Goal: Task Accomplishment & Management: Manage account settings

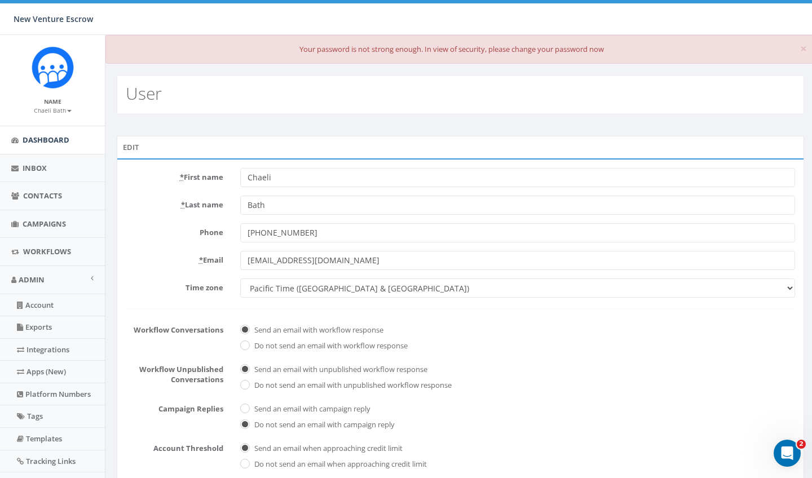
click at [19, 148] on link "Dashboard" at bounding box center [52, 140] width 105 height 28
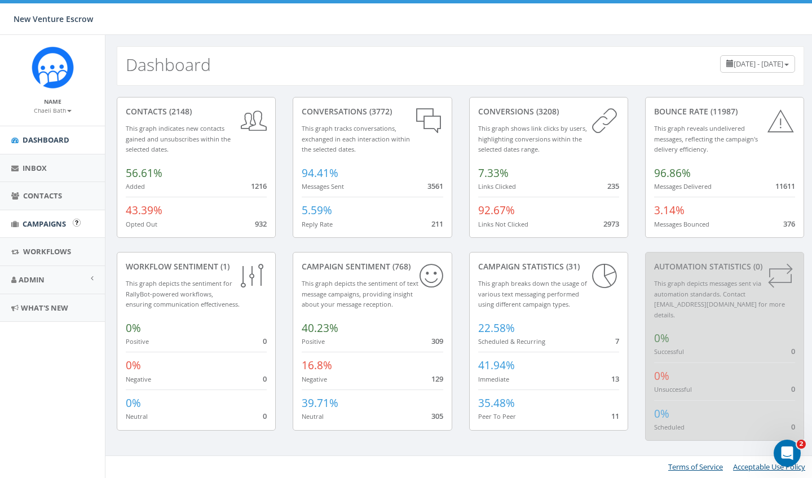
click at [33, 219] on span "Campaigns" at bounding box center [44, 224] width 43 height 10
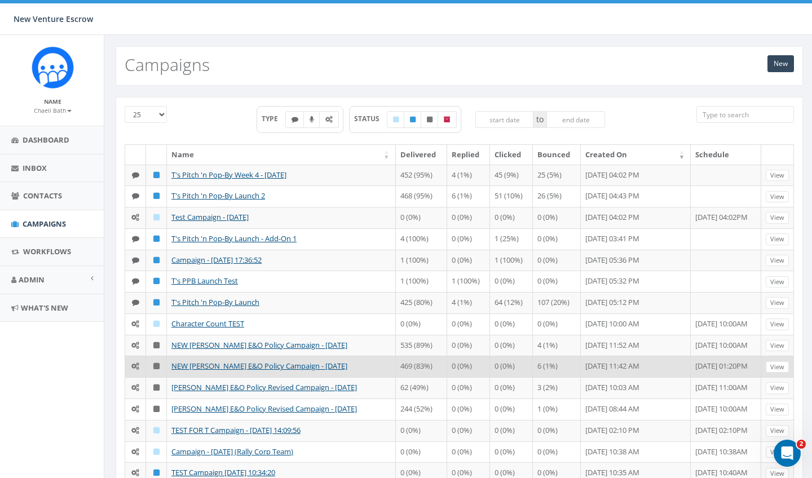
scroll to position [0, 1]
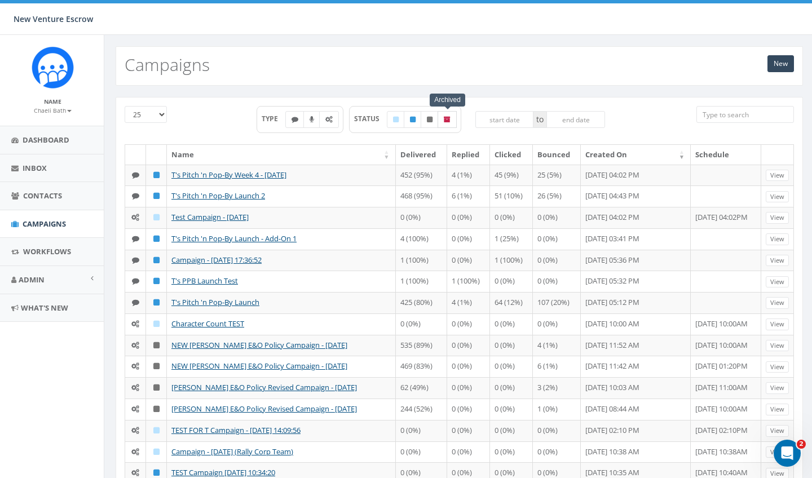
click at [446, 125] on label at bounding box center [447, 119] width 19 height 17
checkbox input "true"
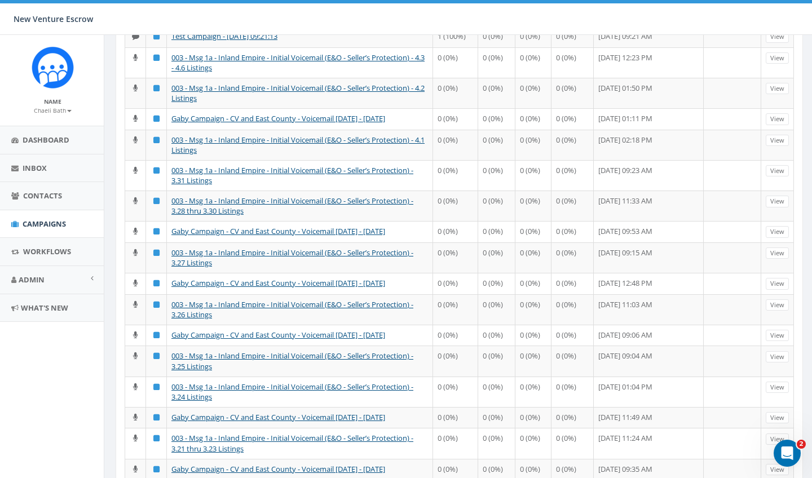
scroll to position [338, 1]
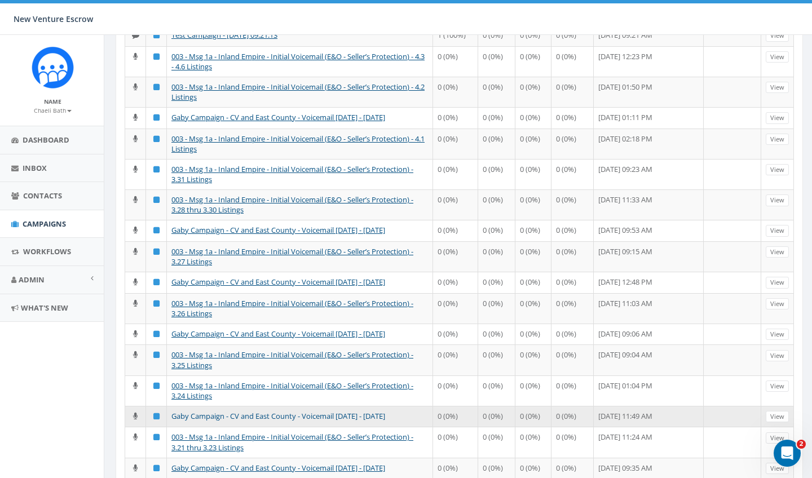
click at [228, 421] on link "Gaby Campaign - CV and East County - Voicemail 1793 - 1849" at bounding box center [279, 416] width 214 height 10
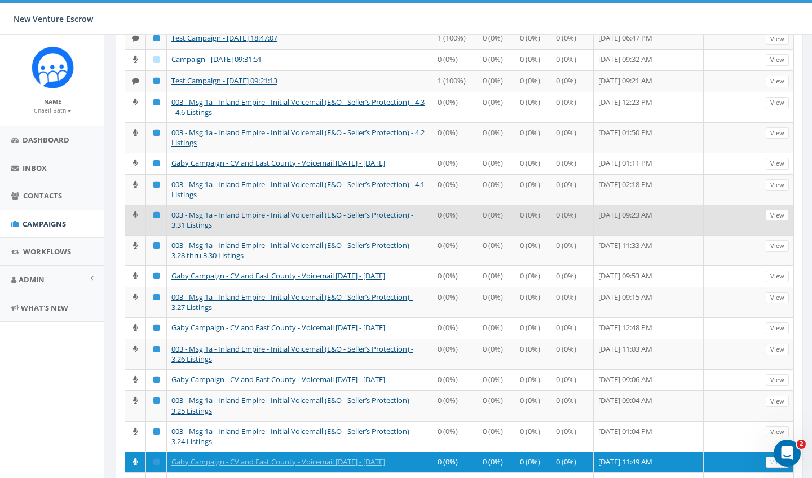
scroll to position [275, 1]
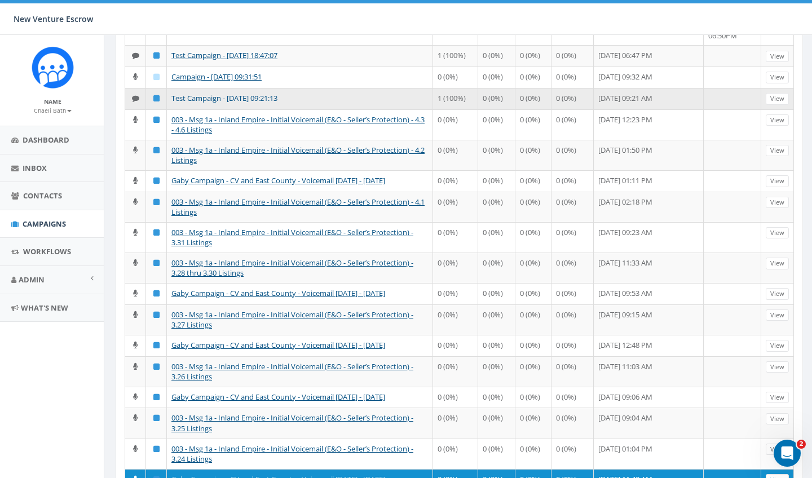
click at [256, 103] on link "Test Campaign - [DATE] 09:21:13" at bounding box center [225, 98] width 106 height 10
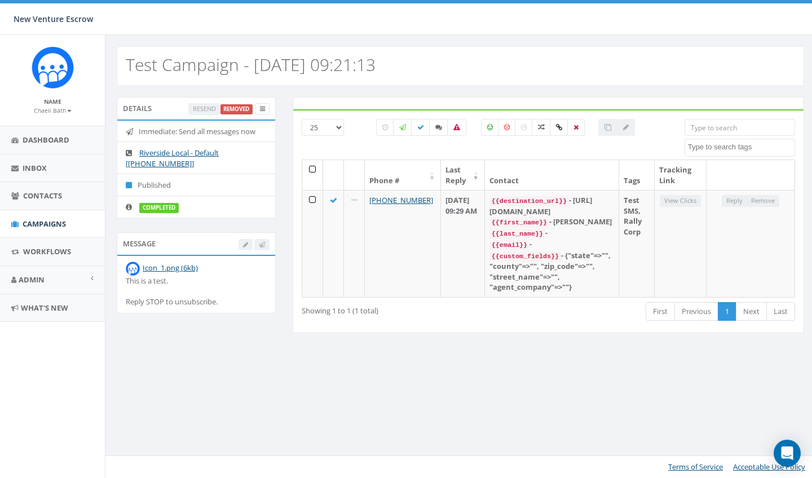
select select
click at [27, 226] on span "Campaigns" at bounding box center [44, 224] width 43 height 10
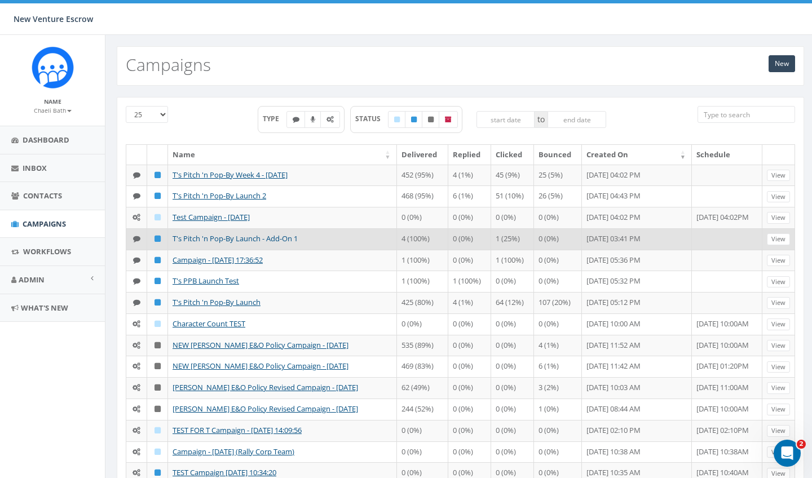
click at [211, 238] on link "T's Pitch 'n Pop-By Launch - Add-On 1" at bounding box center [235, 239] width 125 height 10
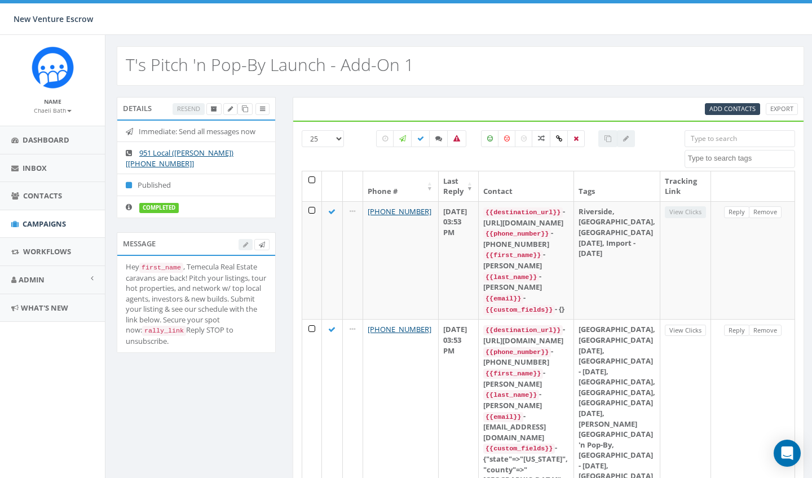
select select
click at [51, 222] on span "Campaigns" at bounding box center [44, 224] width 43 height 10
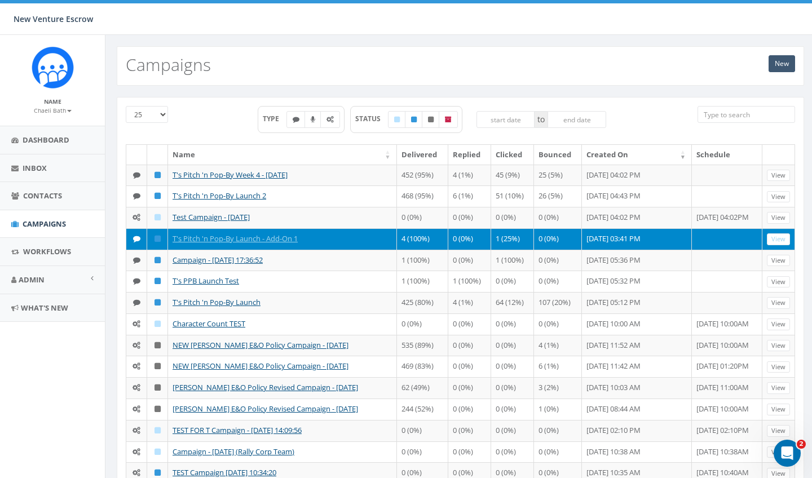
click at [773, 60] on link "New" at bounding box center [782, 63] width 27 height 17
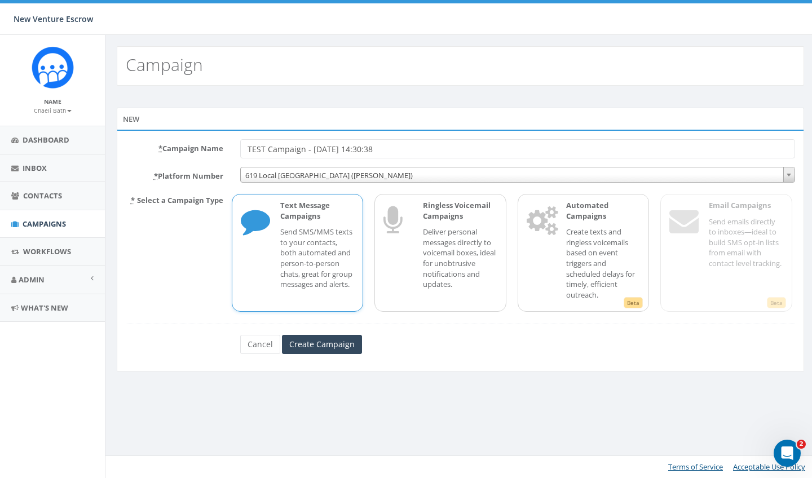
type input "TEST Campaign - [DATE] 14:30:38"
click at [315, 401] on div "Campaign New * Campaign Name TEST Campaign - 08/28/2025, 14:30:38 * Platform Nu…" at bounding box center [460, 256] width 711 height 443
click at [320, 340] on input "Create Campaign" at bounding box center [322, 344] width 80 height 19
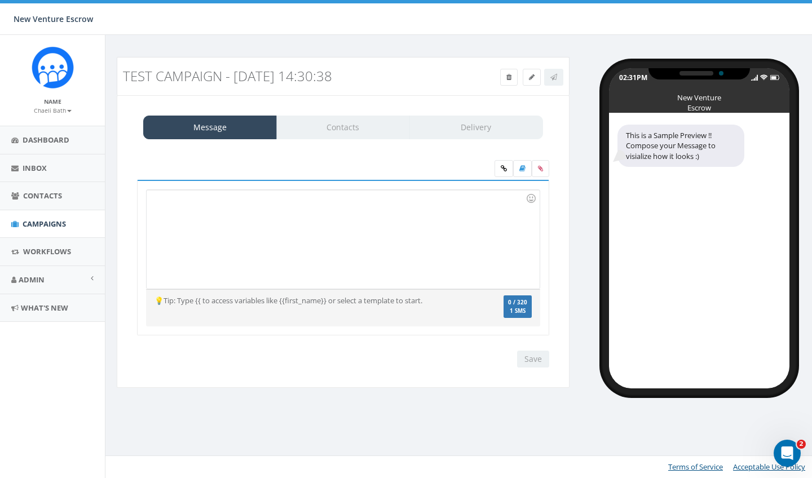
click at [304, 240] on div at bounding box center [343, 239] width 393 height 99
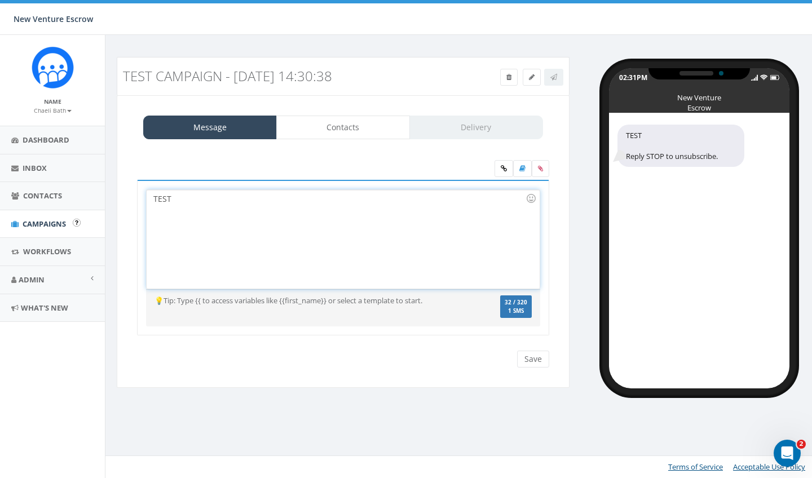
click at [50, 220] on span "Campaigns" at bounding box center [44, 224] width 43 height 10
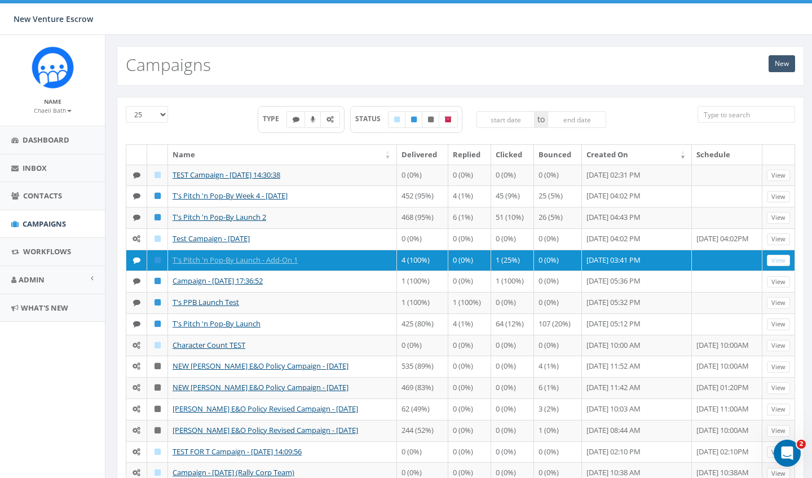
click at [779, 69] on link "New" at bounding box center [782, 63] width 27 height 17
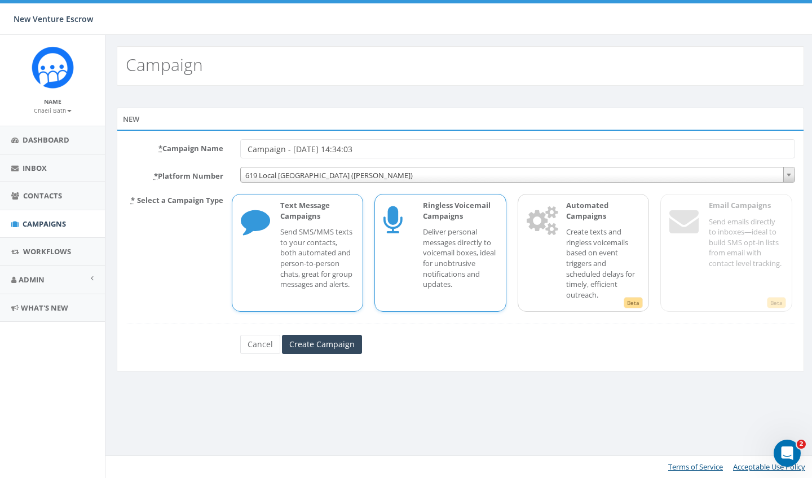
click at [474, 257] on p "Deliver personal messages directly to voicemail boxes, ideal for unobtrusive no…" at bounding box center [460, 258] width 74 height 63
click at [248, 151] on input "Campaign - [DATE] 14:34:03" at bounding box center [517, 148] width 555 height 19
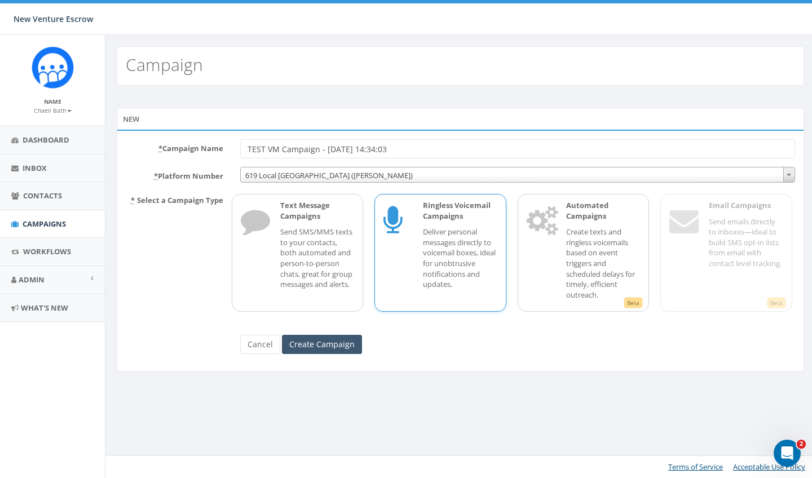
type input "TEST VM Campaign - [DATE] 14:34:03"
click at [323, 340] on input "Create Campaign" at bounding box center [322, 344] width 80 height 19
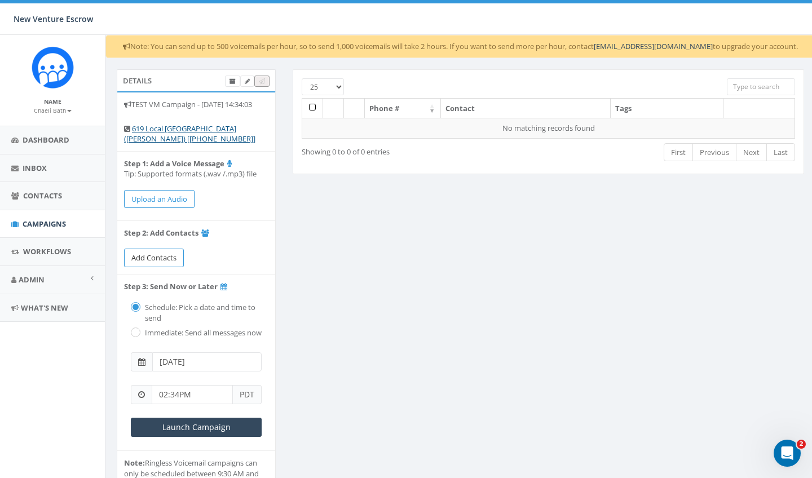
click at [170, 267] on link "Add Contacts" at bounding box center [154, 258] width 60 height 19
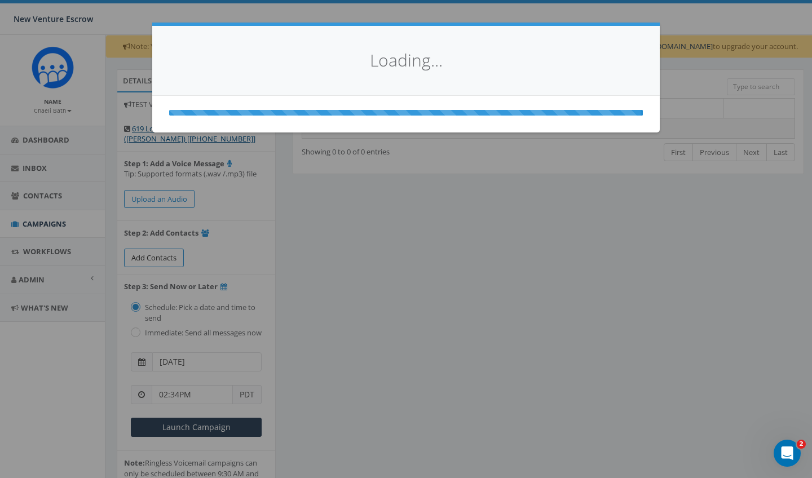
select select
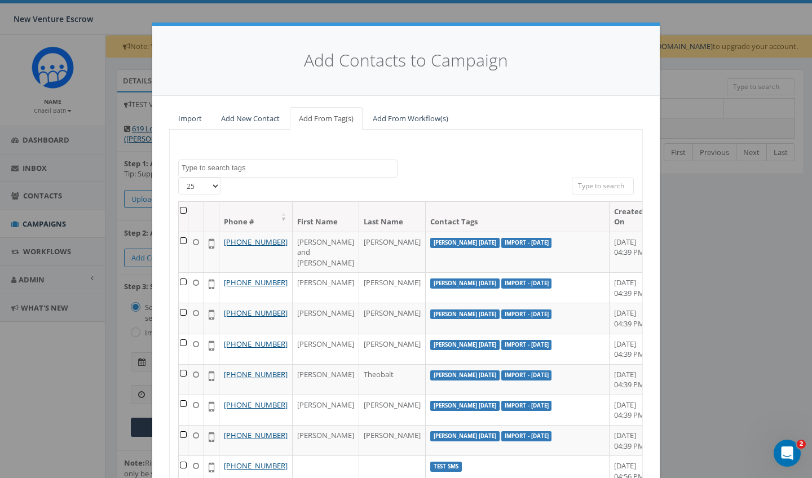
click at [191, 113] on link "Import" at bounding box center [190, 118] width 42 height 23
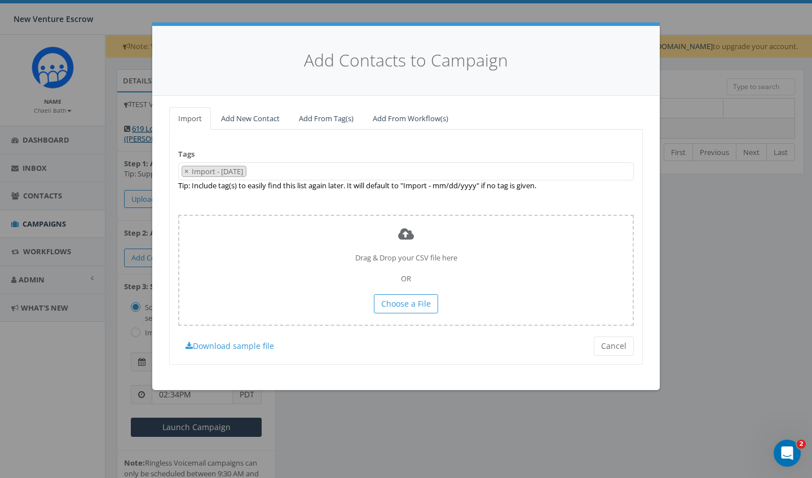
click at [346, 175] on span "× Import - 08/28/2025" at bounding box center [406, 171] width 456 height 19
click at [618, 344] on button "Cancel" at bounding box center [614, 346] width 40 height 19
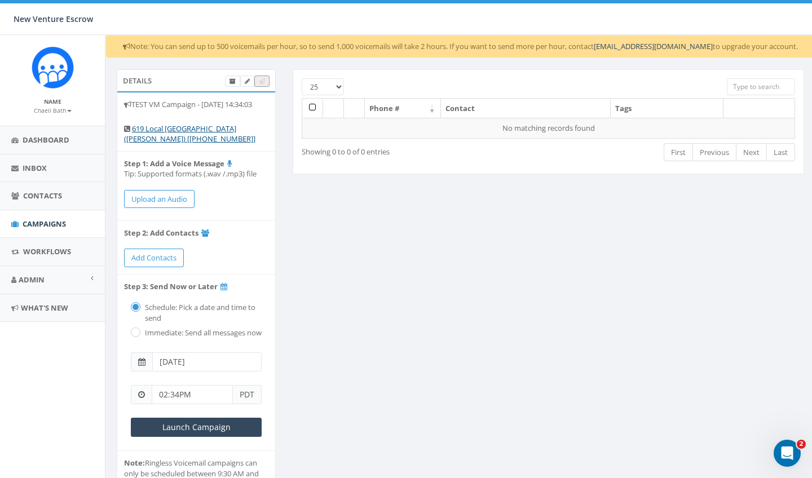
drag, startPoint x: 366, startPoint y: 361, endPoint x: 366, endPoint y: 371, distance: 10.2
click at [366, 371] on div "Details TEST VM Campaign - 08/28/2025, 14:34:03 619 Local San Diego (Tania Mark…" at bounding box center [460, 305] width 705 height 473
click at [142, 339] on label "Immediate: Send all messages now" at bounding box center [202, 333] width 120 height 11
click at [137, 337] on input "radio" at bounding box center [134, 332] width 7 height 7
radio input "true"
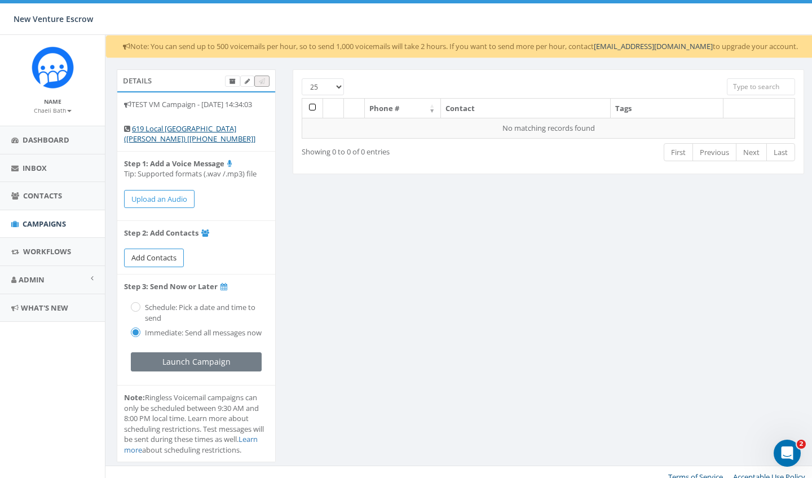
click at [166, 263] on span "Add Contacts" at bounding box center [153, 258] width 45 height 10
select select
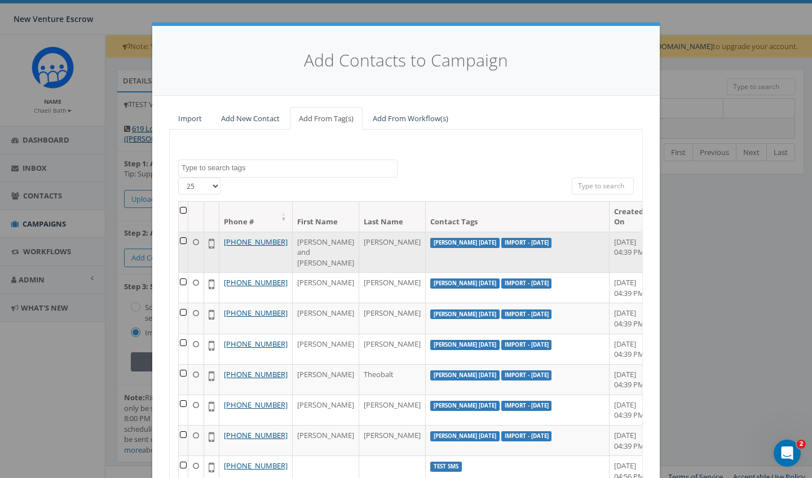
click at [556, 268] on td "Tamarra August 26 2025 Import - 08/26/2025" at bounding box center [518, 252] width 184 height 41
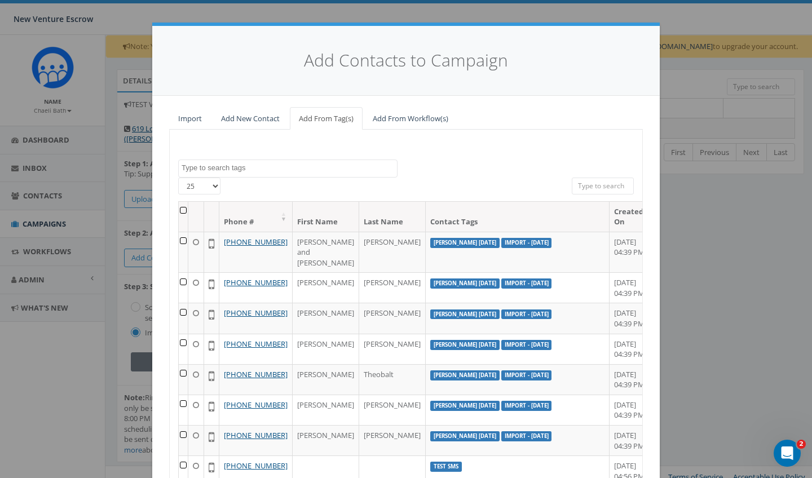
click at [672, 83] on div "Add Contacts to Campaign Import Add New Contact Add From Tag(s) Add From Workfl…" at bounding box center [406, 239] width 812 height 478
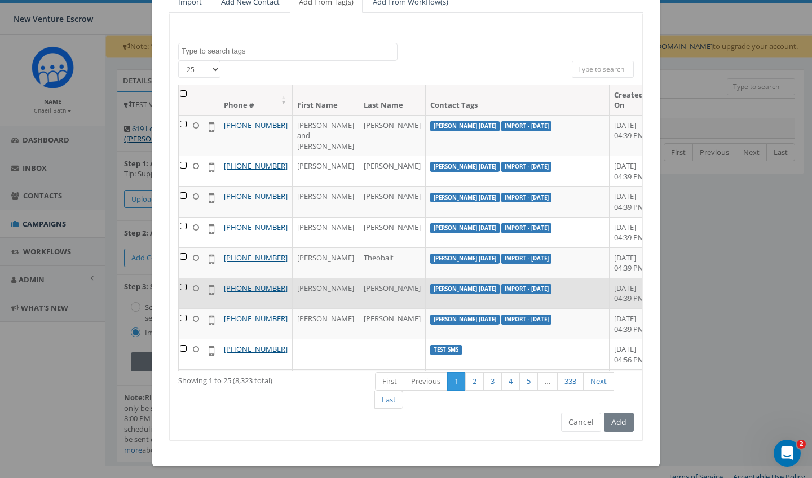
scroll to position [121, 0]
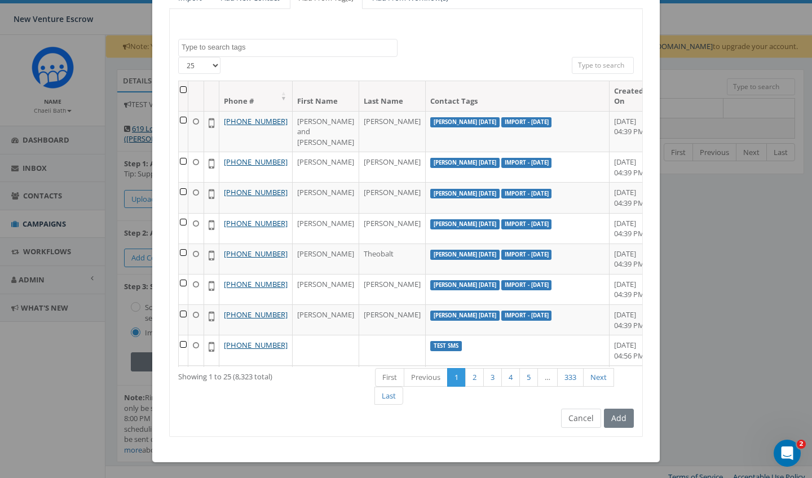
click at [577, 421] on button "Cancel" at bounding box center [581, 418] width 40 height 19
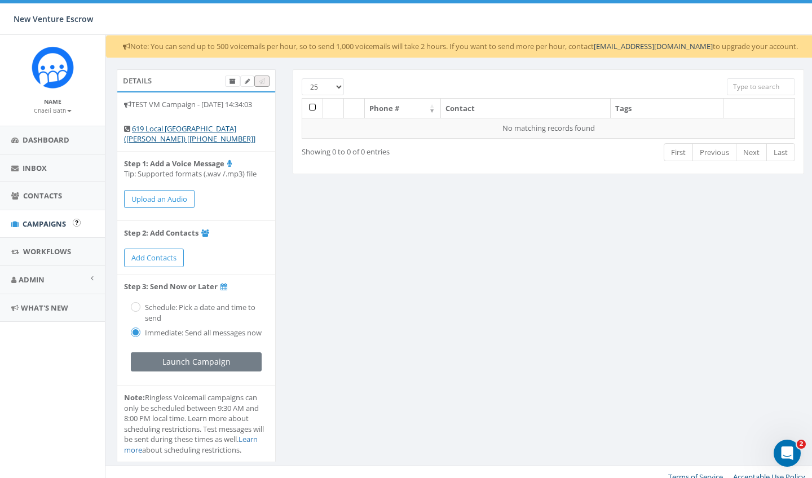
click at [45, 221] on span "Campaigns" at bounding box center [44, 224] width 43 height 10
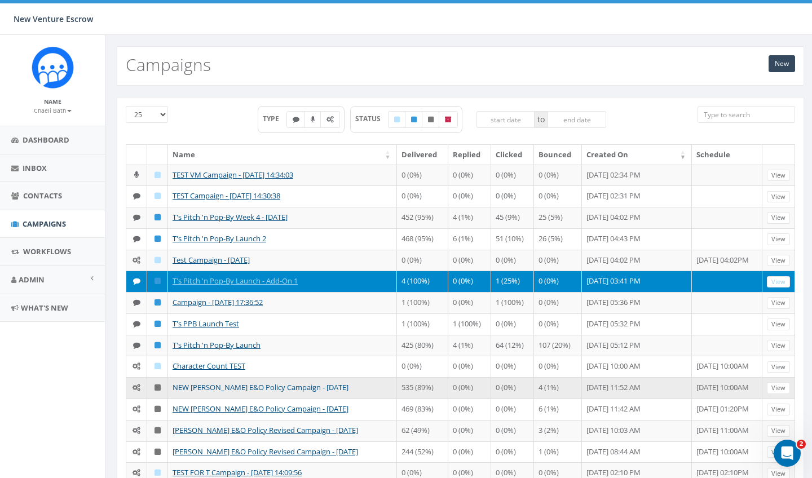
click at [278, 387] on link "NEW [PERSON_NAME] E&O Policy Campaign - [DATE]" at bounding box center [261, 388] width 176 height 10
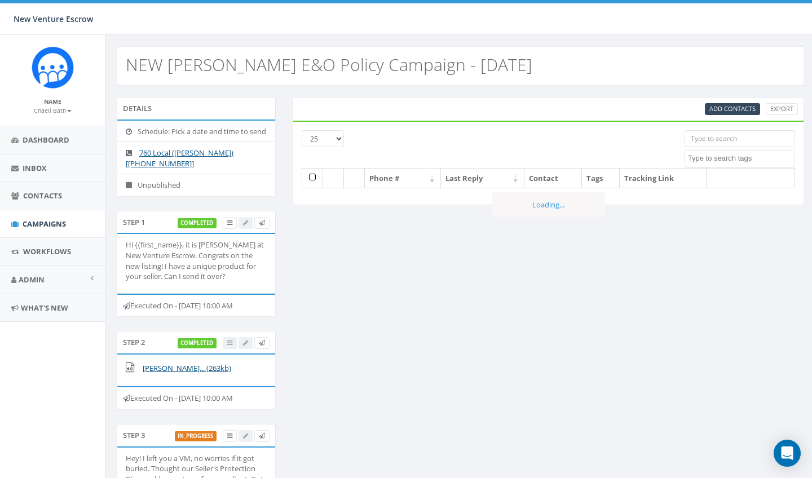
select select
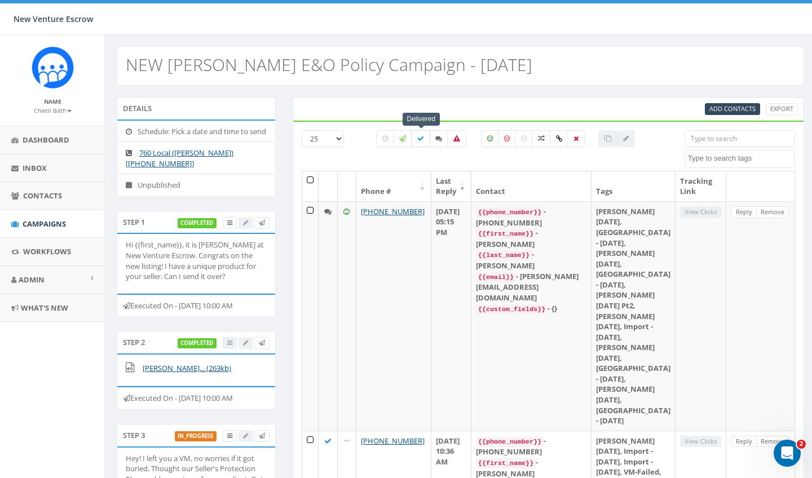
click at [423, 137] on icon at bounding box center [420, 138] width 7 height 7
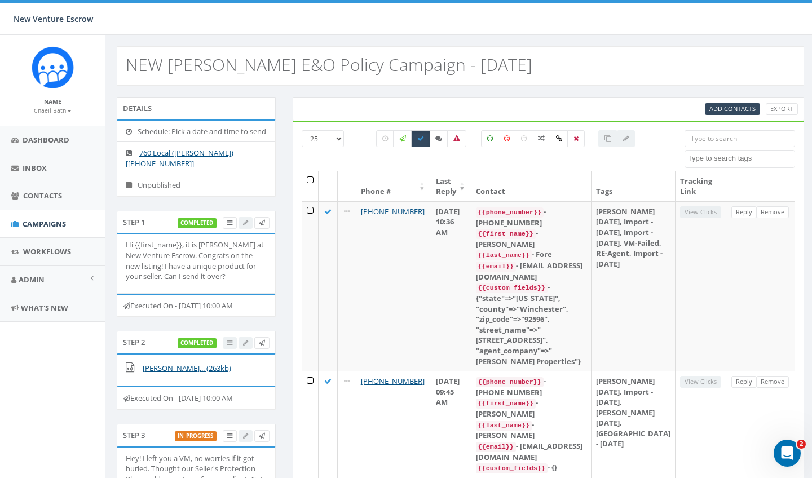
click at [312, 181] on th at bounding box center [310, 187] width 16 height 30
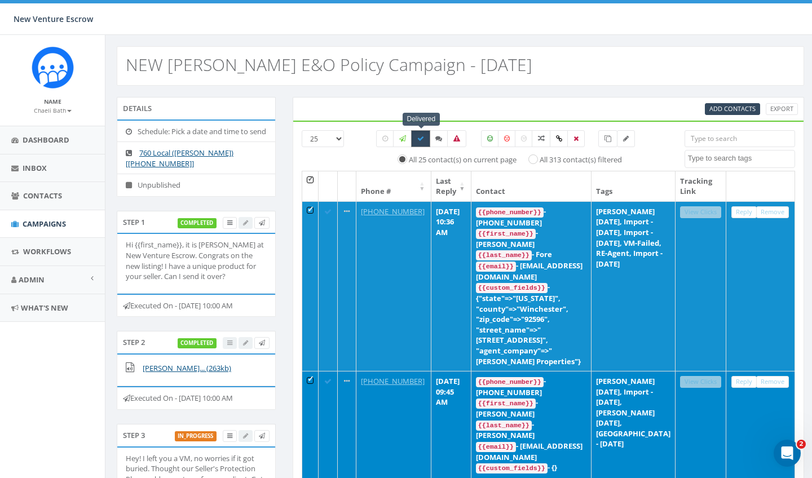
click at [424, 138] on label at bounding box center [420, 138] width 19 height 17
checkbox input "false"
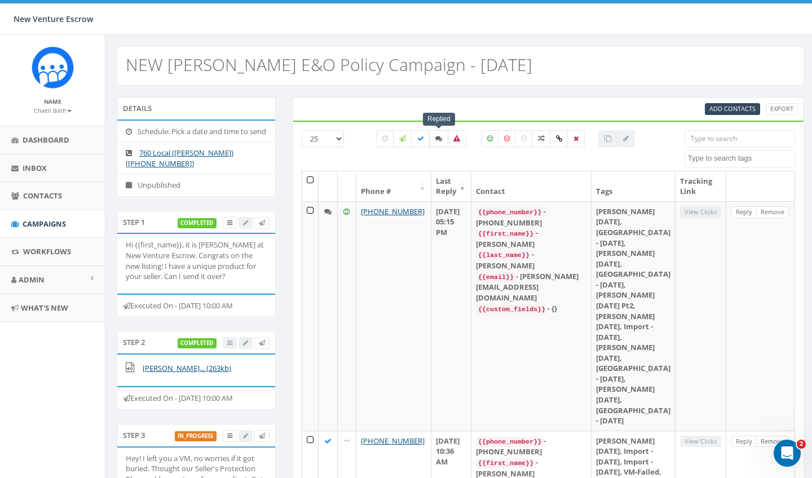
click at [438, 140] on icon at bounding box center [439, 138] width 7 height 7
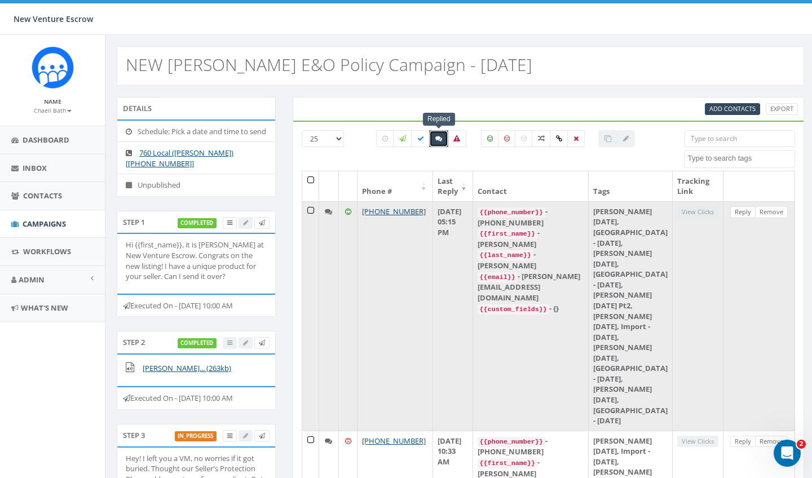
click at [746, 212] on link "Reply" at bounding box center [743, 212] width 25 height 12
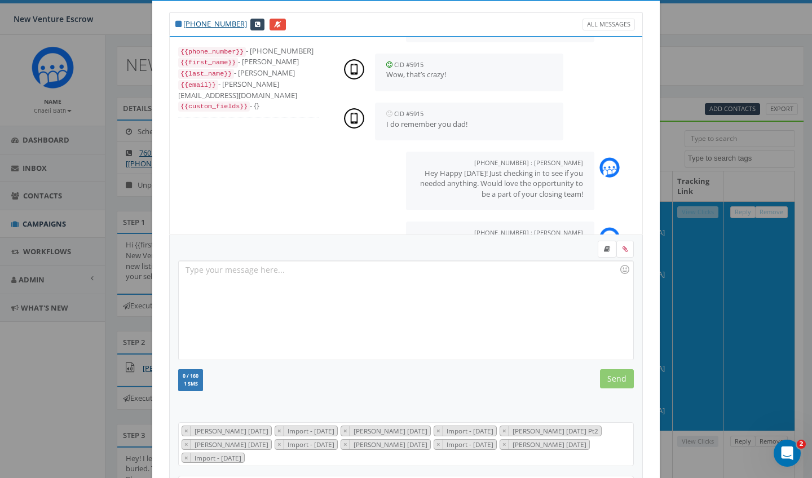
scroll to position [26, 0]
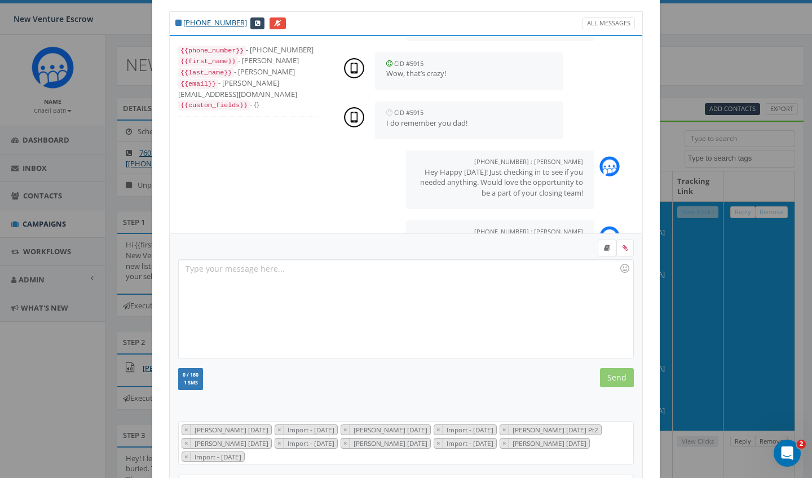
click at [705, 82] on div "+1 760-305-3073 All Messages {{phone_number}} - +17603053073 {{first_name}} - P…" at bounding box center [406, 239] width 812 height 478
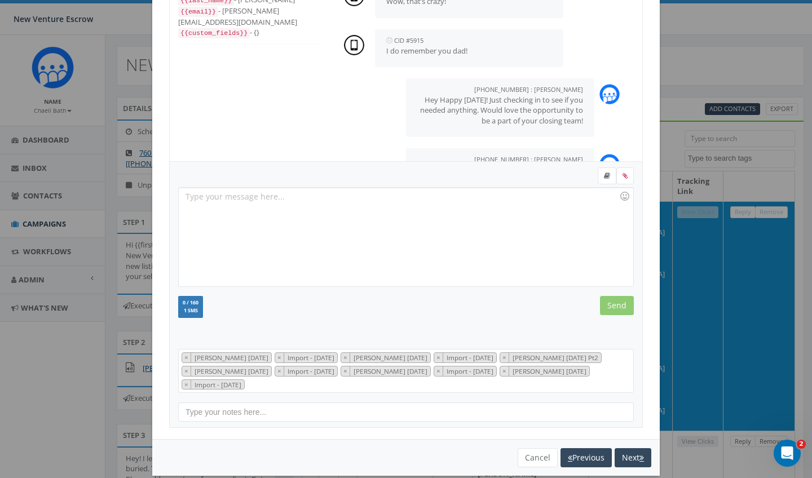
scroll to position [109, 0]
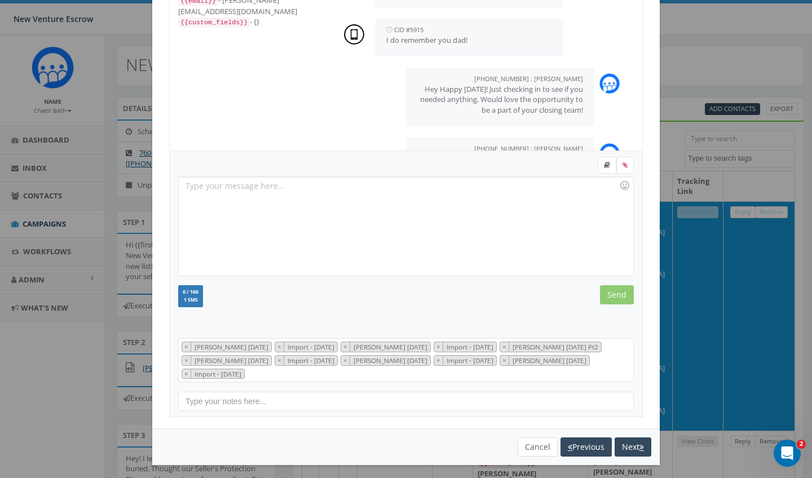
click at [538, 447] on button "Cancel" at bounding box center [538, 447] width 40 height 19
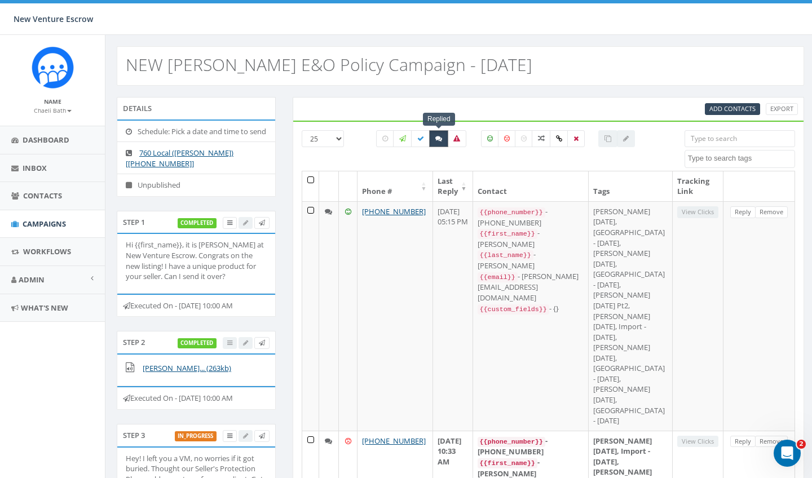
click at [431, 141] on label at bounding box center [438, 138] width 19 height 17
click at [436, 140] on icon at bounding box center [439, 138] width 7 height 7
checkbox input "true"
click at [311, 179] on th at bounding box center [310, 187] width 17 height 30
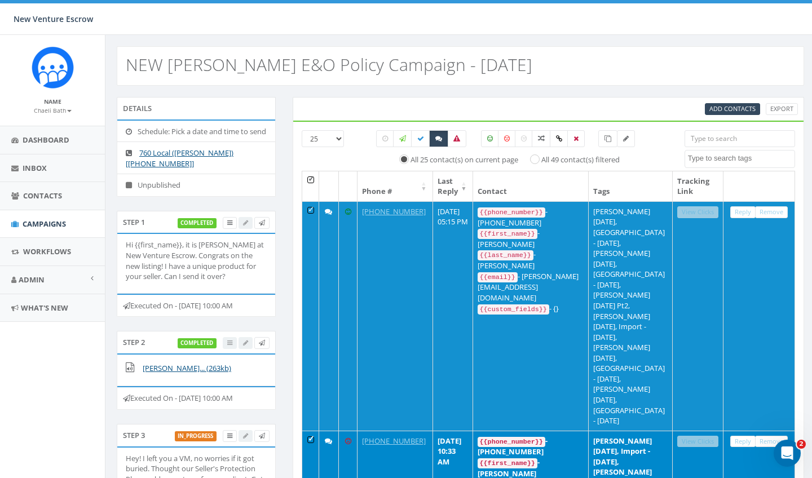
click at [535, 156] on input "All 49 contact(s) filtered" at bounding box center [538, 158] width 7 height 7
radio input "true"
click at [311, 178] on th at bounding box center [310, 187] width 17 height 30
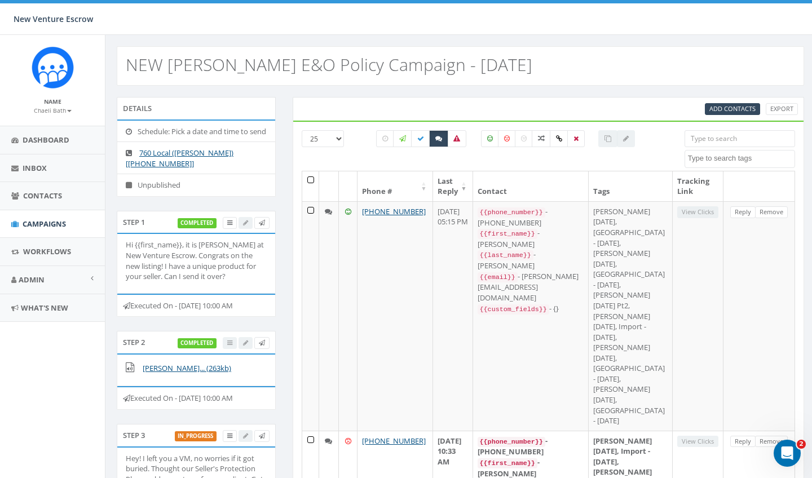
click at [434, 162] on div "All 0 contact(s) on current page All 49 contact(s) filtered" at bounding box center [505, 159] width 275 height 12
click at [439, 143] on label at bounding box center [438, 138] width 19 height 17
checkbox input "false"
click at [432, 155] on div "All 0 contact(s) on current page All 49 contact(s) filtered" at bounding box center [505, 159] width 275 height 12
click at [421, 135] on icon at bounding box center [420, 138] width 7 height 7
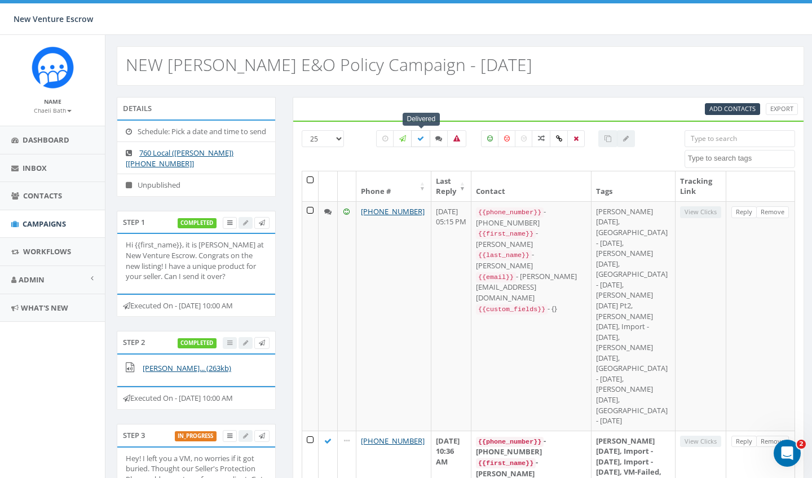
checkbox input "true"
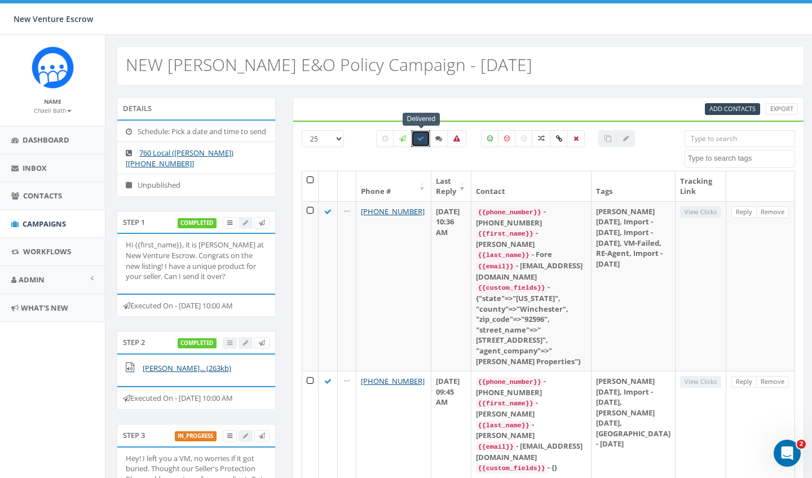
click at [311, 181] on th at bounding box center [310, 187] width 16 height 30
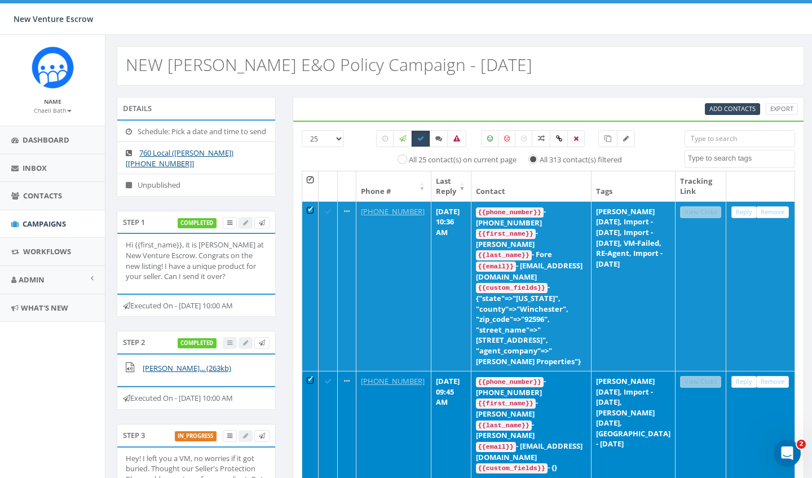
click at [311, 181] on th at bounding box center [310, 187] width 16 height 30
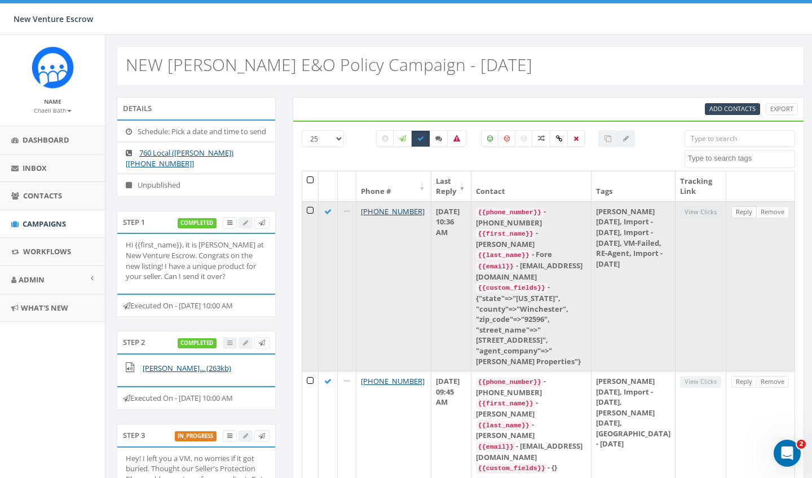
click at [739, 213] on link "Reply" at bounding box center [744, 212] width 25 height 12
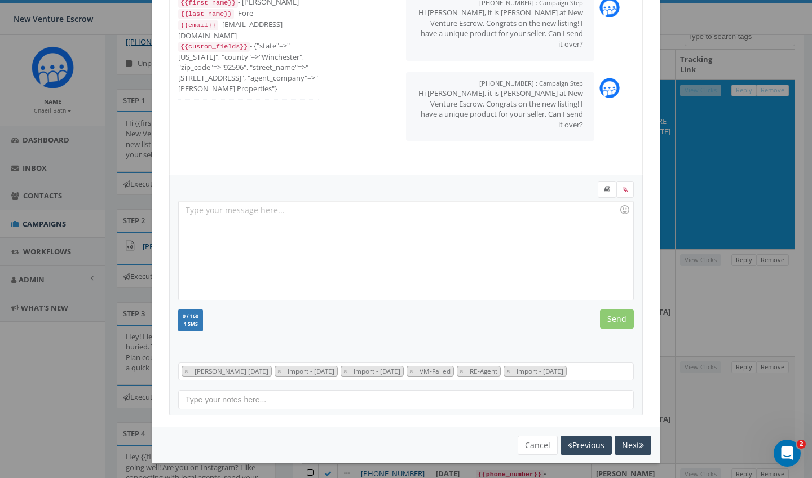
scroll to position [83, 0]
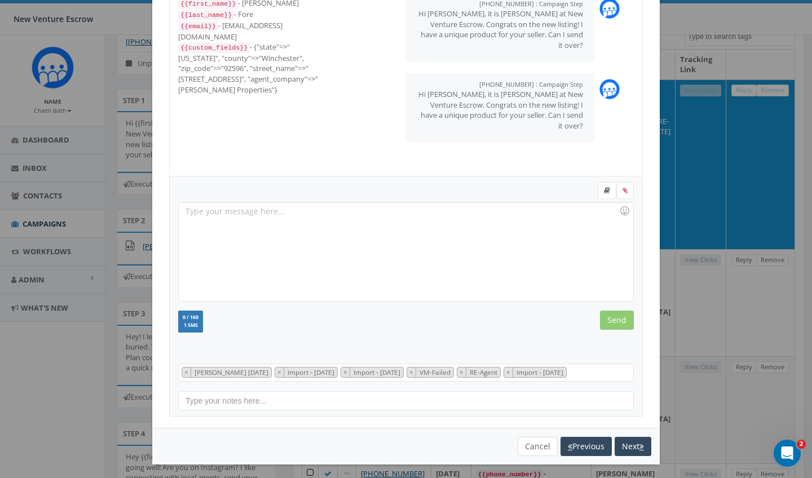
click at [531, 448] on button "Cancel" at bounding box center [538, 446] width 40 height 19
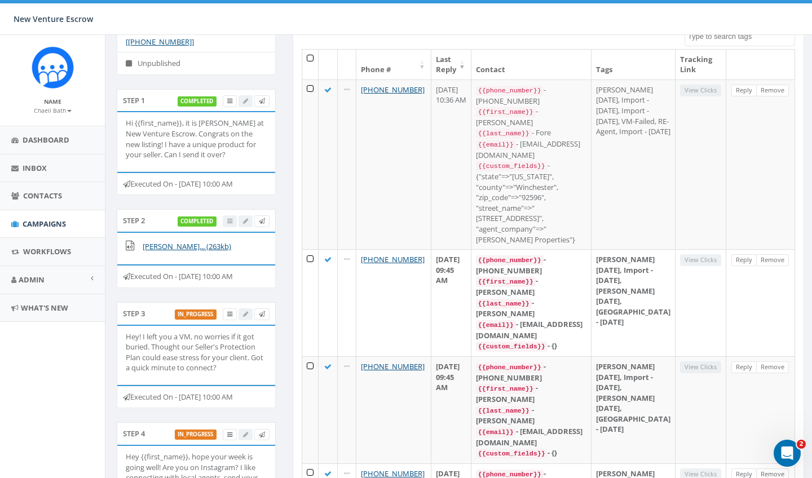
click at [40, 226] on span "Campaigns" at bounding box center [44, 224] width 43 height 10
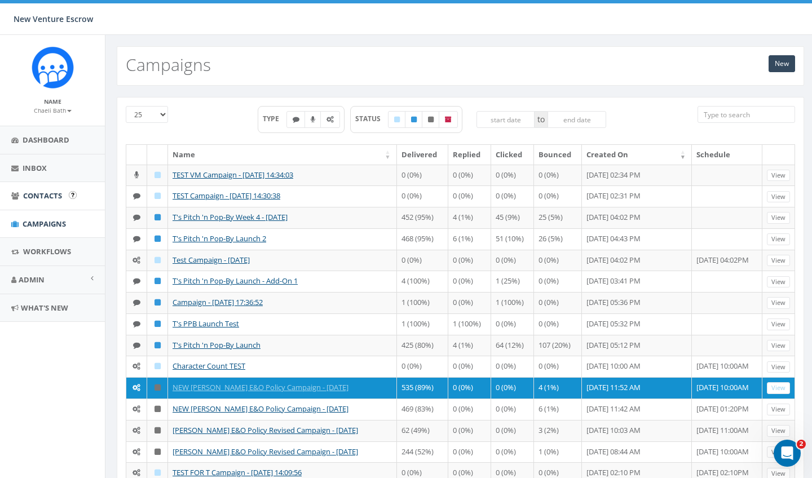
click at [41, 189] on link "Contacts" at bounding box center [52, 196] width 105 height 28
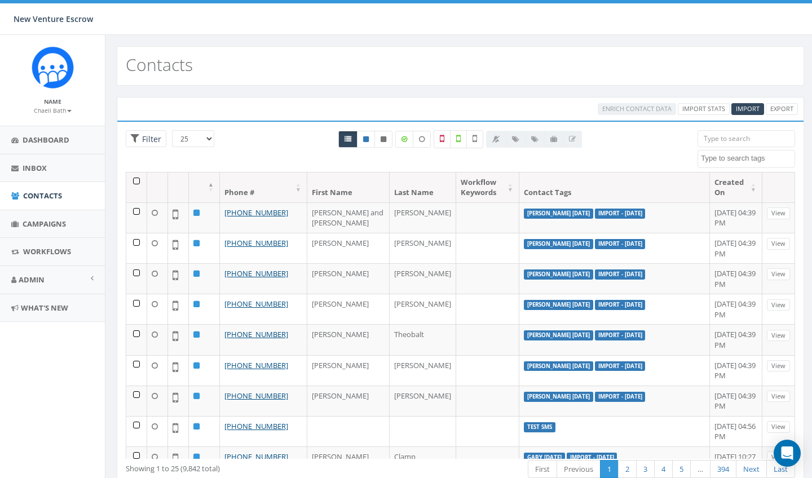
select select
click at [138, 184] on th at bounding box center [136, 188] width 21 height 30
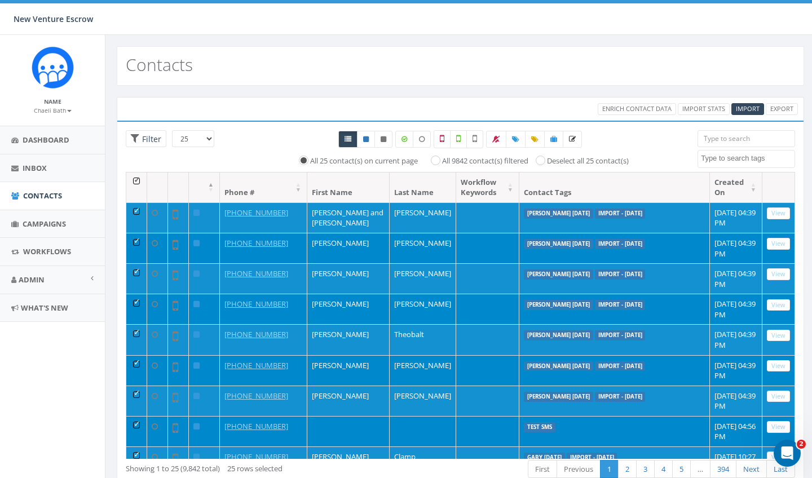
click at [442, 161] on label "All 9842 contact(s) filtered" at bounding box center [485, 161] width 86 height 11
click at [435, 161] on input "All 9842 contact(s) filtered" at bounding box center [438, 159] width 7 height 7
radio input "true"
click at [641, 108] on span "Enrich Contact Data" at bounding box center [637, 108] width 69 height 8
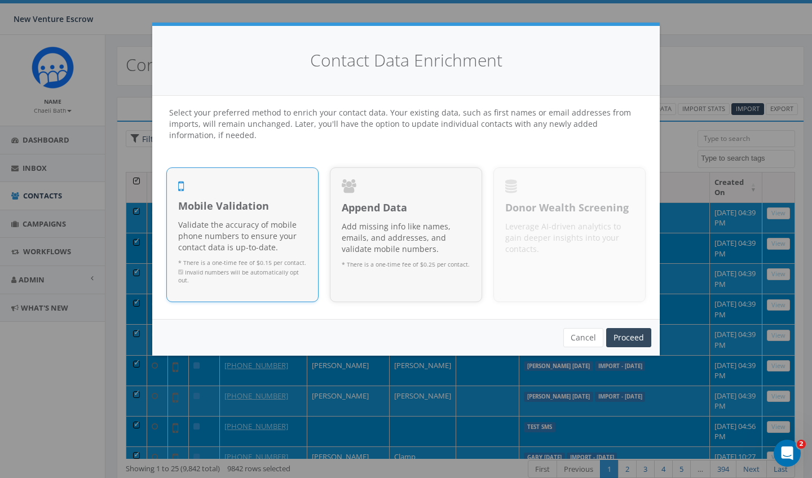
click at [236, 243] on p "Validate the accuracy of mobile phone numbers to ensure your contact data is up…" at bounding box center [242, 236] width 129 height 34
click at [637, 334] on link "Proceed" at bounding box center [628, 337] width 45 height 19
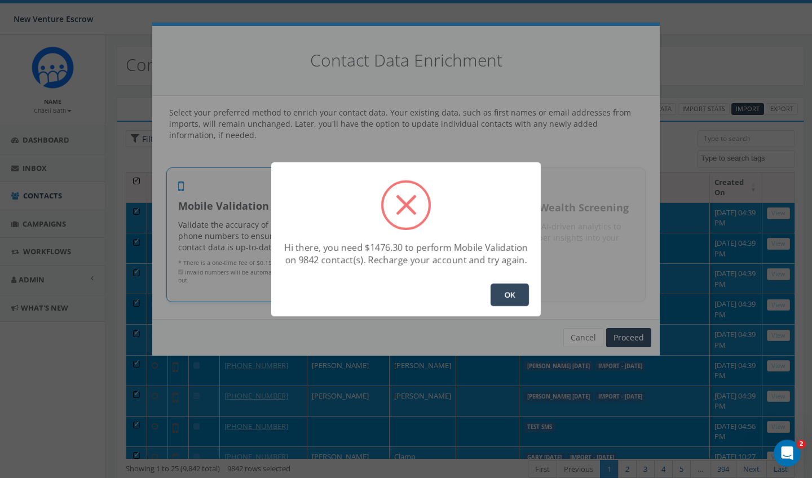
click at [500, 285] on button "OK" at bounding box center [510, 295] width 38 height 23
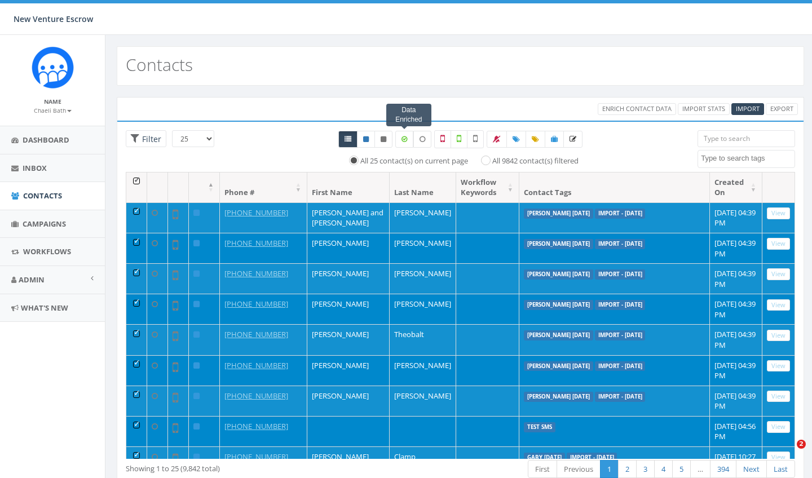
select select
click at [139, 184] on th at bounding box center [136, 188] width 21 height 30
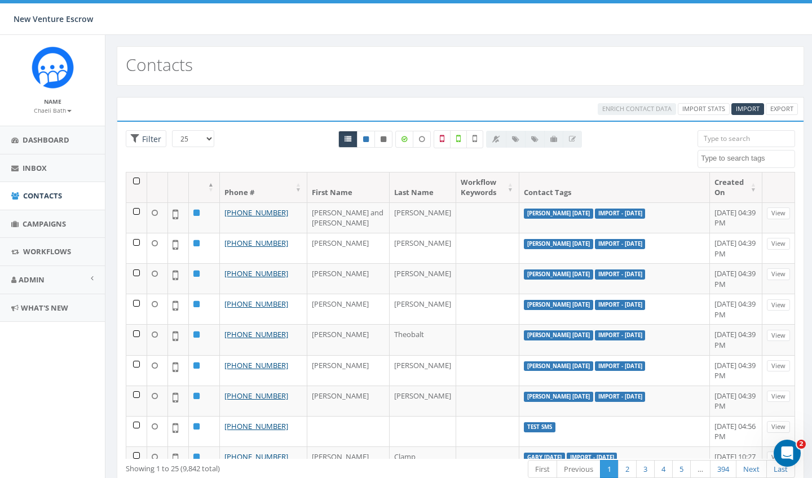
click at [139, 184] on th at bounding box center [136, 188] width 21 height 30
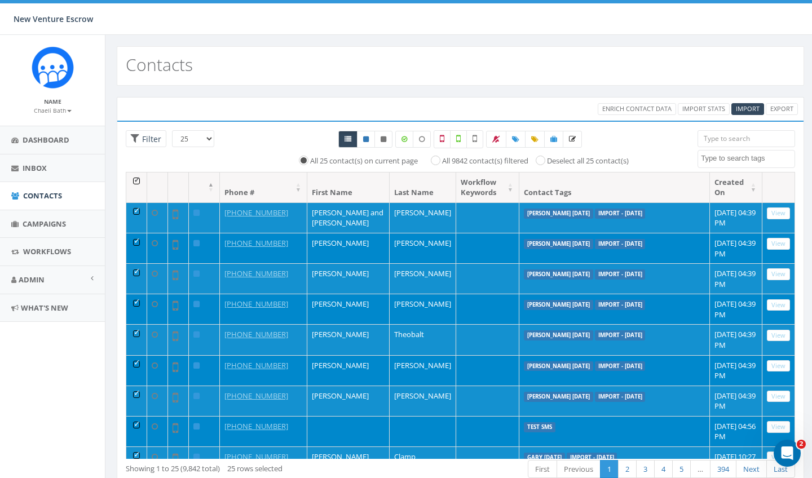
click at [139, 184] on th at bounding box center [136, 188] width 21 height 30
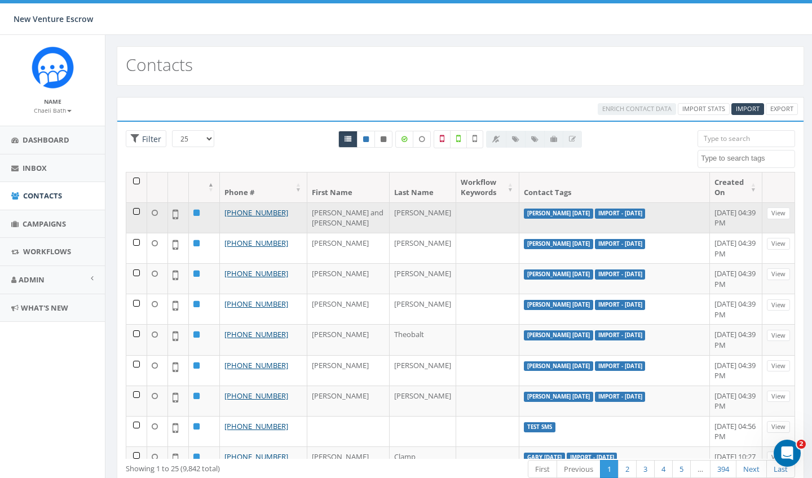
click at [138, 214] on td at bounding box center [136, 218] width 21 height 30
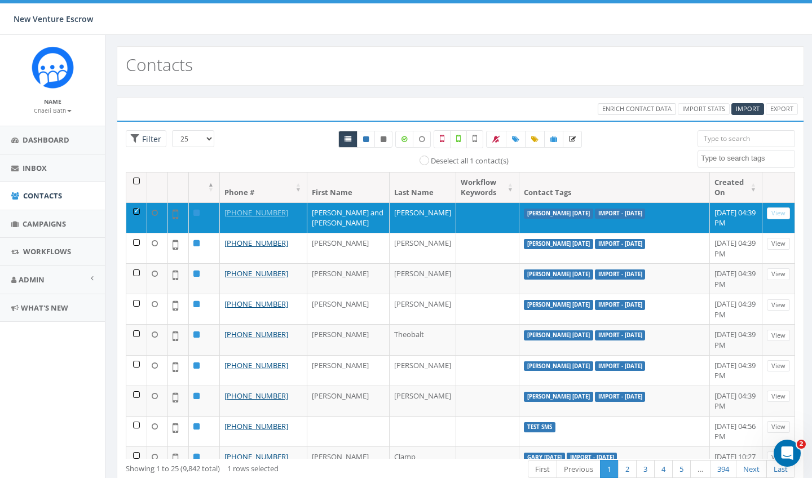
click at [639, 107] on span "Enrich Contact Data" at bounding box center [637, 108] width 69 height 8
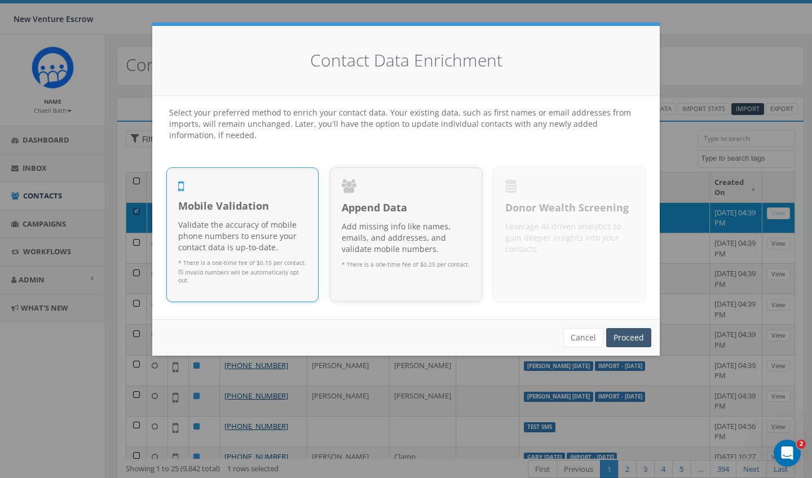
click at [627, 338] on link "Proceed" at bounding box center [628, 337] width 45 height 19
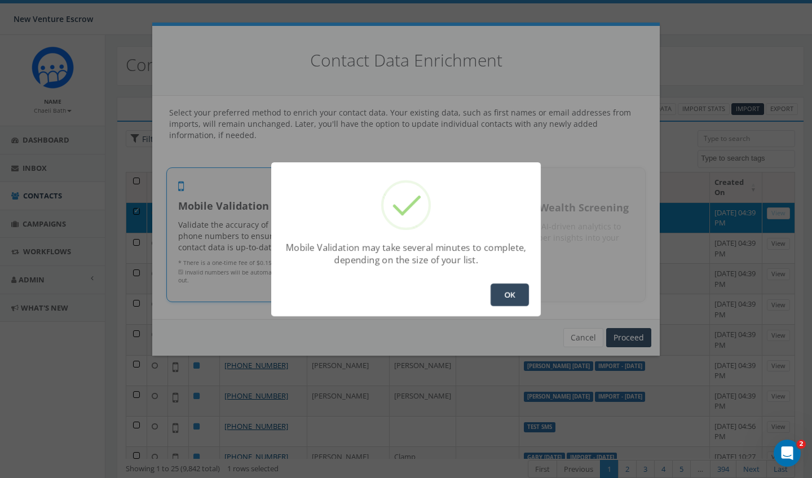
click at [511, 298] on button "OK" at bounding box center [510, 295] width 38 height 23
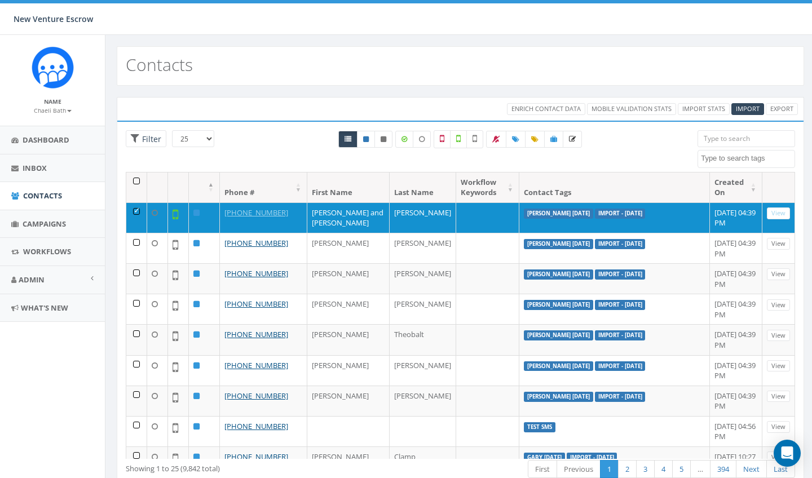
select select
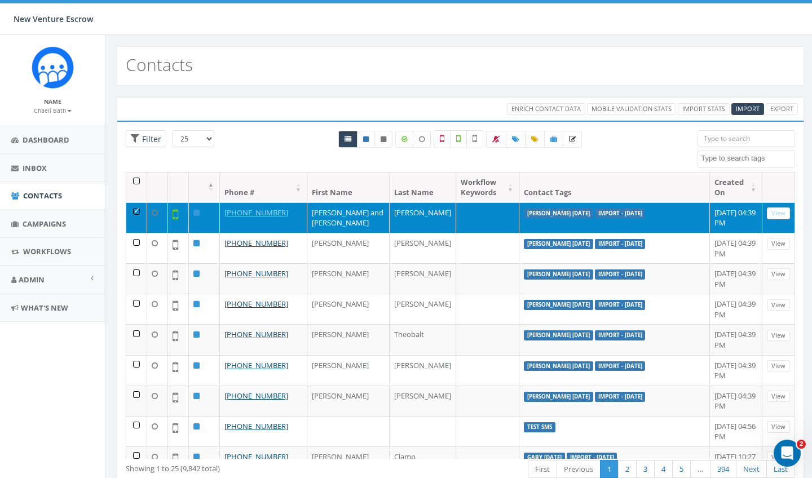
click at [138, 212] on td at bounding box center [136, 218] width 21 height 30
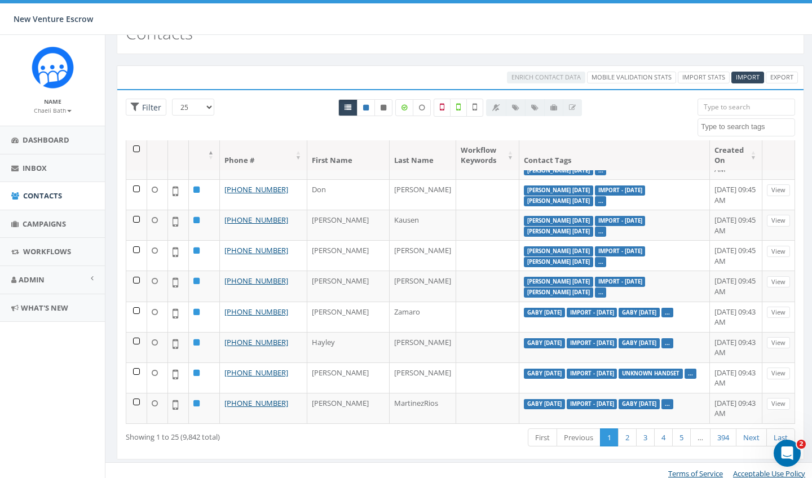
scroll to position [34, 2]
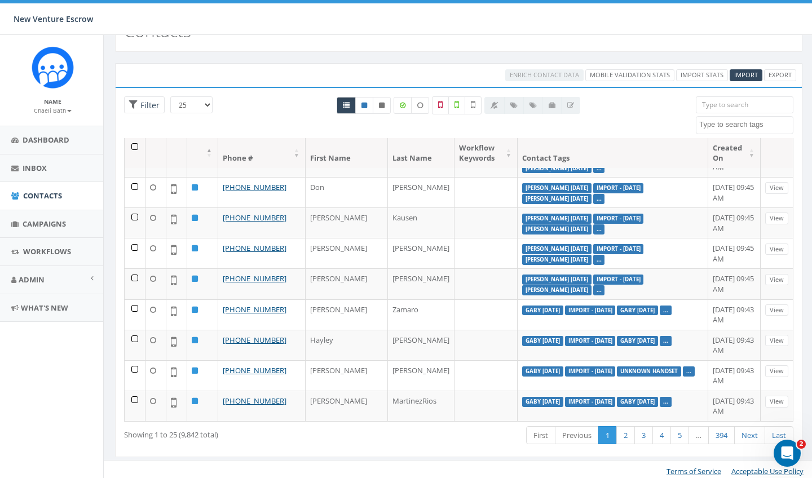
click at [134, 149] on th at bounding box center [135, 153] width 21 height 30
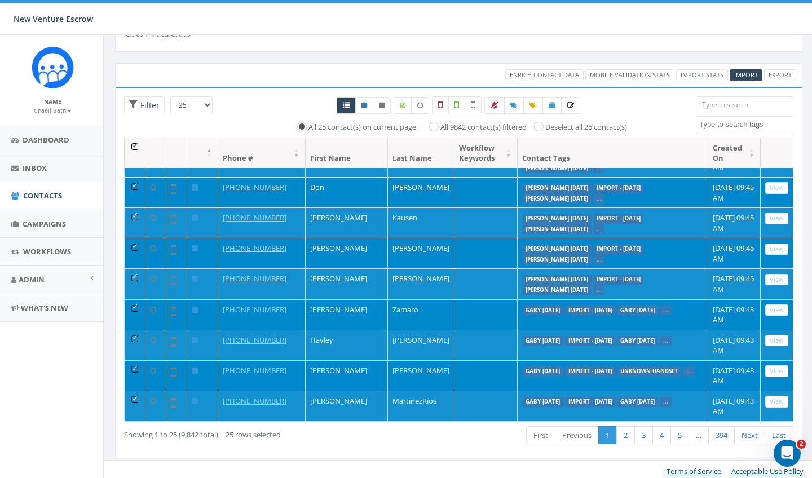
click at [441, 128] on label "All 9842 contact(s) filtered" at bounding box center [484, 127] width 86 height 11
click at [433, 128] on input "All 9842 contact(s) filtered" at bounding box center [436, 125] width 7 height 7
radio input "true"
click at [297, 123] on input "All 25 contact(s) on current page" at bounding box center [300, 125] width 7 height 7
radio input "true"
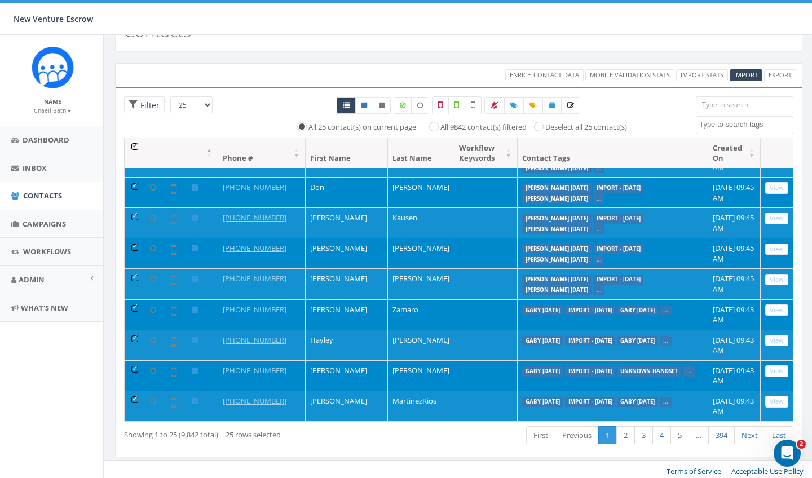
click at [436, 133] on div "All 25 contact(s) on current page All 9842 contact(s) filtered Deselect all 25 …" at bounding box center [459, 117] width 441 height 42
click at [34, 221] on span "Campaigns" at bounding box center [44, 224] width 43 height 10
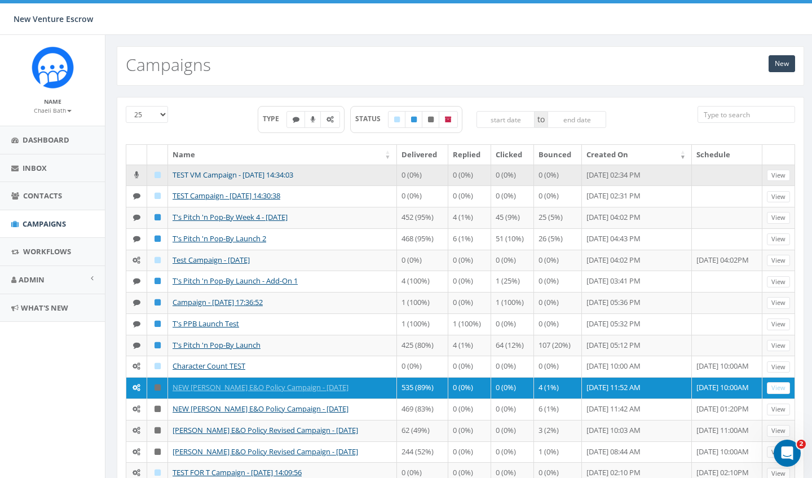
click at [284, 176] on link "TEST VM Campaign - 08/28/2025, 14:34:03" at bounding box center [233, 175] width 121 height 10
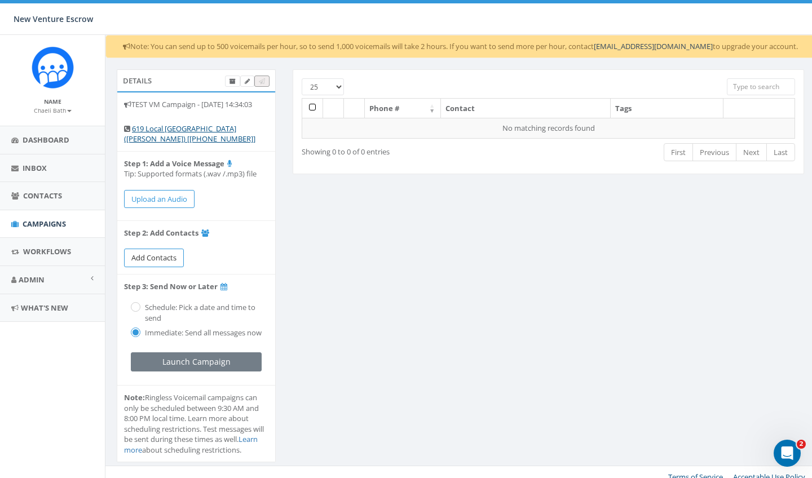
click at [146, 261] on span "Add Contacts" at bounding box center [153, 258] width 45 height 10
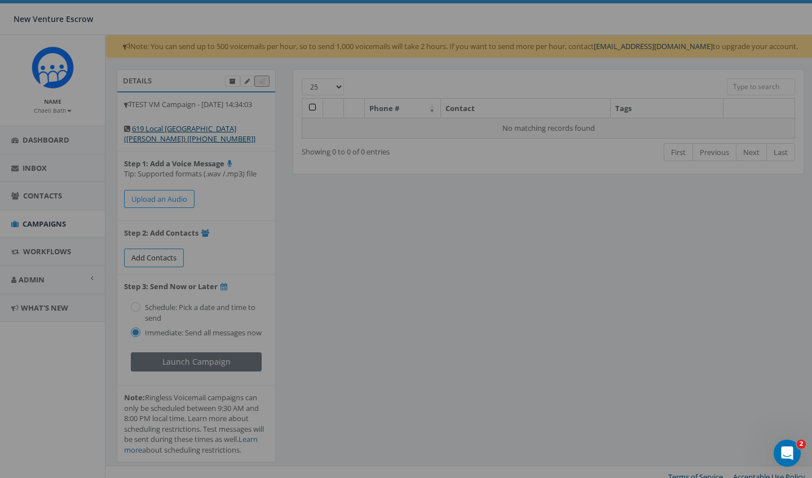
select select
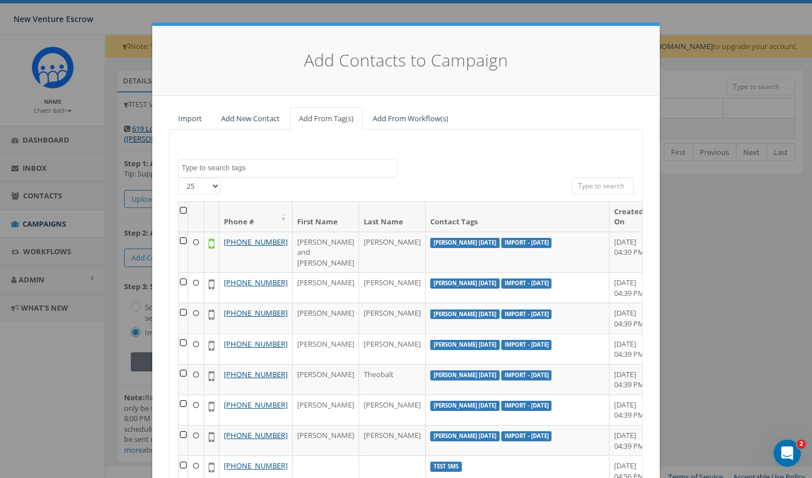
click at [687, 92] on div "Add Contacts to Campaign Import Add New Contact Add From Tag(s) Add From Workfl…" at bounding box center [406, 239] width 812 height 478
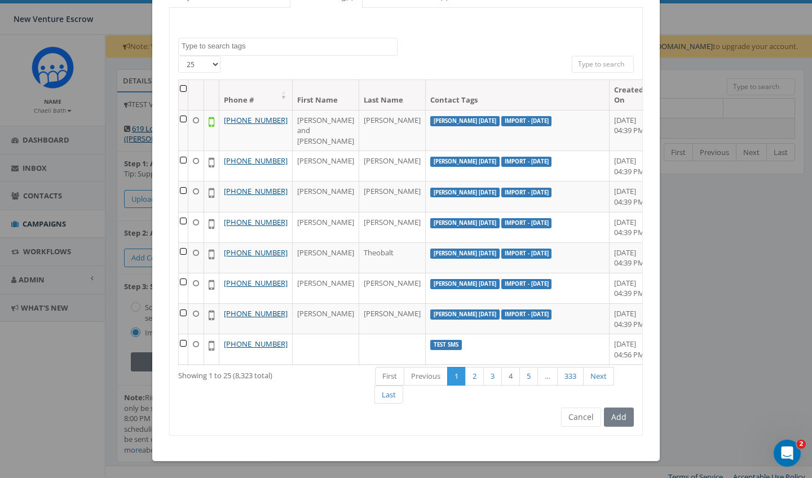
scroll to position [124, 0]
click at [575, 416] on button "Cancel" at bounding box center [581, 417] width 40 height 19
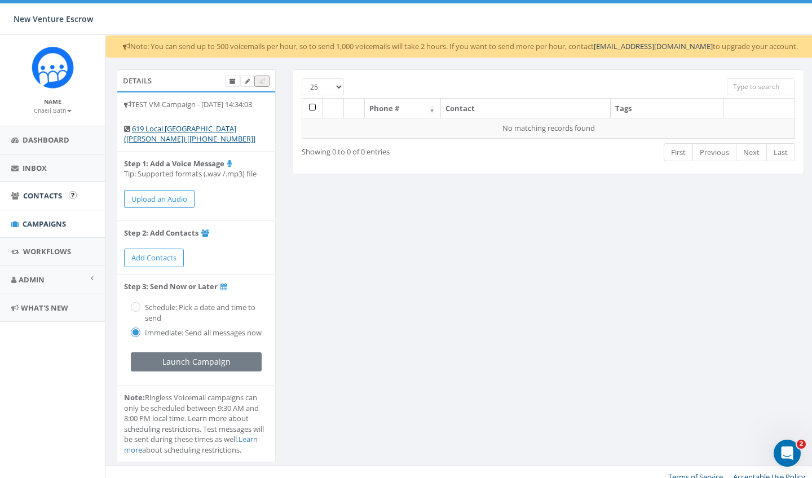
click at [39, 200] on link "Contacts" at bounding box center [52, 196] width 105 height 28
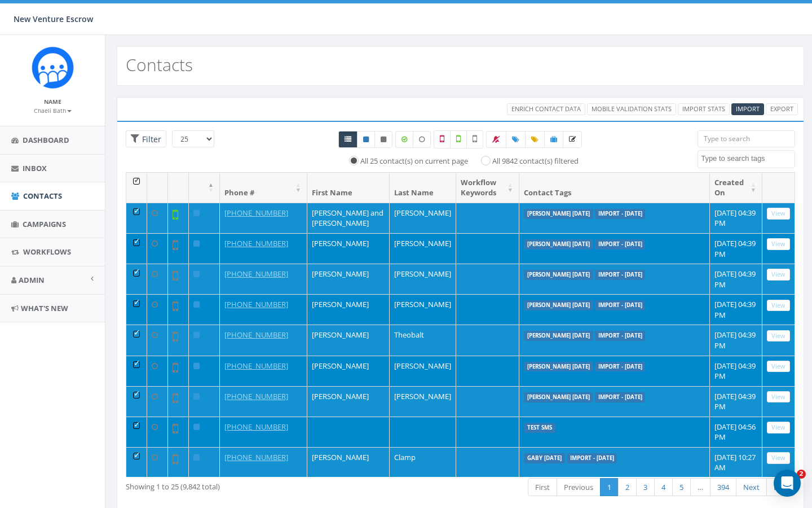
select select
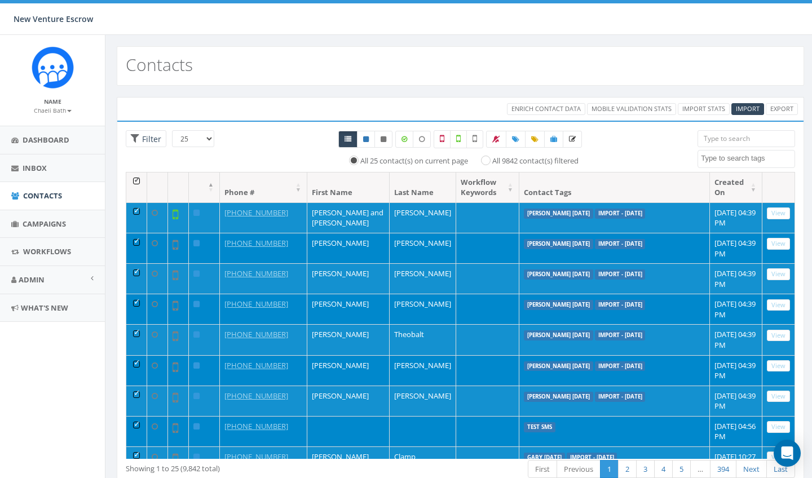
select select
click at [136, 177] on th at bounding box center [136, 188] width 21 height 30
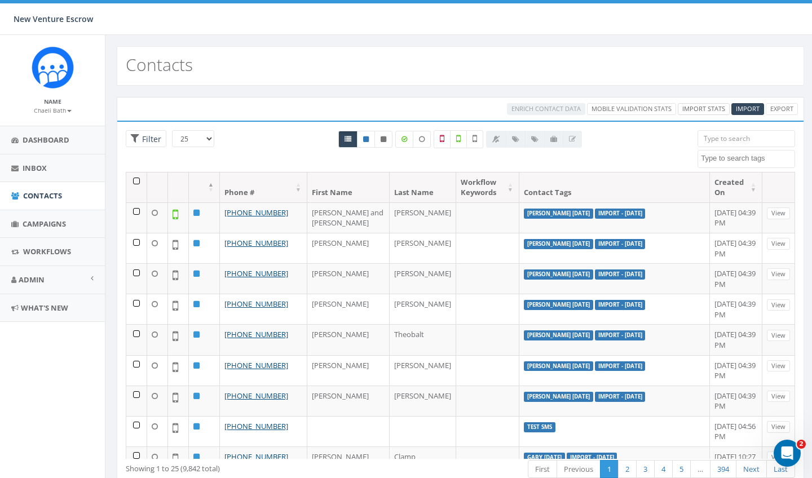
click at [711, 111] on link "Import Stats" at bounding box center [704, 109] width 52 height 12
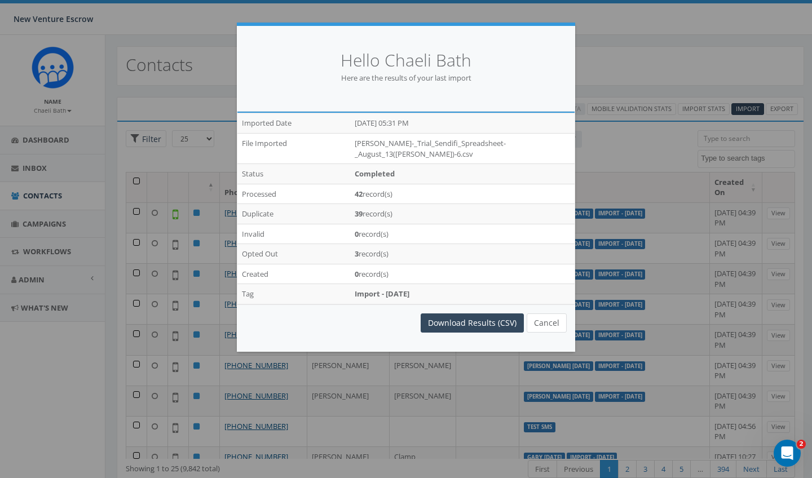
click at [551, 323] on button "Cancel" at bounding box center [547, 323] width 40 height 19
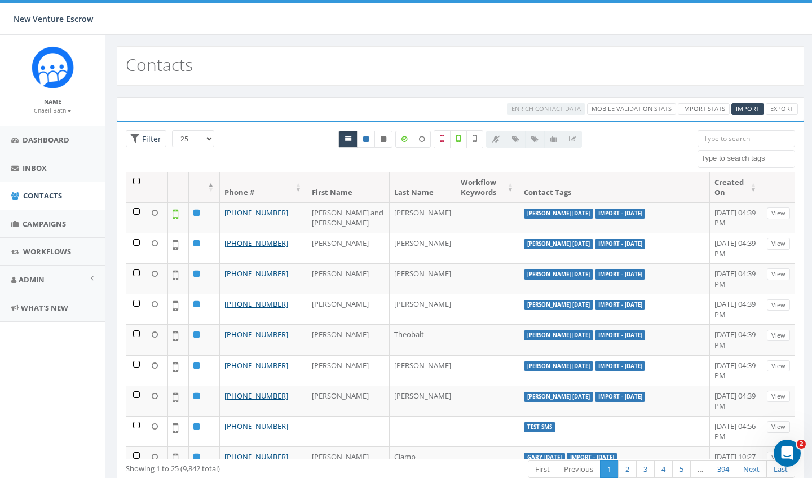
click at [764, 154] on textarea "Search" at bounding box center [748, 158] width 94 height 10
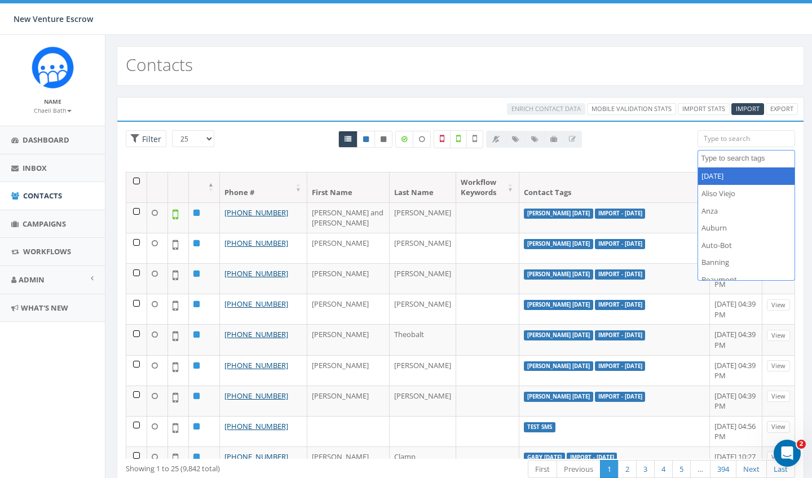
click at [637, 144] on div "All 0 contact(s) on current page All 9842 contact(s) filtered" at bounding box center [461, 151] width 458 height 42
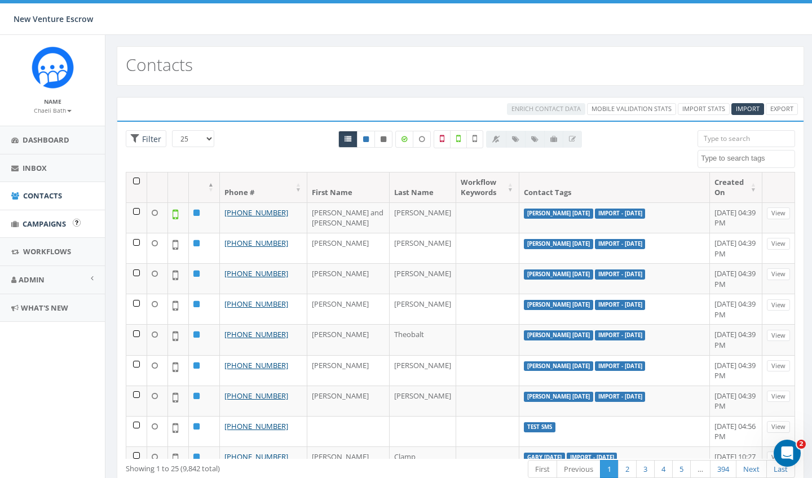
click at [55, 222] on span "Campaigns" at bounding box center [44, 224] width 43 height 10
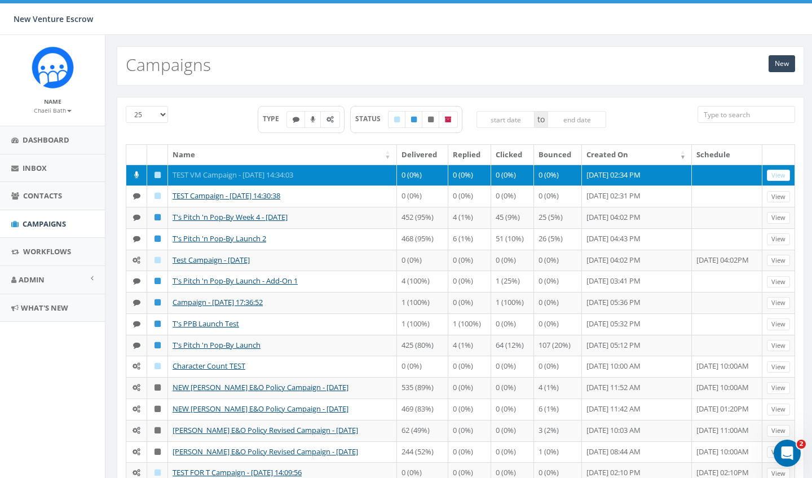
click at [288, 174] on link "TEST VM Campaign - [DATE] 14:34:03" at bounding box center [233, 175] width 121 height 10
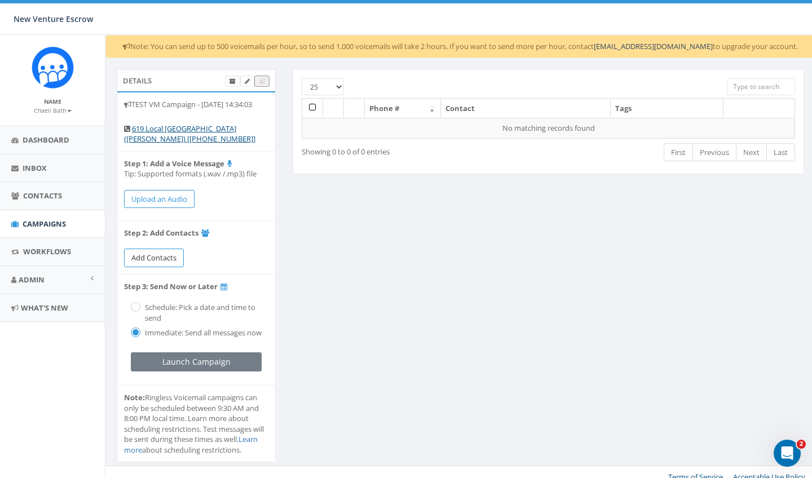
click at [148, 263] on span "Add Contacts" at bounding box center [153, 258] width 45 height 10
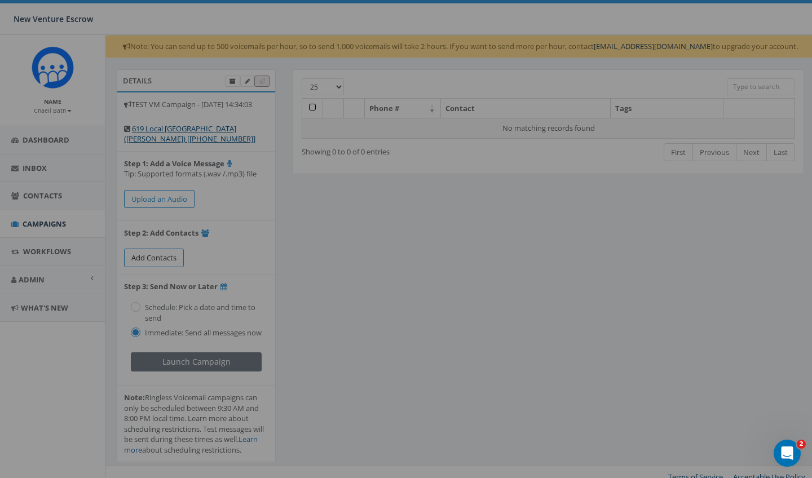
select select
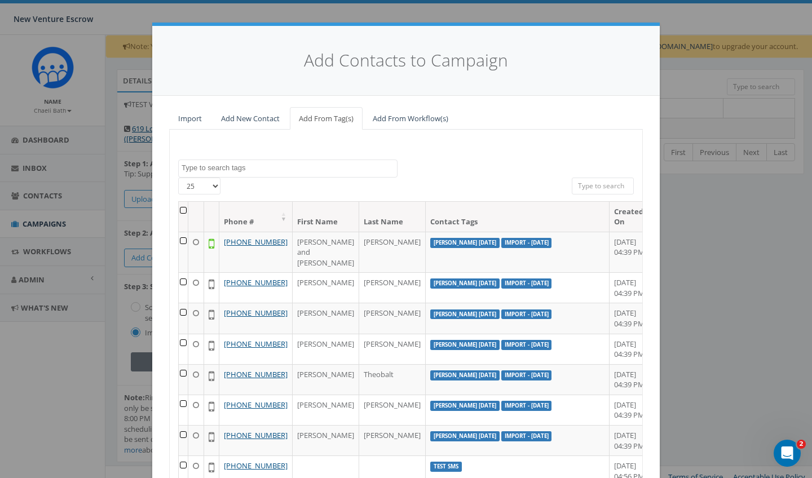
click at [203, 120] on link "Import" at bounding box center [190, 118] width 42 height 23
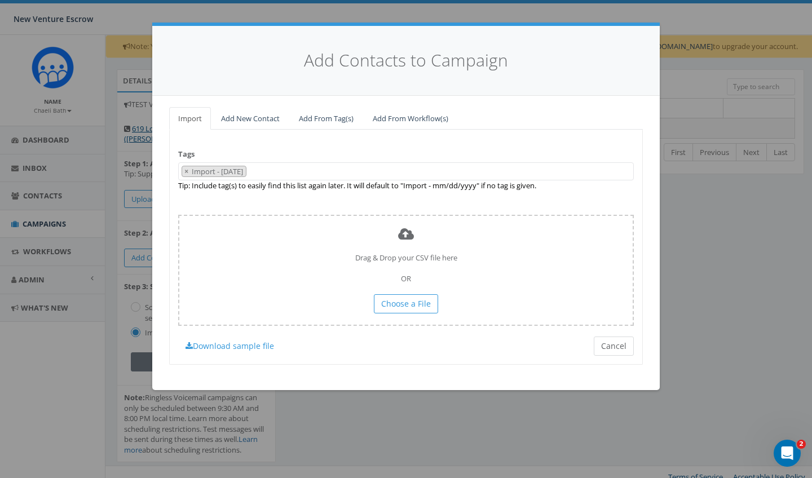
click at [619, 338] on button "Cancel" at bounding box center [614, 346] width 40 height 19
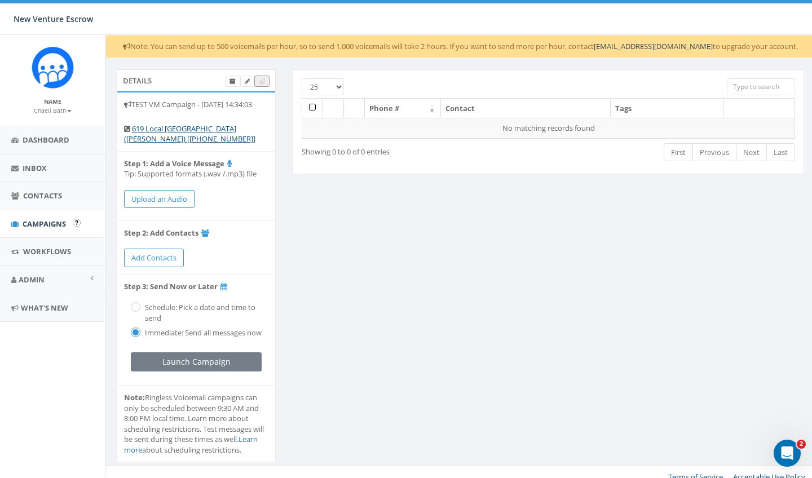
click at [55, 219] on span "Campaigns" at bounding box center [44, 224] width 43 height 10
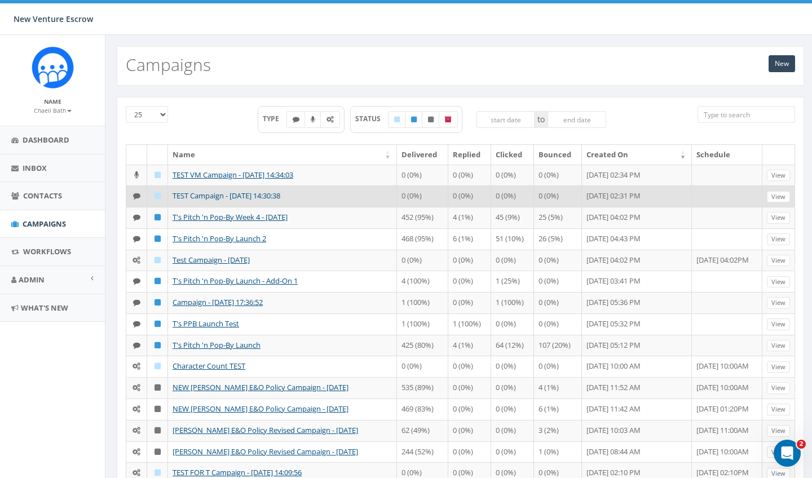
click at [280, 191] on link "TEST Campaign - [DATE] 14:30:38" at bounding box center [227, 196] width 108 height 10
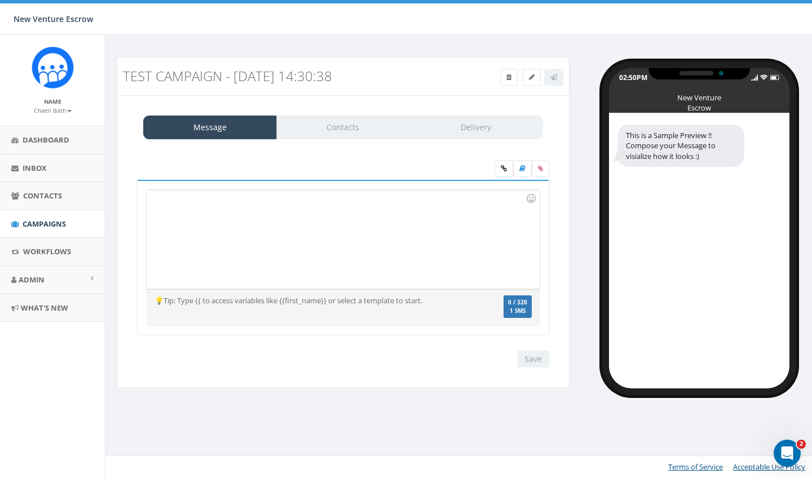
click at [162, 187] on div "Recent Smileys & People Animals & Nature Food & Drink Activity Travel & Places …" at bounding box center [343, 258] width 412 height 156
click at [162, 196] on div at bounding box center [343, 239] width 393 height 99
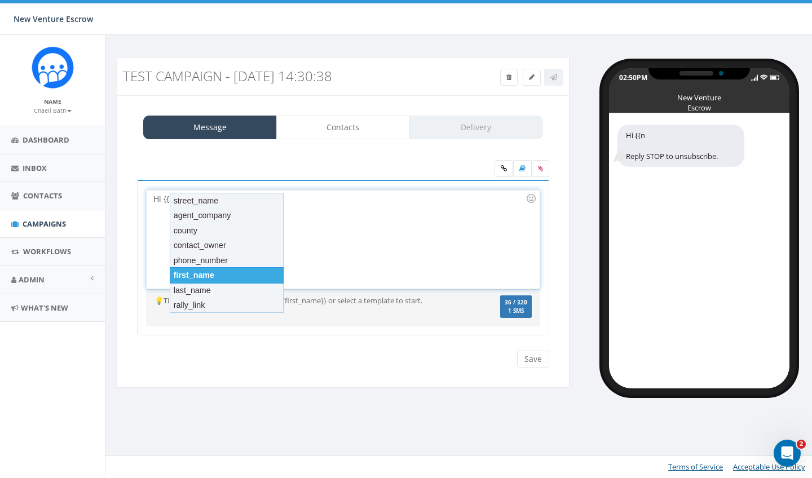
click at [197, 270] on div "first_name" at bounding box center [227, 275] width 114 height 16
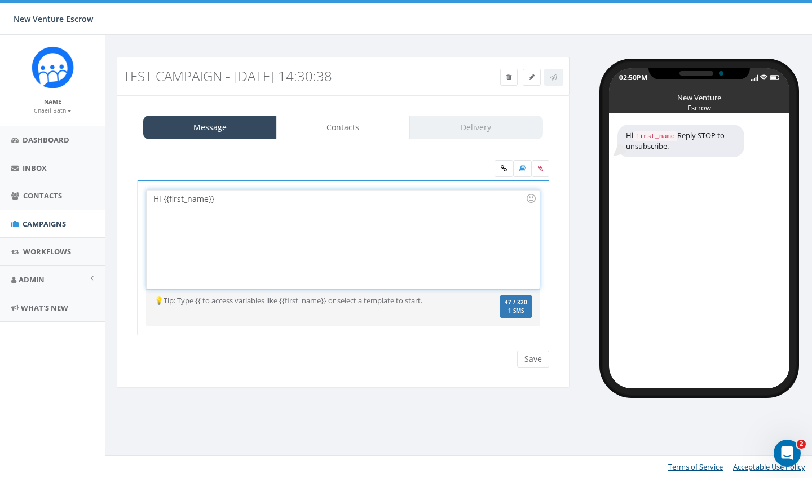
click at [228, 201] on div "Hi {{first_name}}" at bounding box center [343, 239] width 393 height 99
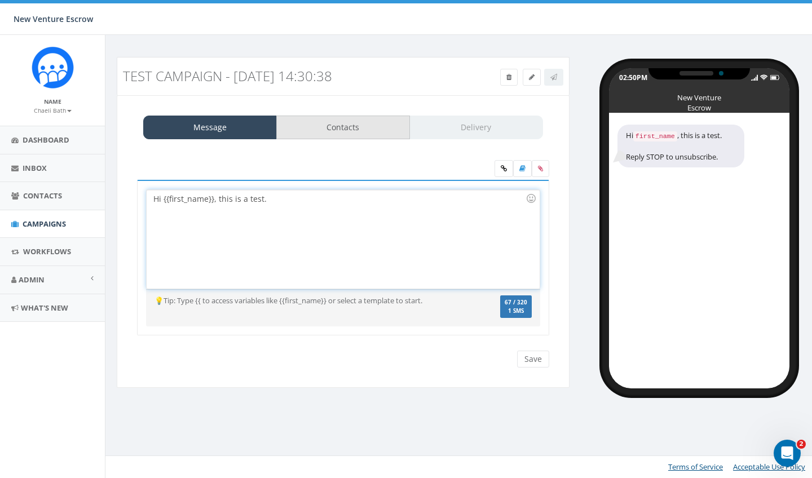
click at [333, 123] on link "Contacts" at bounding box center [343, 128] width 134 height 24
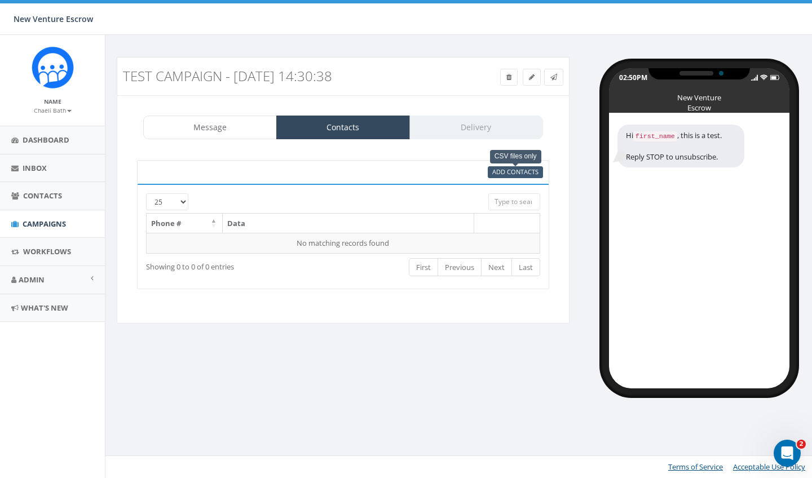
click at [507, 174] on span "Add Contacts" at bounding box center [516, 172] width 46 height 8
select select
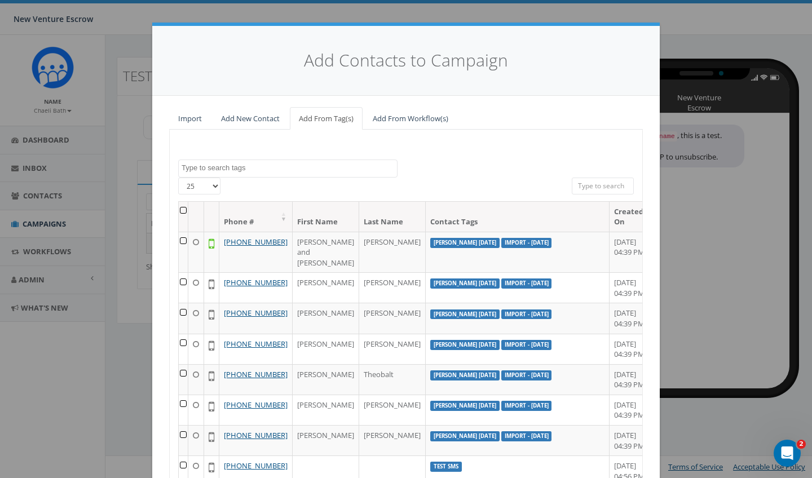
click at [188, 120] on link "Import" at bounding box center [190, 118] width 42 height 23
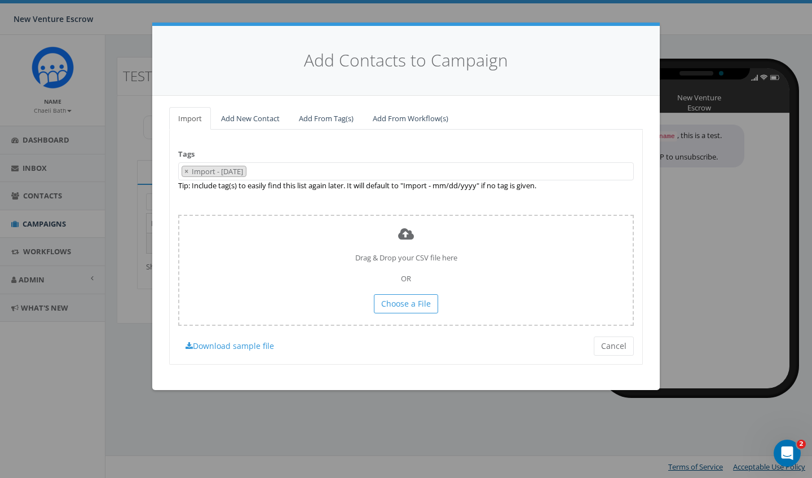
click at [339, 168] on span "× Import - 08/28/2025" at bounding box center [406, 171] width 456 height 19
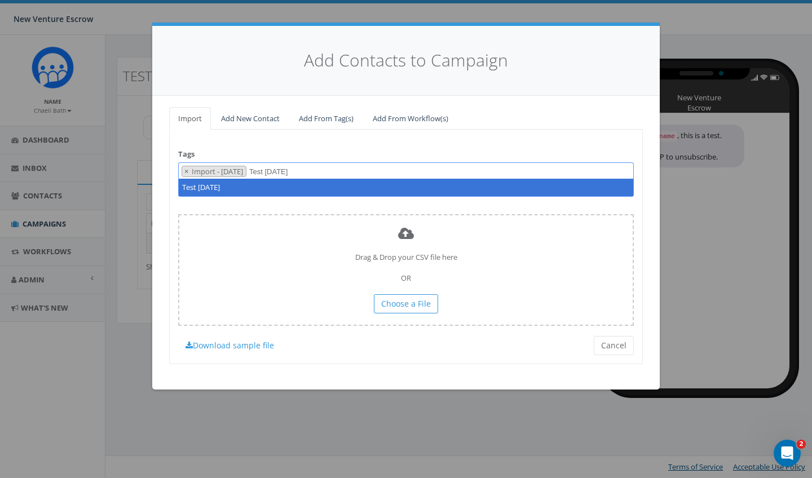
type textarea "Test August 28th 2025"
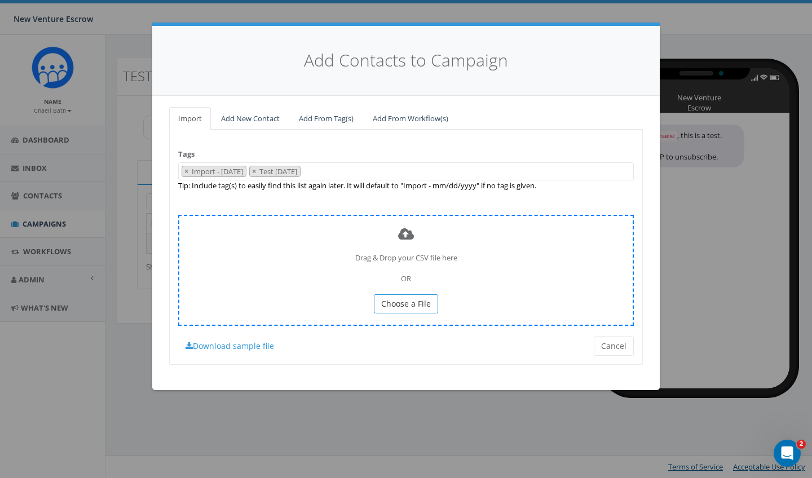
click at [399, 300] on span "Choose a File" at bounding box center [406, 303] width 50 height 11
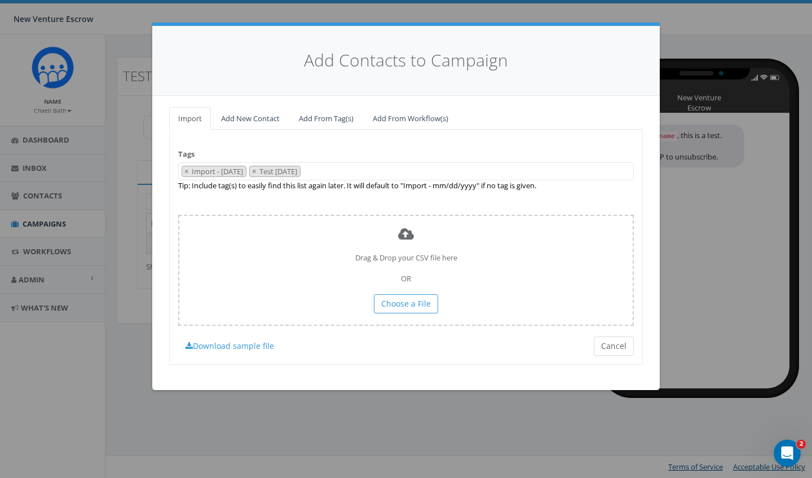
click at [613, 345] on button "Cancel" at bounding box center [614, 346] width 40 height 19
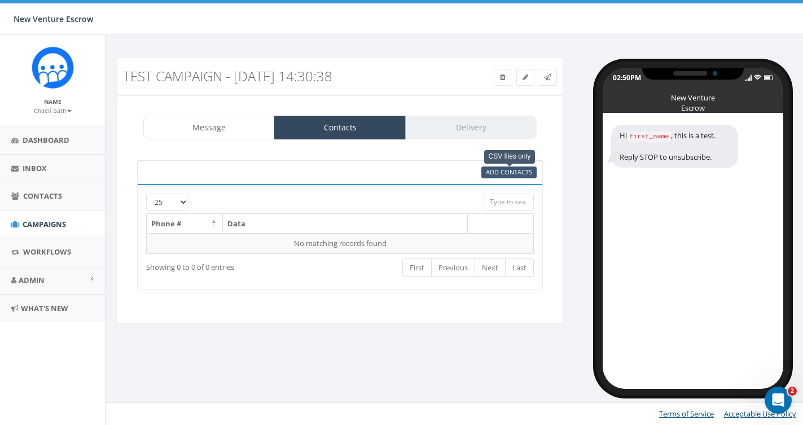
click at [494, 173] on span "Add Contacts" at bounding box center [509, 172] width 46 height 8
select select
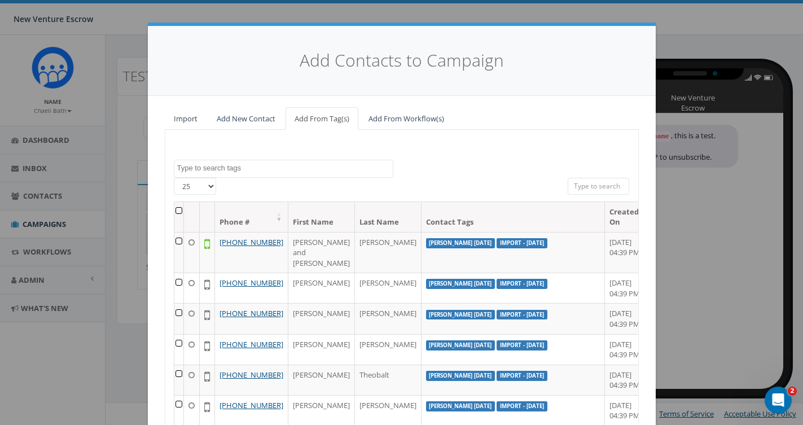
click at [192, 125] on link "Import" at bounding box center [186, 118] width 42 height 23
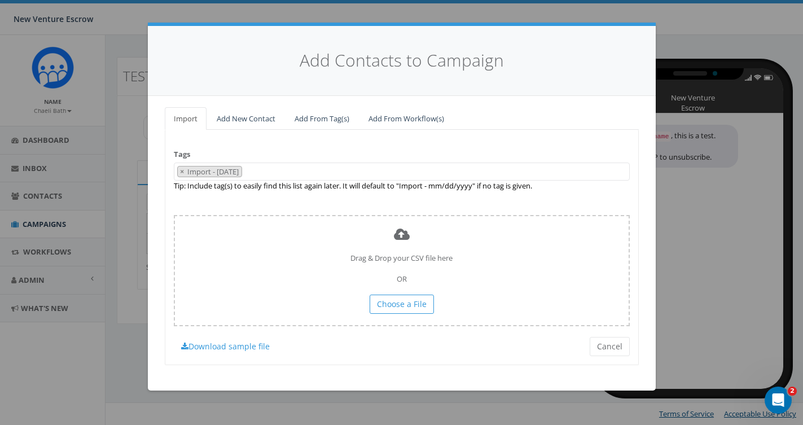
click at [290, 171] on span "× Import - 08/28/2025" at bounding box center [402, 171] width 456 height 19
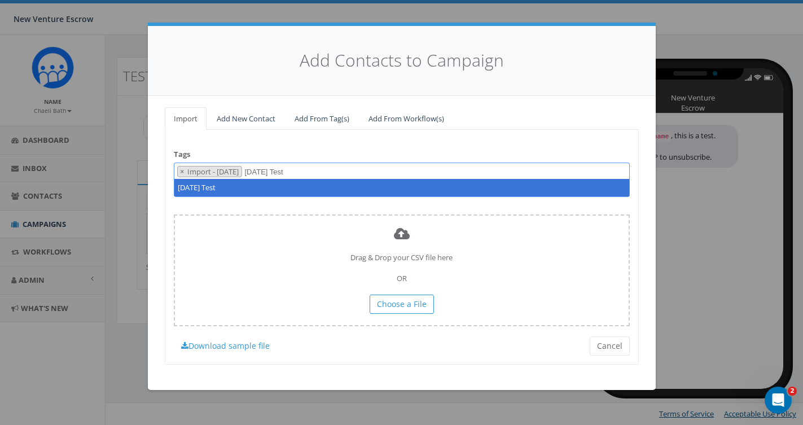
type textarea "August 28 Test"
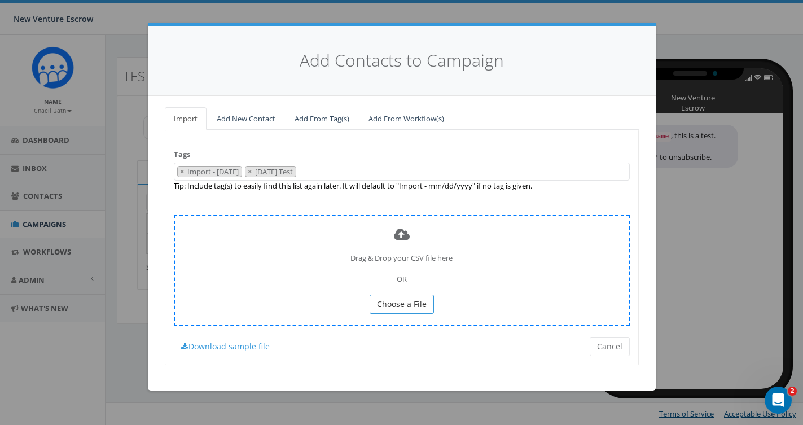
click at [403, 300] on span "Choose a File" at bounding box center [402, 303] width 50 height 11
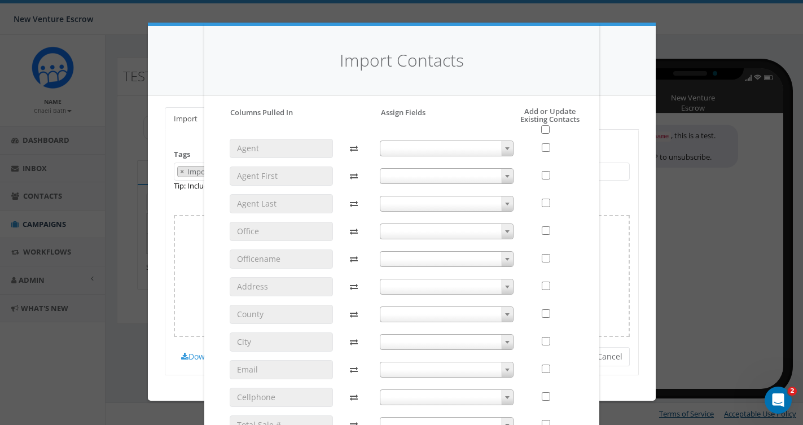
click at [446, 170] on span at bounding box center [447, 176] width 134 height 16
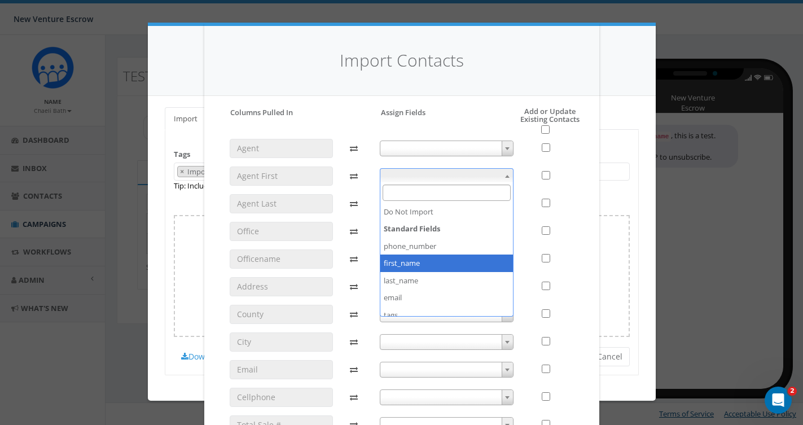
select select "first_name"
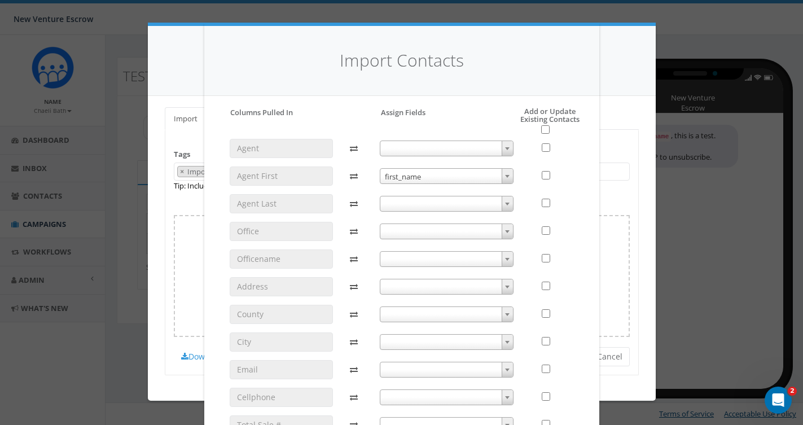
click at [402, 204] on span at bounding box center [447, 204] width 134 height 16
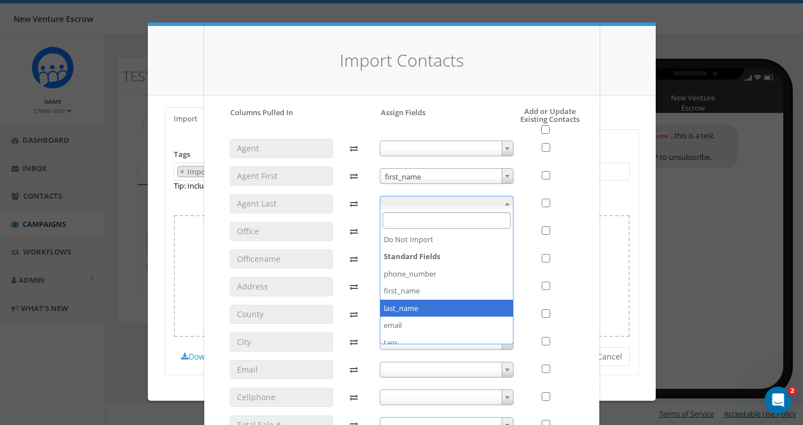
select select "last_name"
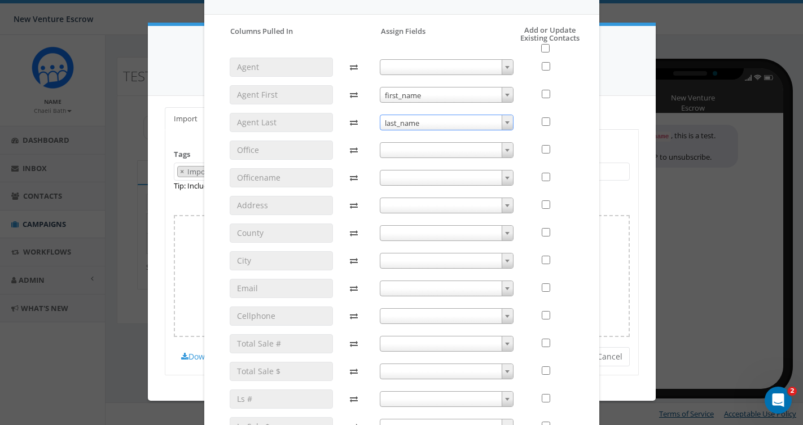
scroll to position [125, 0]
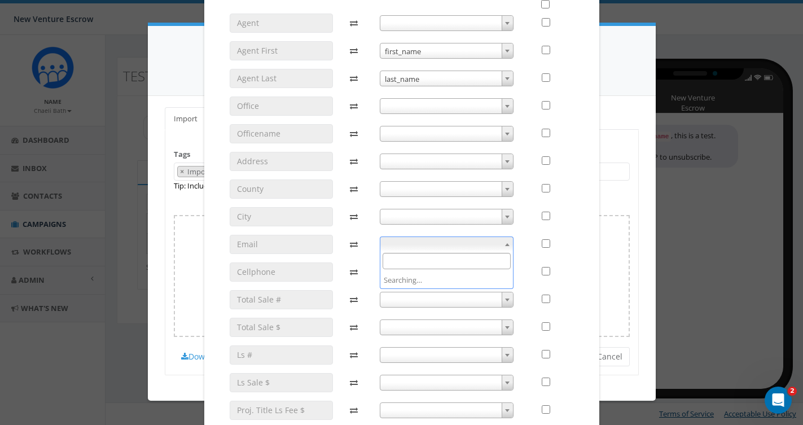
click at [402, 247] on span at bounding box center [447, 244] width 134 height 16
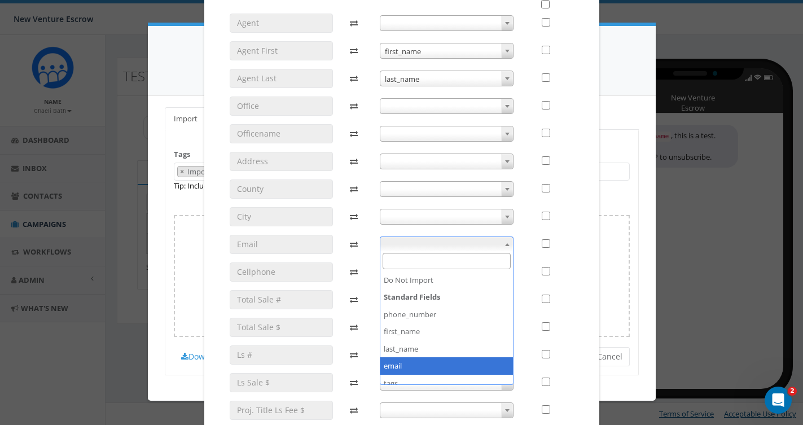
select select "email"
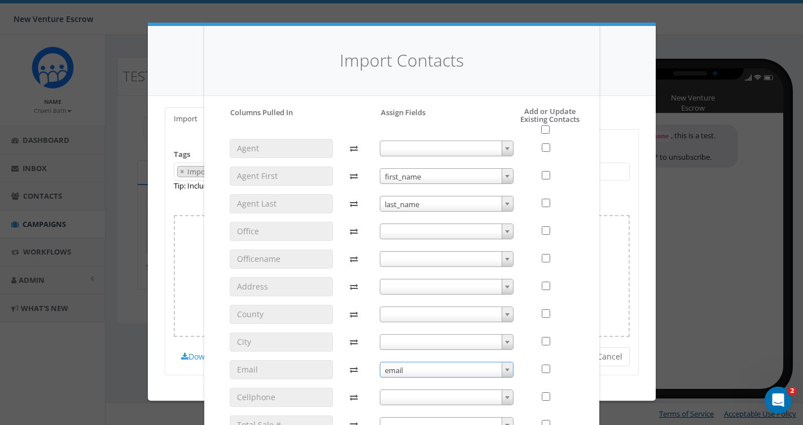
scroll to position [0, 0]
click at [398, 391] on span at bounding box center [447, 397] width 134 height 16
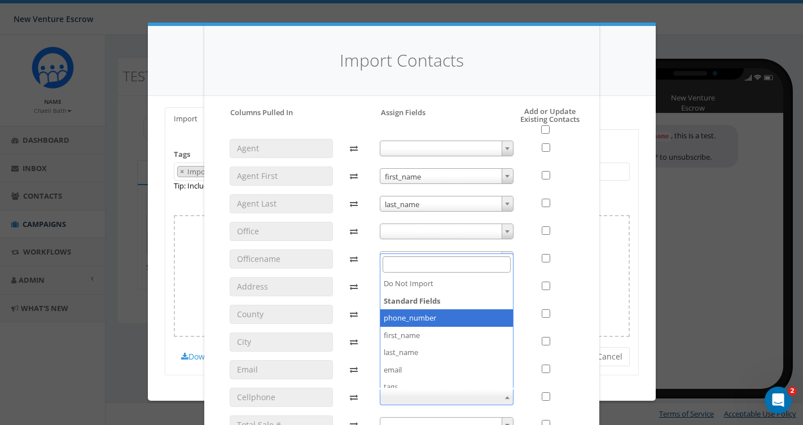
select select "phone_number"
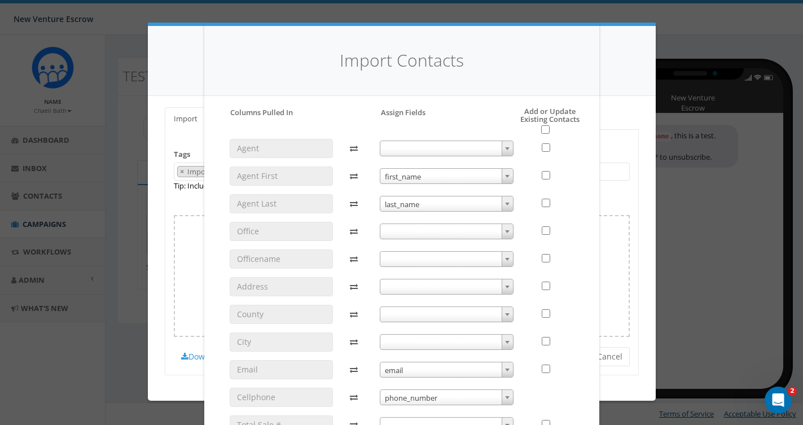
click at [546, 130] on input "checkbox" at bounding box center [545, 129] width 8 height 8
checkbox input "true"
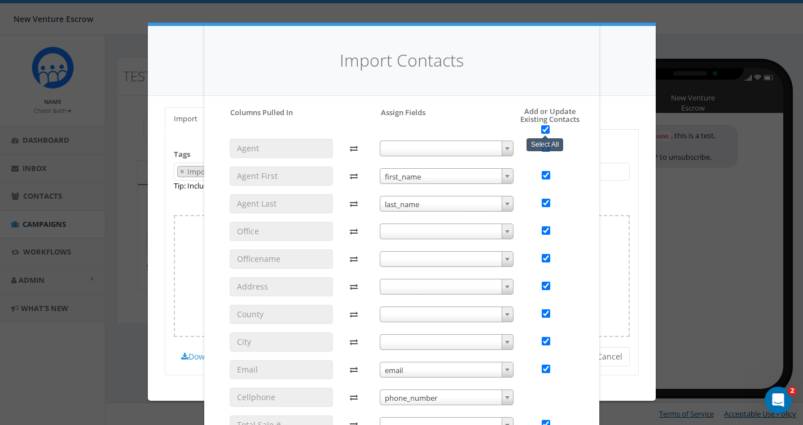
checkbox input "true"
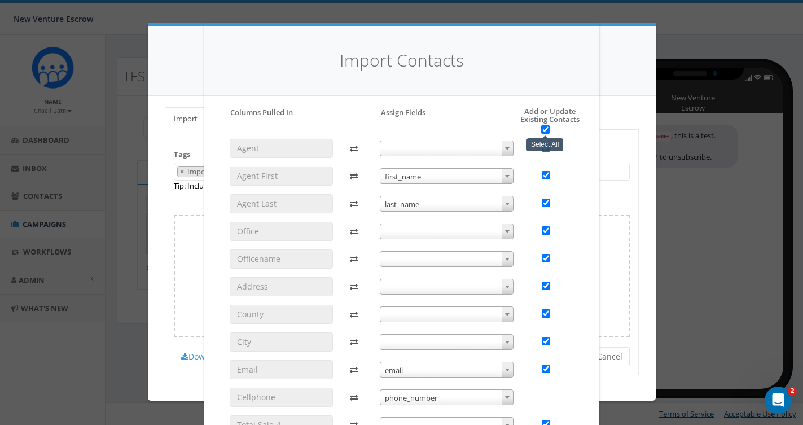
checkbox input "true"
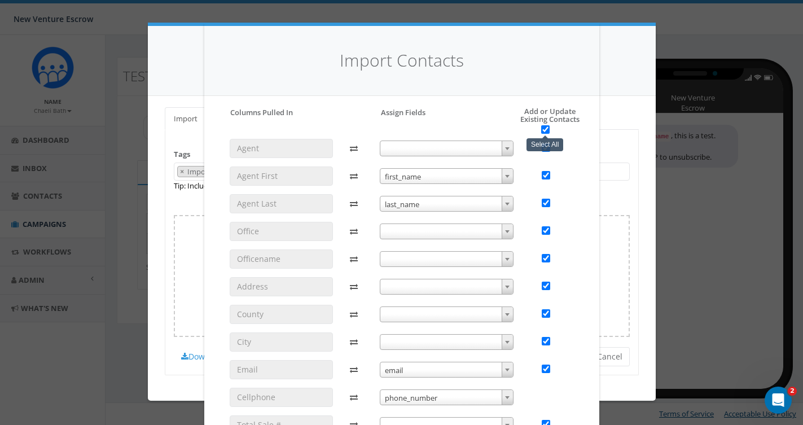
checkbox input "true"
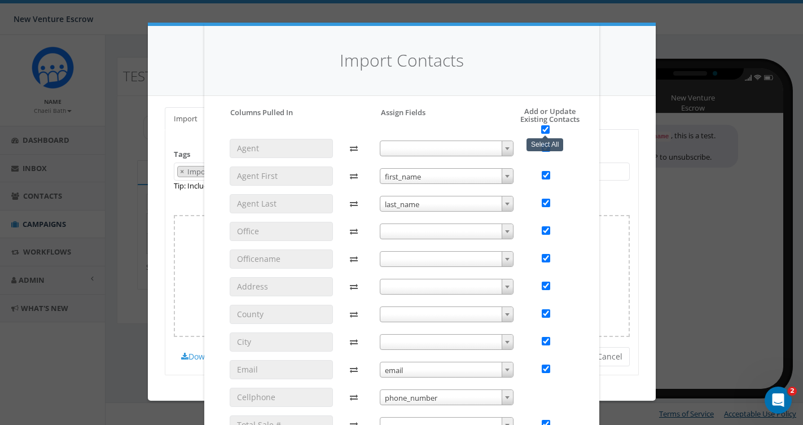
checkbox input "true"
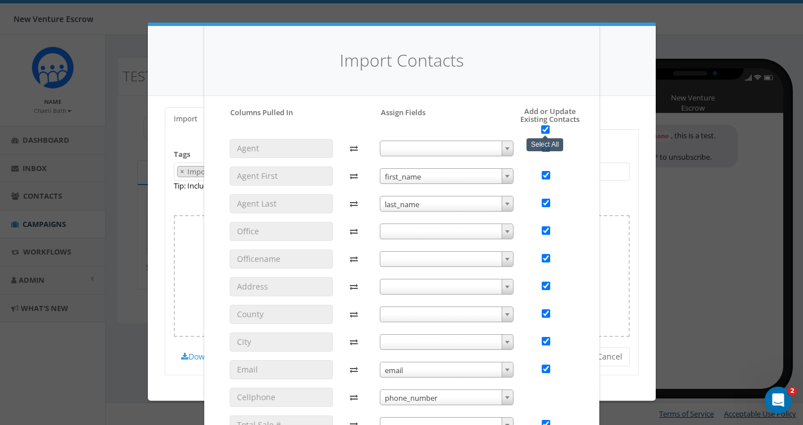
checkbox input "true"
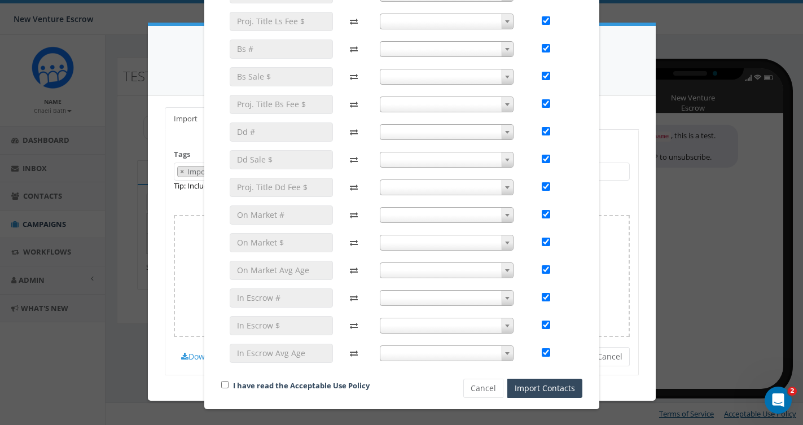
scroll to position [513, 0]
click at [229, 388] on div "I have read the Acceptable Use Policy" at bounding box center [323, 386] width 221 height 15
click at [226, 384] on input "checkbox" at bounding box center [224, 384] width 7 height 7
checkbox input "true"
click at [525, 388] on button "Import Contacts" at bounding box center [544, 388] width 75 height 19
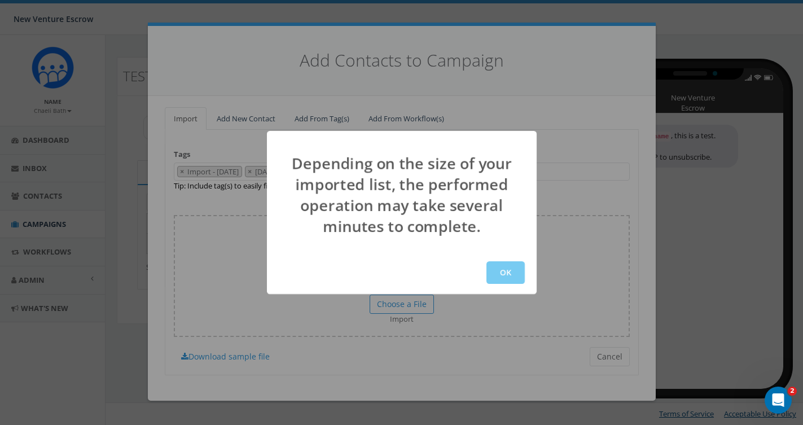
click at [507, 266] on button "OK" at bounding box center [505, 272] width 38 height 23
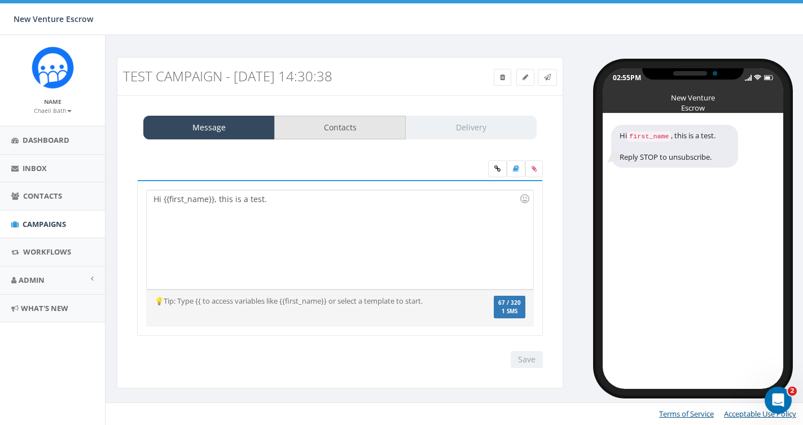
click at [364, 134] on link "Contacts" at bounding box center [339, 128] width 131 height 24
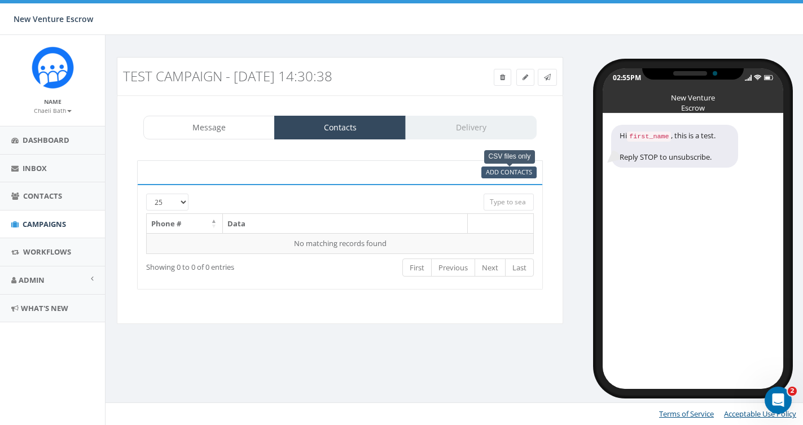
click at [501, 175] on span "Add Contacts" at bounding box center [509, 172] width 46 height 8
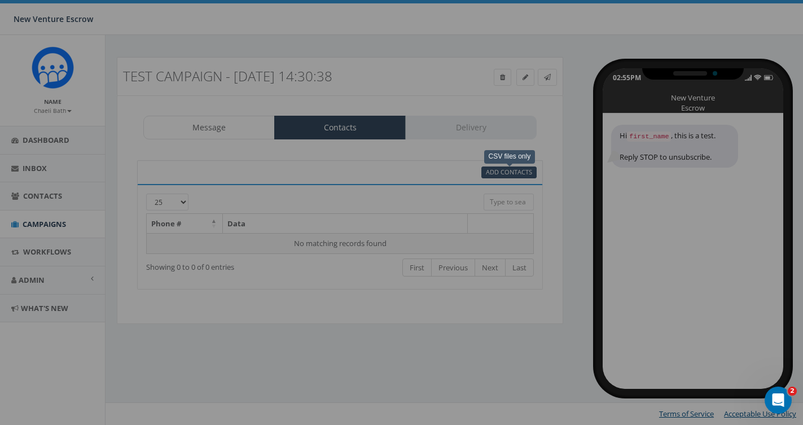
select select
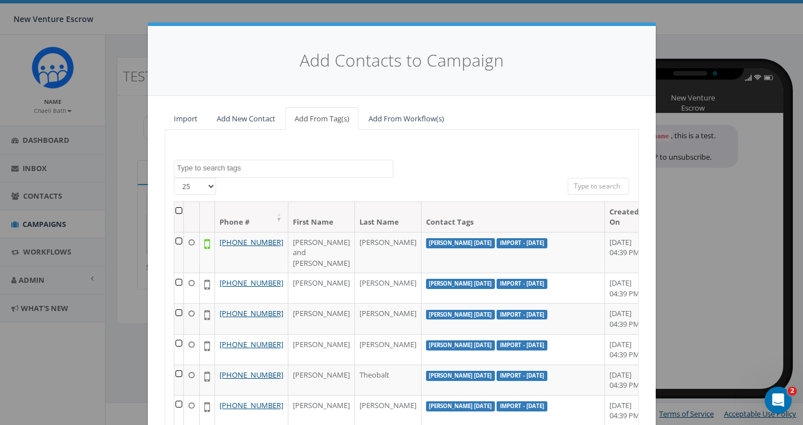
click at [237, 167] on textarea "Search" at bounding box center [285, 168] width 216 height 10
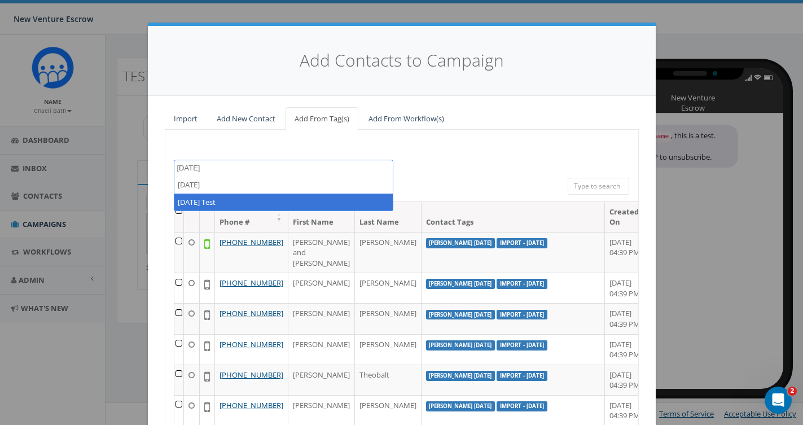
type textarea "August 28"
select select "August 28 Test"
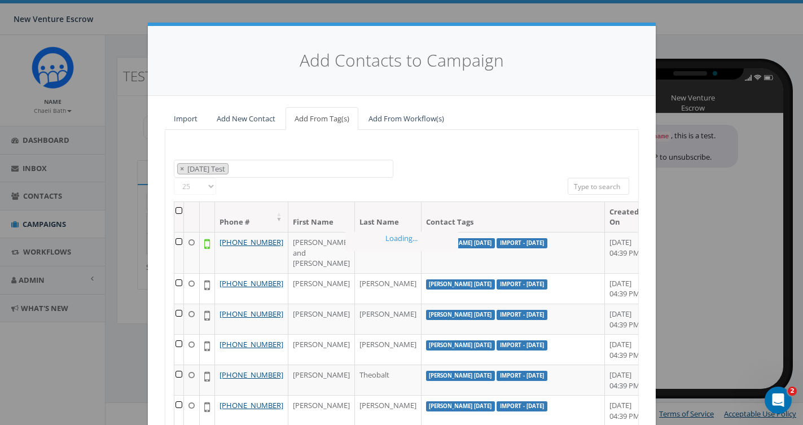
scroll to position [41, 0]
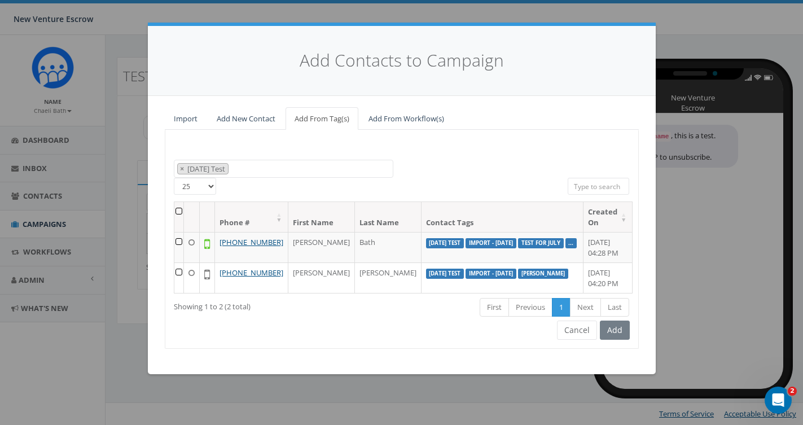
click at [182, 209] on th at bounding box center [179, 217] width 10 height 30
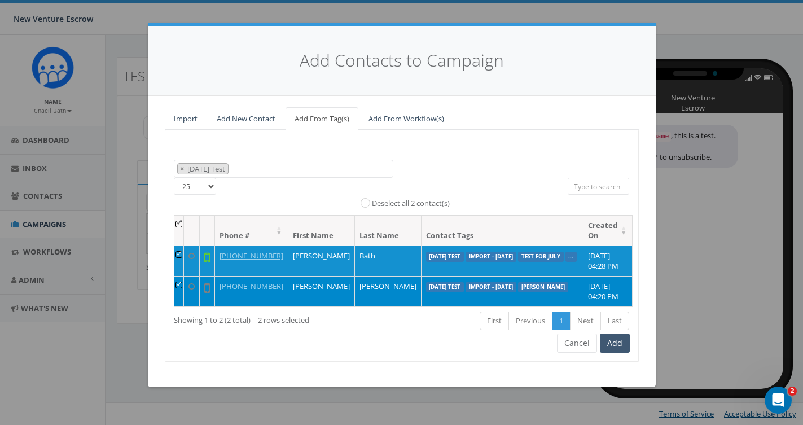
click at [615, 353] on button "Add" at bounding box center [615, 342] width 30 height 19
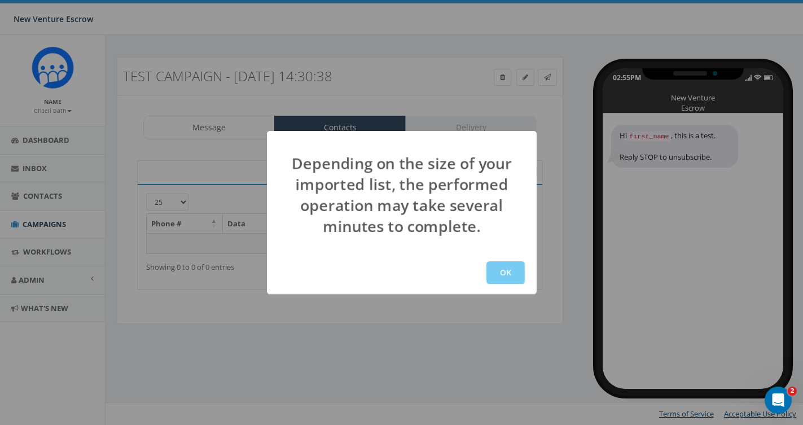
click at [515, 262] on button "OK" at bounding box center [505, 272] width 38 height 23
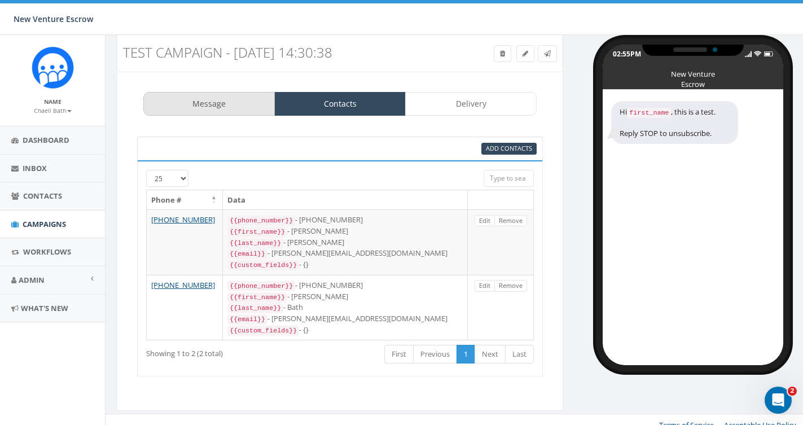
click at [252, 109] on link "Message" at bounding box center [208, 104] width 131 height 24
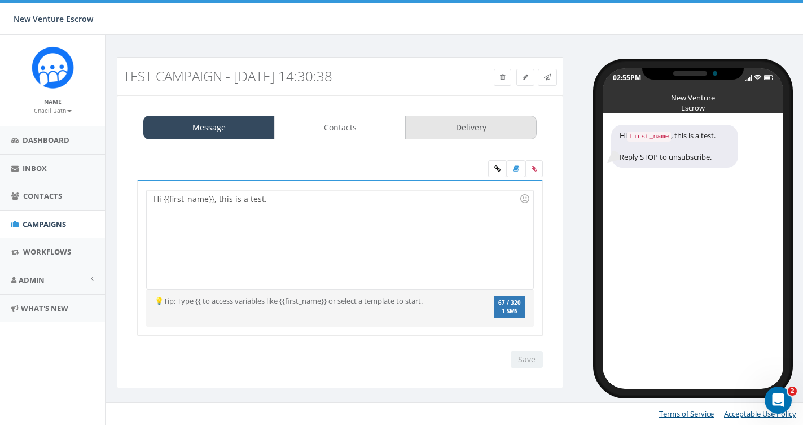
click at [490, 129] on link "Delivery" at bounding box center [470, 128] width 131 height 24
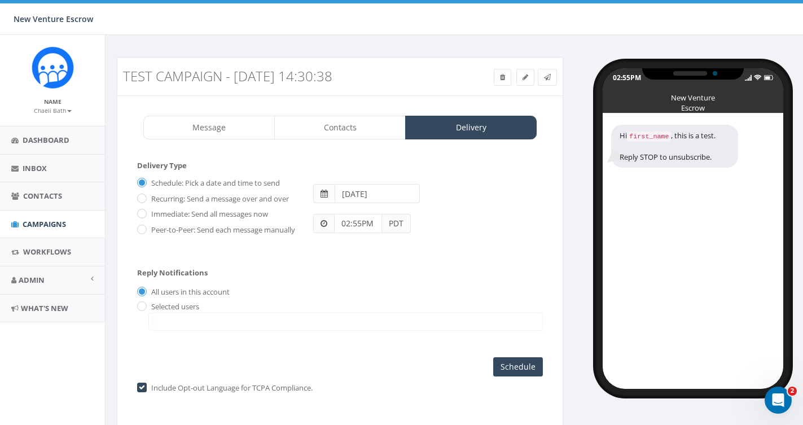
click at [135, 227] on div "Schedule: Pick a date and time to send Recurring: Send a message over and over …" at bounding box center [217, 205] width 176 height 62
click at [148, 227] on label "Peer-to-Peer: Send each message manually" at bounding box center [221, 230] width 147 height 11
click at [144, 227] on input "Peer-to-Peer: Send each message manually" at bounding box center [140, 229] width 7 height 7
radio input "true"
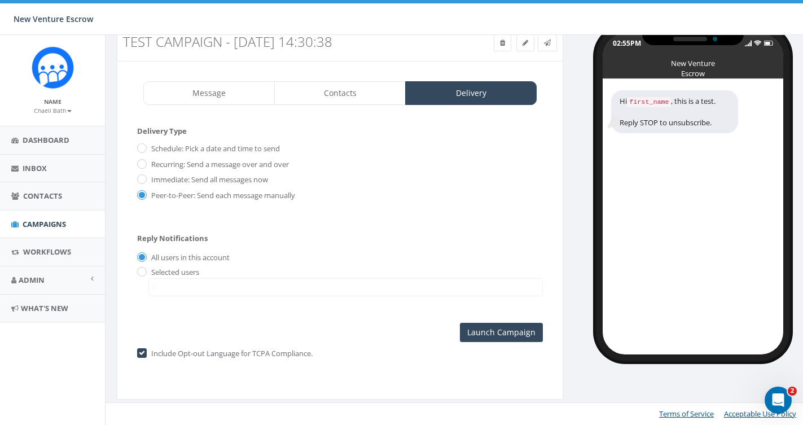
scroll to position [40, 0]
click at [505, 328] on input "Launch Campaign" at bounding box center [501, 332] width 83 height 19
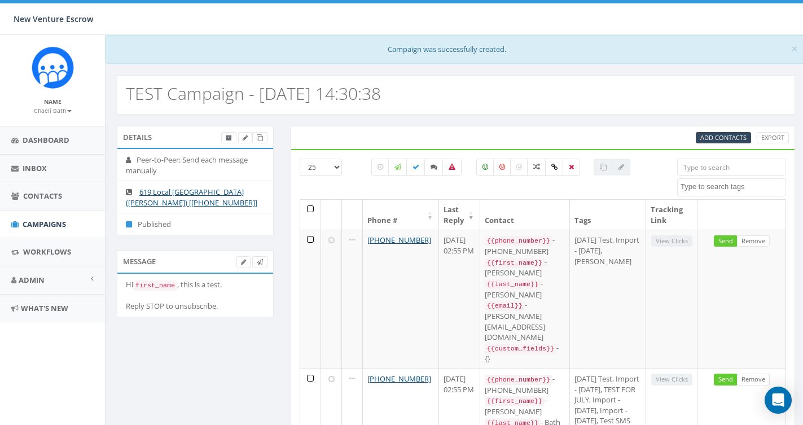
select select
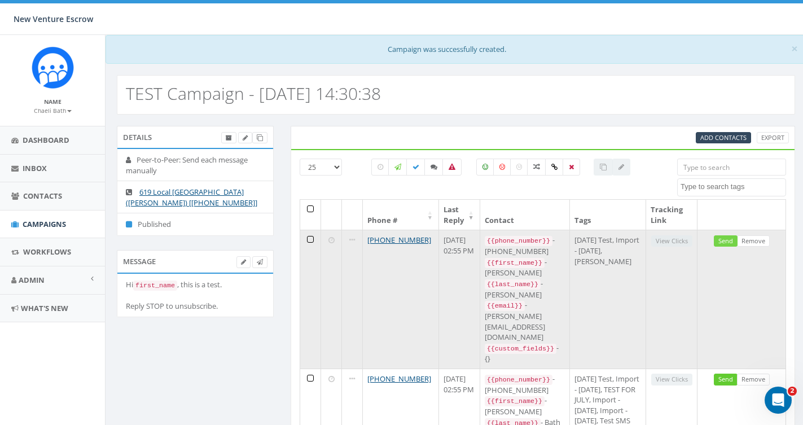
click at [731, 239] on link "Send" at bounding box center [726, 241] width 24 height 12
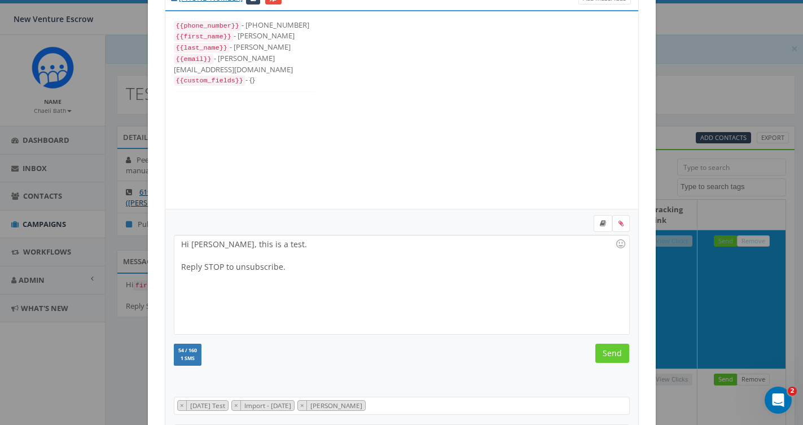
scroll to position [51, 0]
drag, startPoint x: 291, startPoint y: 266, endPoint x: 148, endPoint y: 254, distance: 142.6
click at [148, 254] on div "[PHONE_NUMBER] All Messages {{phone_number}} - [PHONE_NUMBER] {{first_name}} - …" at bounding box center [402, 218] width 508 height 486
click at [315, 148] on div "{{phone_number}} - [PHONE_NUMBER] {{first_name}} - [PERSON_NAME] {{last_name}} …" at bounding box center [402, 109] width 490 height 197
click at [612, 356] on input "Send" at bounding box center [612, 352] width 34 height 19
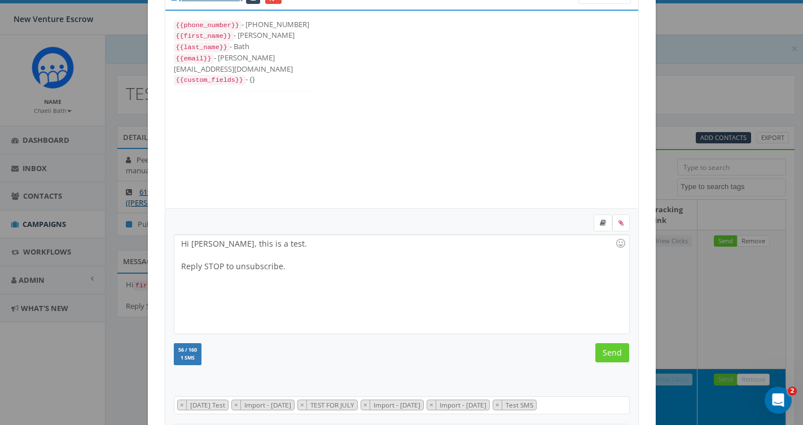
scroll to position [23, 0]
drag, startPoint x: 295, startPoint y: 265, endPoint x: 123, endPoint y: 262, distance: 172.1
click at [123, 262] on div "[PHONE_NUMBER] All Messages {{phone_number}} - [PHONE_NUMBER] {{first_name}} - …" at bounding box center [401, 212] width 803 height 425
click at [618, 347] on input "Send" at bounding box center [612, 352] width 34 height 19
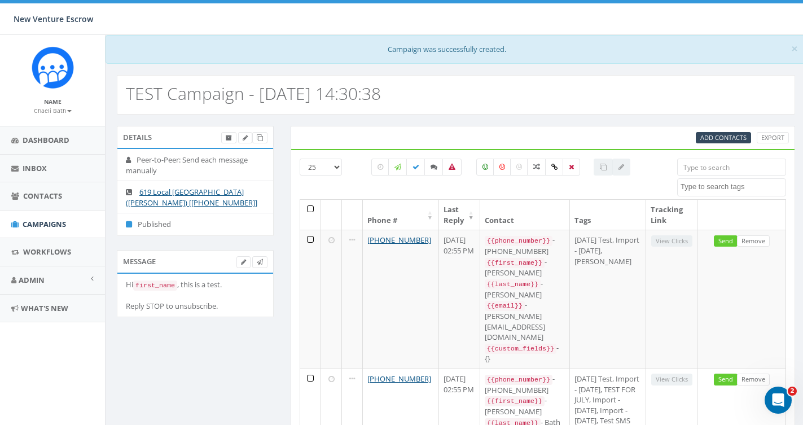
click at [599, 67] on div "TEST Campaign - [DATE] 14:30:38" at bounding box center [456, 89] width 701 height 51
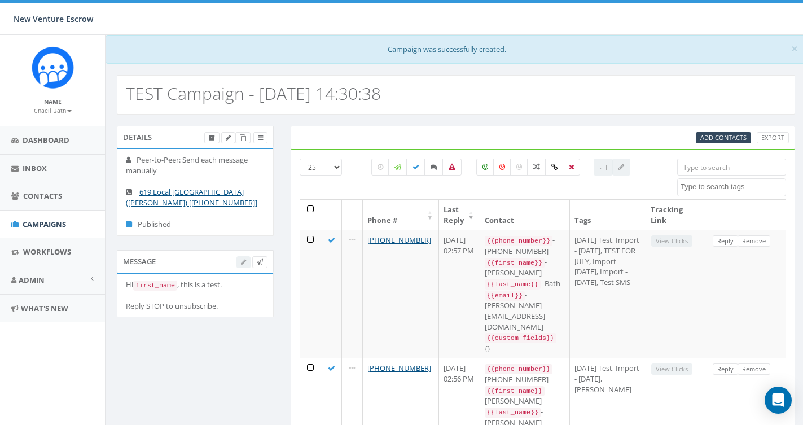
select select
click at [38, 228] on link "Campaigns" at bounding box center [52, 224] width 105 height 28
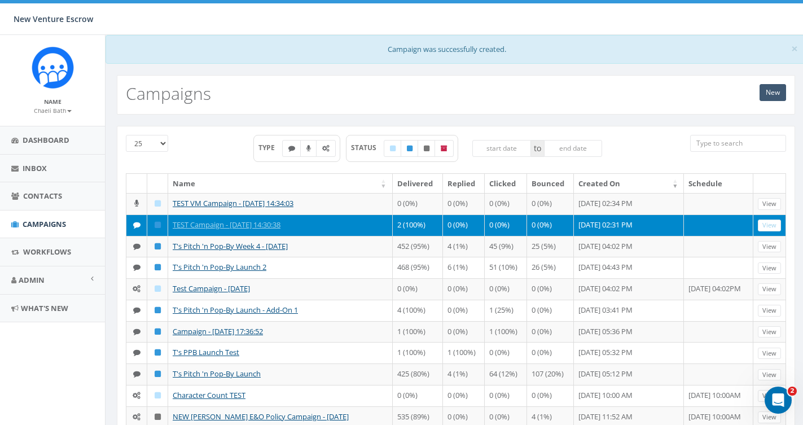
click at [770, 87] on link "New" at bounding box center [772, 92] width 27 height 17
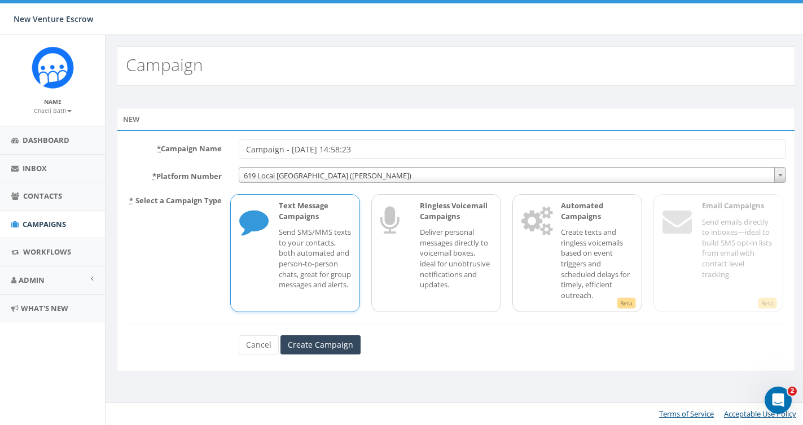
click at [296, 234] on p "Send SMS/MMS texts to your contacts, both automated and person-to-person chats,…" at bounding box center [315, 258] width 72 height 63
click at [306, 341] on input "Create Campaign" at bounding box center [320, 344] width 80 height 19
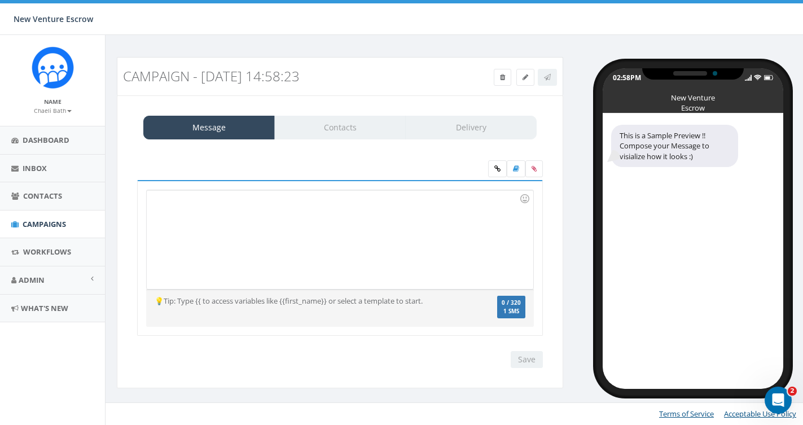
click at [278, 217] on div at bounding box center [340, 239] width 386 height 99
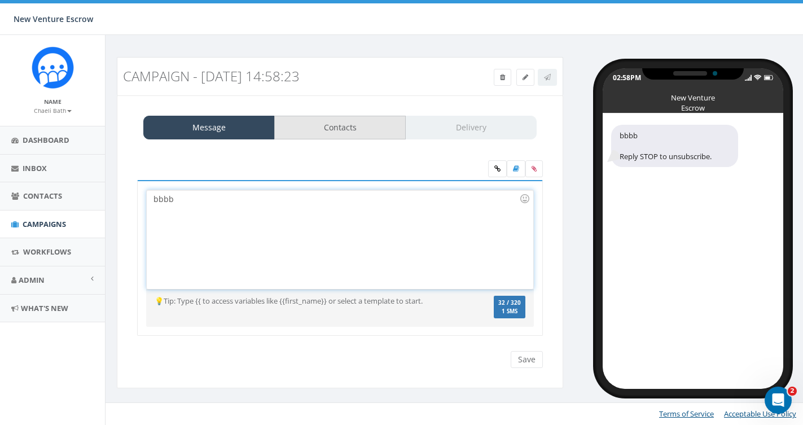
click at [344, 133] on link "Contacts" at bounding box center [339, 128] width 131 height 24
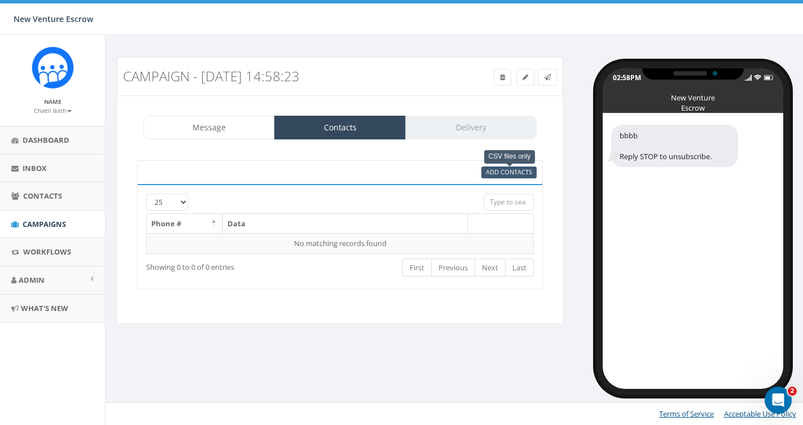
click at [502, 168] on span "Add Contacts" at bounding box center [509, 172] width 46 height 8
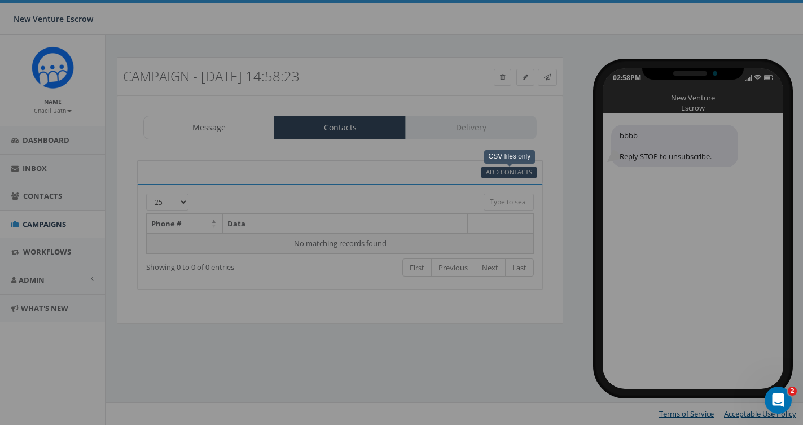
select select
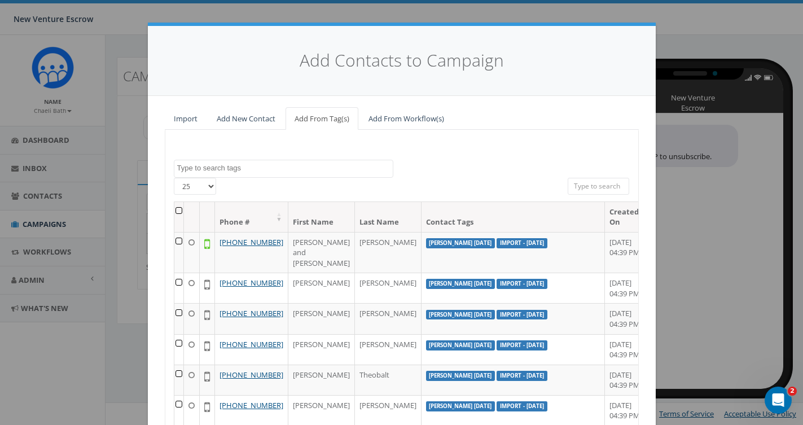
click at [216, 169] on textarea "Search" at bounding box center [285, 168] width 216 height 10
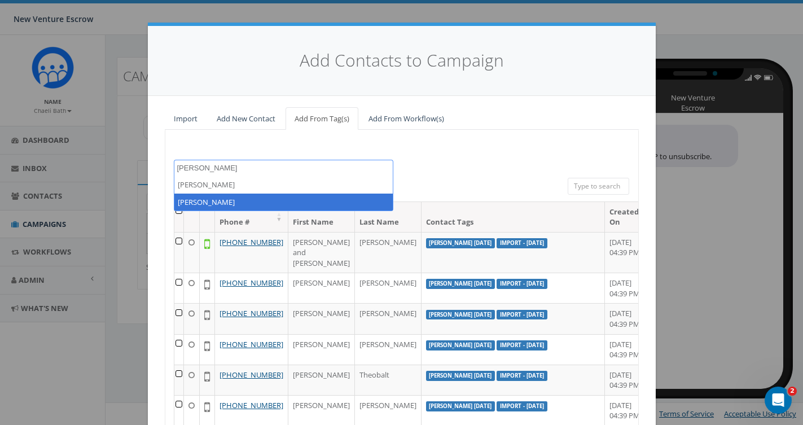
type textarea "becky"
select select "[PERSON_NAME]"
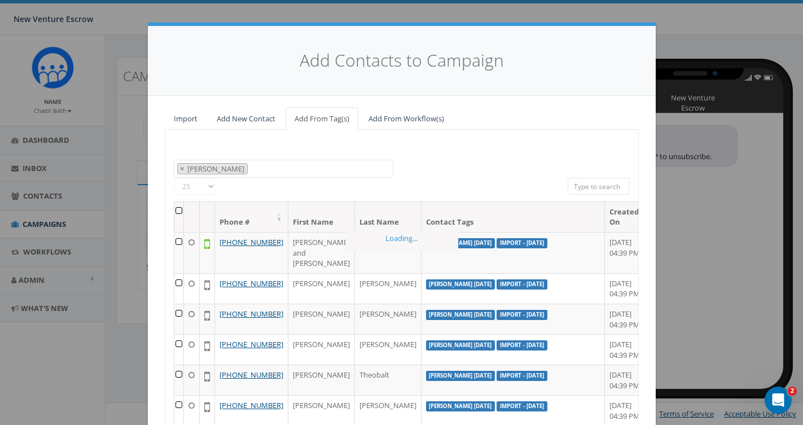
scroll to position [81, 0]
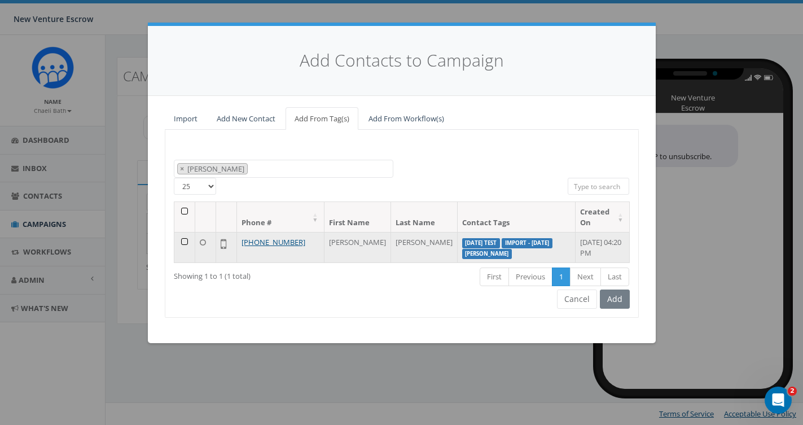
click at [186, 236] on td at bounding box center [184, 247] width 21 height 30
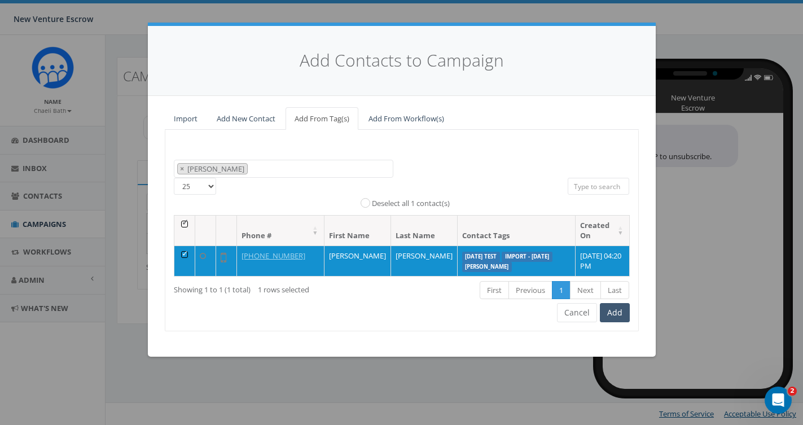
click at [623, 319] on button "Add" at bounding box center [615, 312] width 30 height 19
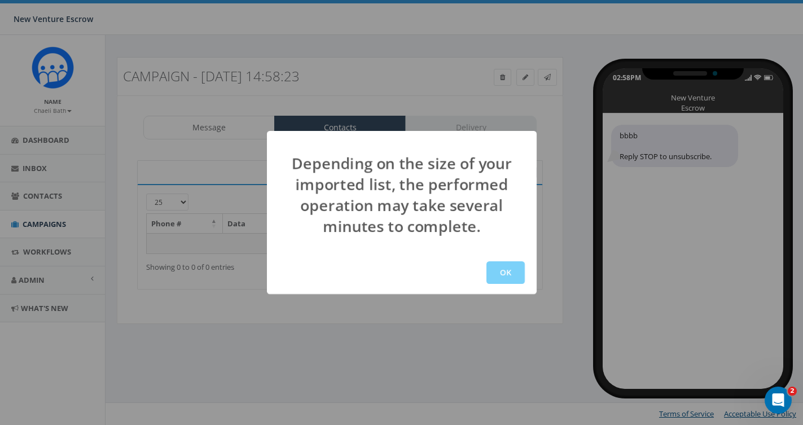
click at [484, 281] on div "OK" at bounding box center [402, 272] width 270 height 43
click at [519, 262] on button "OK" at bounding box center [505, 272] width 38 height 23
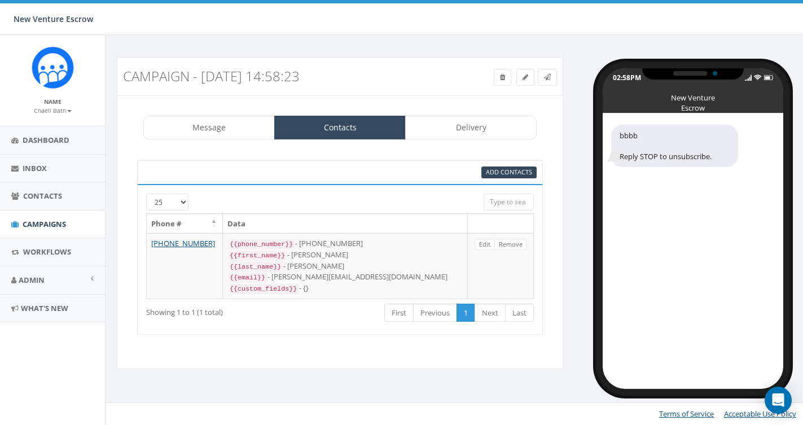
select select
click at [476, 125] on link "Delivery" at bounding box center [470, 128] width 131 height 24
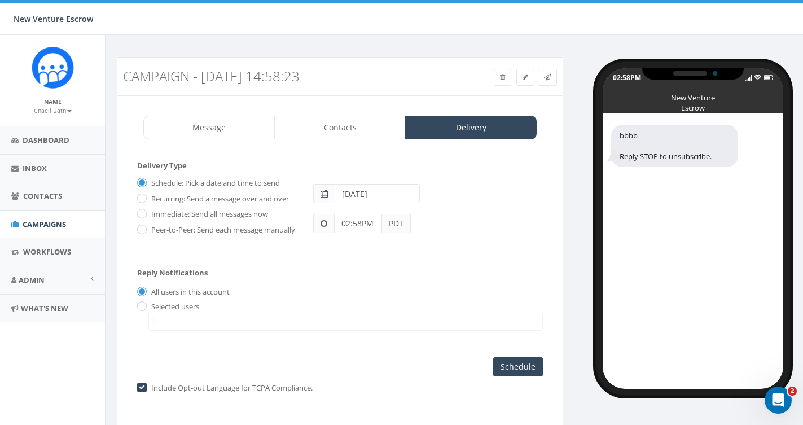
click at [148, 228] on label "Peer-to-Peer: Send each message manually" at bounding box center [221, 230] width 147 height 11
click at [144, 228] on input "Peer-to-Peer: Send each message manually" at bounding box center [140, 229] width 7 height 7
radio input "true"
click at [142, 391] on input "checkbox" at bounding box center [140, 387] width 7 height 7
checkbox input "false"
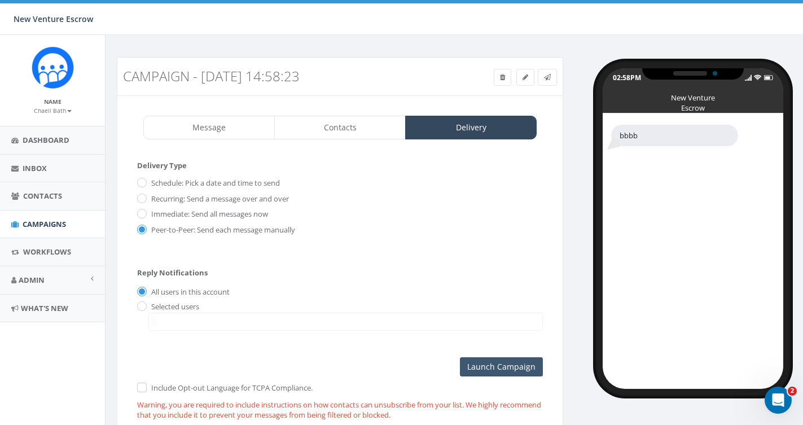
click at [486, 373] on input "Launch Campaign" at bounding box center [501, 366] width 83 height 19
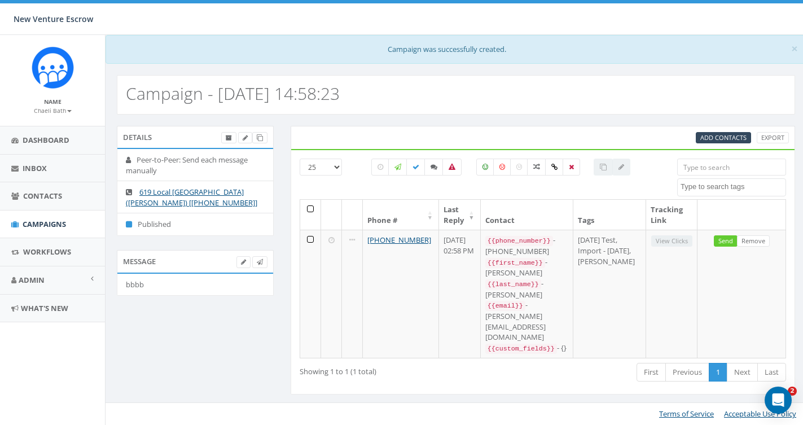
select select
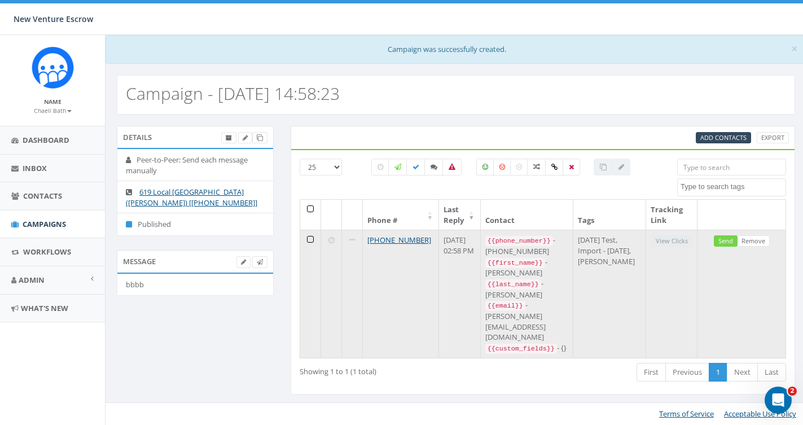
click at [726, 242] on link "Send" at bounding box center [726, 241] width 24 height 12
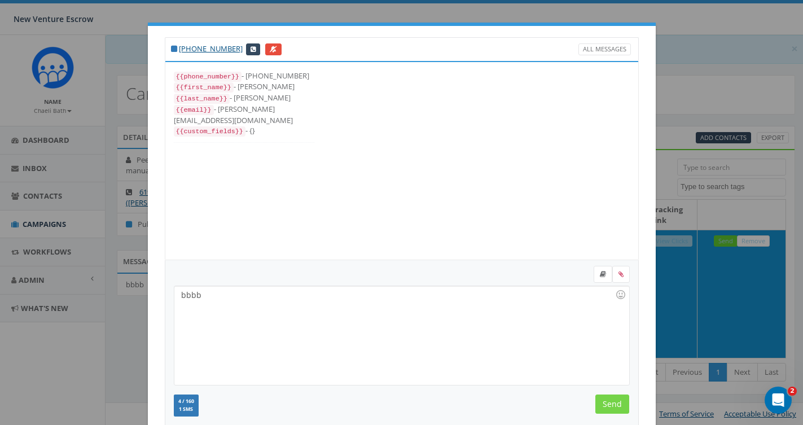
click at [600, 406] on input "Send" at bounding box center [612, 403] width 34 height 19
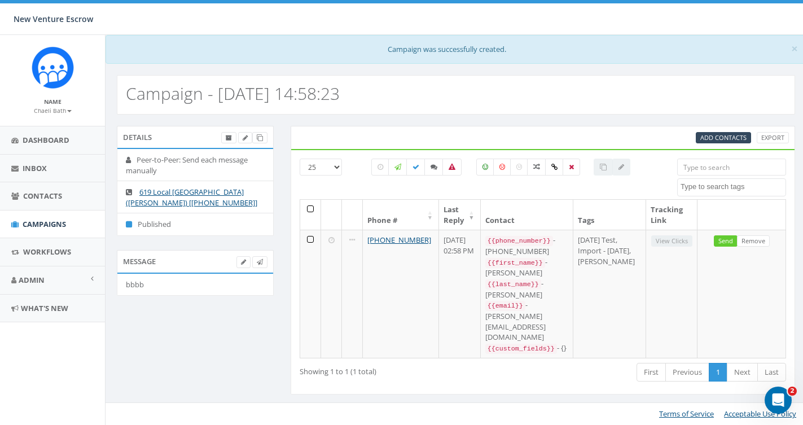
click at [395, 408] on footer "Terms of Service Acceptable Use Policy" at bounding box center [456, 413] width 701 height 23
click at [408, 377] on div "× Campaign was successfully created. Campaign - [DATE] 14:58:23 Details Peer-to…" at bounding box center [455, 230] width 701 height 390
click at [416, 168] on icon at bounding box center [415, 167] width 7 height 7
checkbox input "true"
click at [310, 212] on th at bounding box center [310, 215] width 21 height 30
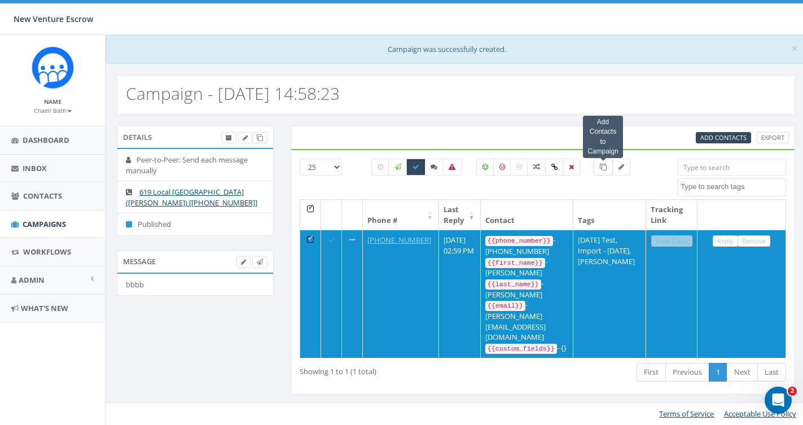
click at [603, 166] on icon at bounding box center [603, 167] width 7 height 7
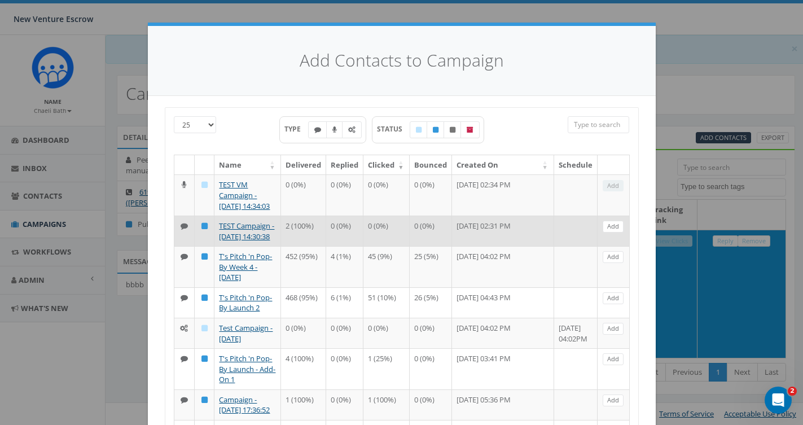
click at [429, 246] on td "0 (0%)" at bounding box center [431, 231] width 42 height 30
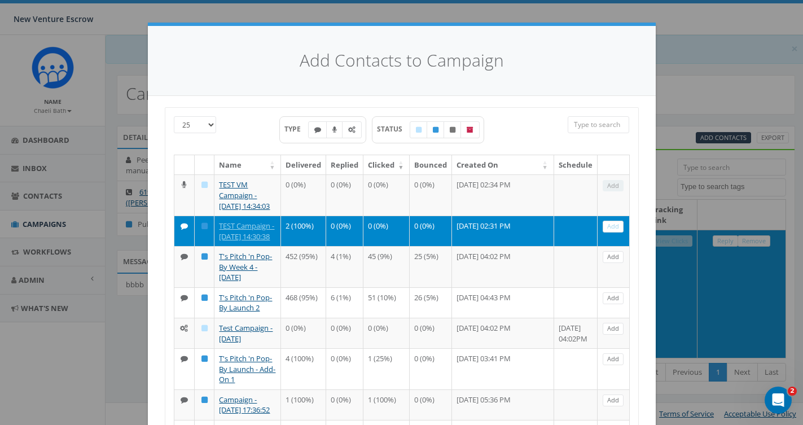
click at [612, 231] on link "Add" at bounding box center [613, 227] width 21 height 12
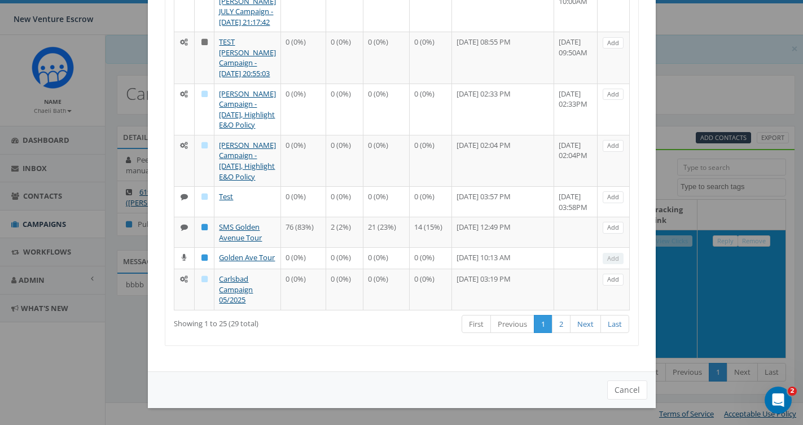
scroll to position [1063, 0]
click at [618, 396] on button "Cancel" at bounding box center [627, 389] width 40 height 19
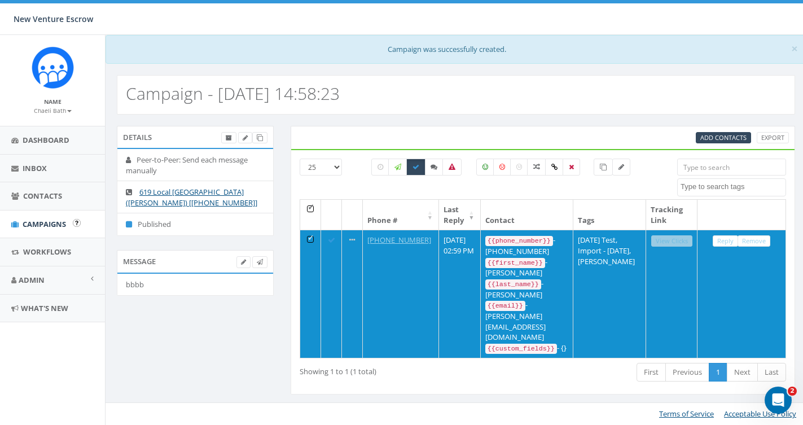
click at [47, 224] on span "Campaigns" at bounding box center [44, 224] width 43 height 10
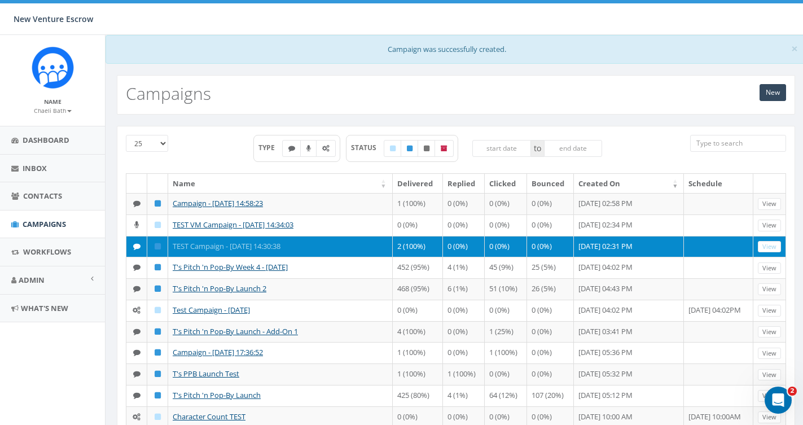
click at [253, 241] on link "TEST Campaign - 08/28/2025, 14:30:38" at bounding box center [227, 246] width 108 height 10
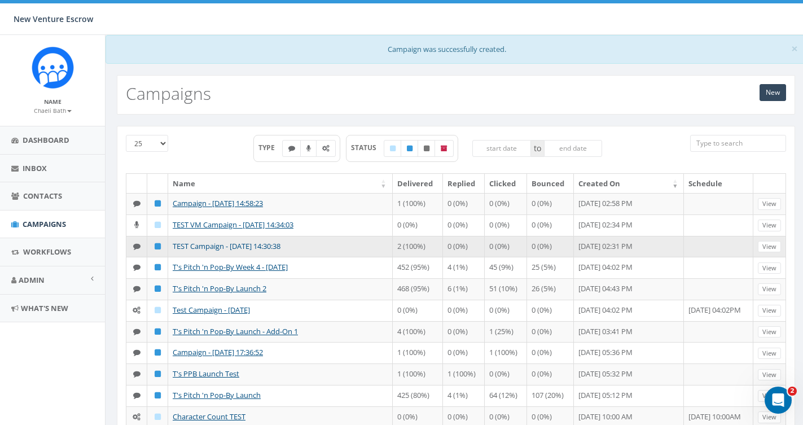
click at [253, 241] on link "TEST Campaign - 08/28/2025, 14:30:38" at bounding box center [227, 246] width 108 height 10
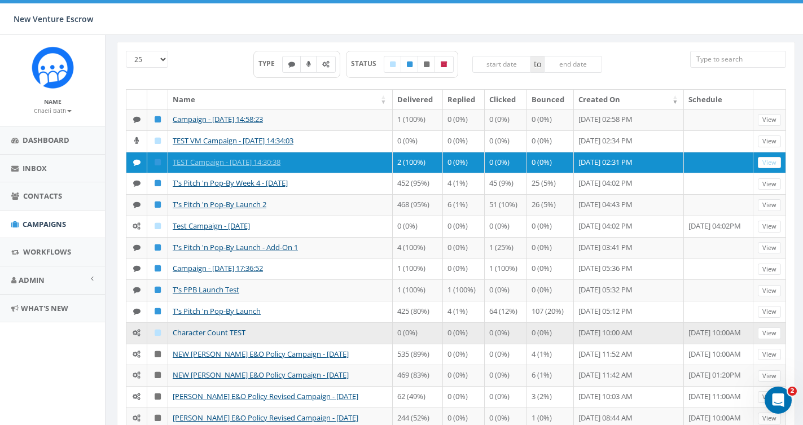
scroll to position [82, 0]
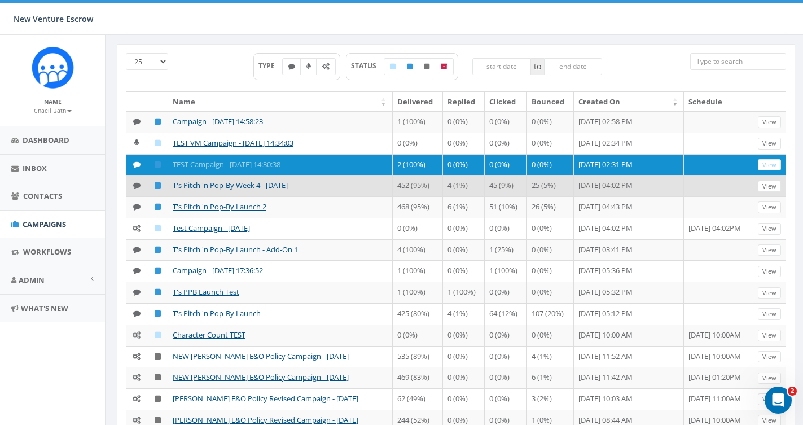
click at [250, 184] on link "T's Pitch 'n Pop-By Week 4 - [DATE]" at bounding box center [230, 185] width 115 height 10
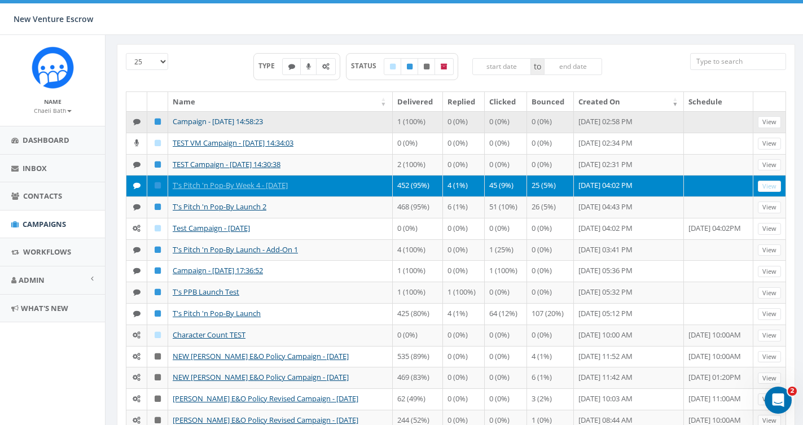
click at [237, 121] on link "Campaign - [DATE] 14:58:23" at bounding box center [218, 121] width 90 height 10
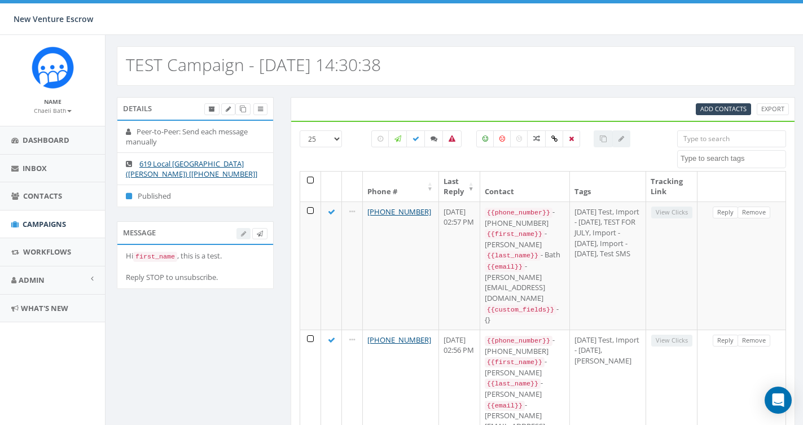
select select
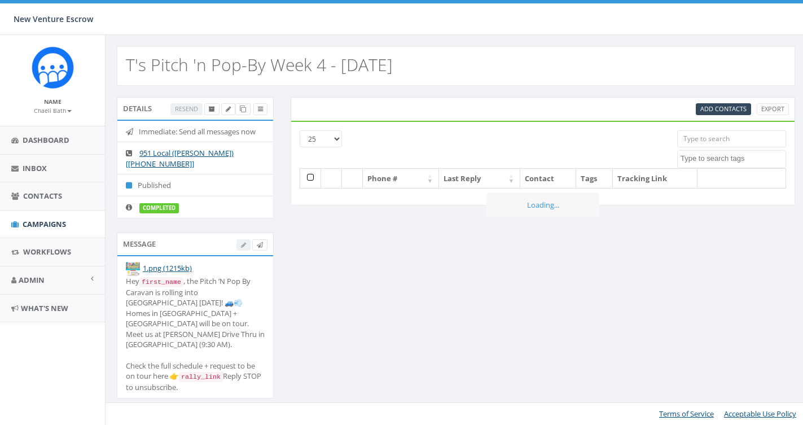
select select
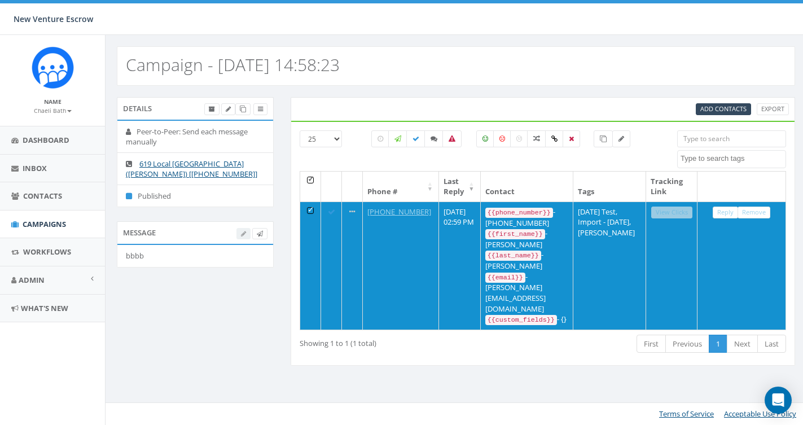
select select
click at [602, 140] on icon at bounding box center [603, 138] width 7 height 7
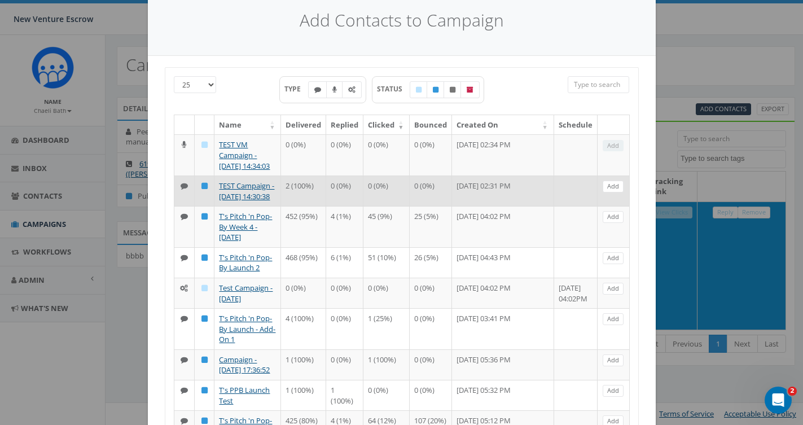
scroll to position [42, 0]
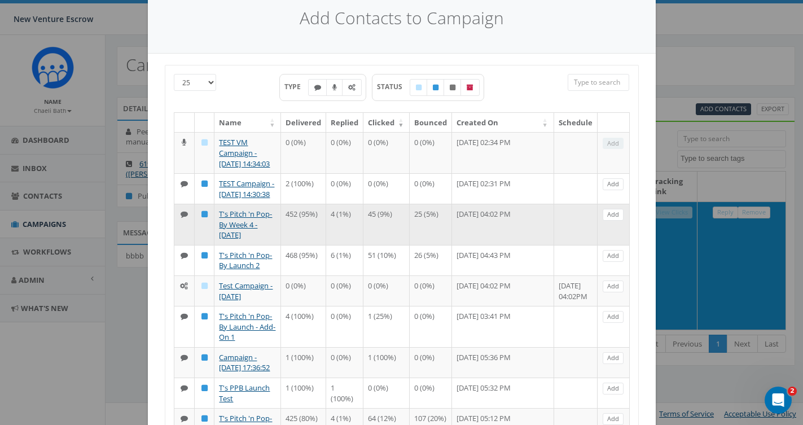
click at [281, 245] on td "452 (95%)" at bounding box center [303, 224] width 45 height 41
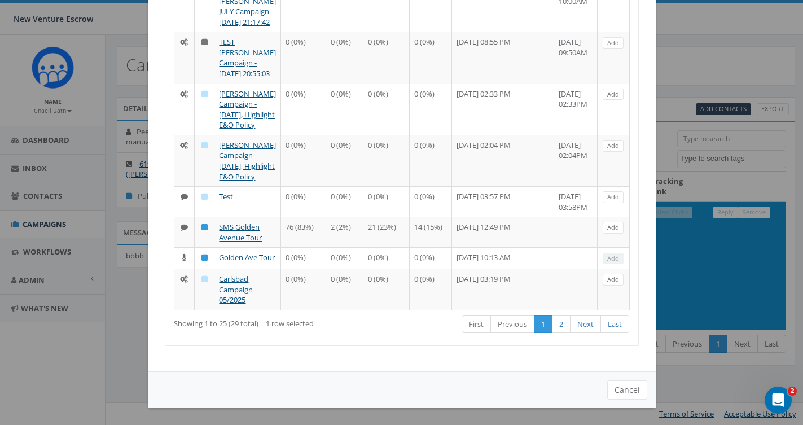
scroll to position [0, 0]
click at [632, 396] on button "Cancel" at bounding box center [627, 389] width 40 height 19
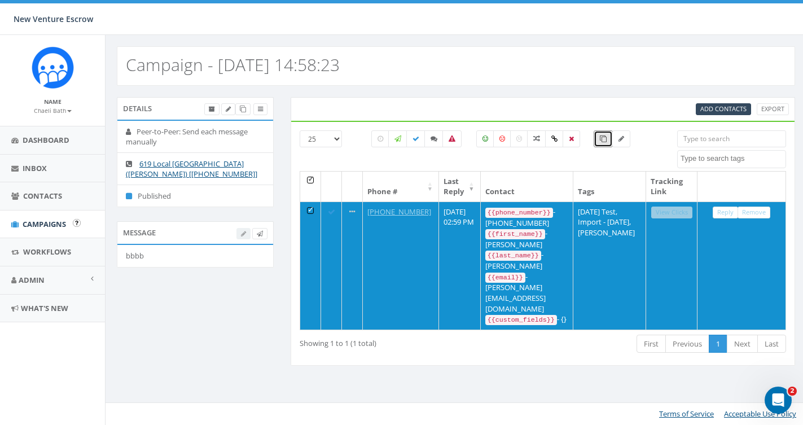
click at [42, 221] on span "Campaigns" at bounding box center [44, 224] width 43 height 10
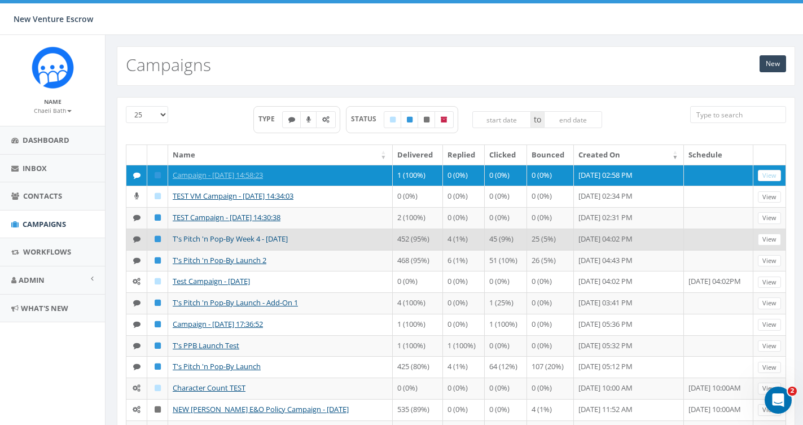
click at [214, 234] on link "T's Pitch 'n Pop-By Week 4 - [DATE]" at bounding box center [230, 239] width 115 height 10
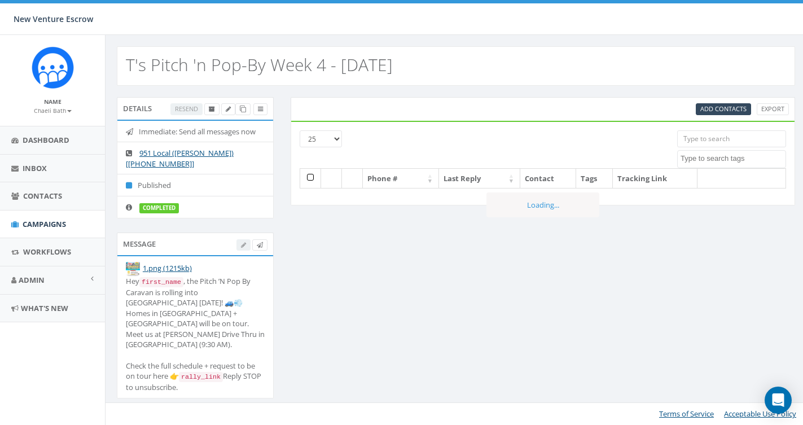
select select
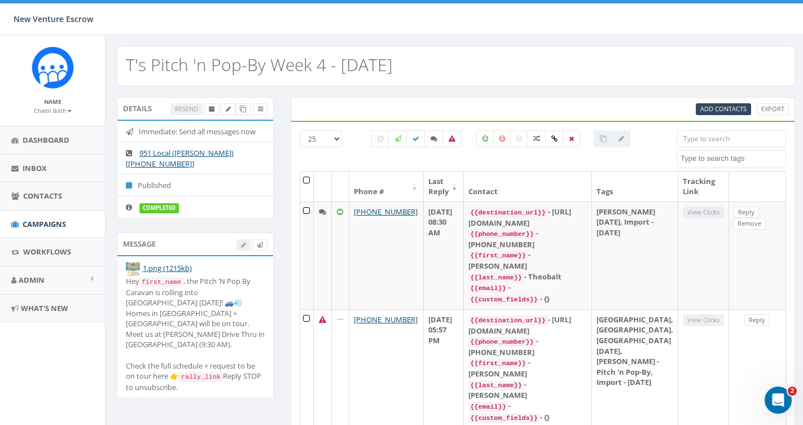
click at [711, 158] on textarea "Search" at bounding box center [732, 158] width 105 height 10
click at [711, 140] on input "search" at bounding box center [731, 138] width 109 height 17
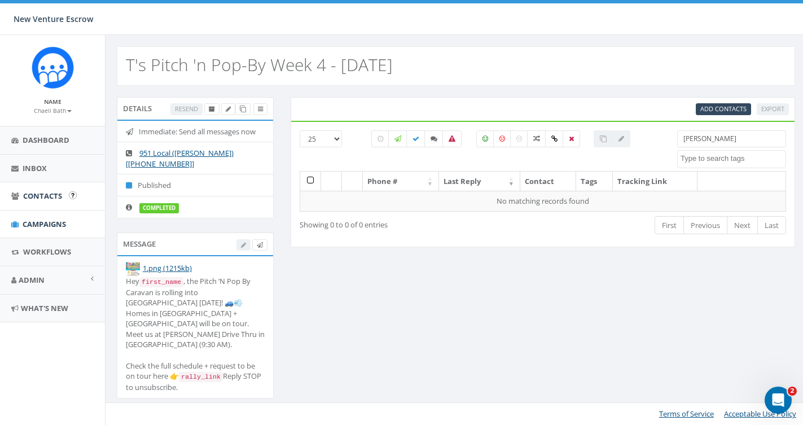
type input "Becky"
click at [44, 201] on link "Contacts" at bounding box center [52, 196] width 105 height 28
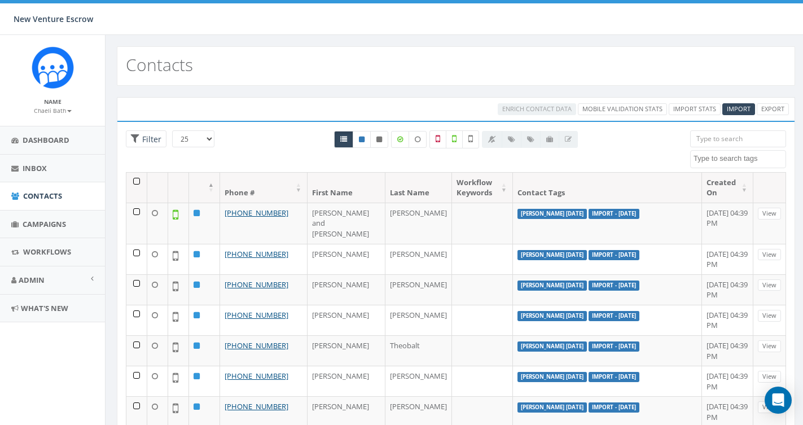
select select
click at [51, 220] on span "Campaigns" at bounding box center [44, 224] width 43 height 10
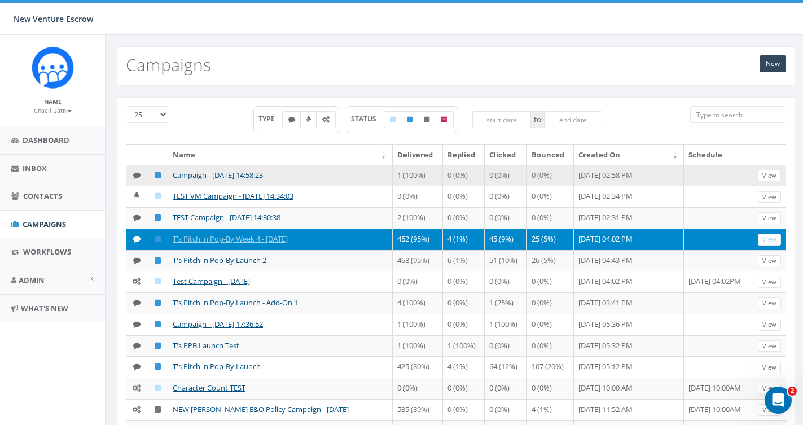
click at [263, 174] on link "Campaign - [DATE] 14:58:23" at bounding box center [218, 175] width 90 height 10
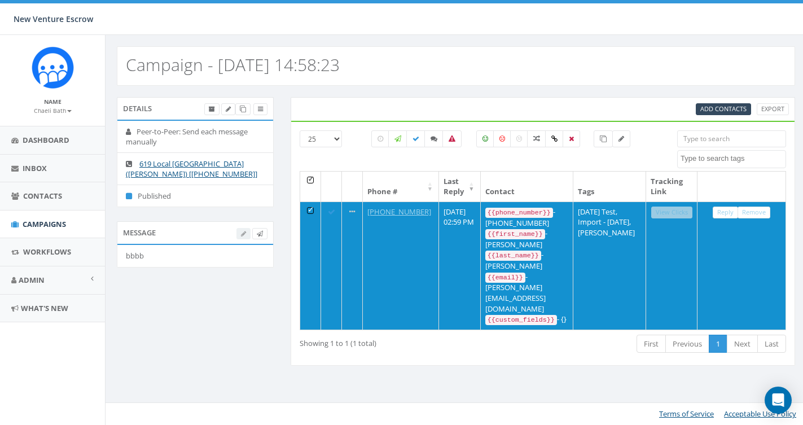
select select
click at [599, 139] on link at bounding box center [603, 138] width 19 height 17
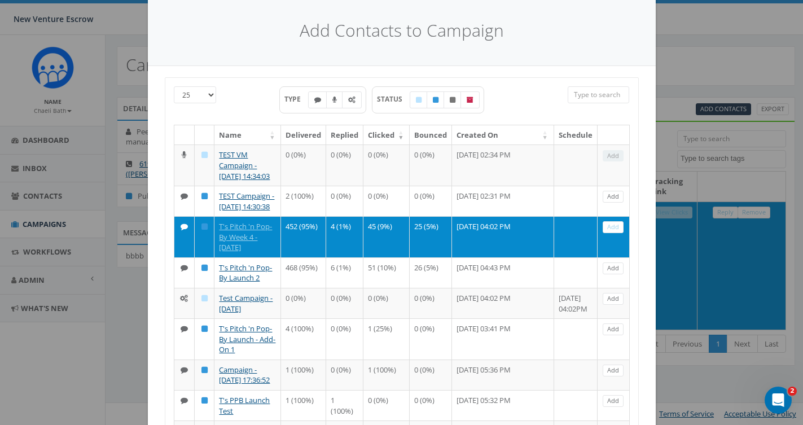
scroll to position [34, 0]
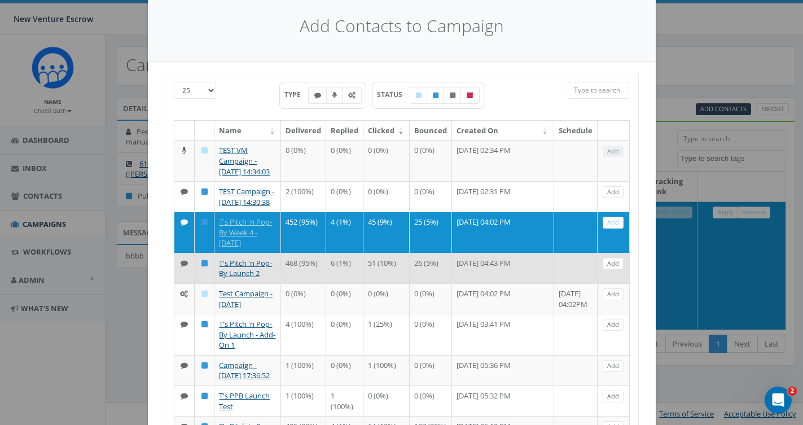
click at [593, 283] on td at bounding box center [575, 268] width 43 height 30
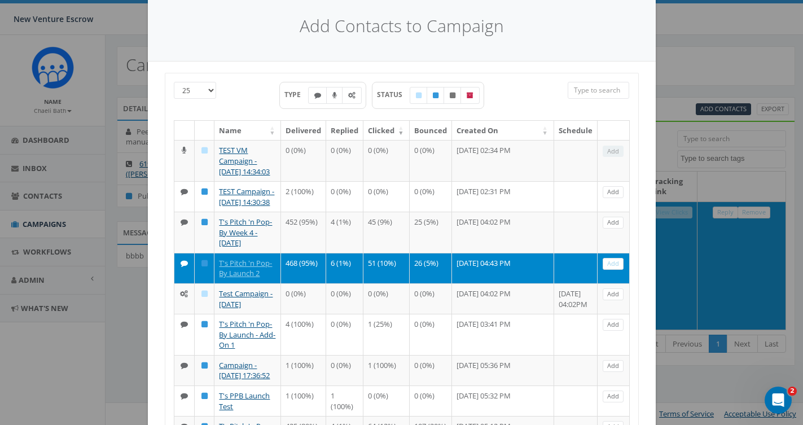
click at [613, 270] on link "Add" at bounding box center [613, 264] width 21 height 12
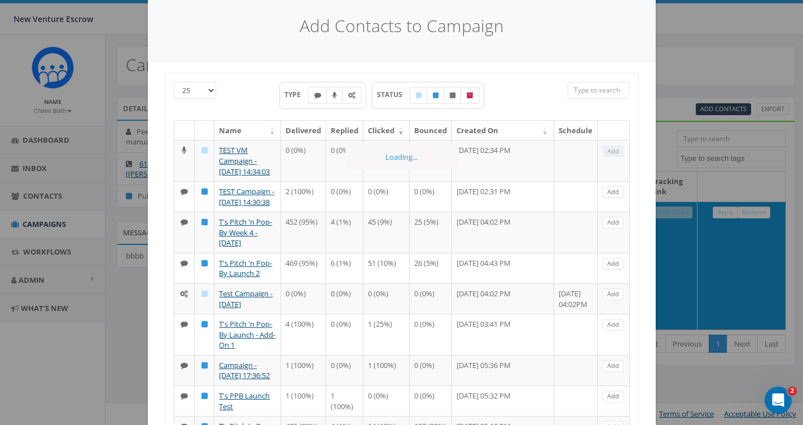
click at [670, 335] on div "Add Contacts to Campaign 25 50 100 TYPE STATUS Name Delivered Replied Clicked B…" at bounding box center [401, 212] width 803 height 425
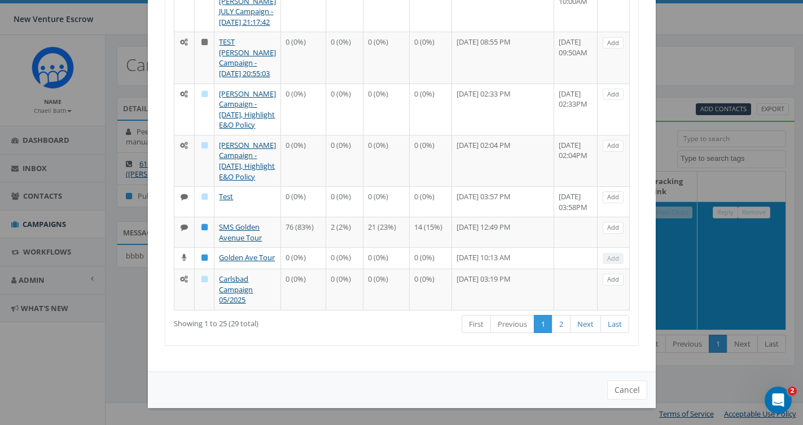
scroll to position [1068, 0]
click at [635, 394] on button "Cancel" at bounding box center [627, 389] width 40 height 19
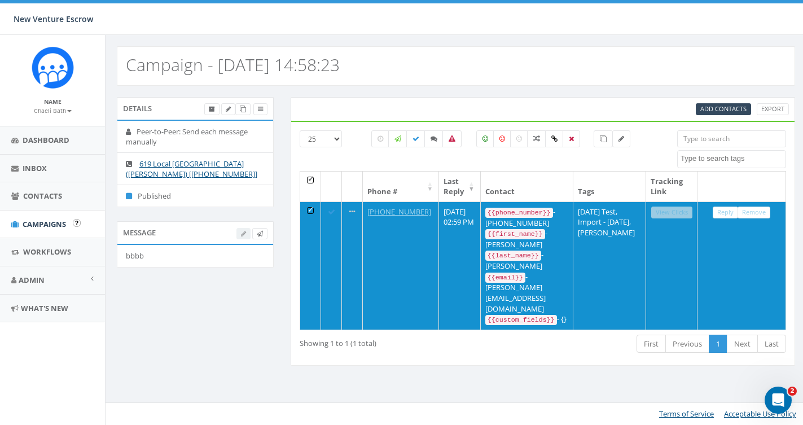
click at [34, 224] on span "Campaigns" at bounding box center [44, 224] width 43 height 10
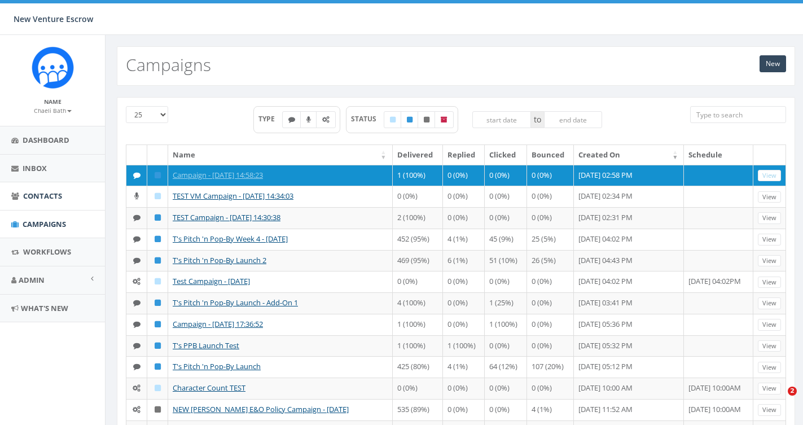
click at [61, 196] on span "Contacts" at bounding box center [42, 196] width 39 height 10
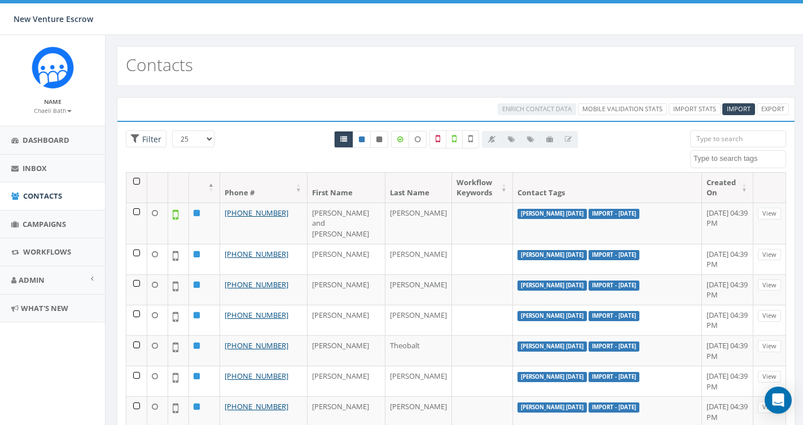
select select
click at [52, 226] on span "Campaigns" at bounding box center [44, 224] width 43 height 10
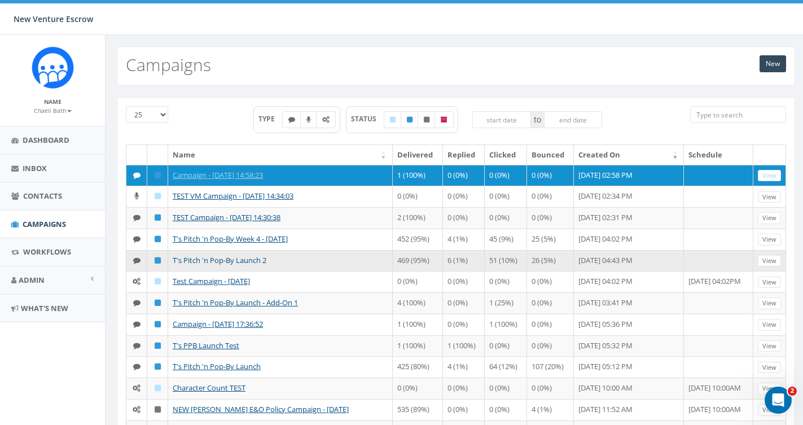
click at [221, 261] on link "T's Pitch 'n Pop-By Launch 2" at bounding box center [220, 260] width 94 height 10
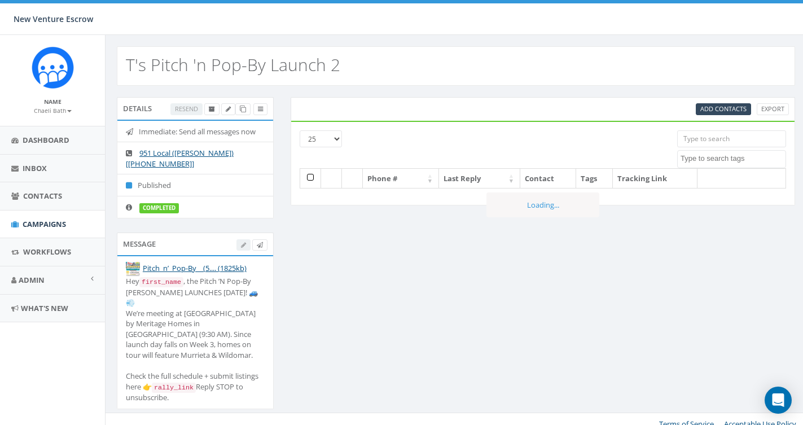
select select
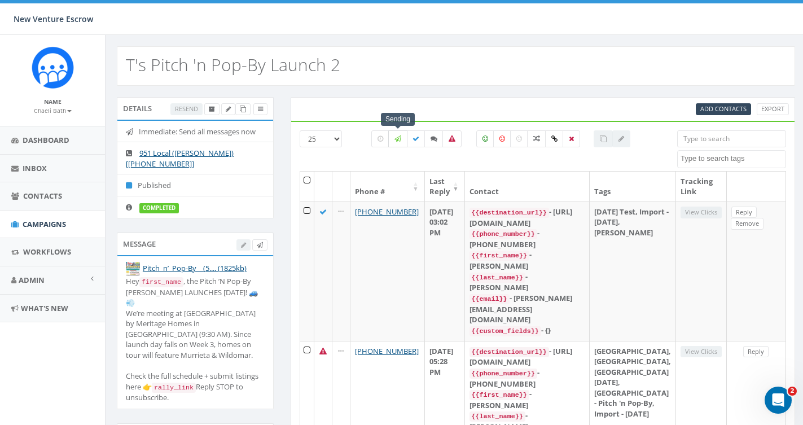
click at [399, 137] on icon at bounding box center [397, 138] width 7 height 7
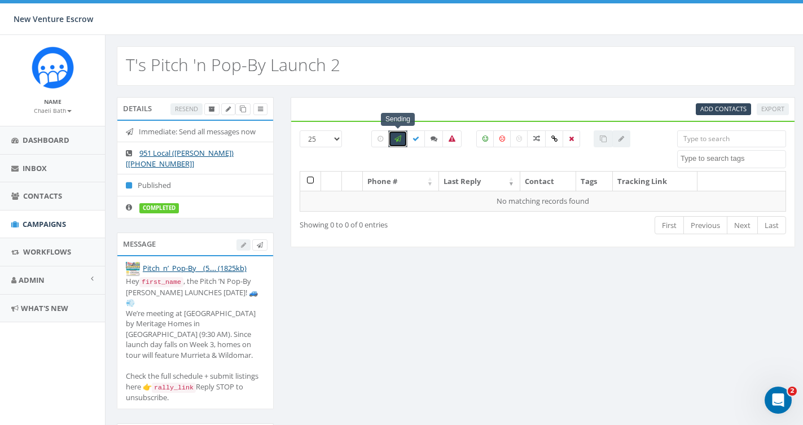
click at [399, 137] on icon at bounding box center [397, 138] width 7 height 7
checkbox input "false"
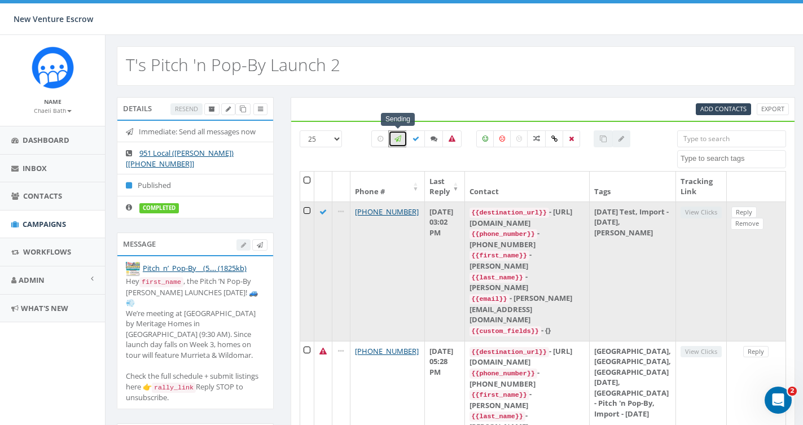
click at [529, 249] on div "{{first_name}} - Becky" at bounding box center [526, 259] width 115 height 21
click at [736, 209] on link "Reply" at bounding box center [743, 212] width 25 height 12
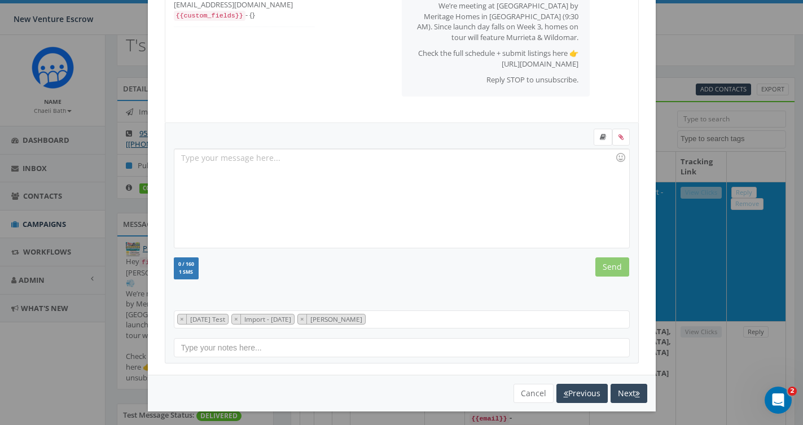
scroll to position [22, 0]
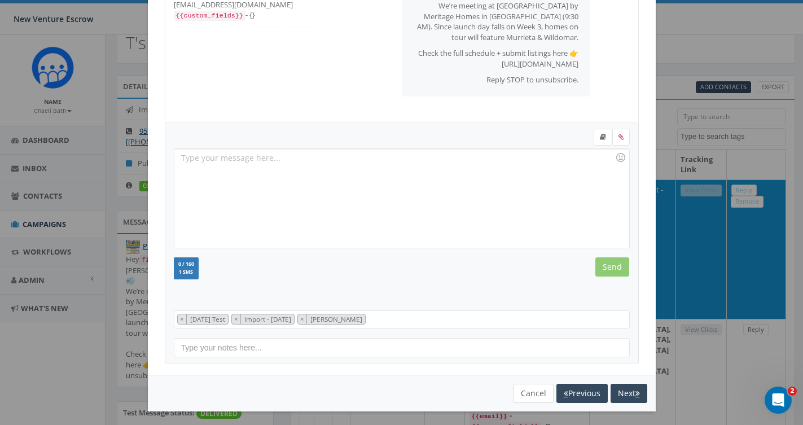
click at [530, 389] on button "Cancel" at bounding box center [533, 393] width 40 height 19
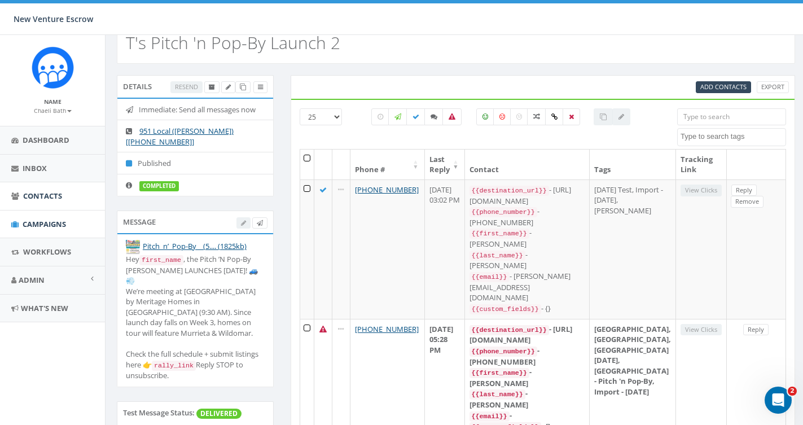
click at [24, 197] on span "Contacts" at bounding box center [42, 196] width 39 height 10
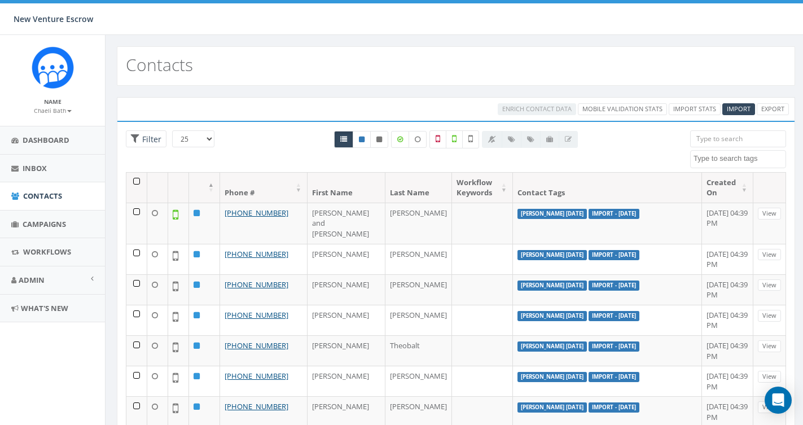
select select
click at [701, 109] on link "Import Stats" at bounding box center [695, 109] width 52 height 12
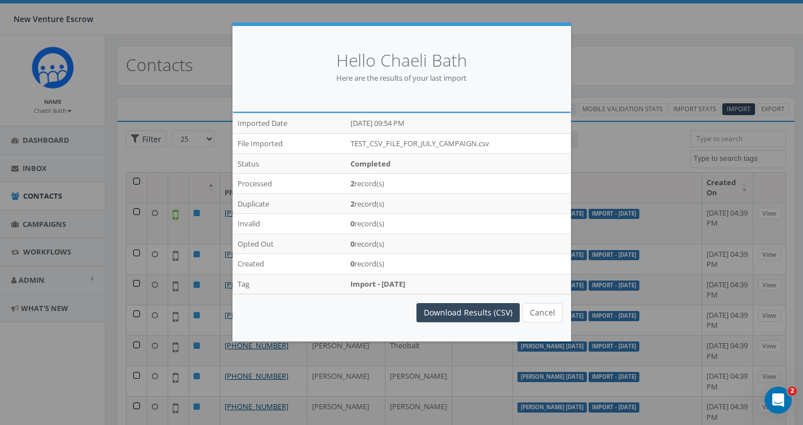
click at [539, 310] on button "Cancel" at bounding box center [542, 312] width 40 height 19
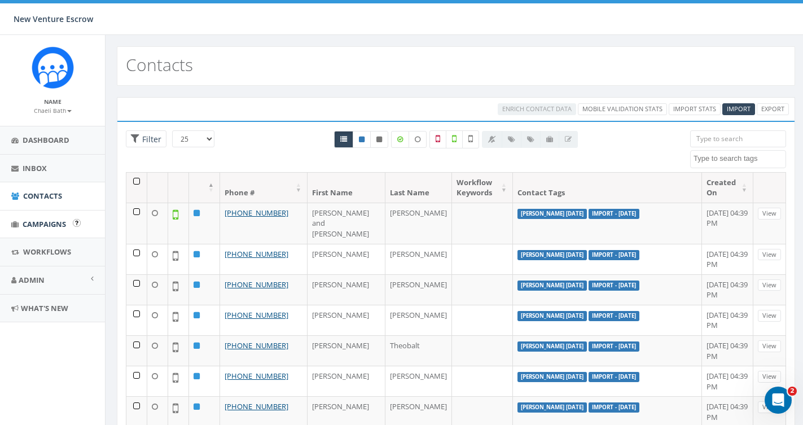
click at [47, 222] on span "Campaigns" at bounding box center [44, 224] width 43 height 10
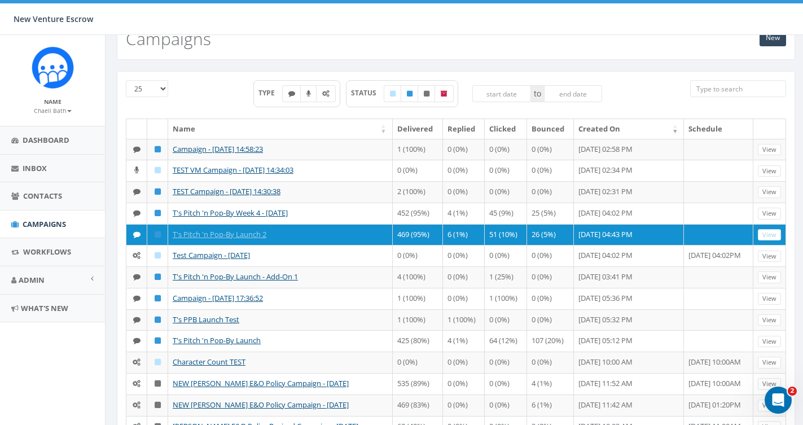
scroll to position [32, 0]
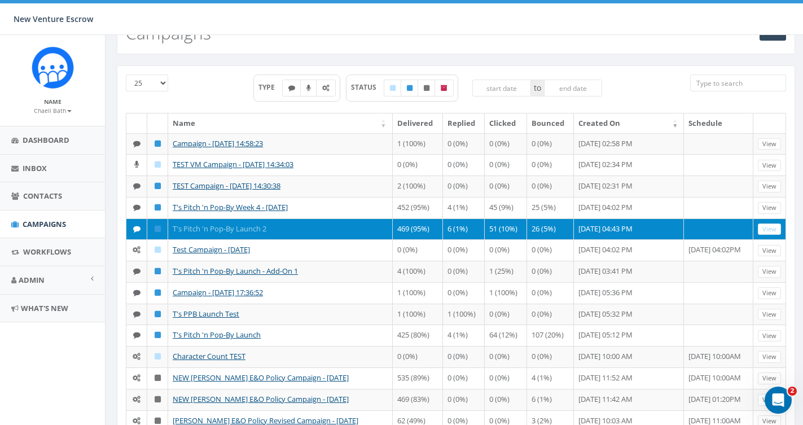
click at [223, 223] on link "T's Pitch 'n Pop-By Launch 2" at bounding box center [220, 228] width 94 height 10
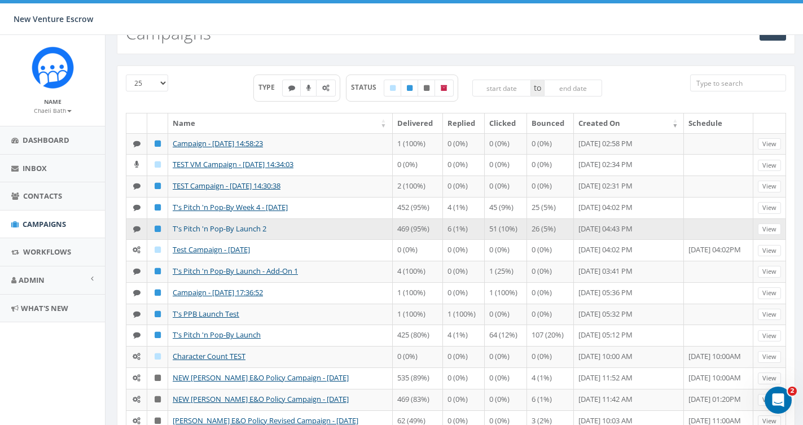
click at [223, 223] on link "T's Pitch 'n Pop-By Launch 2" at bounding box center [220, 228] width 94 height 10
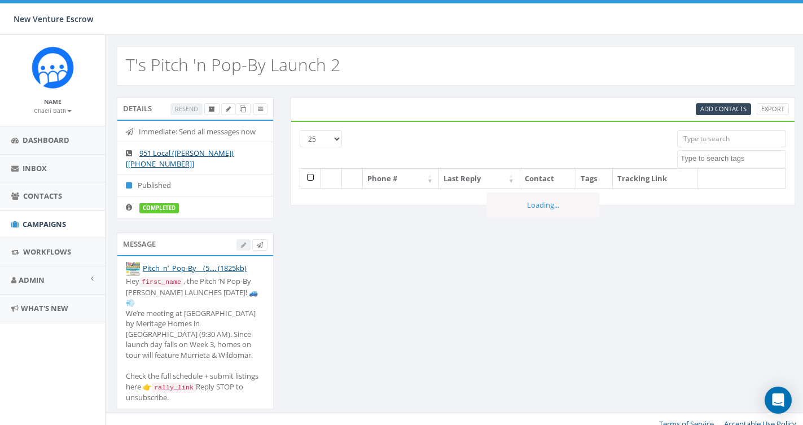
select select
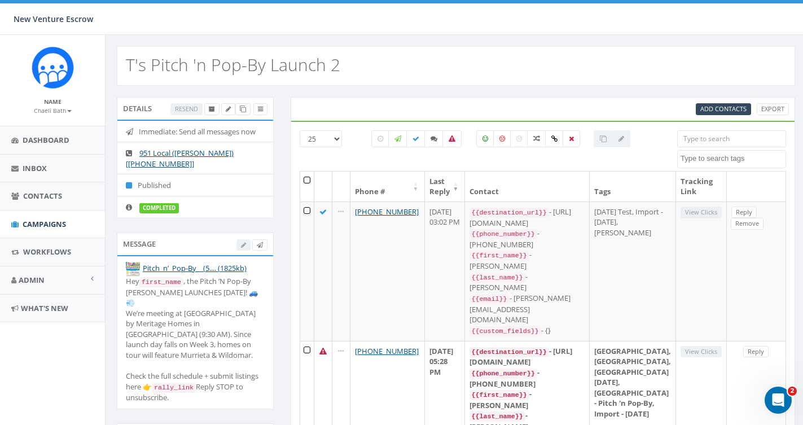
click at [310, 183] on th at bounding box center [307, 187] width 14 height 30
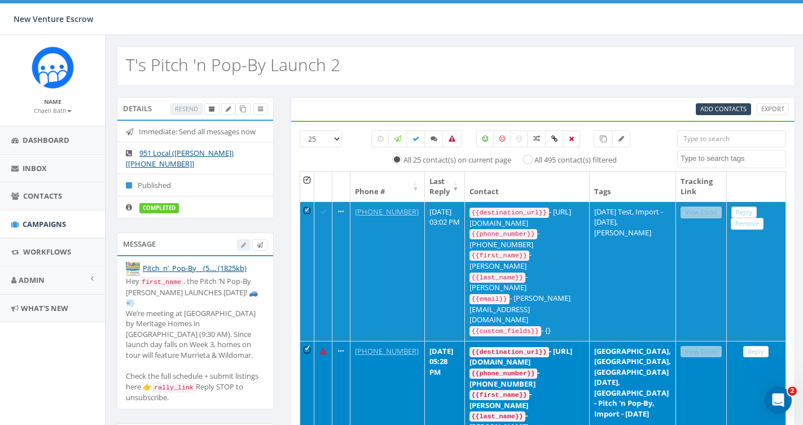
click at [533, 161] on input "All 495 contact(s) filtered" at bounding box center [531, 158] width 7 height 7
radio input "true"
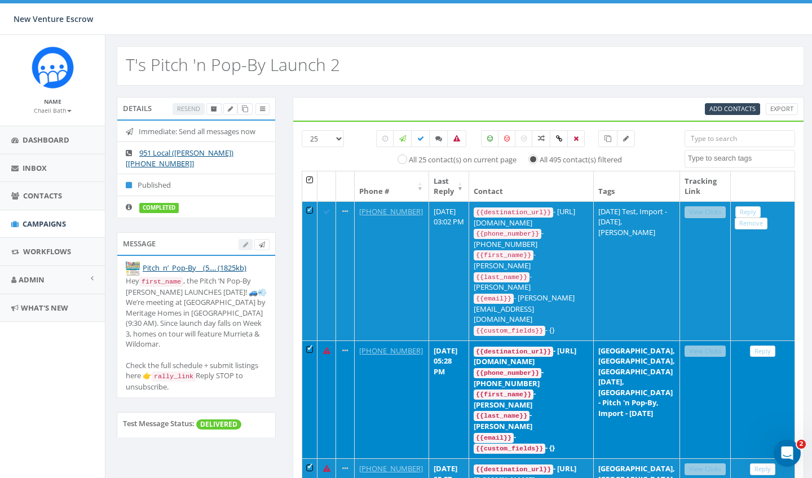
click at [540, 157] on label "All 495 contact(s) filtered" at bounding box center [581, 160] width 82 height 11
click at [533, 157] on input "All 495 contact(s) filtered" at bounding box center [536, 158] width 7 height 7
click at [27, 201] on link "Contacts" at bounding box center [52, 196] width 105 height 28
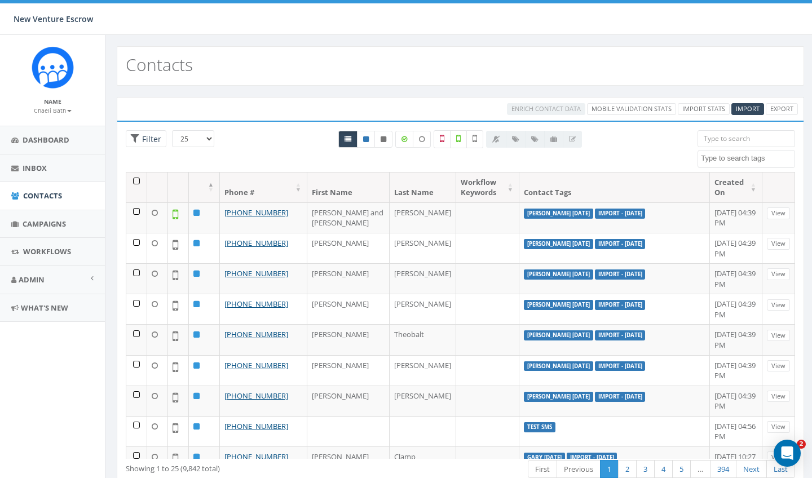
select select
click at [440, 144] on label at bounding box center [442, 139] width 17 height 18
checkbox input "true"
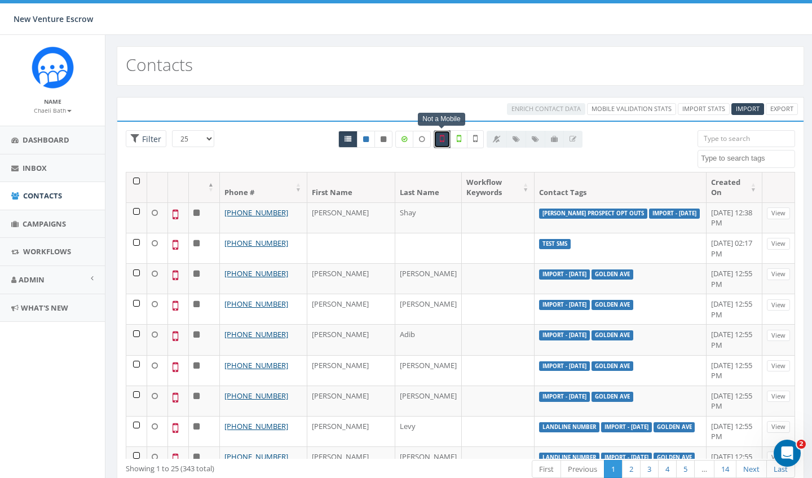
click at [745, 159] on textarea "Search" at bounding box center [748, 158] width 94 height 10
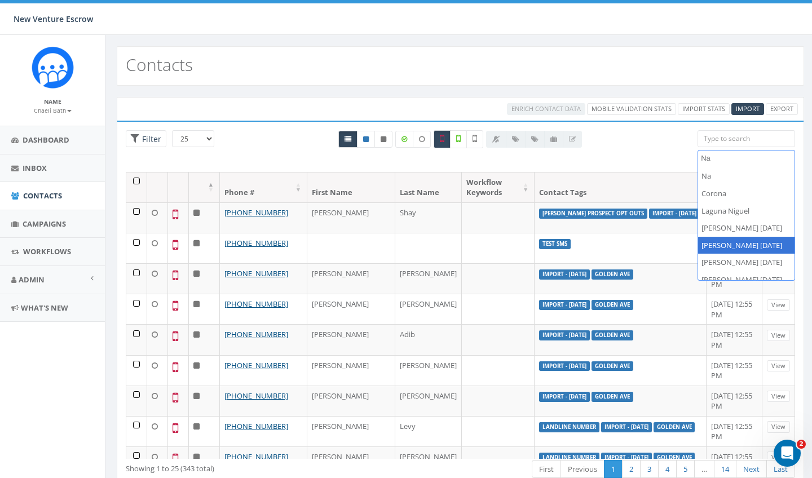
type textarea "Na"
select select "[PERSON_NAME] [DATE]"
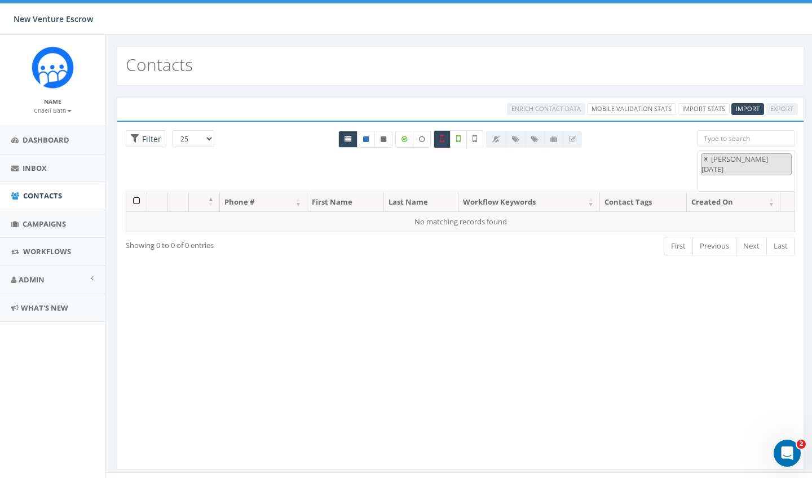
click at [706, 154] on span "×" at bounding box center [706, 159] width 4 height 10
select select
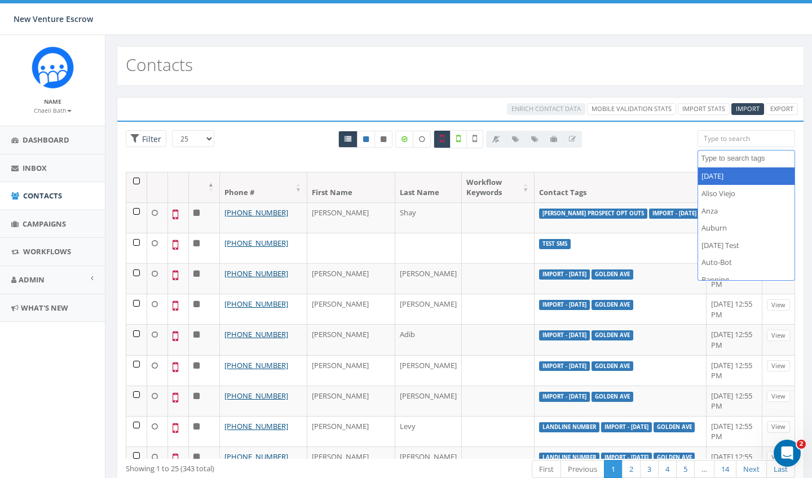
click at [665, 147] on div "All 0 contact(s) on current page All 343 contact(s) filtered" at bounding box center [461, 151] width 458 height 42
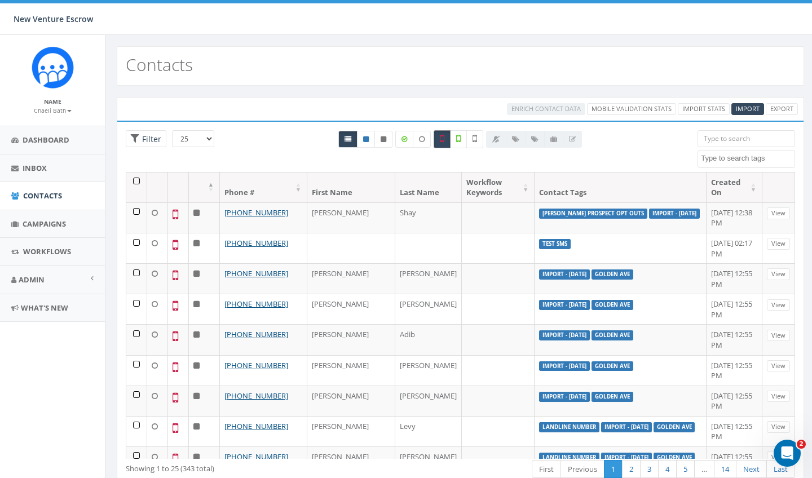
click at [442, 144] on label at bounding box center [442, 139] width 17 height 18
checkbox input "false"
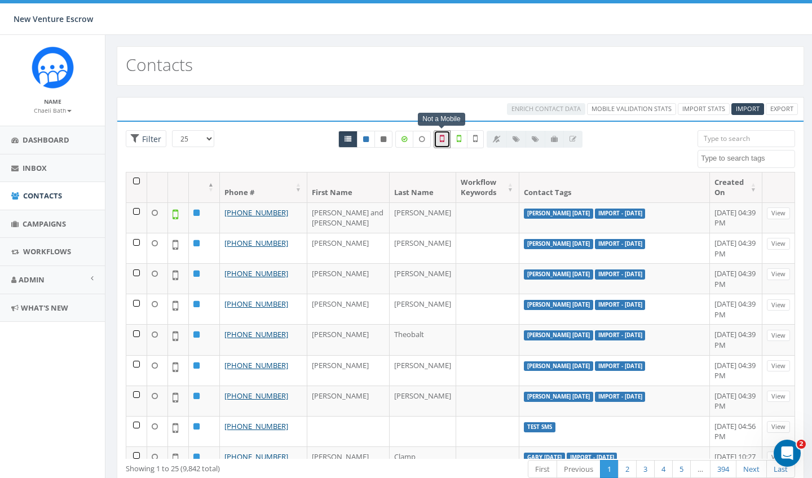
click at [330, 116] on div "Enrich Contact Data Mobile Validation Stats Import Stats Import Export" at bounding box center [461, 109] width 688 height 24
click at [59, 227] on link "Campaigns" at bounding box center [52, 224] width 105 height 28
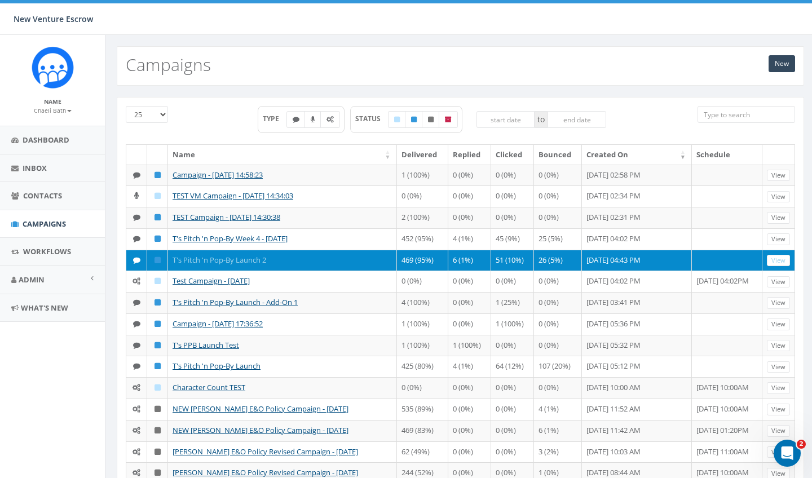
click at [238, 263] on link "T's Pitch 'n Pop-By Launch 2" at bounding box center [220, 260] width 94 height 10
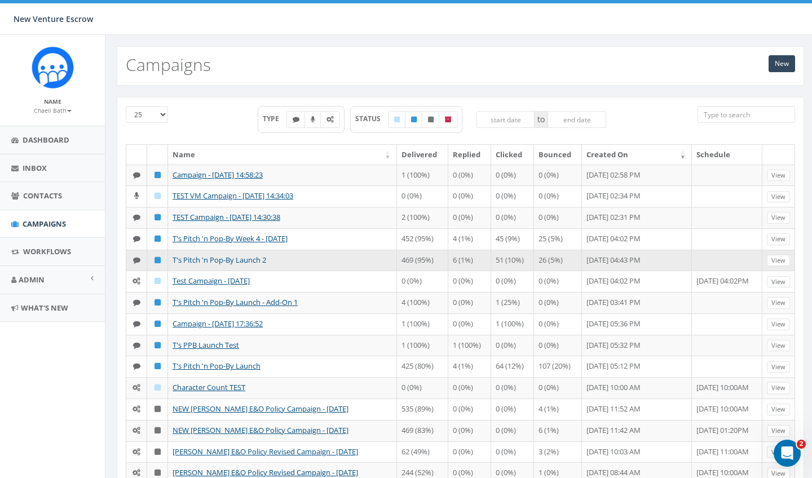
click at [238, 263] on link "T's Pitch 'n Pop-By Launch 2" at bounding box center [220, 260] width 94 height 10
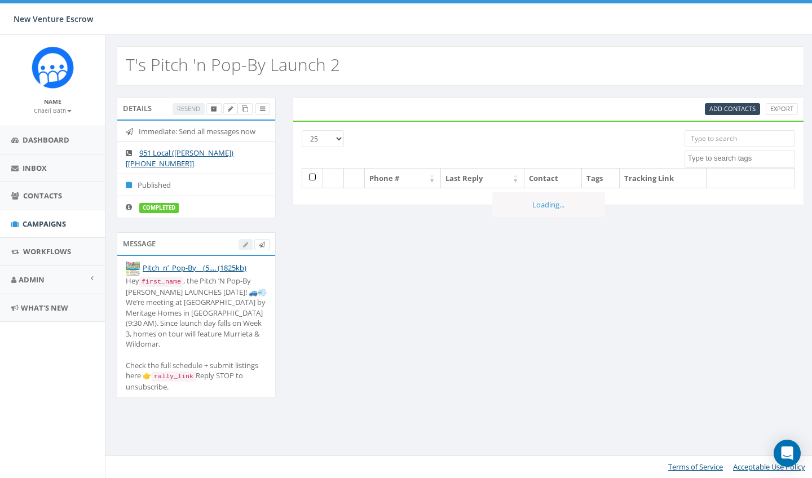
select select
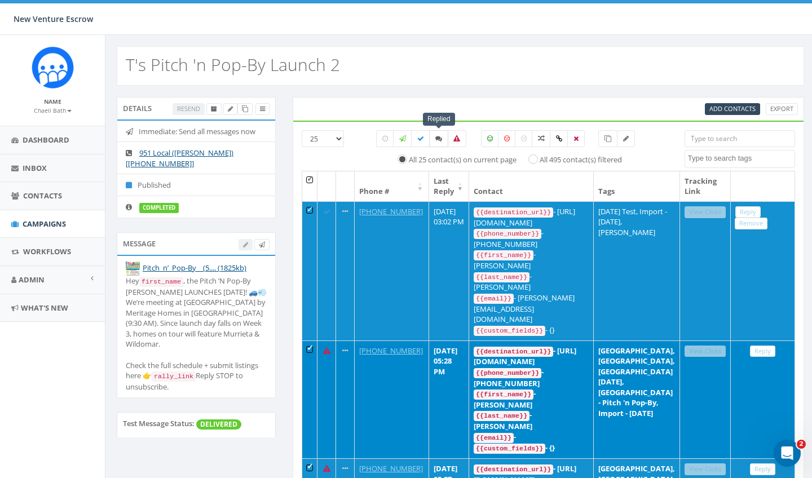
click at [438, 136] on icon at bounding box center [439, 138] width 7 height 7
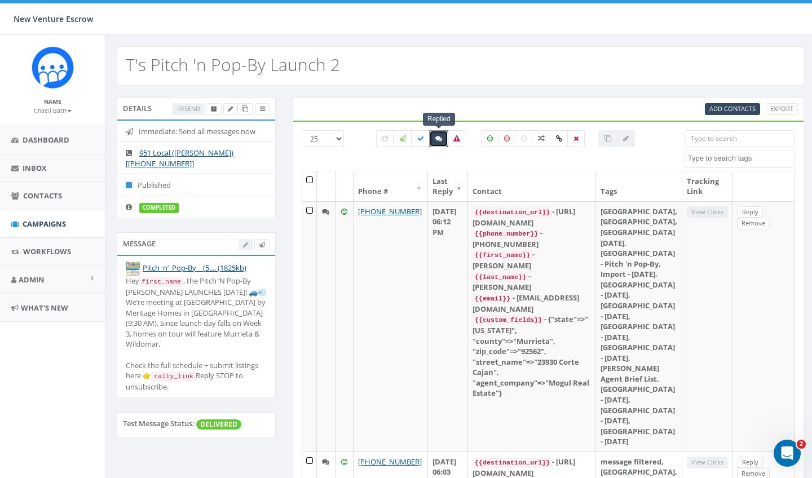
click at [311, 185] on th at bounding box center [309, 187] width 15 height 30
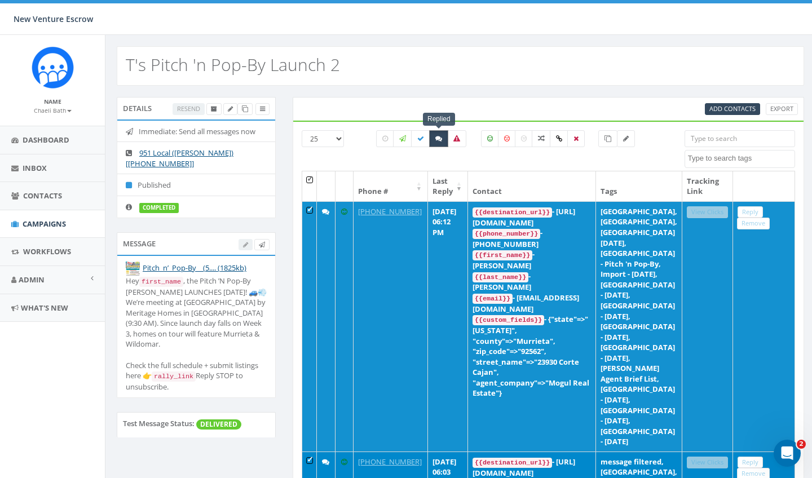
click at [441, 138] on icon at bounding box center [439, 138] width 7 height 7
checkbox input "false"
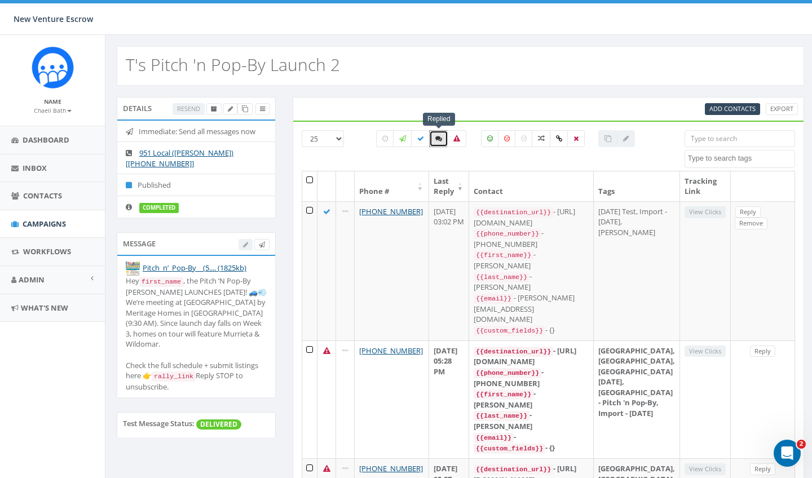
click at [702, 161] on textarea "Search" at bounding box center [741, 158] width 107 height 10
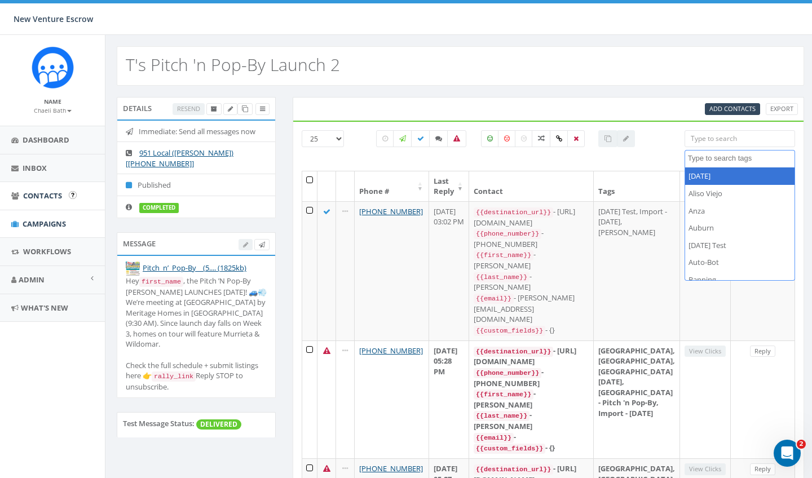
click at [48, 195] on span "Contacts" at bounding box center [42, 196] width 39 height 10
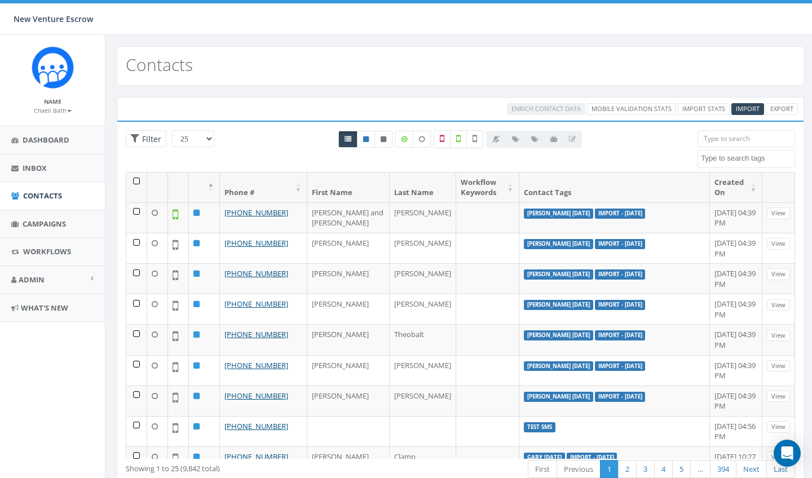
select select
click at [753, 160] on textarea "Search" at bounding box center [748, 158] width 94 height 10
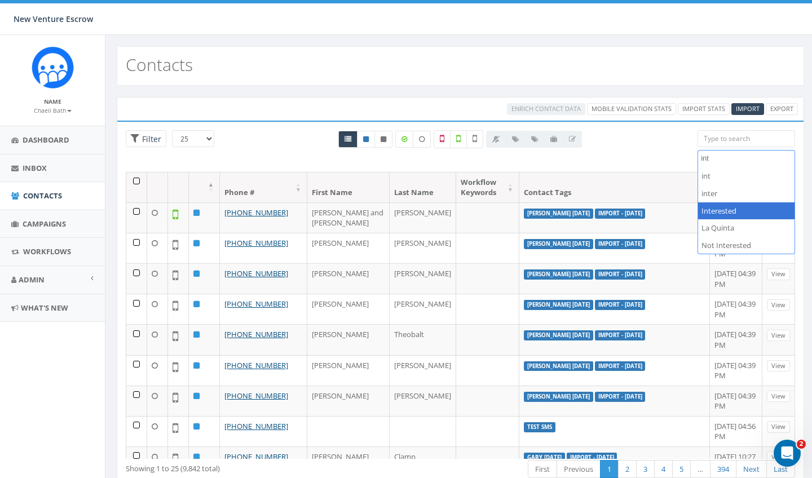
type textarea "int"
select select "Interested"
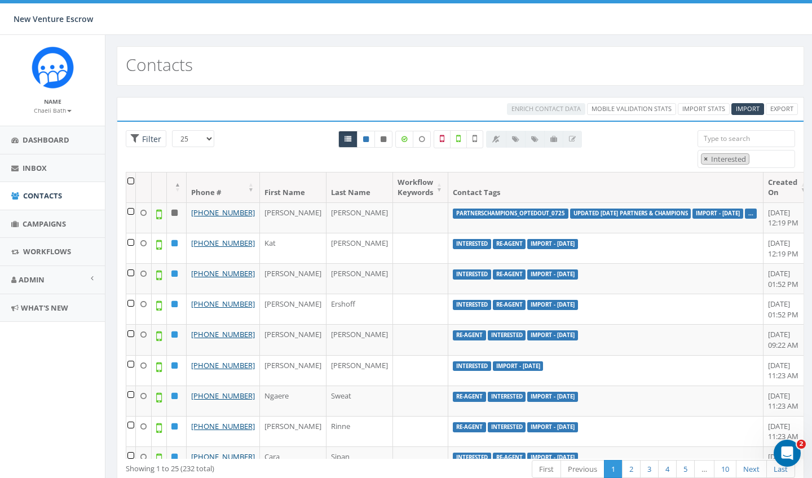
click at [705, 157] on span "×" at bounding box center [706, 159] width 4 height 10
select select
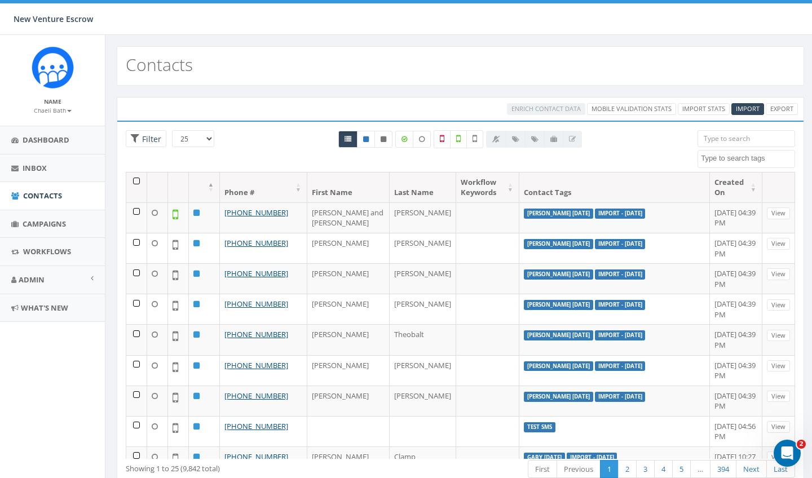
click at [675, 162] on div "All 0 contact(s) on current page All 232 contact(s) filtered" at bounding box center [461, 151] width 458 height 42
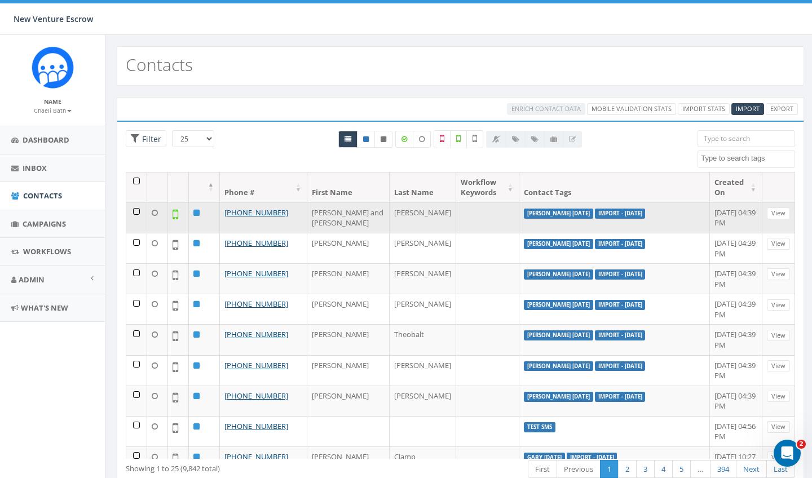
click at [283, 211] on td "+1 951-541-3498" at bounding box center [263, 218] width 87 height 30
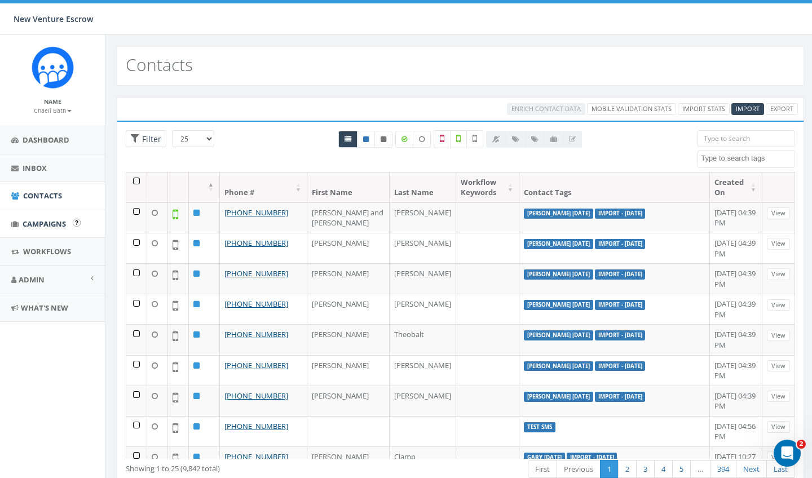
click at [59, 226] on span "Campaigns" at bounding box center [44, 224] width 43 height 10
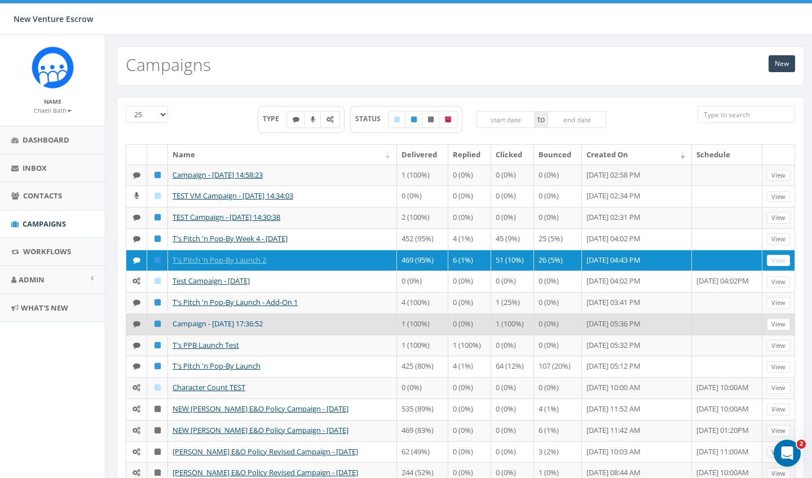
click at [243, 324] on link "Campaign - [DATE] 17:36:52" at bounding box center [218, 324] width 90 height 10
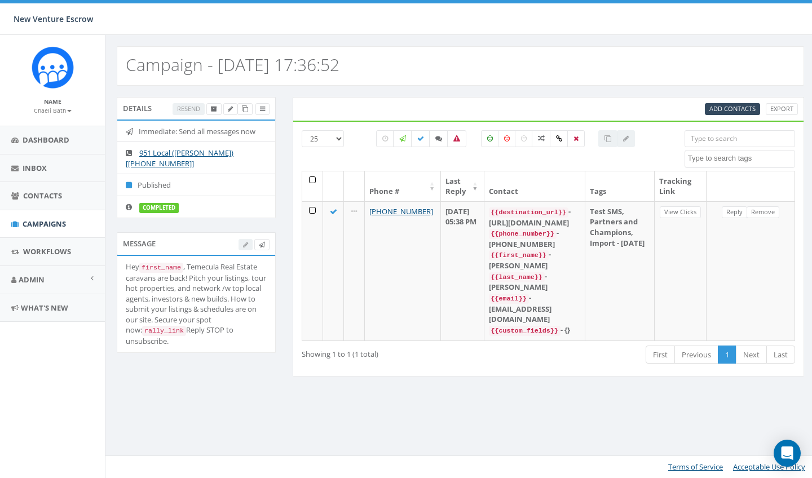
select select
click at [64, 224] on span "Campaigns" at bounding box center [44, 224] width 43 height 10
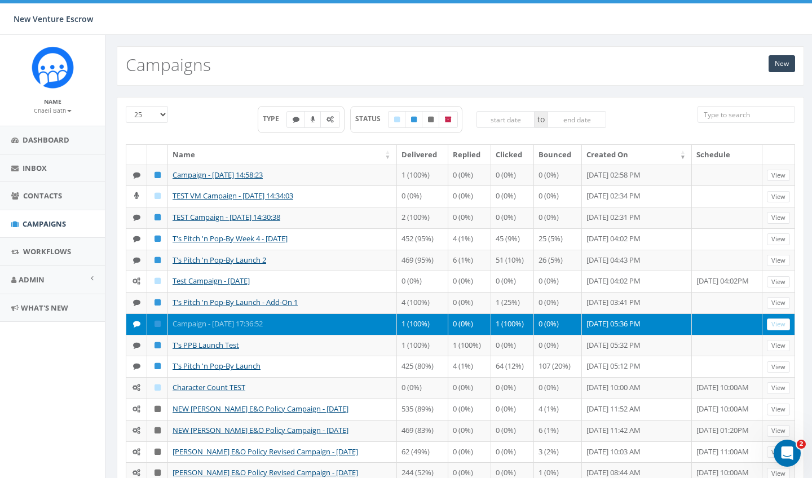
click at [203, 322] on link "Campaign - [DATE] 17:36:52" at bounding box center [218, 324] width 90 height 10
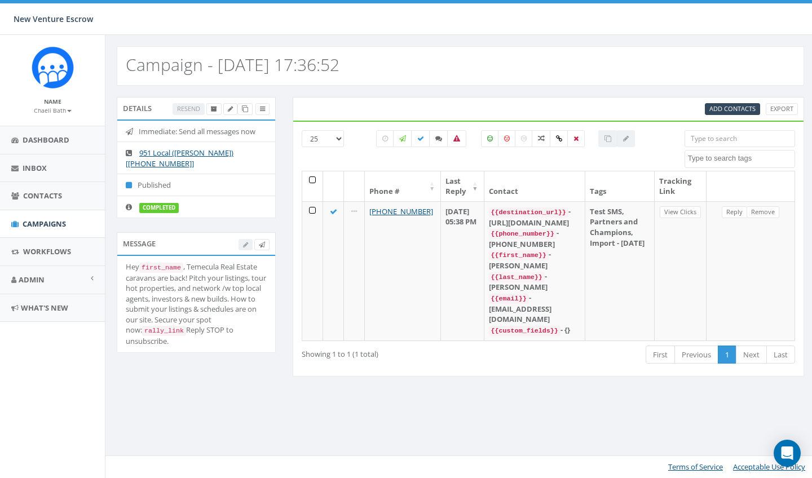
select select
click at [33, 229] on link "Campaigns" at bounding box center [52, 224] width 105 height 28
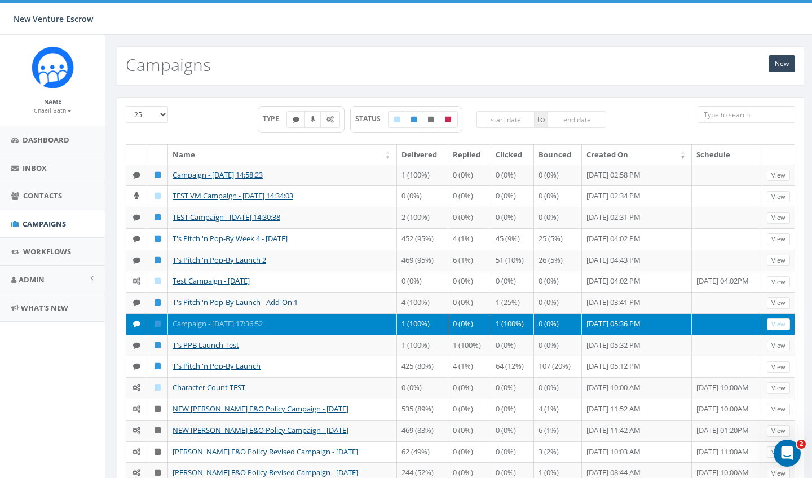
click at [247, 322] on link "Campaign - [DATE] 17:36:52" at bounding box center [218, 324] width 90 height 10
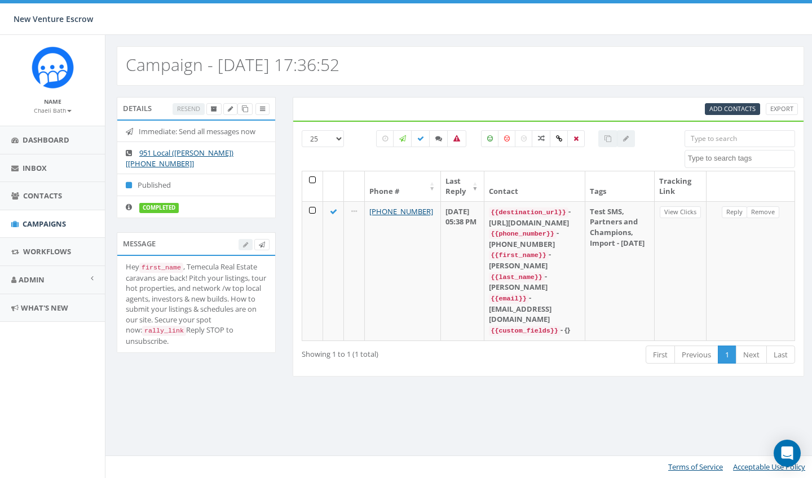
select select
click at [23, 219] on span "Campaigns" at bounding box center [44, 224] width 43 height 10
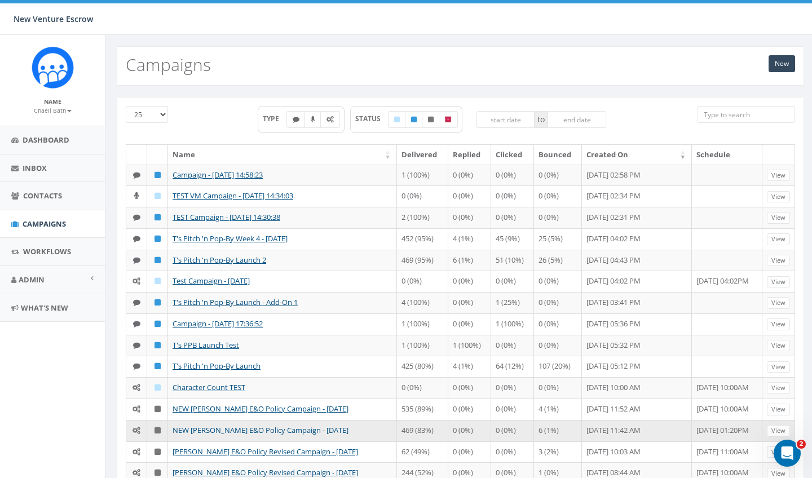
click at [234, 430] on link "NEW [PERSON_NAME] E&O Policy Campaign - [DATE]" at bounding box center [261, 430] width 176 height 10
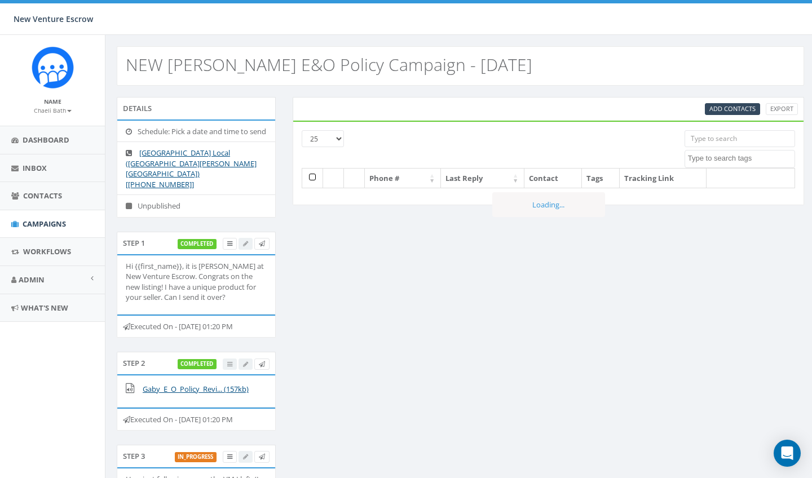
select select
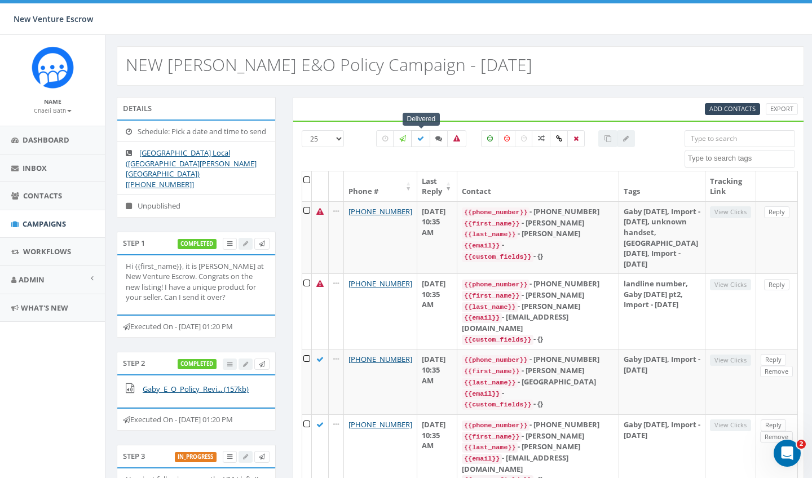
click at [417, 138] on icon at bounding box center [420, 138] width 7 height 7
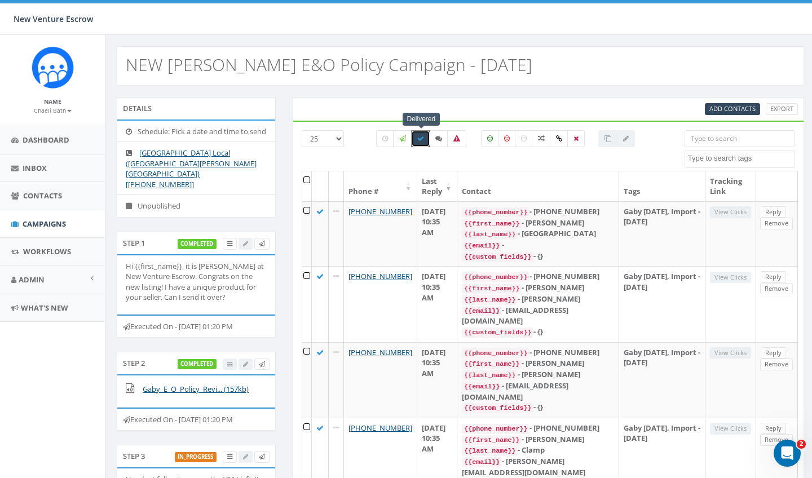
click at [308, 186] on th at bounding box center [307, 187] width 10 height 30
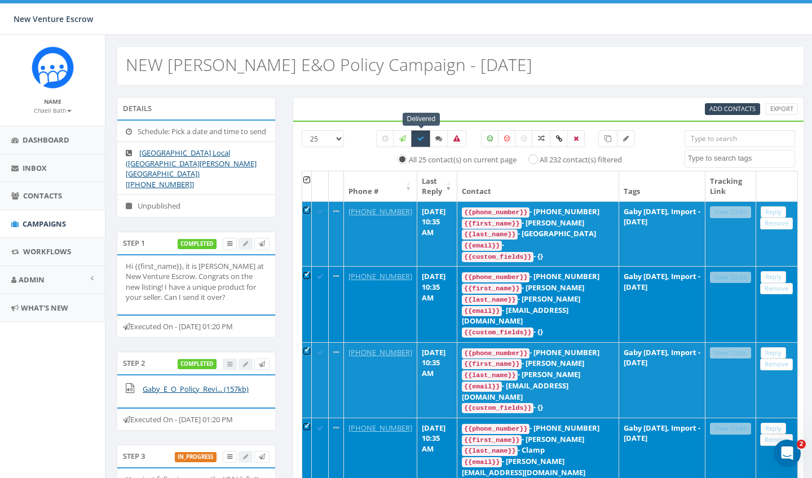
click at [422, 141] on icon at bounding box center [420, 138] width 7 height 7
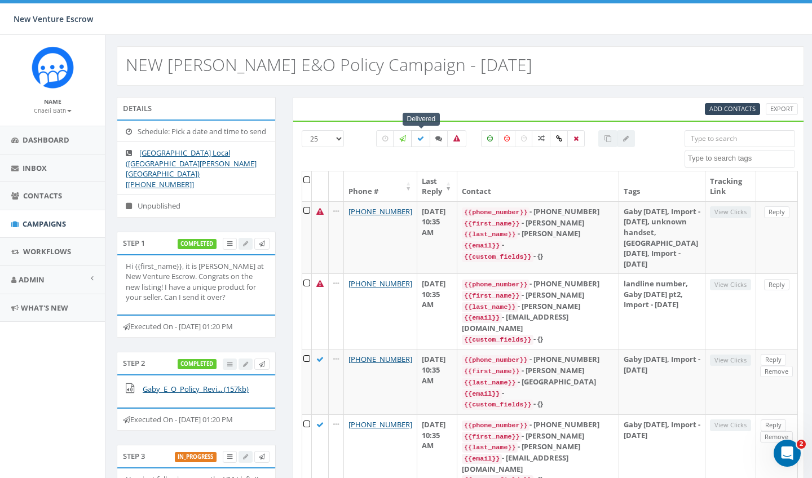
click at [420, 135] on icon at bounding box center [420, 138] width 7 height 7
checkbox input "false"
click at [408, 157] on div "All 0 contact(s) on current page All 311 contact(s) filtered" at bounding box center [505, 159] width 275 height 12
click at [55, 216] on link "Campaigns" at bounding box center [52, 224] width 105 height 28
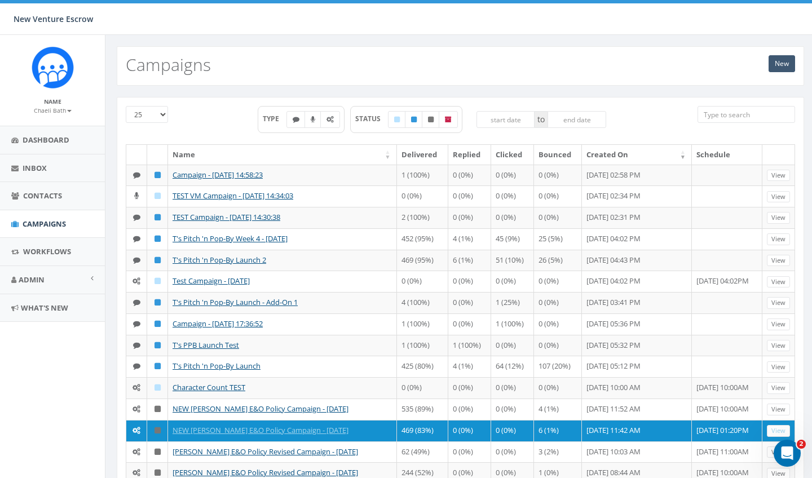
click at [785, 59] on link "New" at bounding box center [782, 63] width 27 height 17
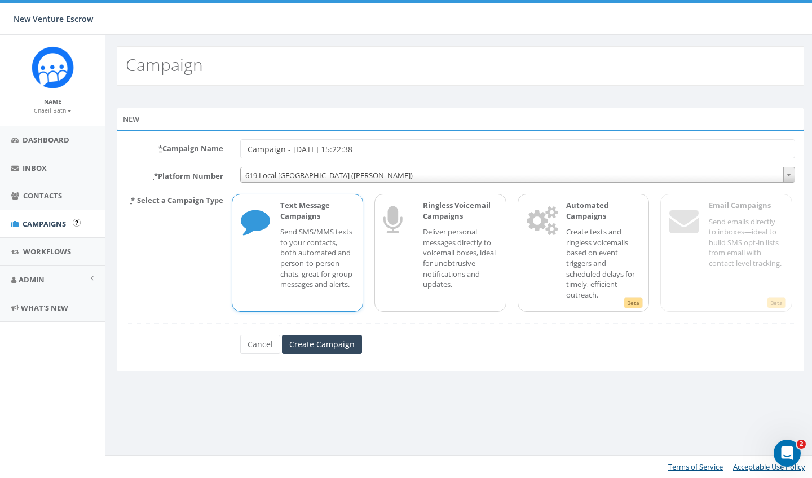
click at [65, 227] on span "Campaigns" at bounding box center [44, 224] width 43 height 10
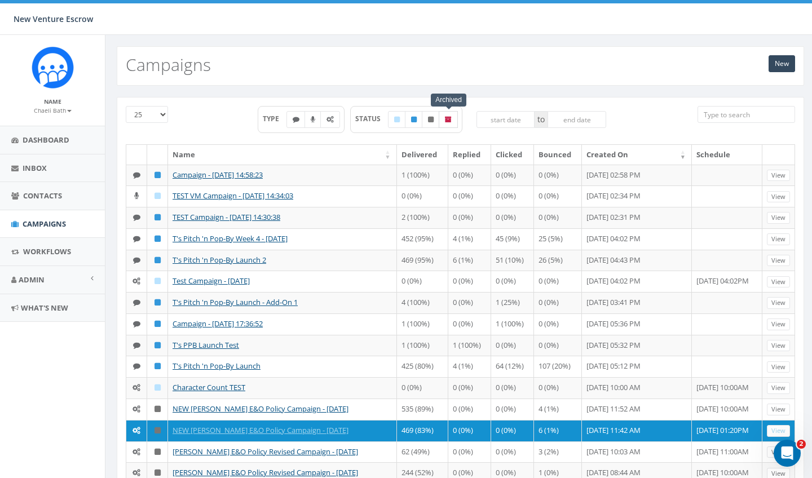
click at [455, 122] on label at bounding box center [448, 119] width 19 height 17
checkbox input "true"
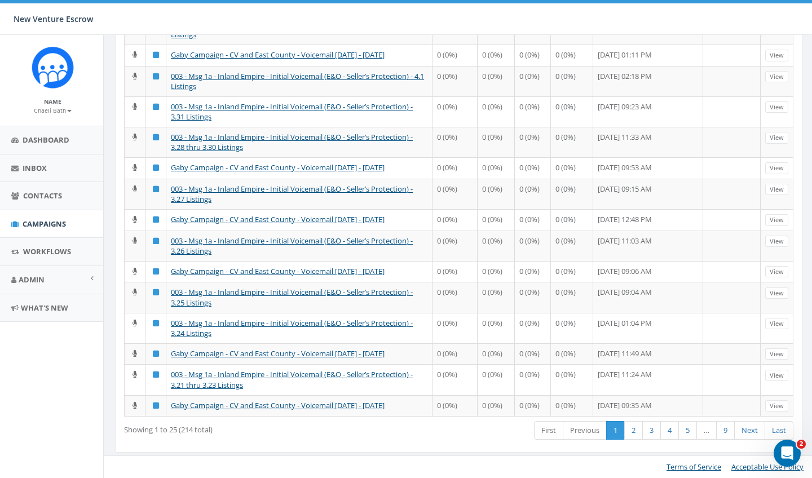
scroll to position [420, 2]
click at [632, 433] on link "2" at bounding box center [634, 430] width 19 height 19
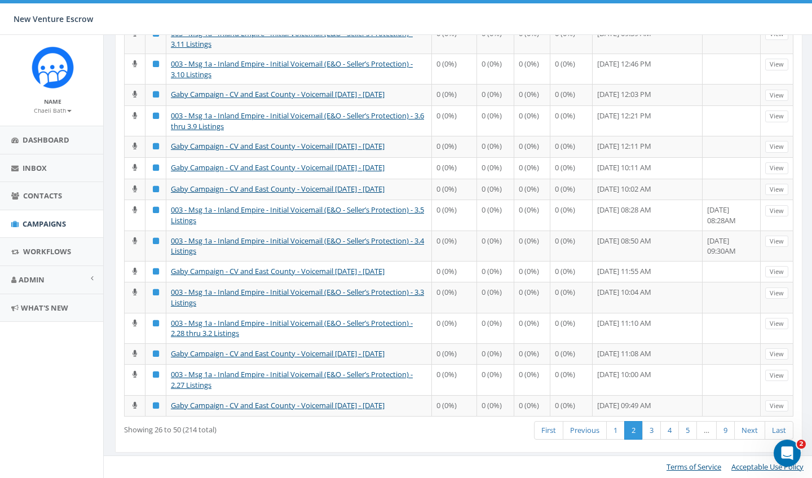
scroll to position [410, 2]
click at [650, 431] on link "3" at bounding box center [652, 430] width 19 height 19
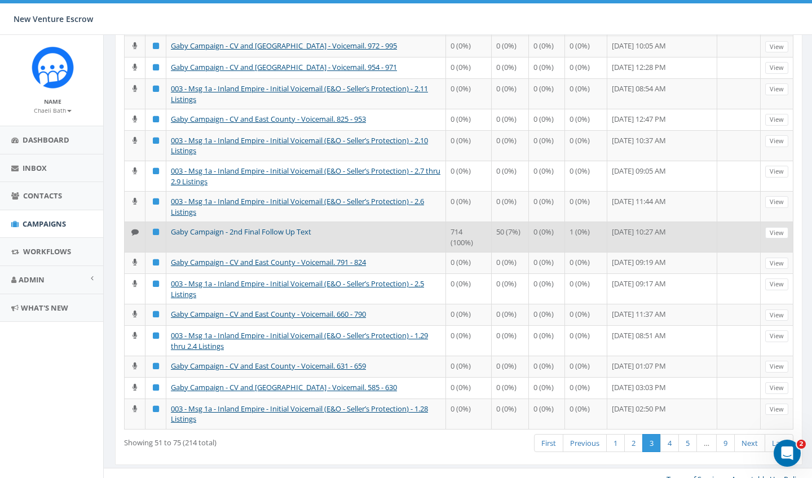
scroll to position [424, 2]
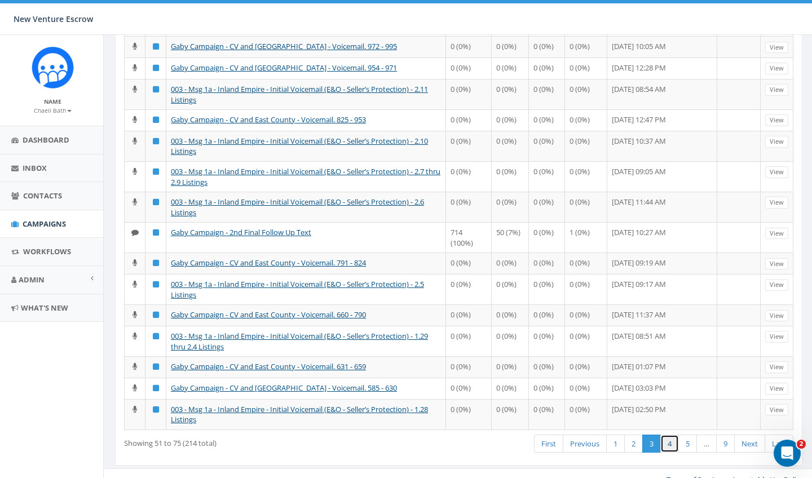
click at [672, 435] on link "4" at bounding box center [670, 444] width 19 height 19
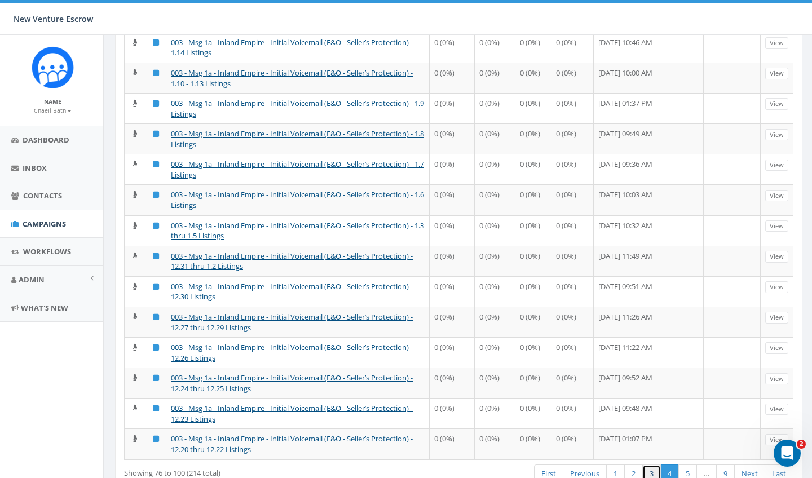
click at [648, 465] on link "3" at bounding box center [652, 474] width 19 height 19
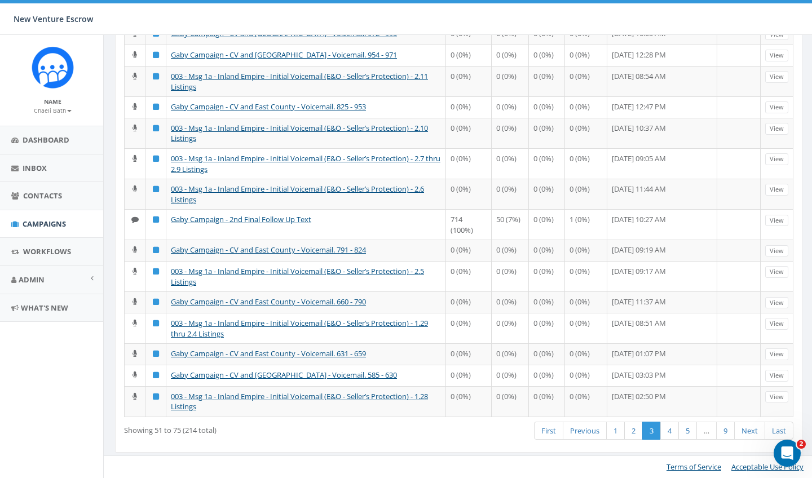
scroll to position [424, 2]
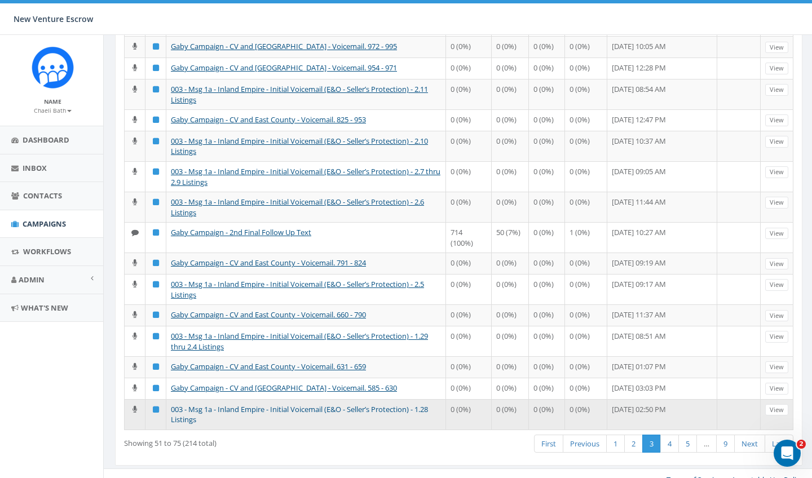
click at [312, 405] on link "003 - Msg 1a - Inland Empire - Initial Voicemail (E&O - Seller’s Protection) - …" at bounding box center [299, 415] width 257 height 21
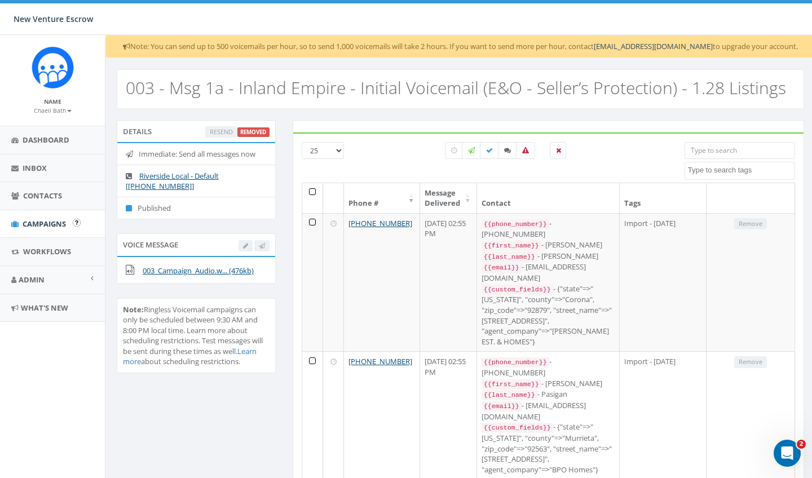
click at [51, 223] on span "Campaigns" at bounding box center [44, 224] width 43 height 10
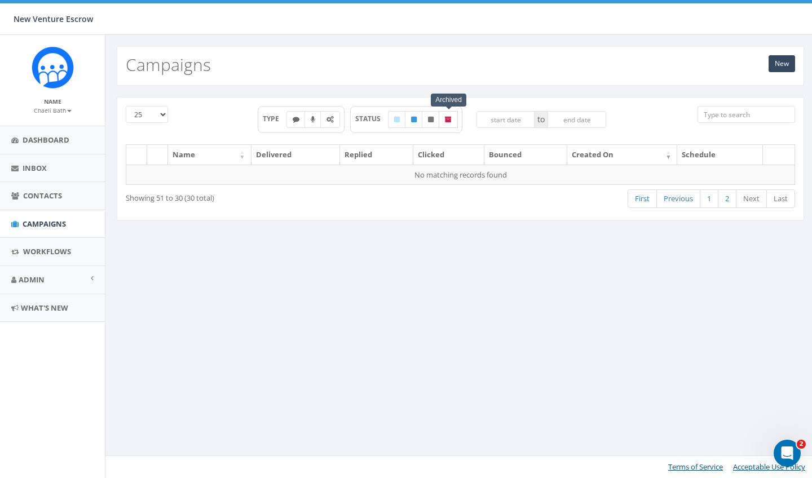
click at [455, 118] on label at bounding box center [448, 119] width 19 height 17
checkbox input "true"
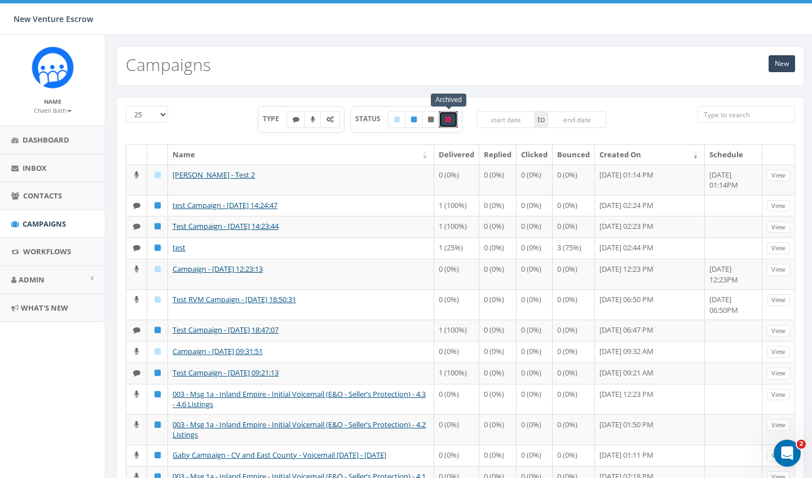
click at [711, 115] on input "search" at bounding box center [747, 114] width 98 height 17
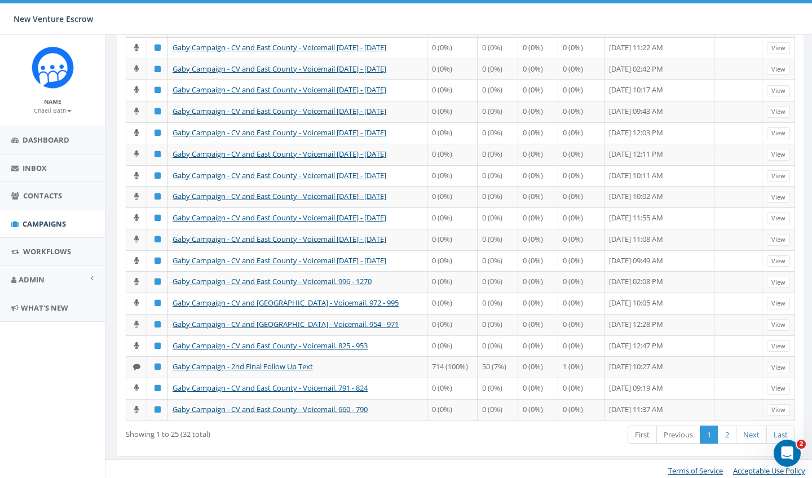
scroll to position [276, 0]
type input "gaby"
click at [727, 433] on link "2" at bounding box center [727, 436] width 19 height 19
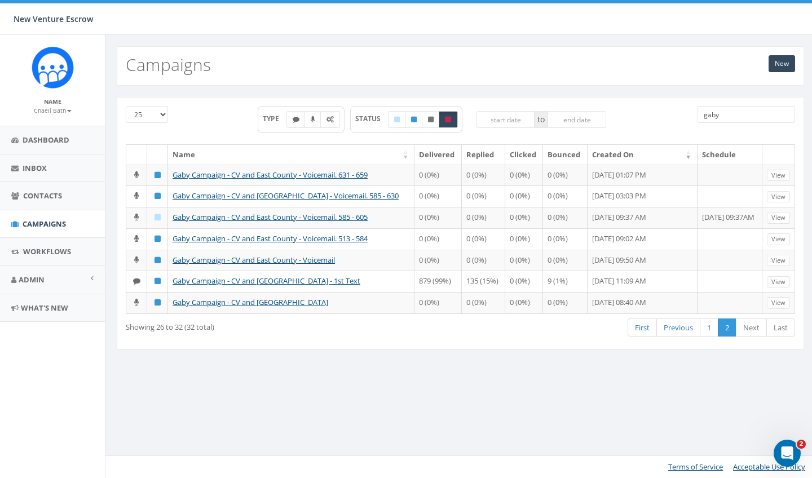
scroll to position [0, 0]
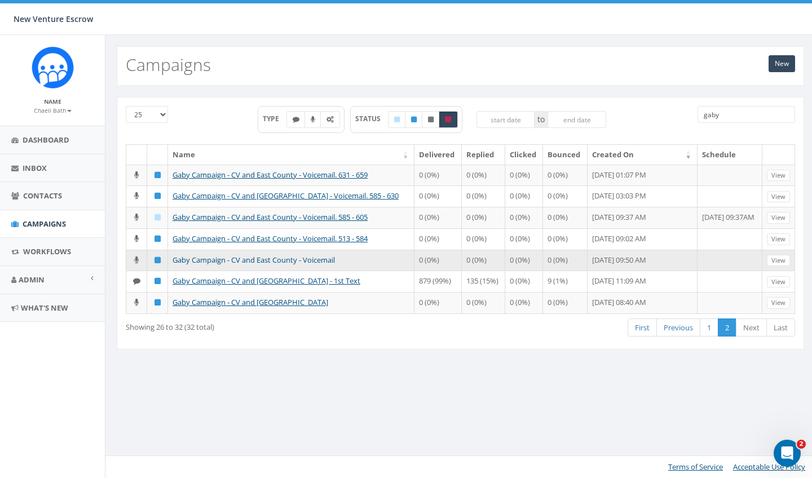
click at [316, 255] on link "Gaby Campaign - CV and East County - Voicemail" at bounding box center [254, 260] width 162 height 10
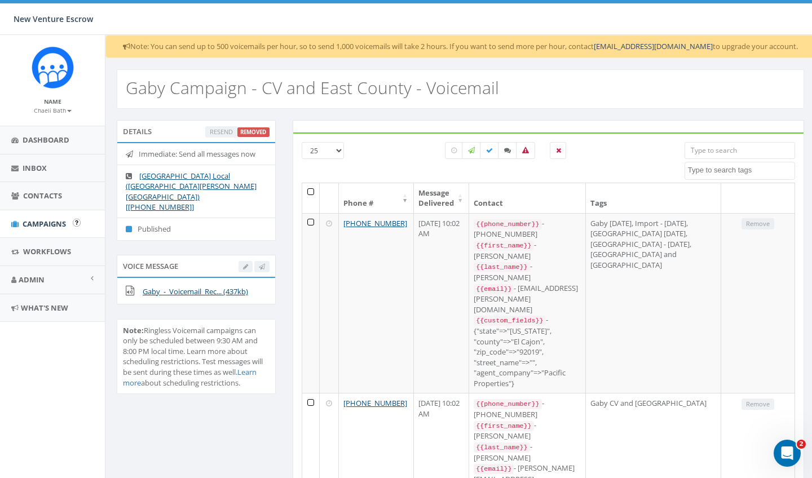
click at [58, 216] on link "Campaigns" at bounding box center [52, 224] width 105 height 28
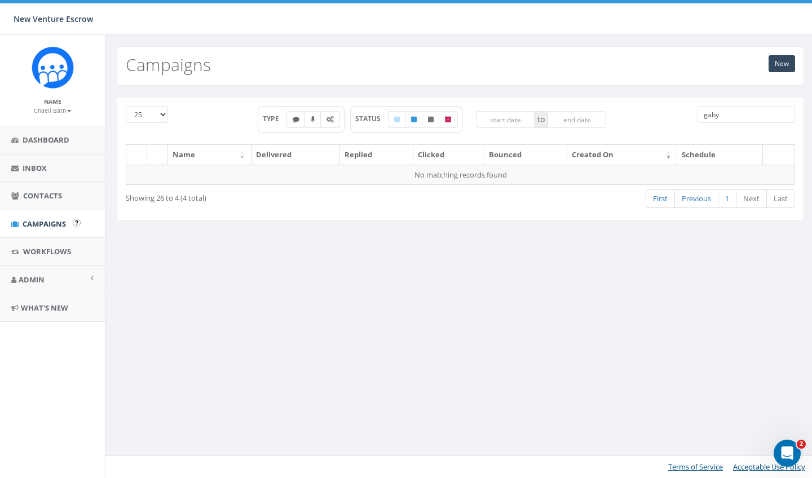
click at [51, 221] on span "Campaigns" at bounding box center [44, 224] width 43 height 10
click at [54, 225] on span "Campaigns" at bounding box center [44, 224] width 43 height 10
click at [451, 118] on icon at bounding box center [448, 119] width 7 height 7
checkbox input "true"
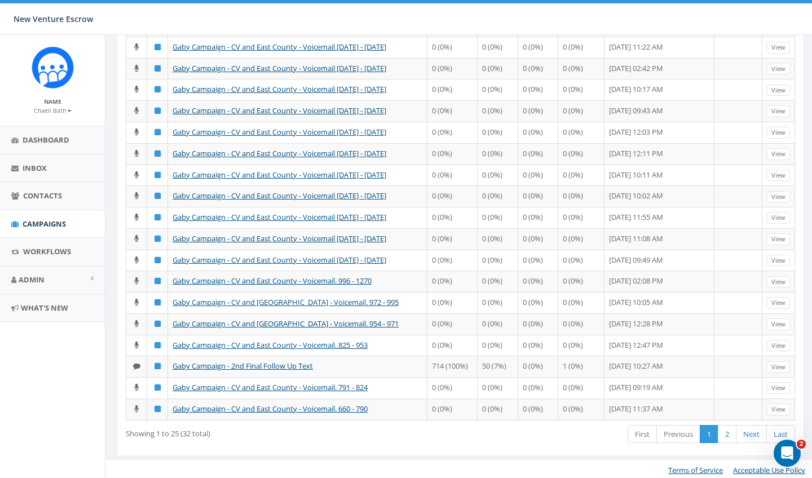
scroll to position [276, 0]
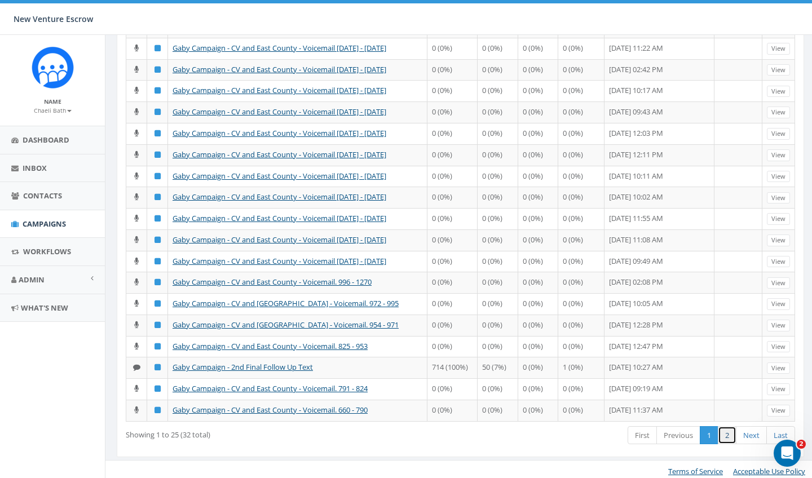
click at [734, 438] on link "2" at bounding box center [727, 436] width 19 height 19
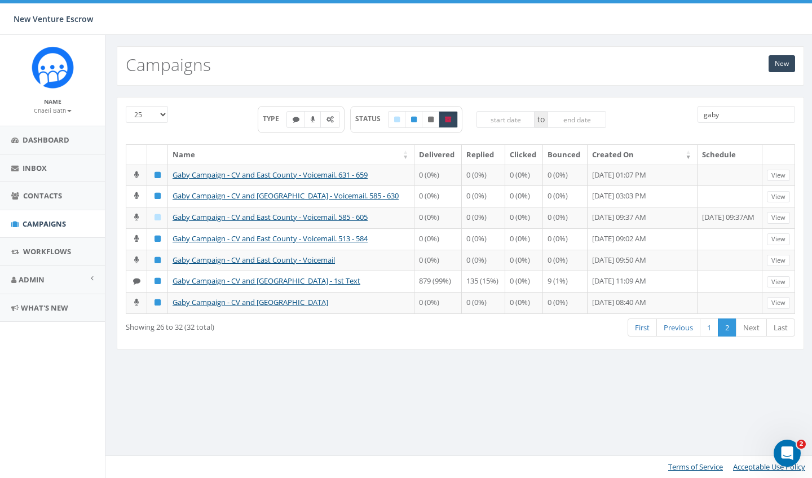
scroll to position [0, 0]
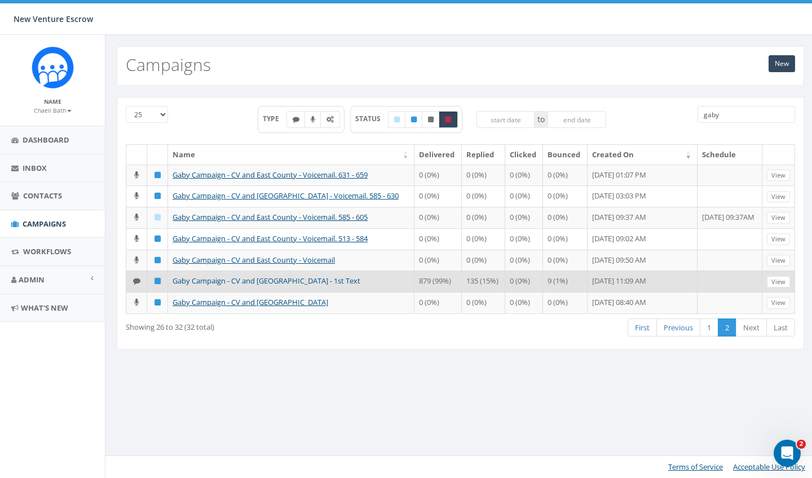
click at [308, 281] on link "Gaby Campaign - CV and [GEOGRAPHIC_DATA] - 1st Text" at bounding box center [267, 281] width 188 height 10
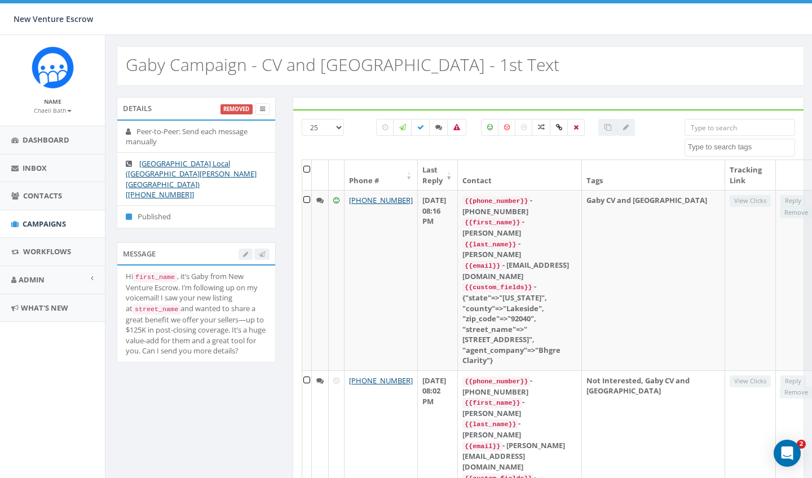
select select
click at [53, 226] on span "Campaigns" at bounding box center [44, 224] width 43 height 10
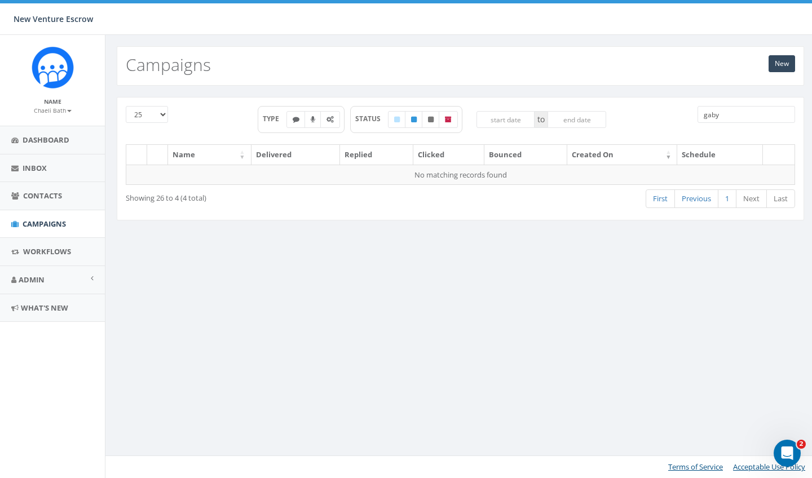
click at [755, 111] on input "gaby" at bounding box center [747, 114] width 98 height 17
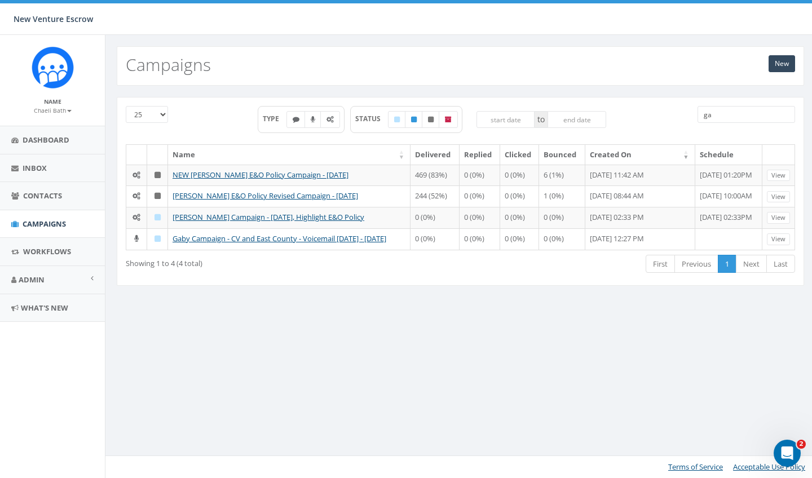
type input "g"
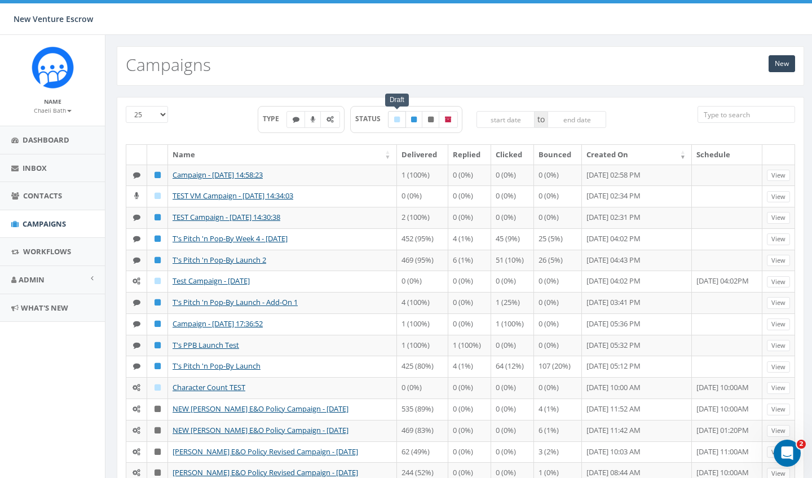
click at [392, 117] on label at bounding box center [397, 119] width 18 height 17
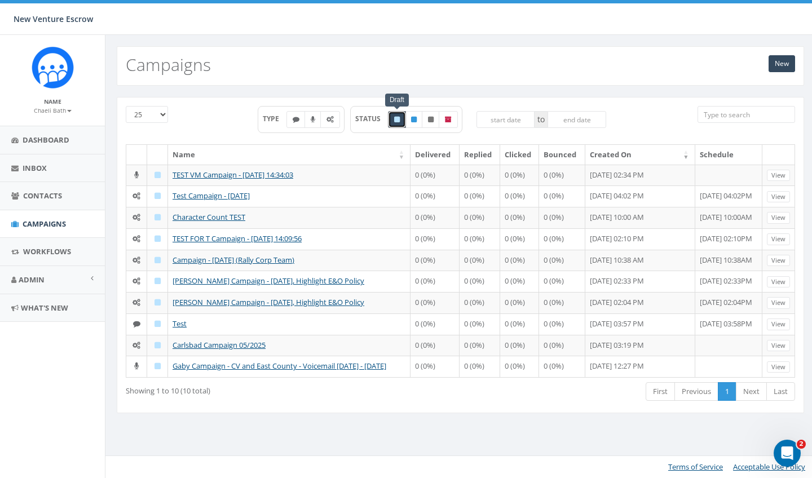
click at [398, 120] on icon at bounding box center [397, 119] width 6 height 7
checkbox input "false"
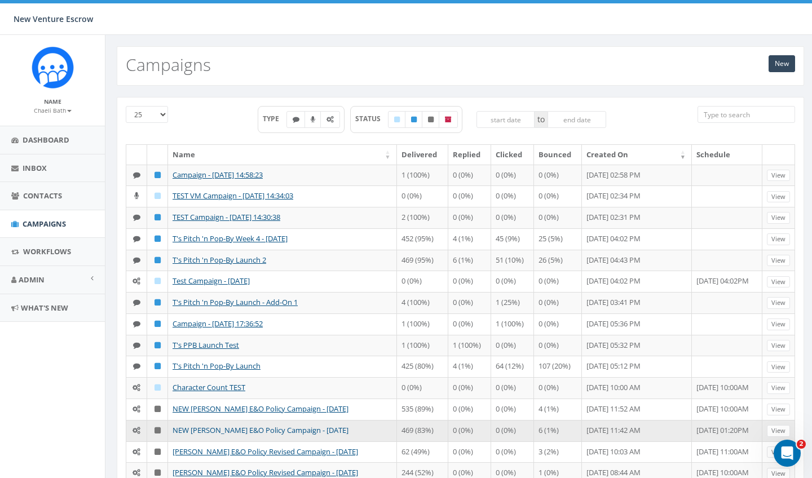
click at [223, 431] on link "NEW [PERSON_NAME] E&O Policy Campaign - [DATE]" at bounding box center [261, 430] width 176 height 10
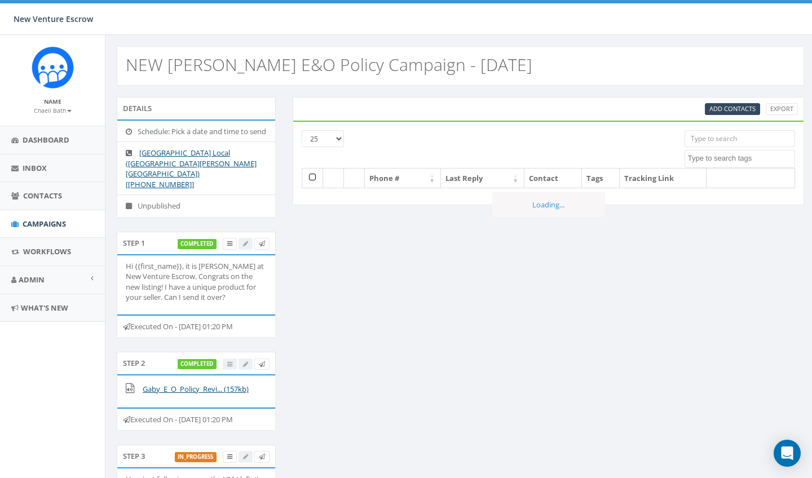
select select
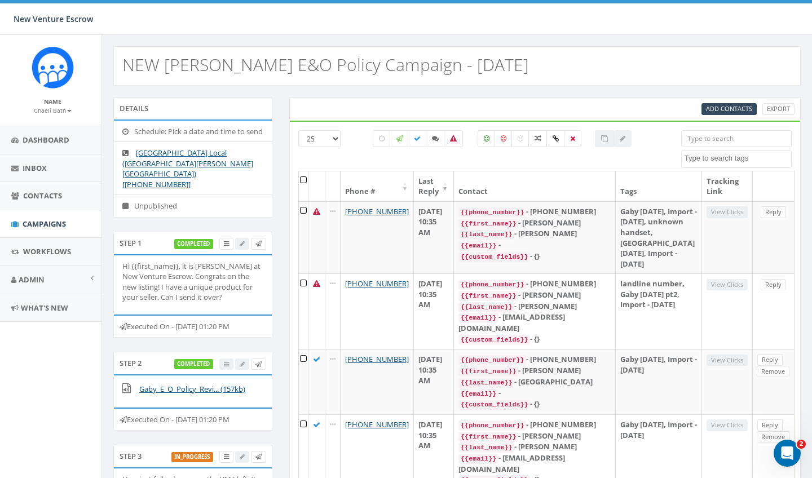
scroll to position [0, 3]
click at [47, 225] on span "Campaigns" at bounding box center [44, 224] width 43 height 10
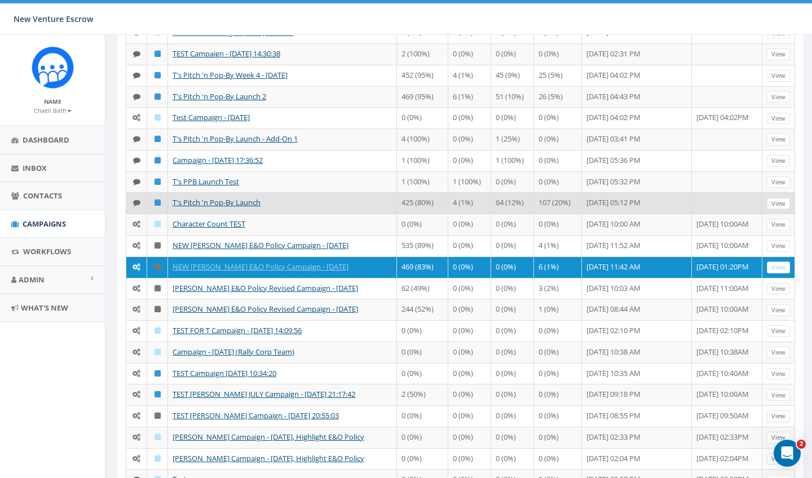
scroll to position [172, 0]
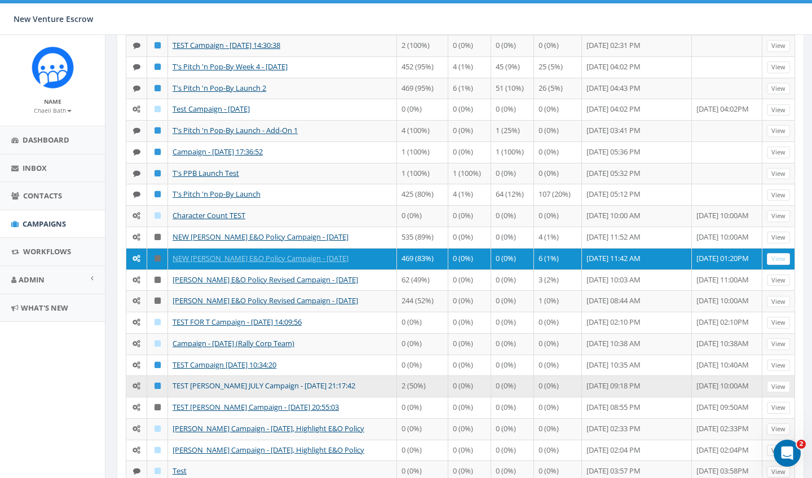
click at [253, 388] on link "TEST NATHAN WOOD JULY Campaign - 07/15/2025, 21:17:42" at bounding box center [264, 386] width 183 height 10
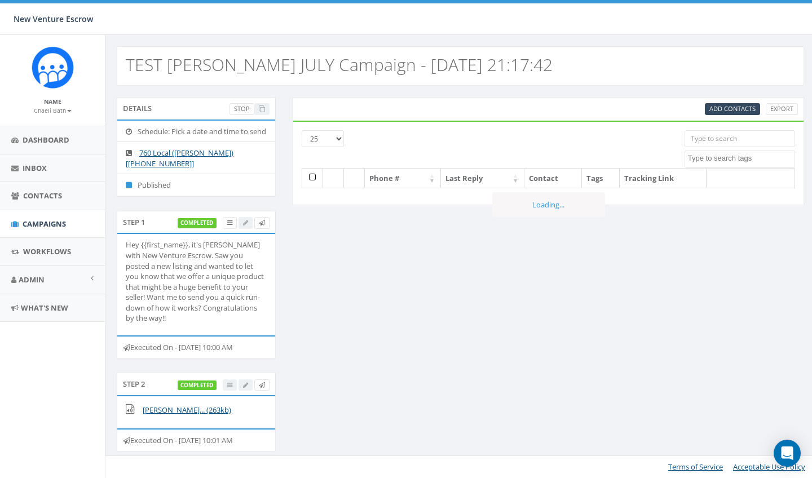
select select
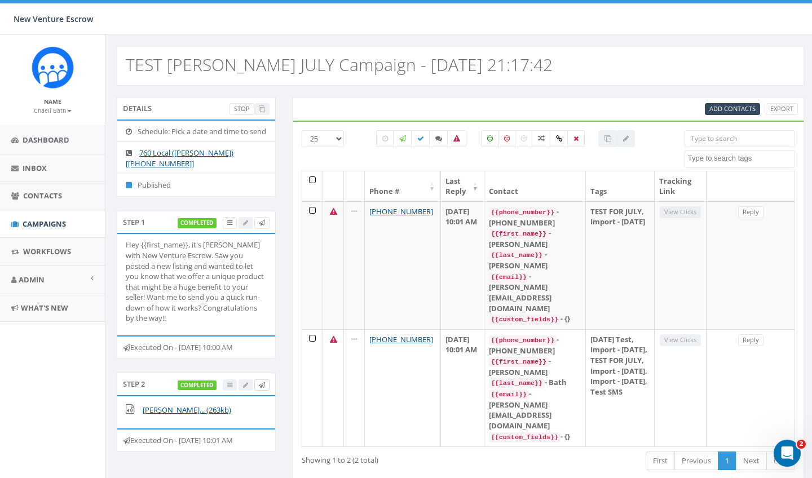
click at [258, 392] on link at bounding box center [261, 386] width 15 height 12
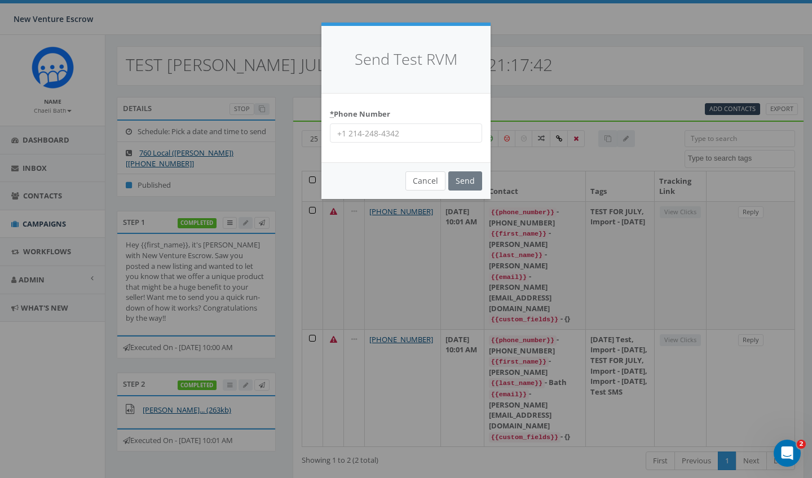
click at [424, 181] on button "Cancel" at bounding box center [426, 181] width 40 height 19
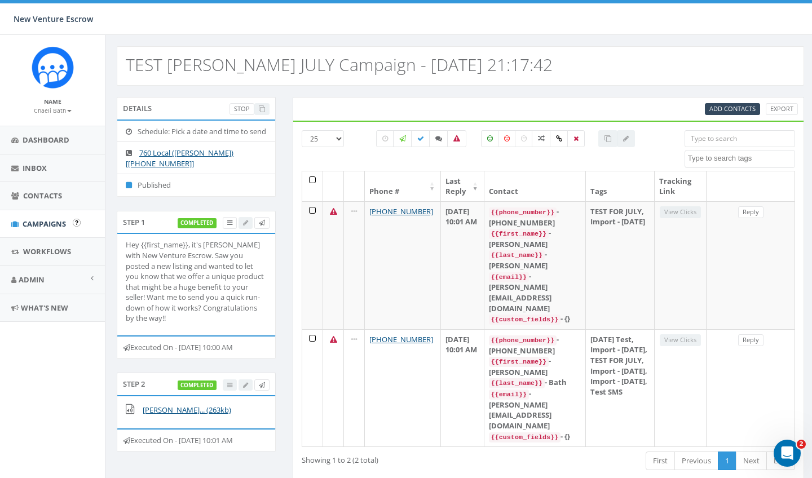
click at [50, 219] on span "Campaigns" at bounding box center [44, 224] width 43 height 10
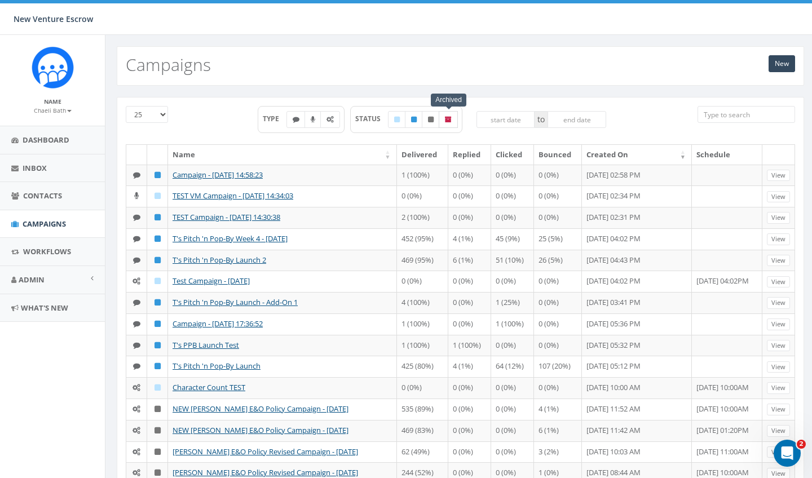
click at [455, 116] on label at bounding box center [448, 119] width 19 height 17
checkbox input "true"
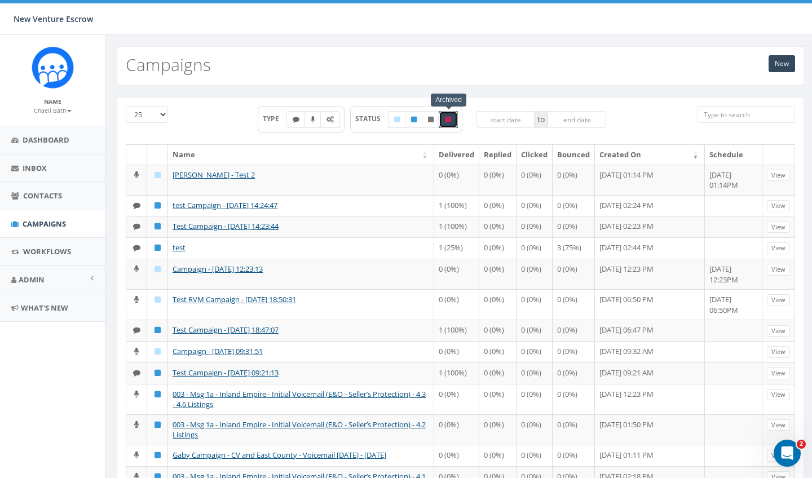
click at [727, 117] on input "search" at bounding box center [747, 114] width 98 height 17
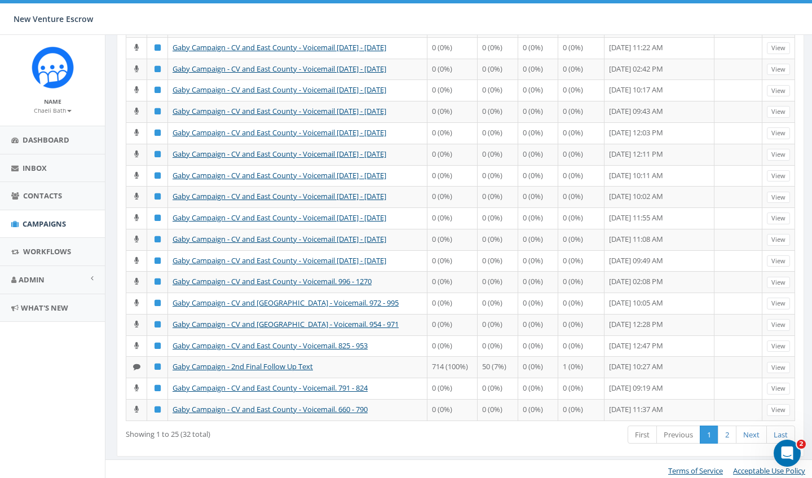
scroll to position [276, 0]
type input "gaby"
click at [33, 197] on span "Contacts" at bounding box center [42, 196] width 39 height 10
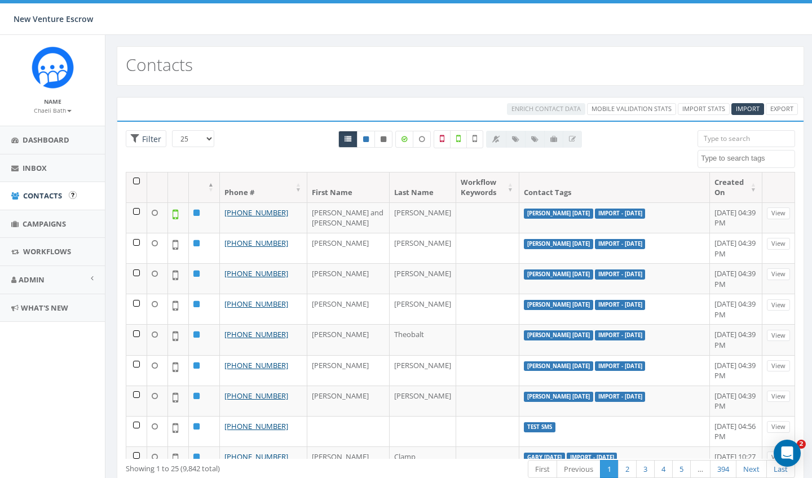
select select
click at [711, 112] on link "Import Stats" at bounding box center [704, 109] width 52 height 12
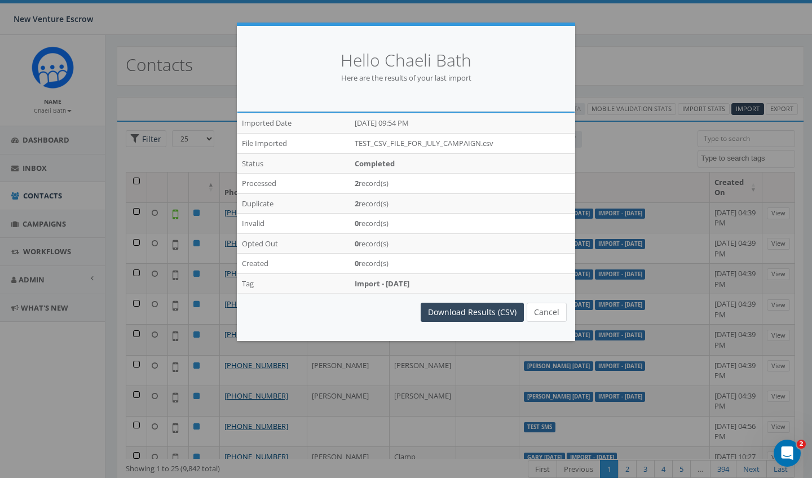
click at [550, 312] on button "Cancel" at bounding box center [547, 312] width 40 height 19
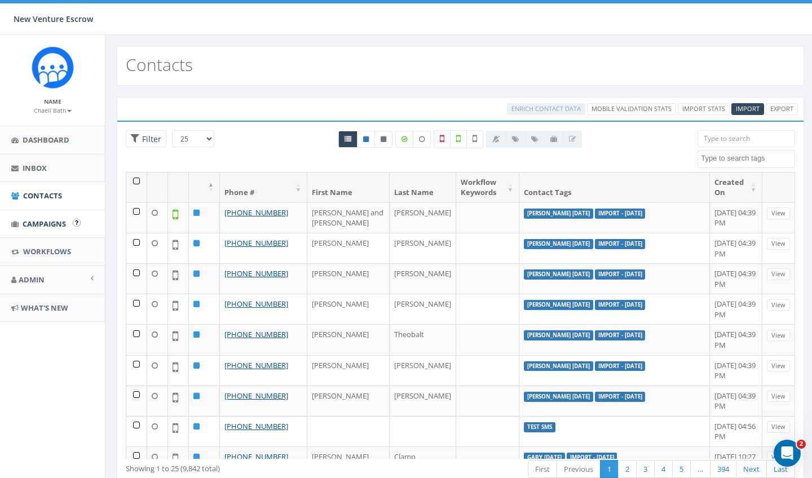
click at [41, 223] on span "Campaigns" at bounding box center [44, 224] width 43 height 10
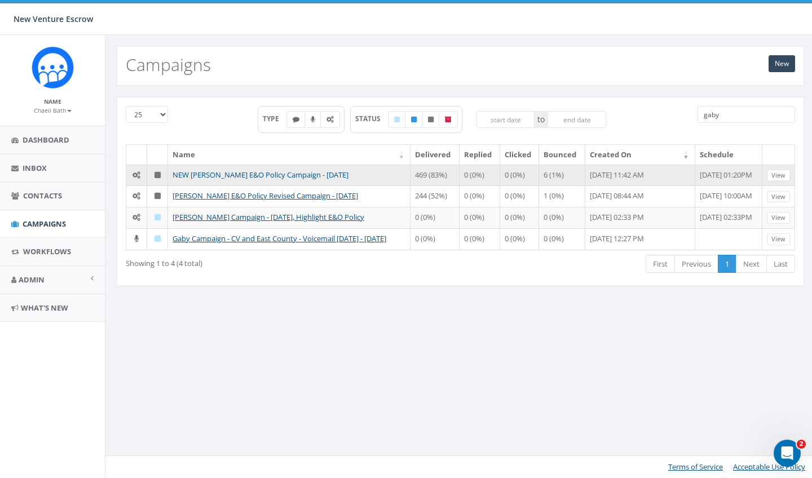
click at [240, 176] on link "NEW Gaby Sevilla E&O Policy Campaign - 07/28/2025" at bounding box center [261, 175] width 176 height 10
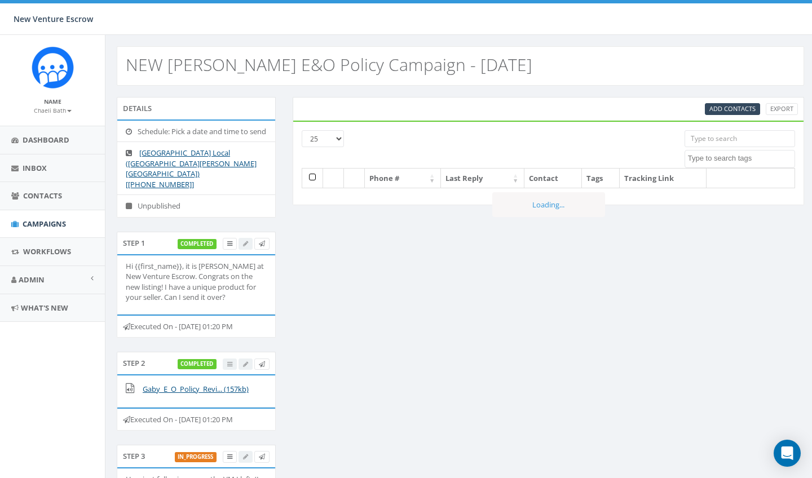
select select
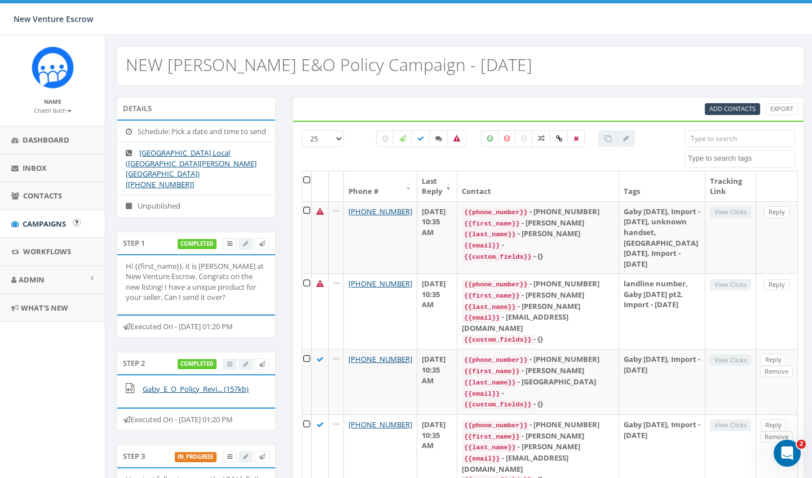
click at [59, 226] on span "Campaigns" at bounding box center [44, 224] width 43 height 10
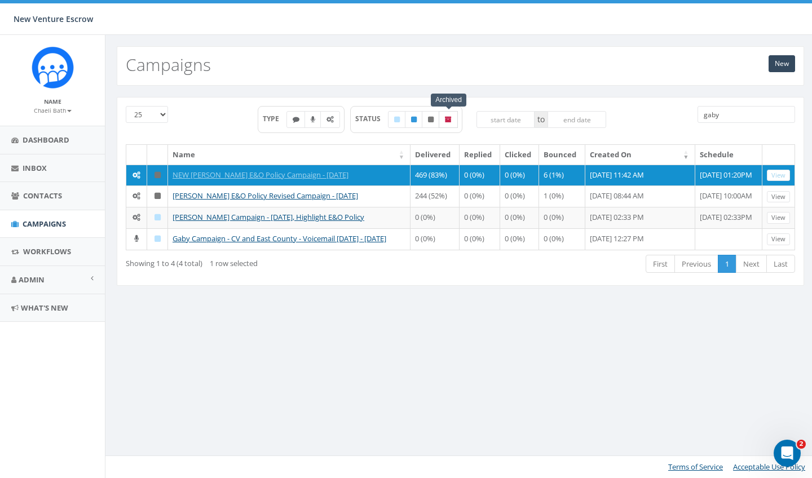
click at [449, 118] on icon at bounding box center [448, 119] width 7 height 7
checkbox input "true"
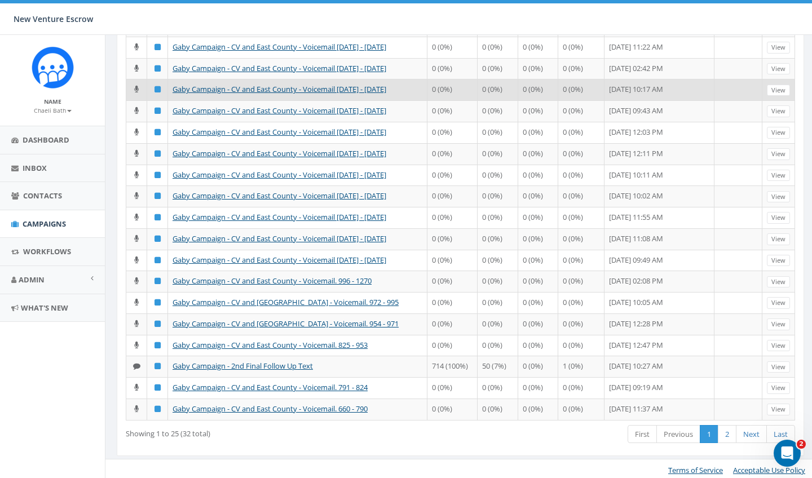
scroll to position [276, 0]
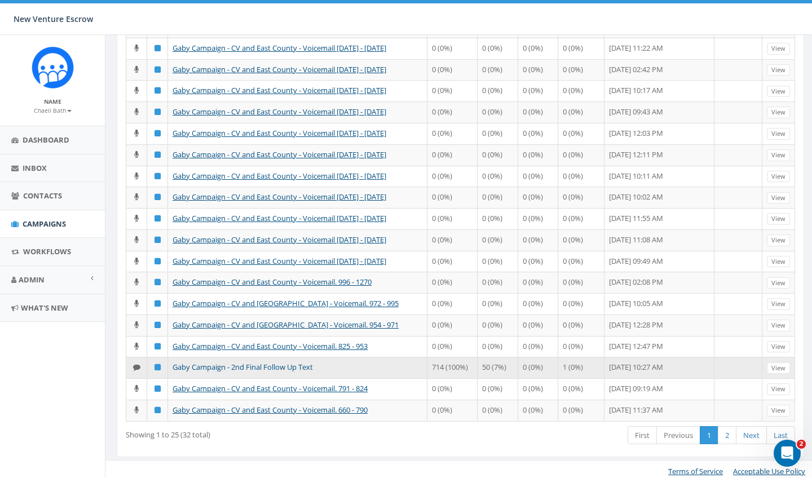
click at [288, 366] on link "Gaby Campaign - 2nd Final Follow Up Text" at bounding box center [243, 367] width 140 height 10
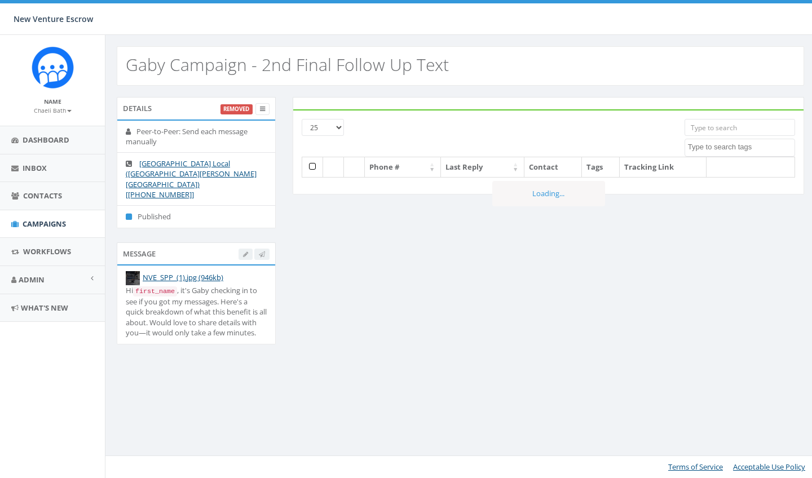
select select
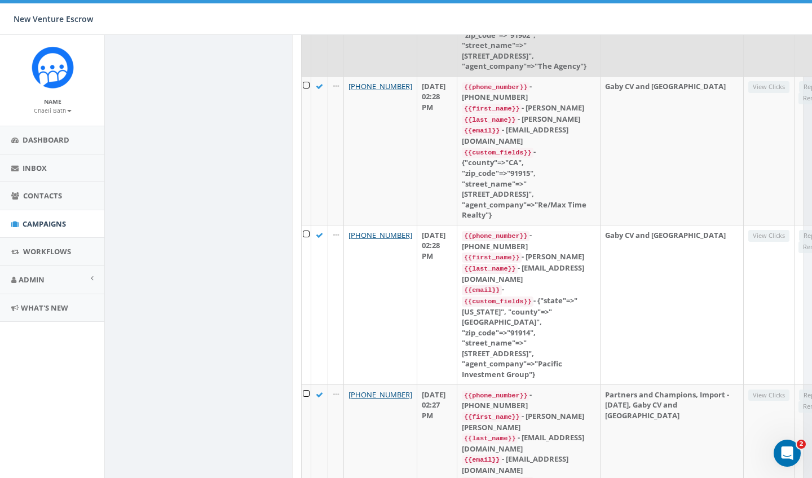
scroll to position [402, 2]
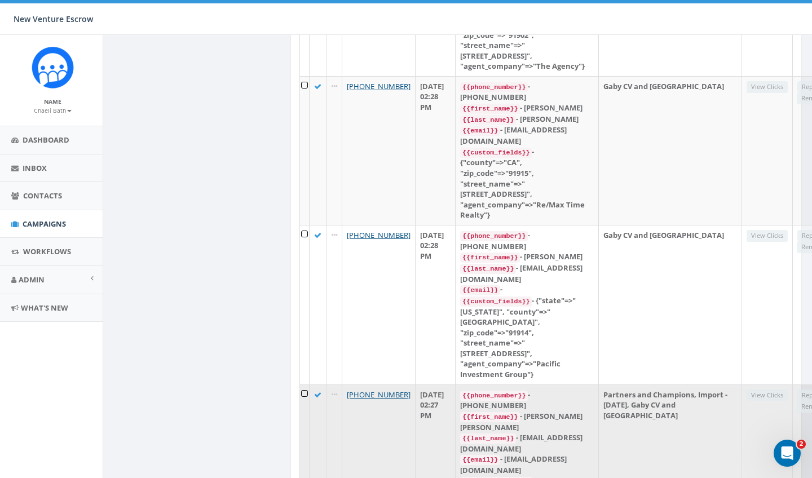
click at [649, 385] on td "Partners and Champions, Import - 07/16/2025, Gaby CV and East County" at bounding box center [670, 470] width 143 height 170
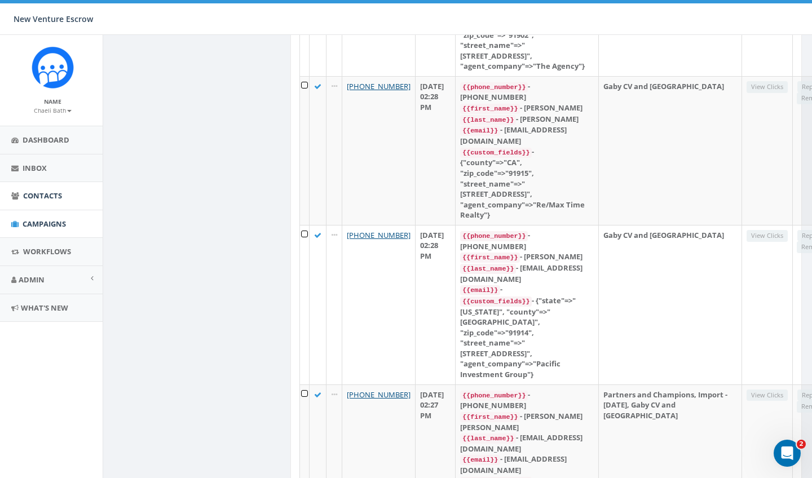
click at [51, 199] on span "Contacts" at bounding box center [42, 196] width 39 height 10
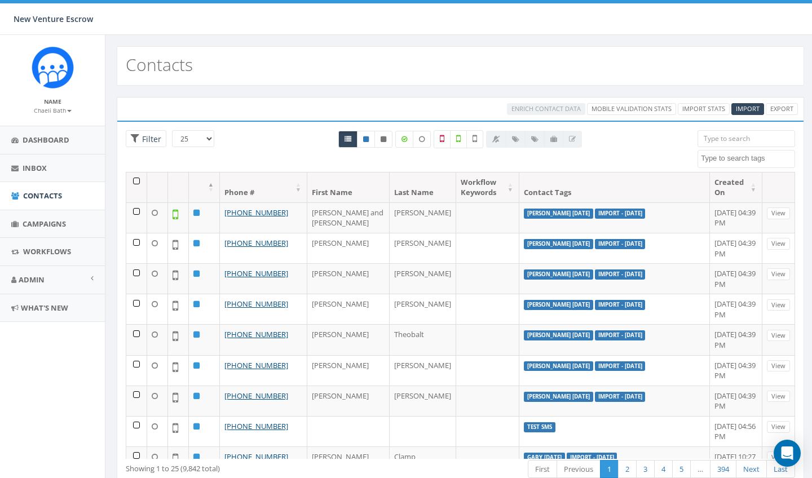
select select
click at [720, 467] on link "394" at bounding box center [723, 469] width 27 height 19
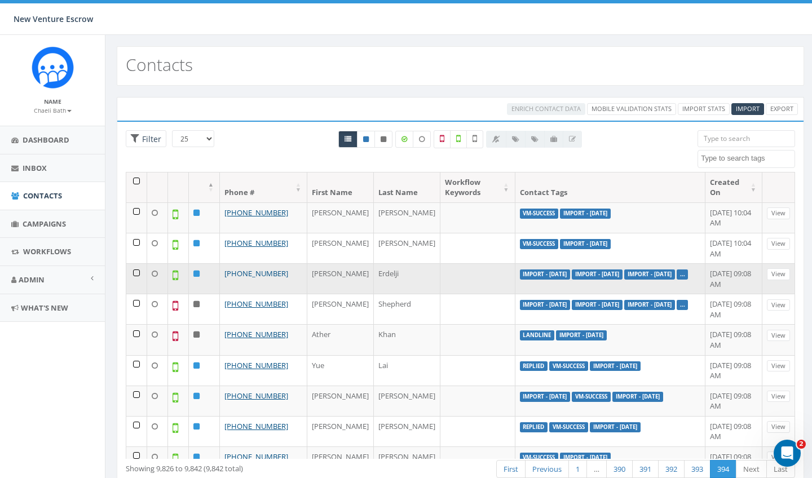
click at [264, 272] on link "[PHONE_NUMBER]" at bounding box center [257, 274] width 64 height 10
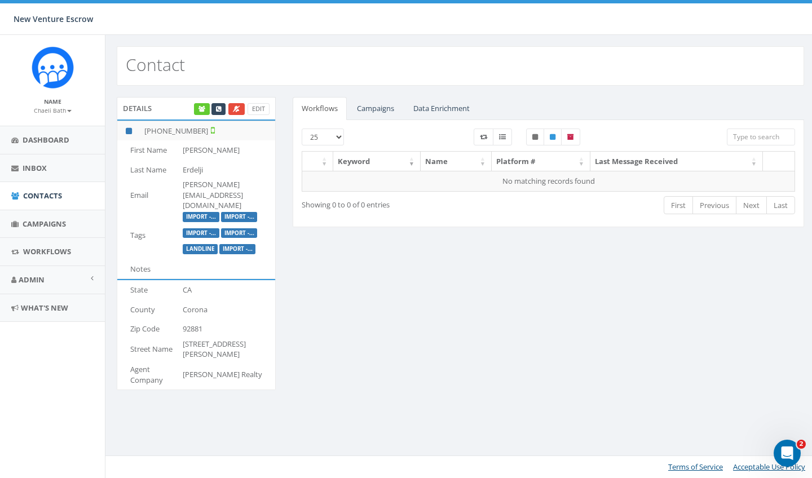
click at [371, 111] on link "Campaigns" at bounding box center [375, 108] width 55 height 23
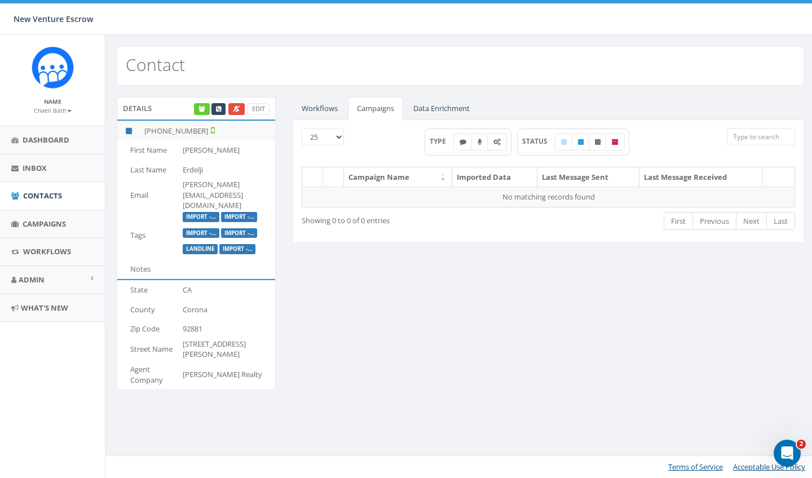
click at [328, 111] on link "Workflows" at bounding box center [320, 108] width 54 height 23
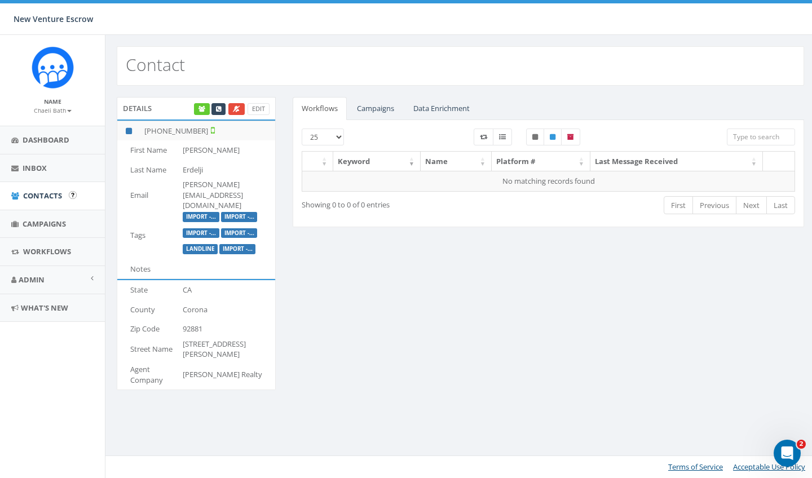
click at [52, 195] on span "Contacts" at bounding box center [42, 196] width 39 height 10
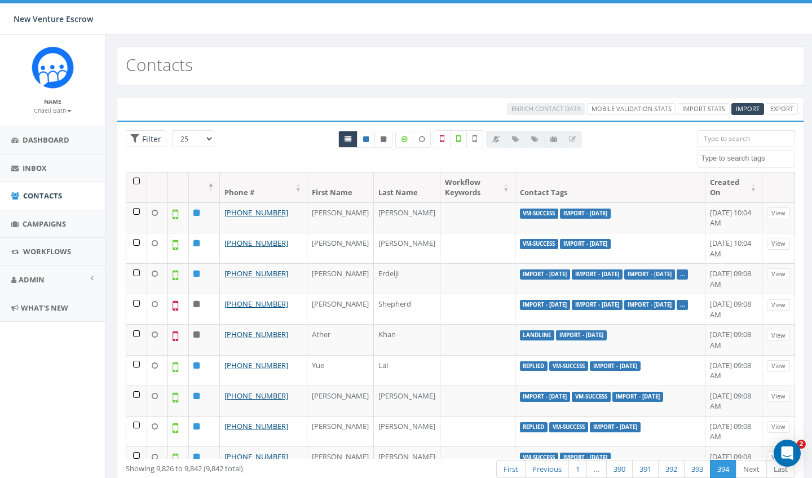
select select
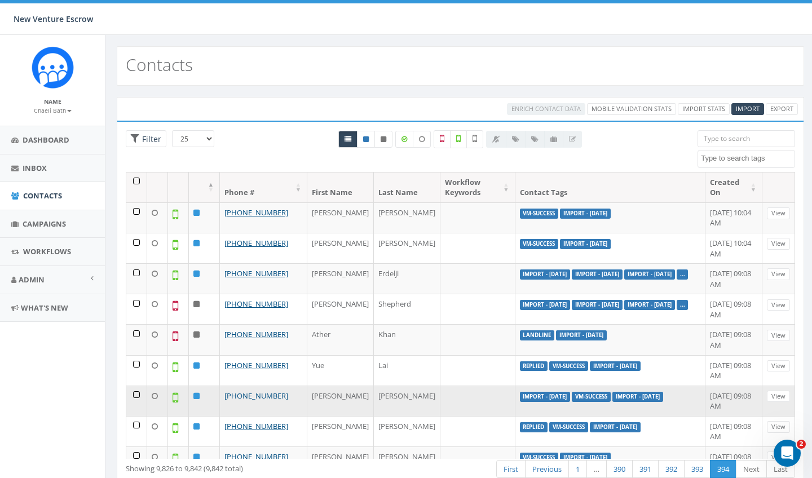
click at [275, 393] on link "[PHONE_NUMBER]" at bounding box center [257, 396] width 64 height 10
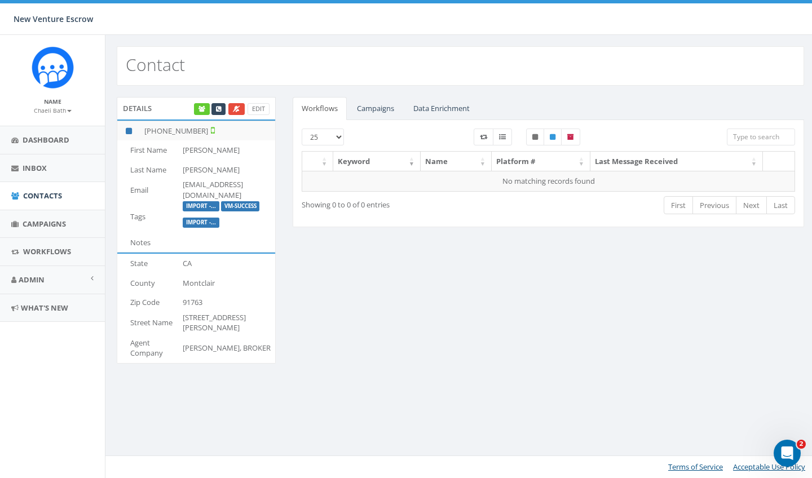
click at [375, 107] on link "Campaigns" at bounding box center [375, 108] width 55 height 23
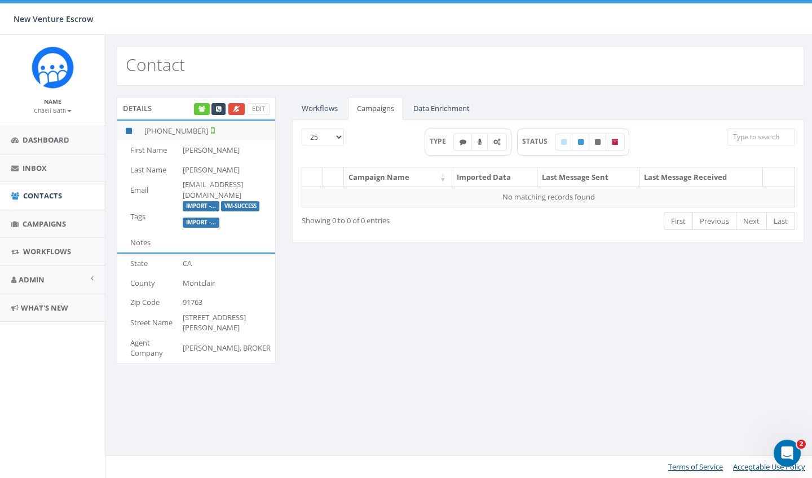
click at [442, 114] on link "Data Enrichment" at bounding box center [442, 108] width 74 height 23
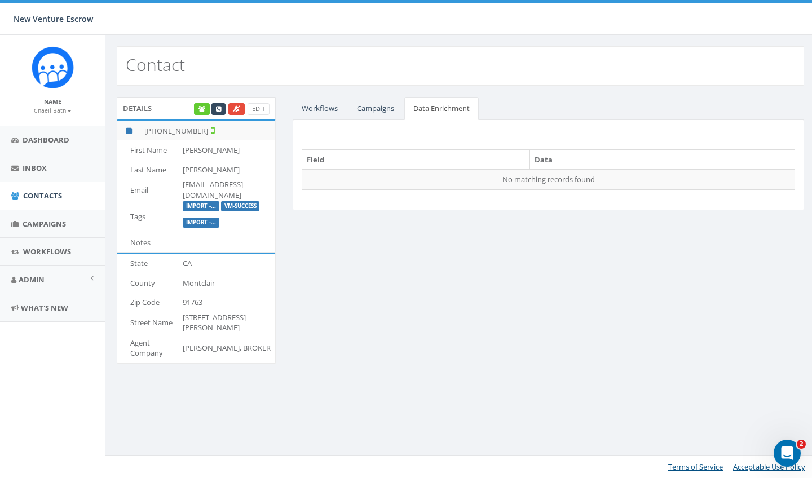
click at [386, 112] on link "Campaigns" at bounding box center [375, 108] width 55 height 23
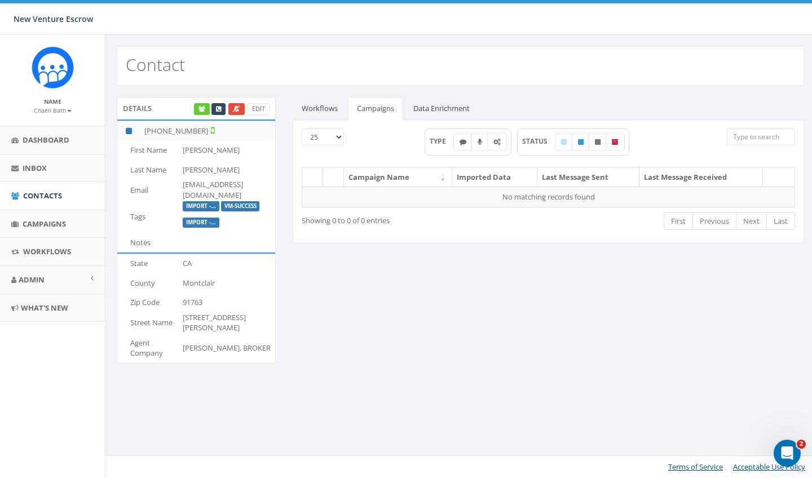
click at [318, 114] on link "Workflows" at bounding box center [320, 108] width 54 height 23
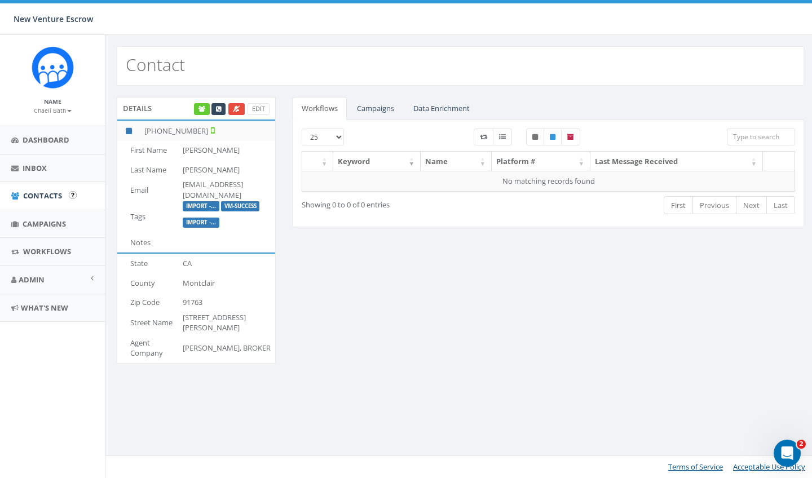
click at [71, 195] on input "image" at bounding box center [73, 195] width 8 height 8
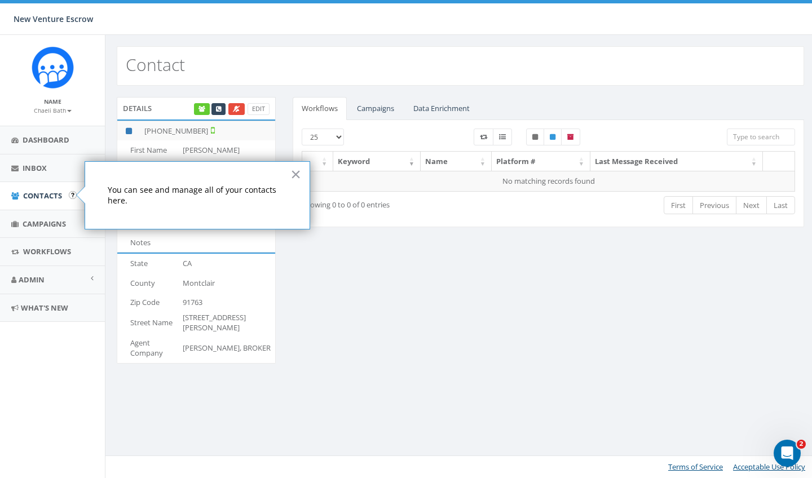
click at [49, 197] on span "Contacts" at bounding box center [42, 196] width 39 height 10
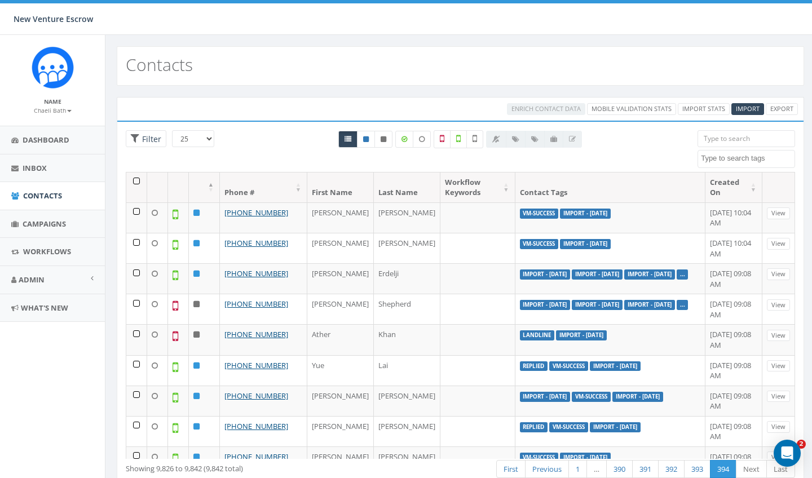
select select
click at [673, 466] on link "392" at bounding box center [671, 469] width 27 height 19
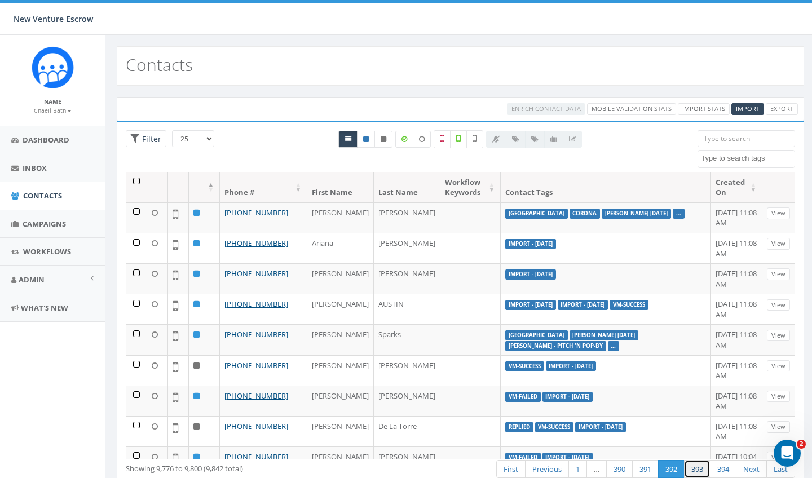
click at [698, 470] on link "393" at bounding box center [697, 469] width 27 height 19
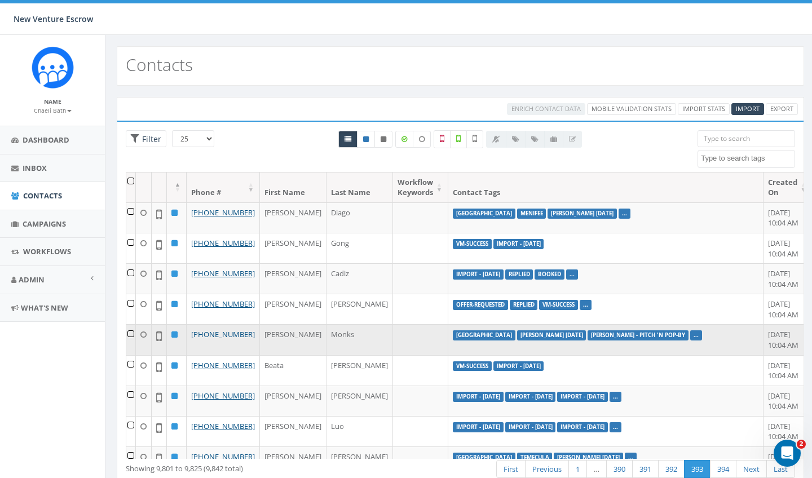
click at [208, 340] on link "[PHONE_NUMBER]" at bounding box center [223, 334] width 64 height 10
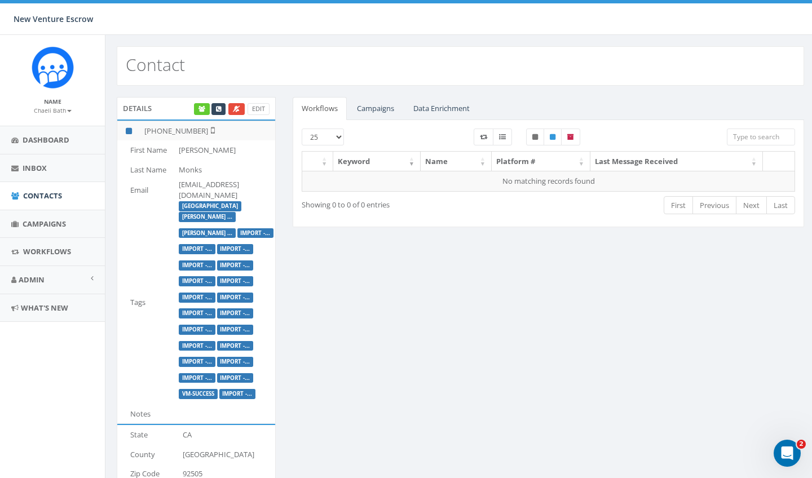
click at [381, 111] on link "Campaigns" at bounding box center [375, 108] width 55 height 23
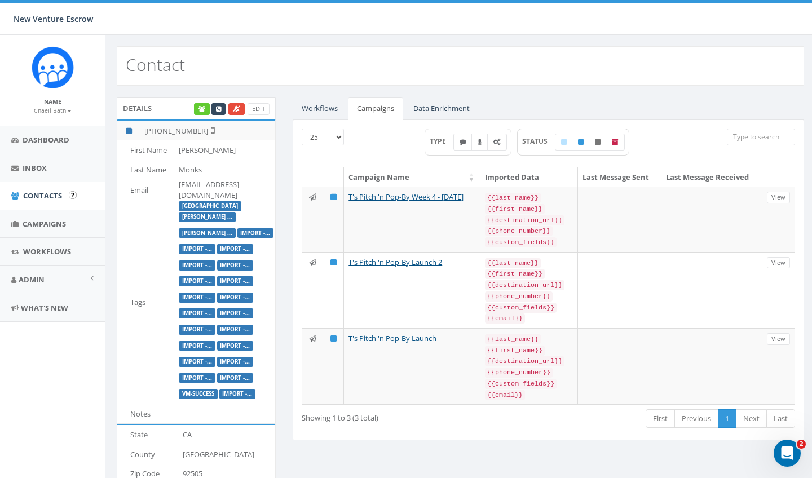
click at [31, 199] on span "Contacts" at bounding box center [42, 196] width 39 height 10
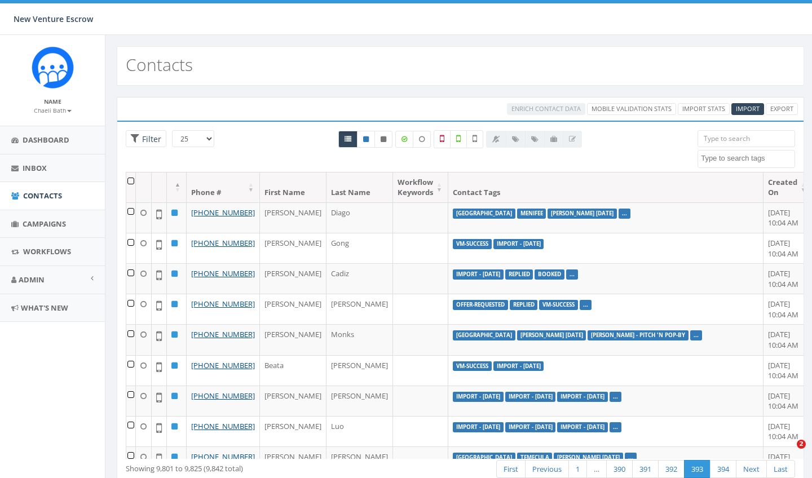
select select
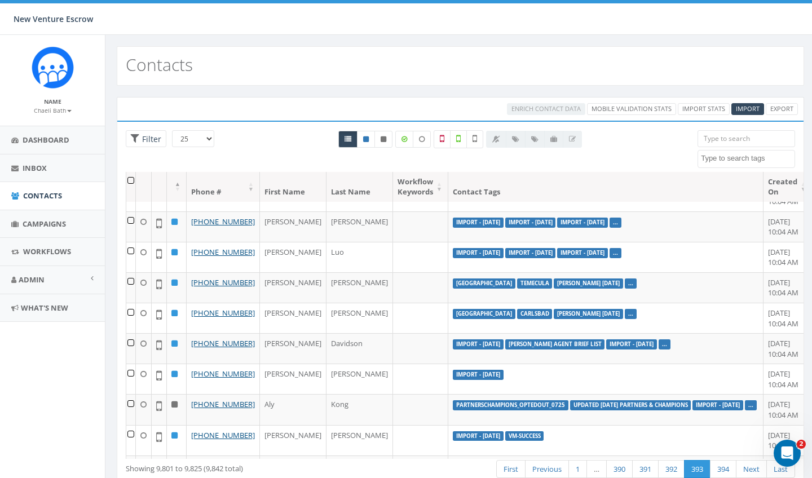
scroll to position [184, 0]
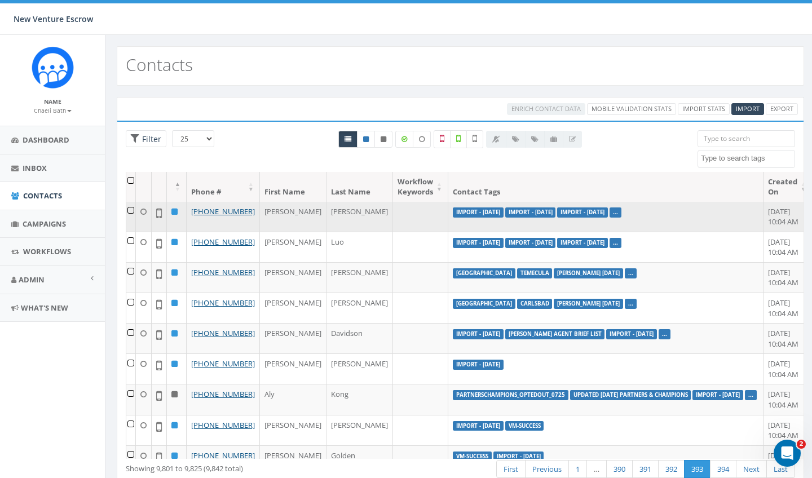
click at [610, 218] on label "..." at bounding box center [616, 213] width 12 height 10
click at [613, 216] on link "..." at bounding box center [615, 212] width 5 height 7
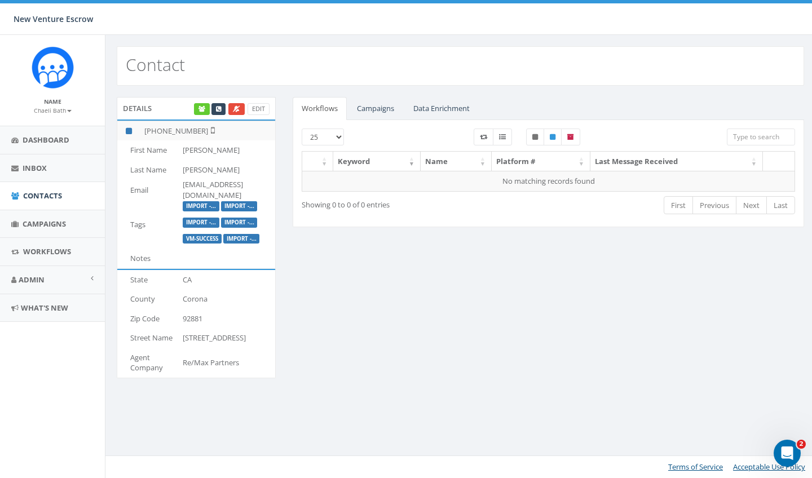
click at [387, 105] on link "Campaigns" at bounding box center [375, 108] width 55 height 23
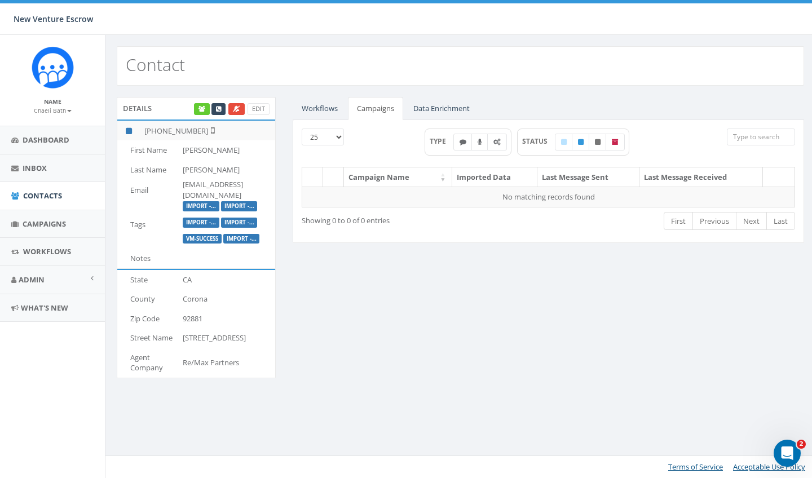
click at [437, 142] on span "TYPE" at bounding box center [442, 142] width 24 height 10
click at [430, 107] on link "Data Enrichment" at bounding box center [442, 108] width 74 height 23
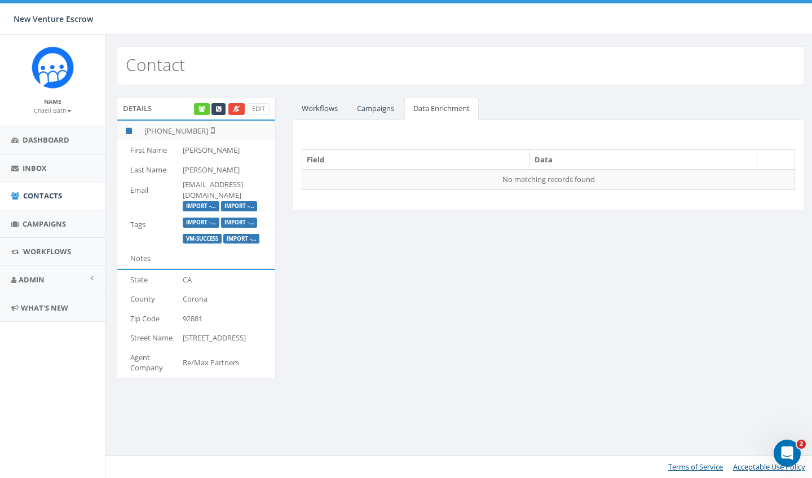
click at [379, 113] on link "Campaigns" at bounding box center [375, 108] width 55 height 23
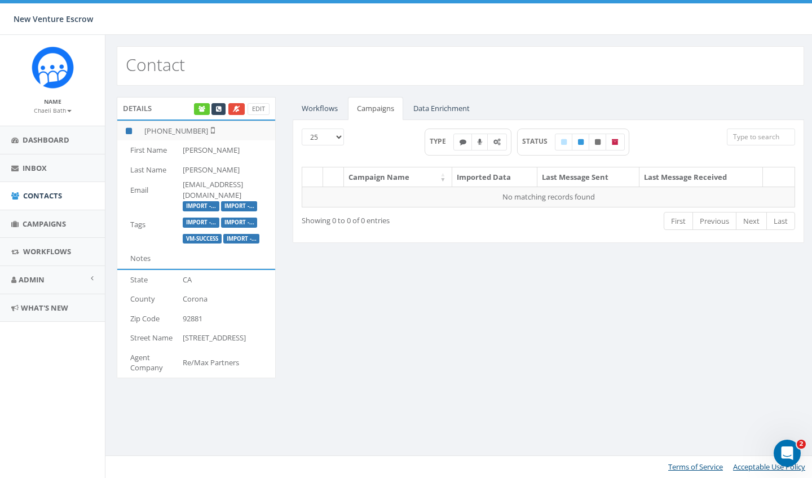
click at [319, 113] on link "Workflows" at bounding box center [320, 108] width 54 height 23
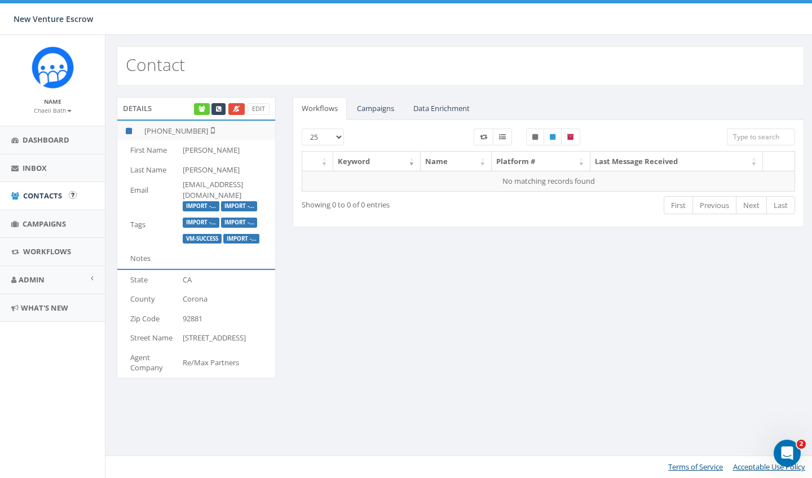
click at [55, 197] on span "Contacts" at bounding box center [42, 196] width 39 height 10
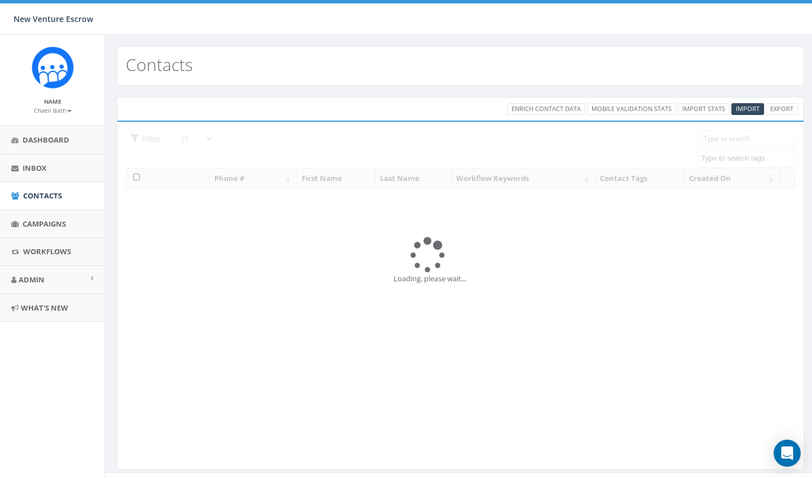
select select
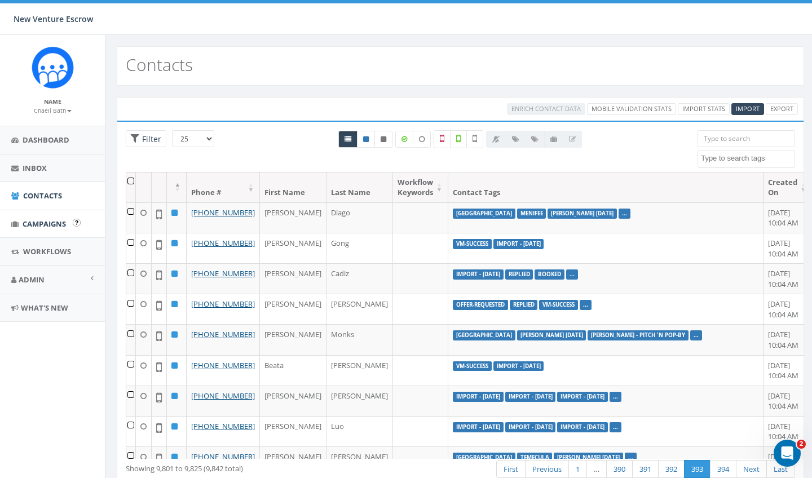
click at [48, 227] on span "Campaigns" at bounding box center [44, 224] width 43 height 10
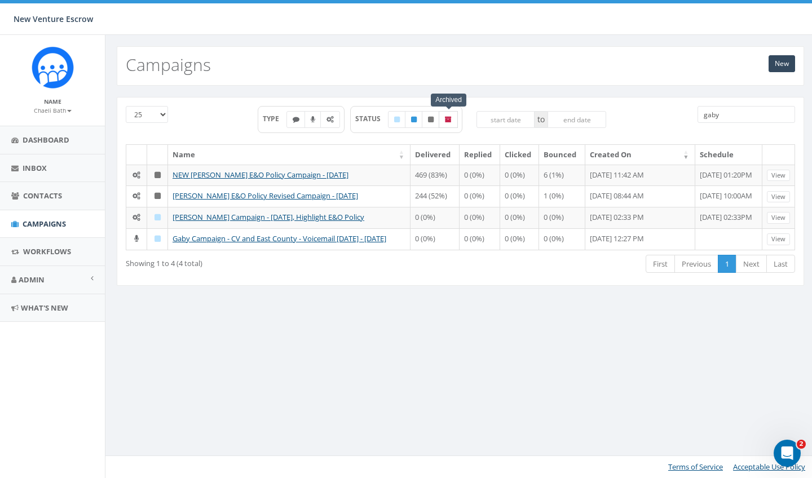
click at [455, 122] on label at bounding box center [448, 119] width 19 height 17
checkbox input "true"
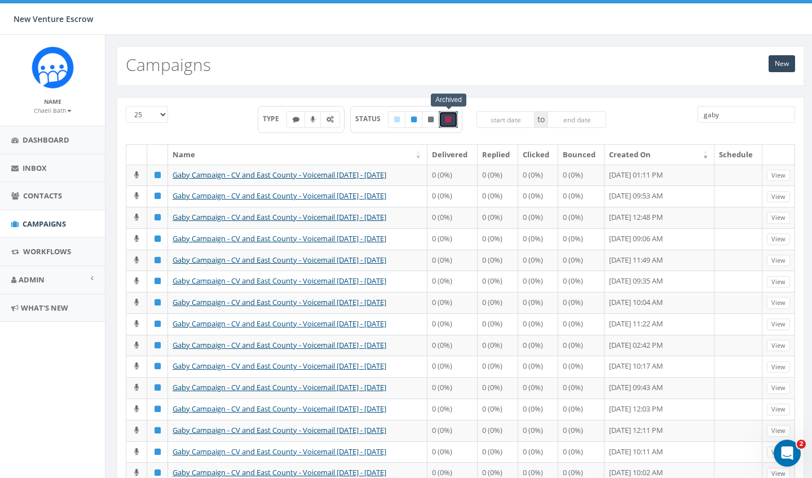
click at [733, 113] on input "gaby" at bounding box center [747, 114] width 98 height 17
type input "g"
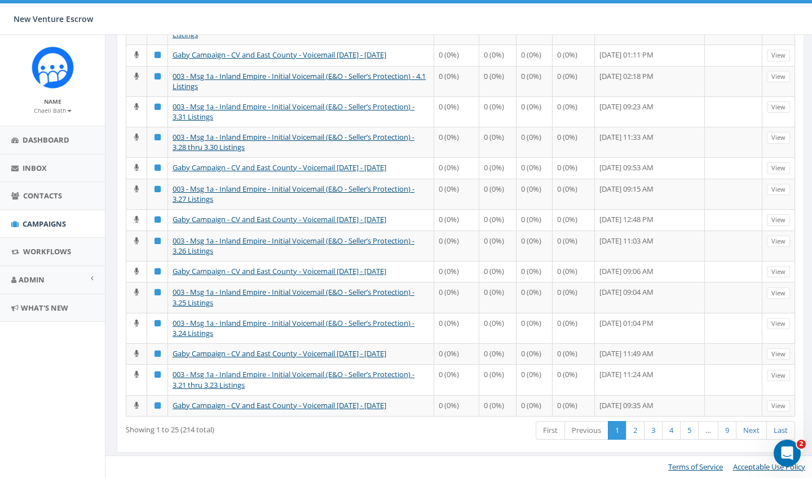
scroll to position [420, 0]
click at [729, 433] on link "9" at bounding box center [727, 430] width 19 height 19
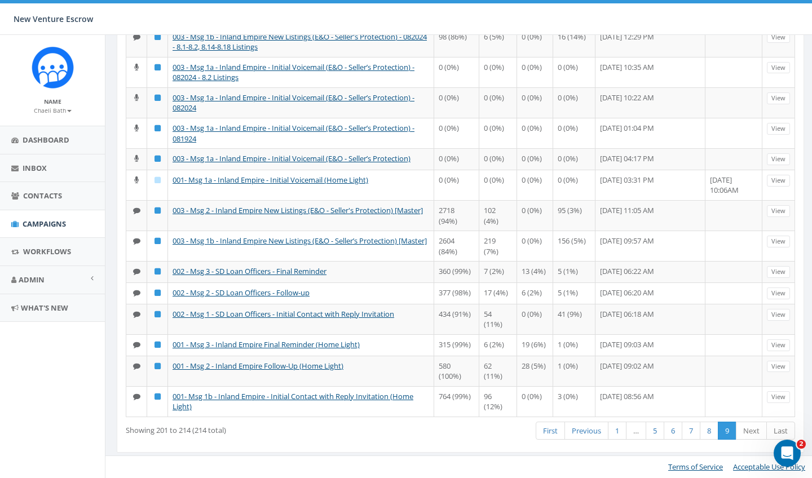
scroll to position [140, 0]
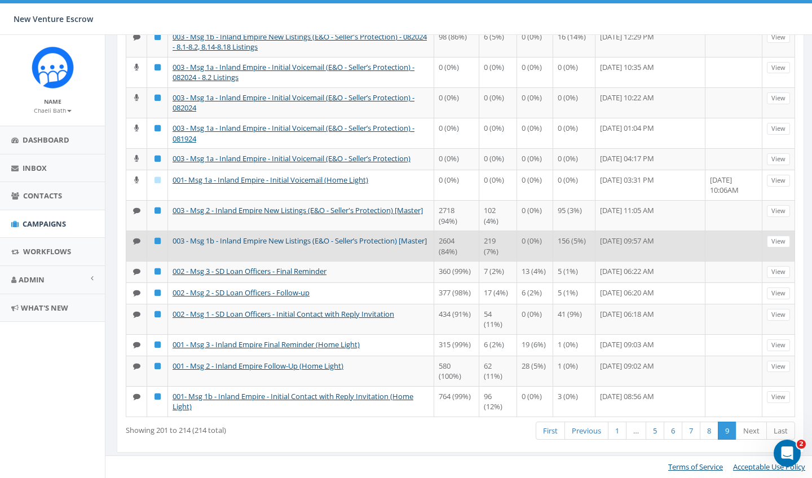
click at [280, 244] on link "003 - Msg 1b - Inland Empire New Listings (E&O - Seller’s Protection) [Master]" at bounding box center [300, 241] width 254 height 10
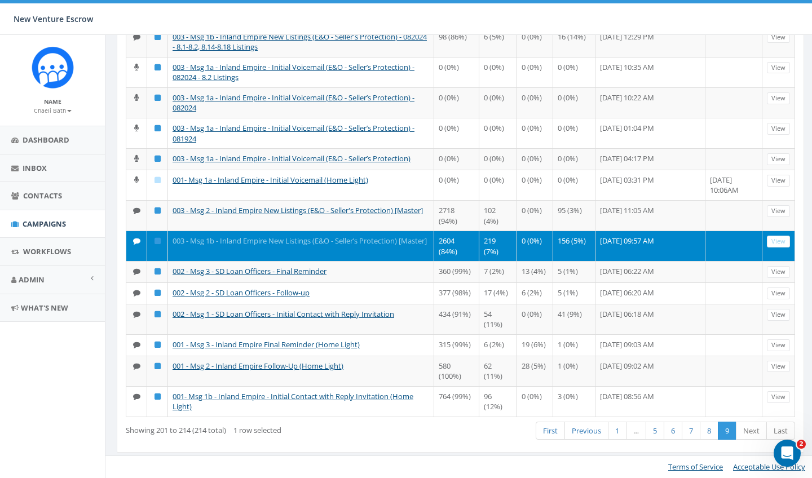
click at [329, 245] on link "003 - Msg 1b - Inland Empire New Listings (E&O - Seller’s Protection) [Master]" at bounding box center [300, 241] width 254 height 10
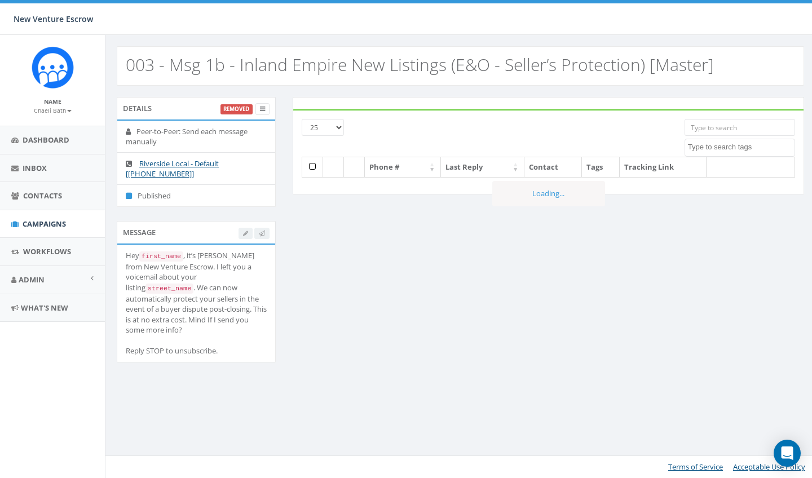
select select
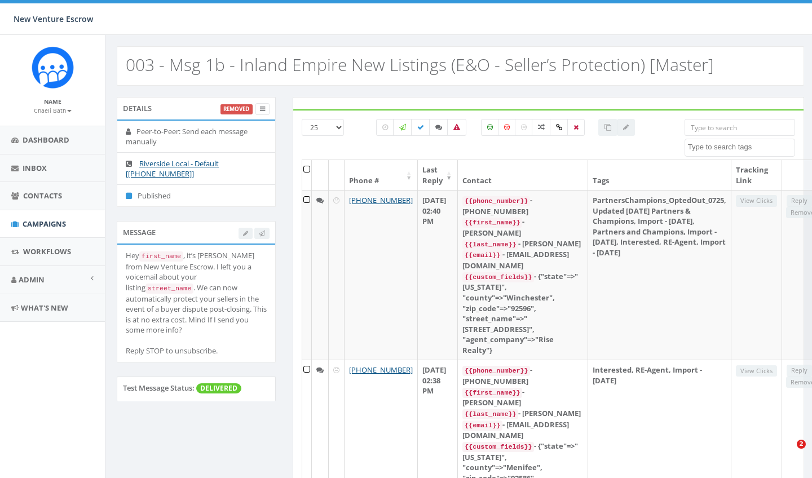
select select
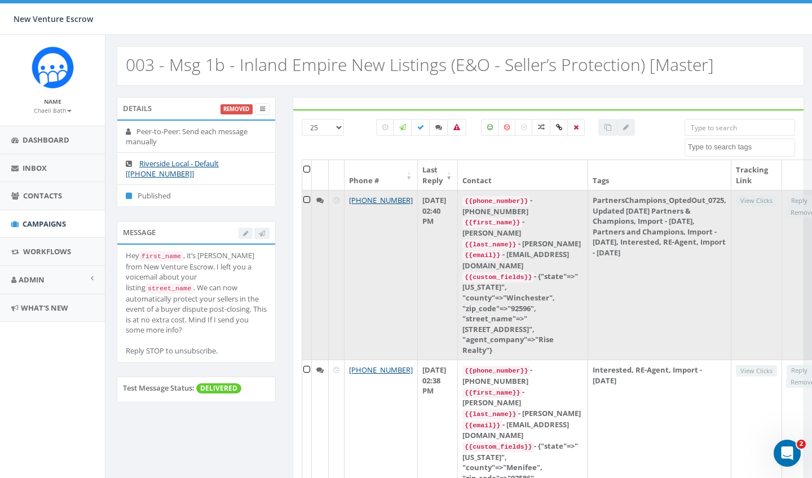
click at [788, 201] on div "Reply Remove" at bounding box center [803, 206] width 32 height 23
click at [364, 205] on link "[PHONE_NUMBER]" at bounding box center [381, 200] width 64 height 10
click at [361, 205] on link "+1 951-429-8299" at bounding box center [381, 200] width 64 height 10
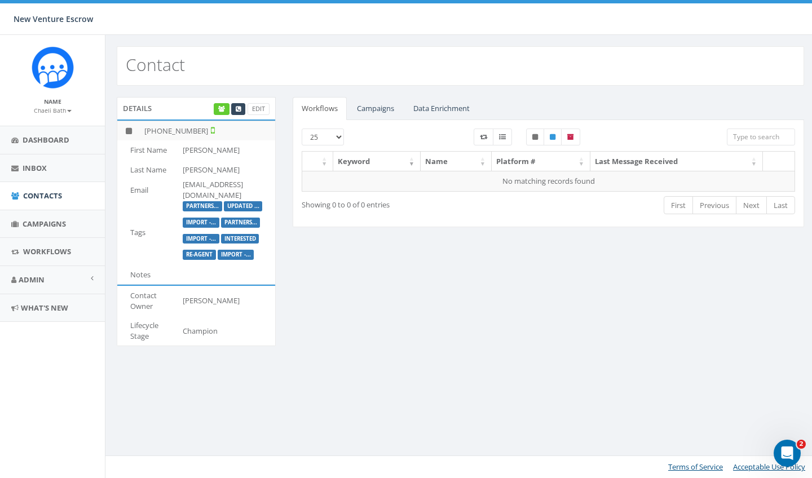
click at [385, 114] on link "Campaigns" at bounding box center [375, 108] width 55 height 23
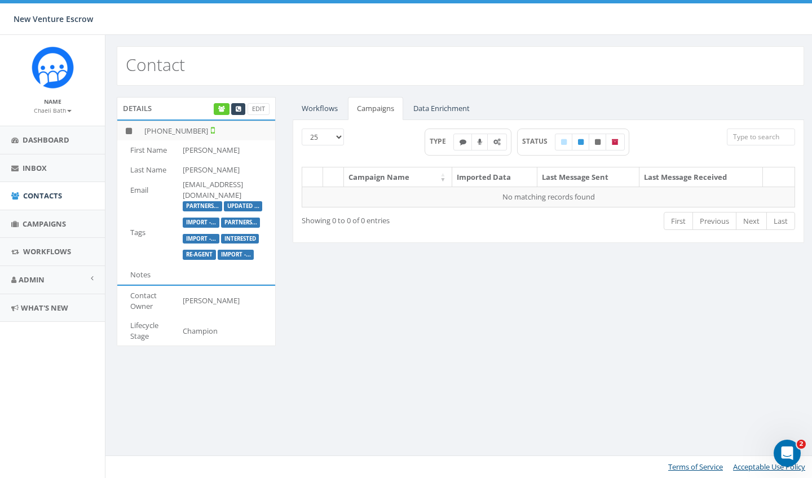
click at [434, 115] on link "Data Enrichment" at bounding box center [442, 108] width 74 height 23
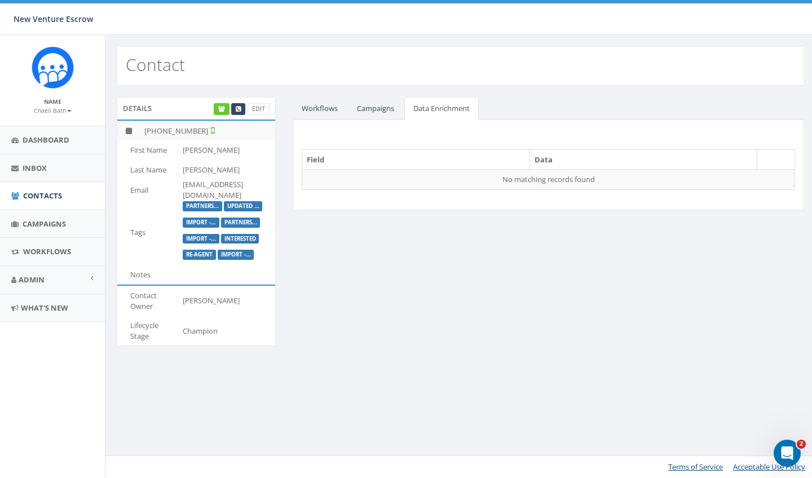
click at [293, 105] on link "Workflows" at bounding box center [320, 108] width 54 height 23
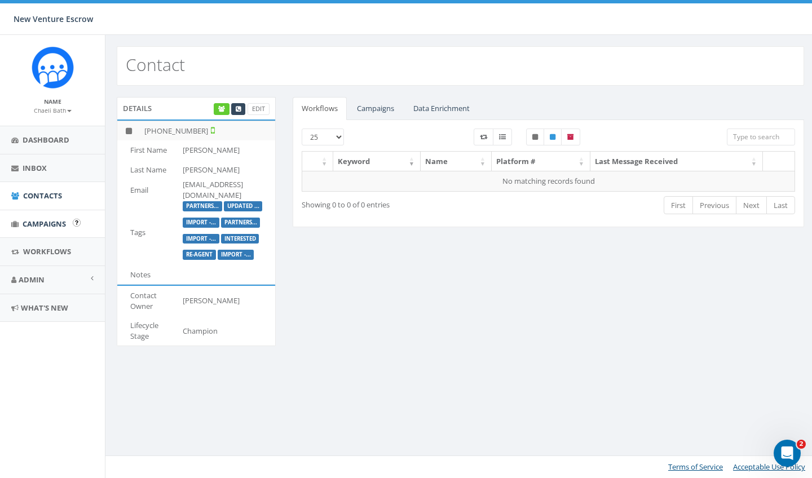
click at [52, 230] on link "Campaigns" at bounding box center [52, 224] width 105 height 28
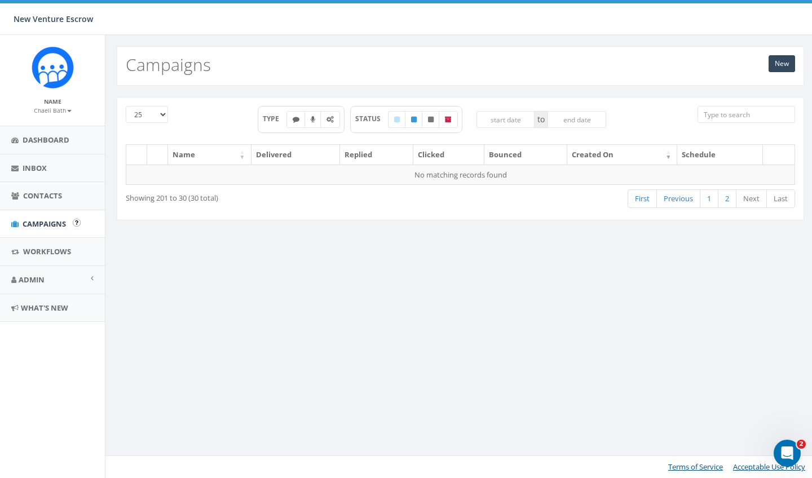
click at [42, 226] on span "Campaigns" at bounding box center [44, 224] width 43 height 10
click at [35, 222] on span "Campaigns" at bounding box center [44, 224] width 43 height 10
click at [456, 121] on label at bounding box center [448, 119] width 19 height 17
checkbox input "true"
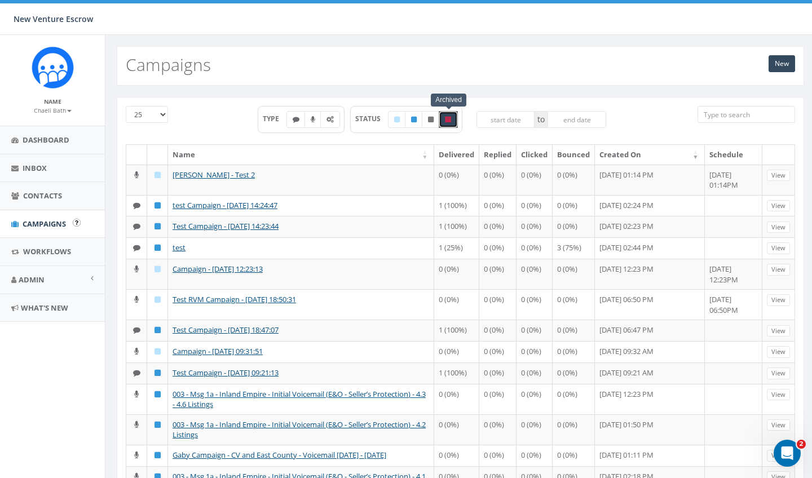
click at [46, 223] on span "Campaigns" at bounding box center [44, 224] width 43 height 10
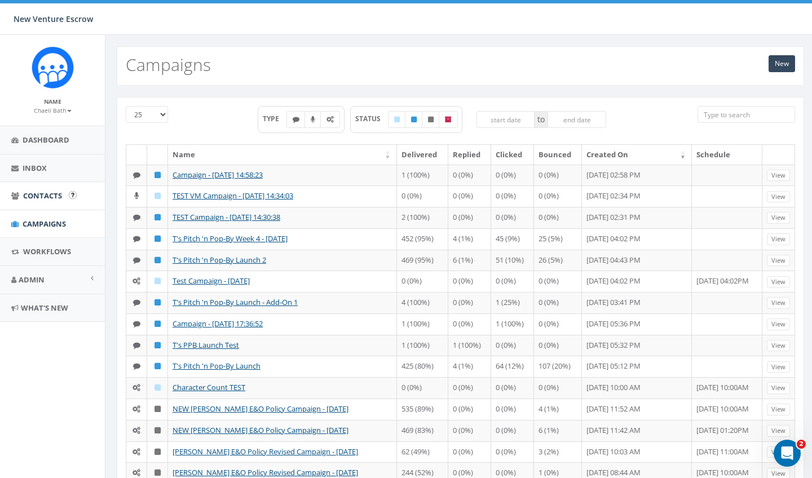
click at [43, 194] on span "Contacts" at bounding box center [42, 196] width 39 height 10
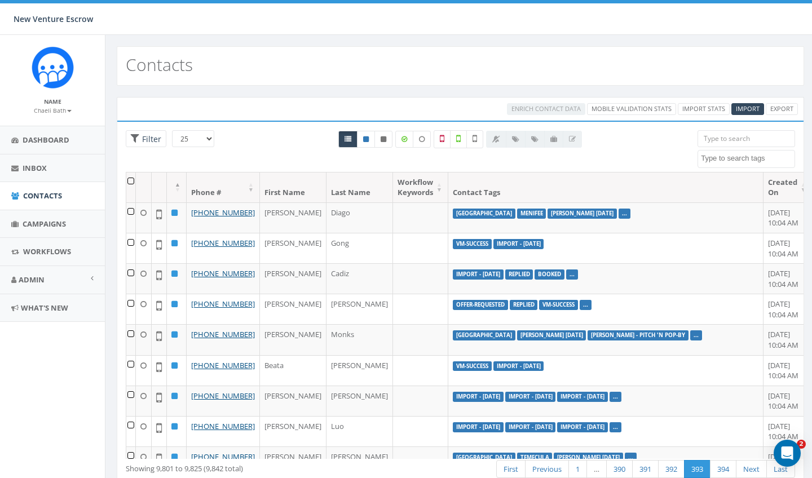
select select
click at [694, 109] on link "Import Stats" at bounding box center [704, 109] width 52 height 12
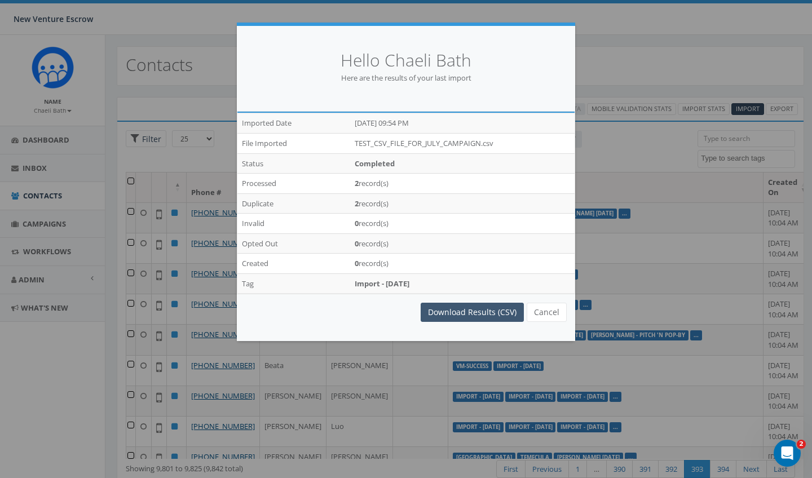
click at [481, 308] on link "Download Results (CSV)" at bounding box center [472, 312] width 103 height 19
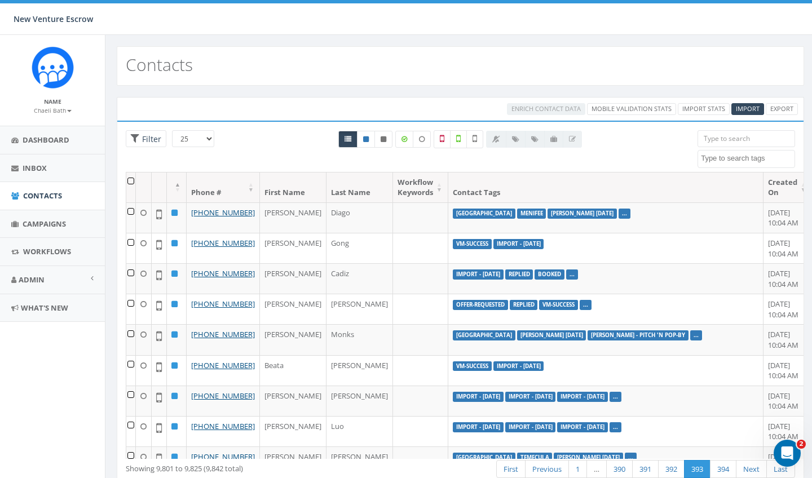
click at [492, 45] on div "Contacts" at bounding box center [461, 60] width 710 height 51
click at [710, 109] on link "Import Stats" at bounding box center [704, 109] width 52 height 12
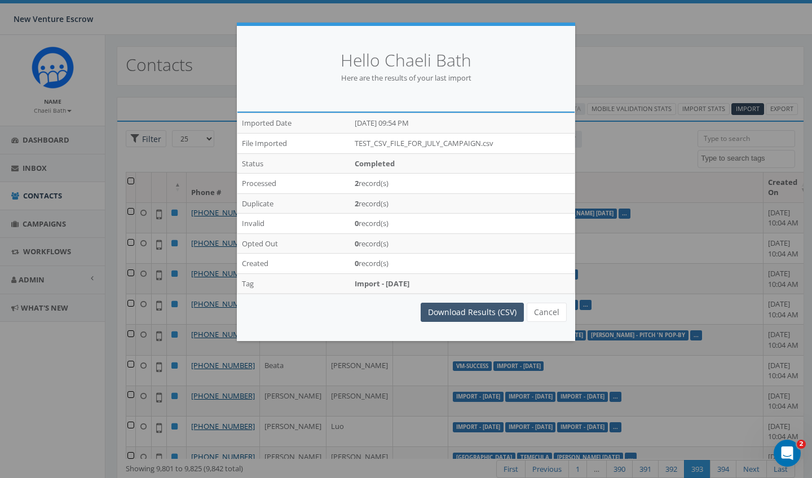
click at [440, 305] on link "Download Results (CSV)" at bounding box center [472, 312] width 103 height 19
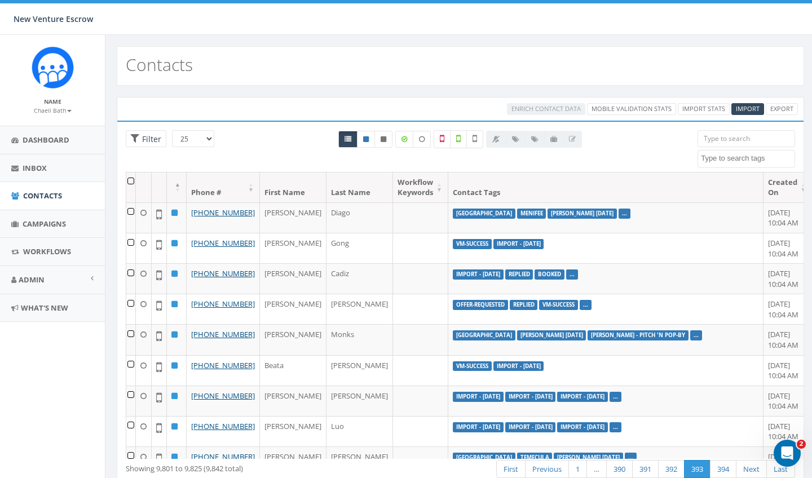
click at [377, 60] on div "Contacts" at bounding box center [461, 65] width 688 height 39
click at [130, 180] on th at bounding box center [131, 188] width 10 height 30
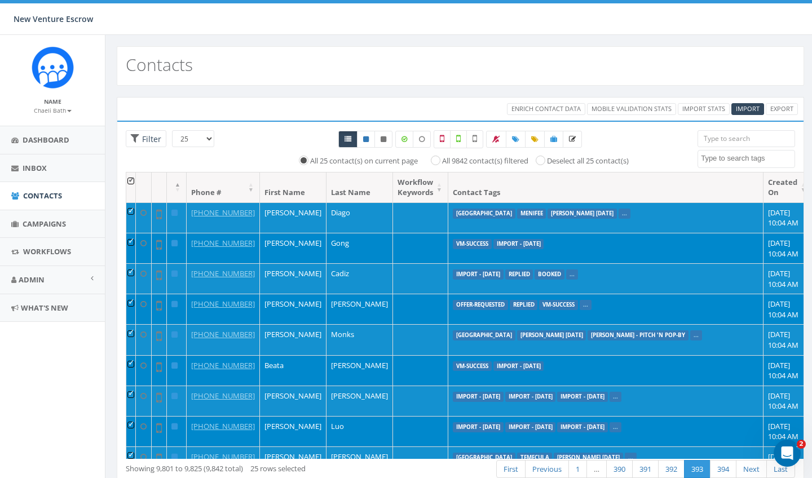
click at [439, 163] on div "All 9842 contact(s) filtered" at bounding box center [476, 161] width 105 height 14
click at [65, 107] on small "Chaeli Bath" at bounding box center [53, 111] width 38 height 8
click at [52, 145] on link "Sign Out" at bounding box center [56, 142] width 89 height 14
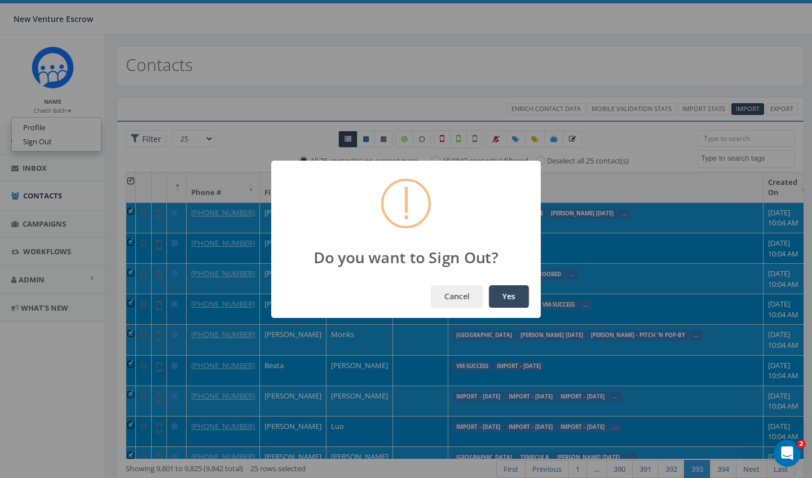
click at [515, 299] on button "Yes" at bounding box center [509, 296] width 40 height 23
